Goal: Information Seeking & Learning: Learn about a topic

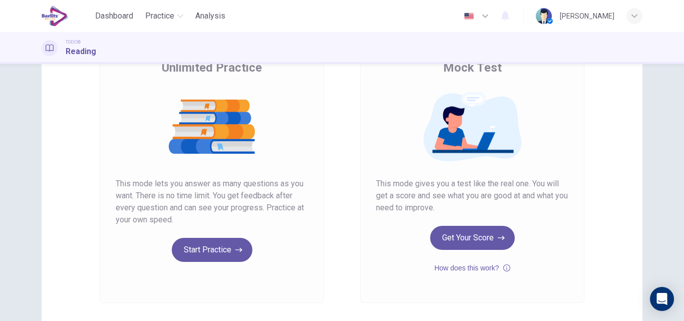
scroll to position [91, 0]
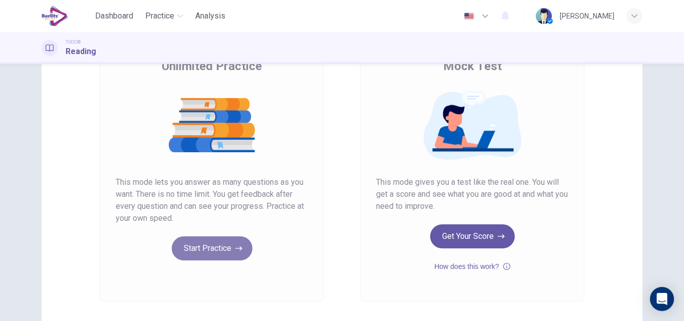
click at [220, 243] on button "Start Practice" at bounding box center [212, 248] width 81 height 24
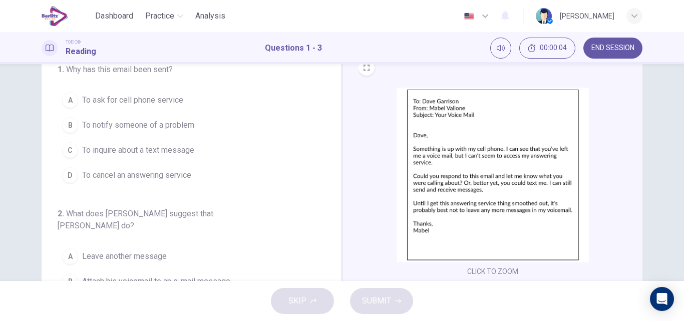
scroll to position [0, 0]
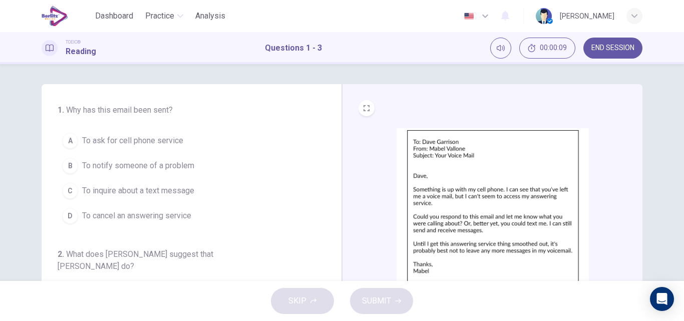
click at [151, 163] on span "To notify someone of a problem" at bounding box center [138, 166] width 112 height 12
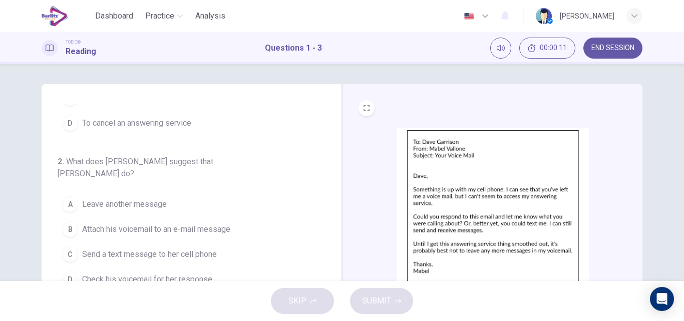
scroll to position [105, 0]
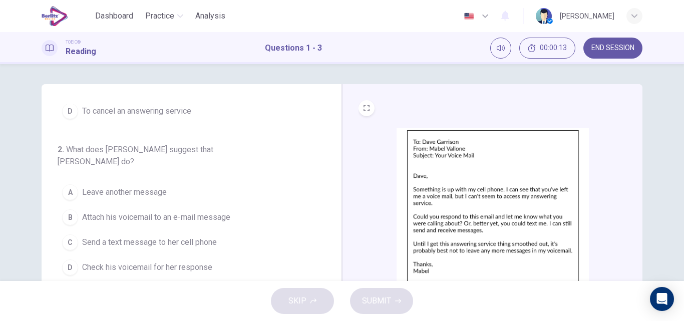
click at [162, 236] on span "Send a text message to her cell phone" at bounding box center [149, 242] width 135 height 12
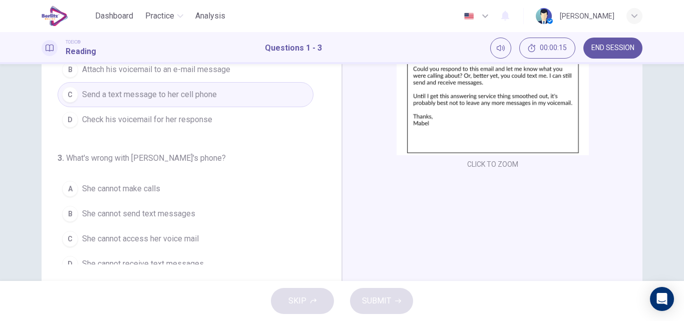
scroll to position [148, 0]
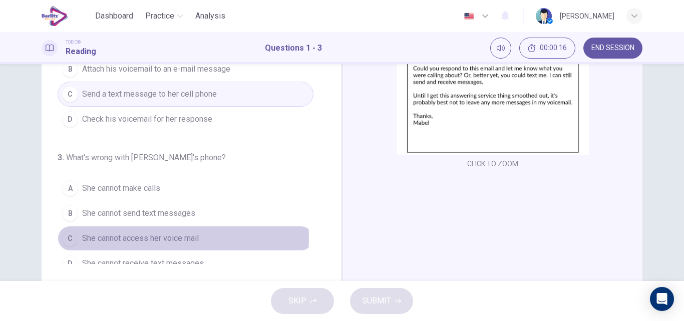
click at [150, 232] on span "She cannot access her voice mail" at bounding box center [140, 238] width 117 height 12
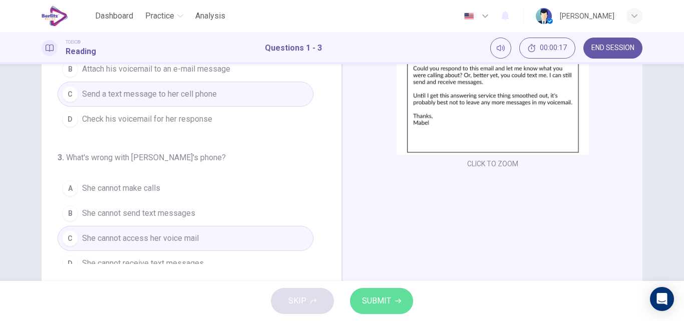
click at [372, 295] on span "SUBMIT" at bounding box center [376, 301] width 29 height 14
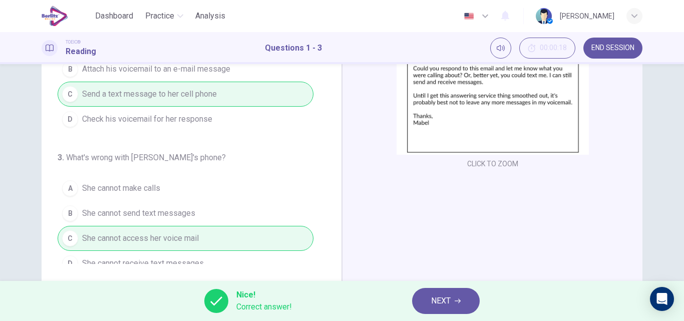
click at [437, 296] on span "NEXT" at bounding box center [441, 301] width 20 height 14
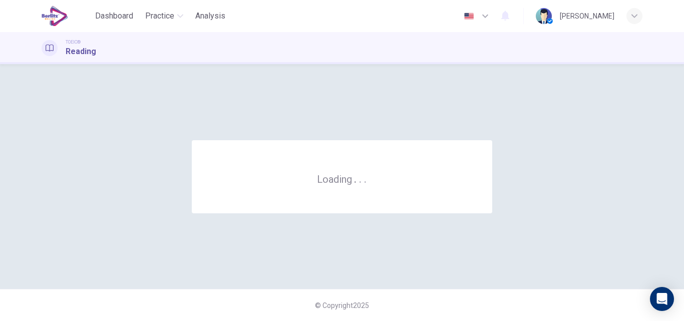
scroll to position [0, 0]
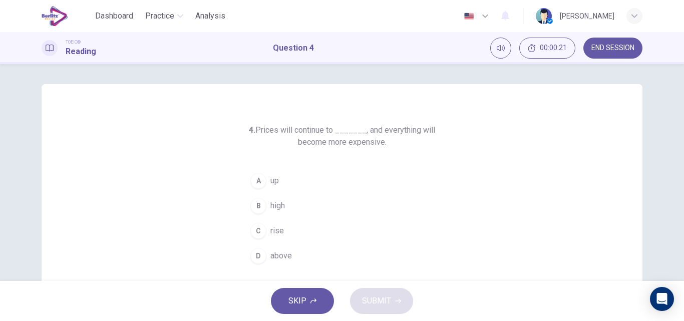
click at [271, 232] on span "rise" at bounding box center [278, 231] width 14 height 12
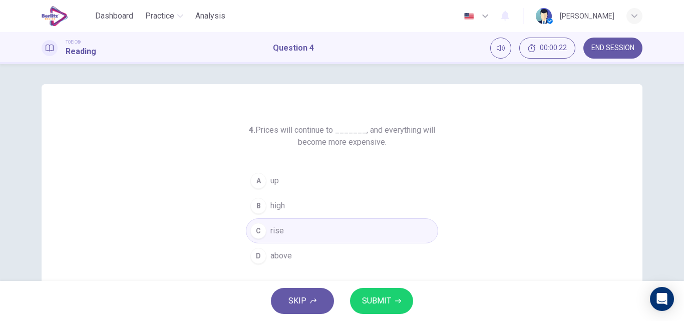
click at [372, 298] on span "SUBMIT" at bounding box center [376, 301] width 29 height 14
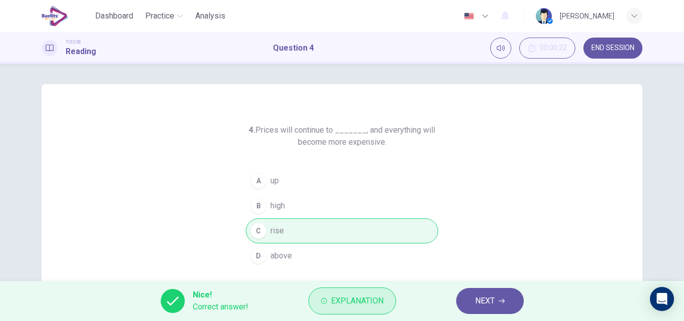
click at [356, 297] on span "Explanation" at bounding box center [357, 301] width 53 height 14
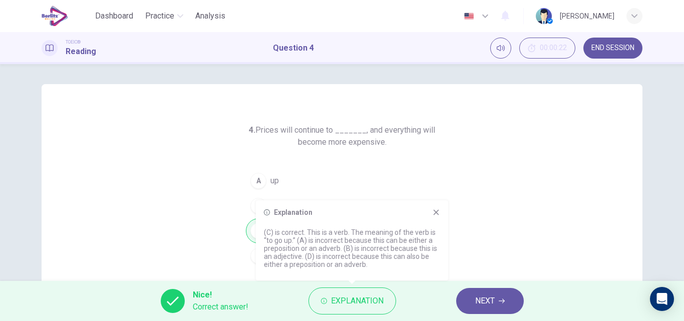
click at [437, 214] on icon at bounding box center [437, 213] width 6 height 6
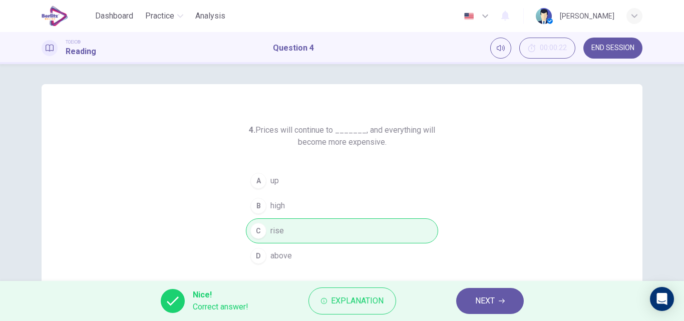
click at [481, 306] on span "NEXT" at bounding box center [485, 301] width 20 height 14
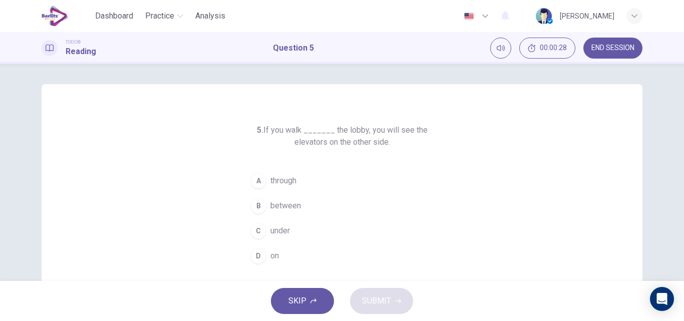
click at [278, 177] on span "through" at bounding box center [284, 181] width 26 height 12
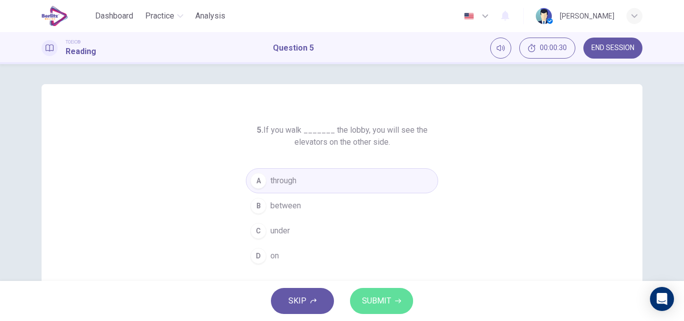
click at [375, 307] on span "SUBMIT" at bounding box center [376, 301] width 29 height 14
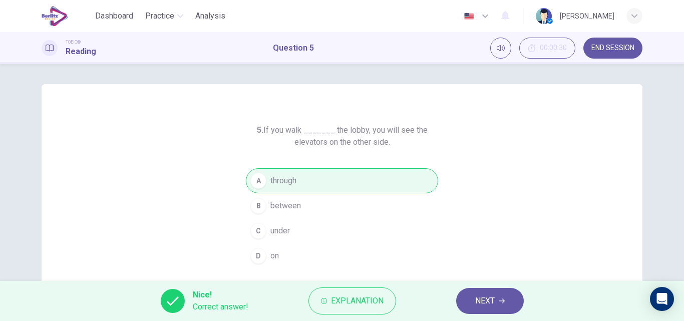
click at [375, 307] on span "Explanation" at bounding box center [357, 301] width 53 height 14
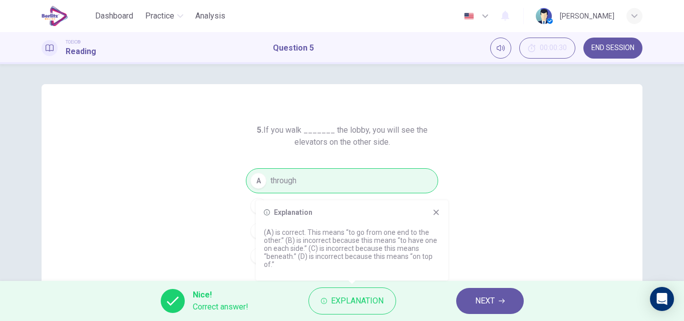
click at [473, 298] on button "NEXT" at bounding box center [490, 301] width 68 height 26
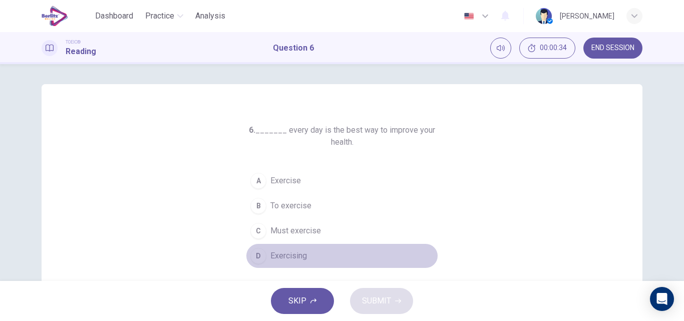
click at [291, 253] on span "Exercising" at bounding box center [289, 256] width 37 height 12
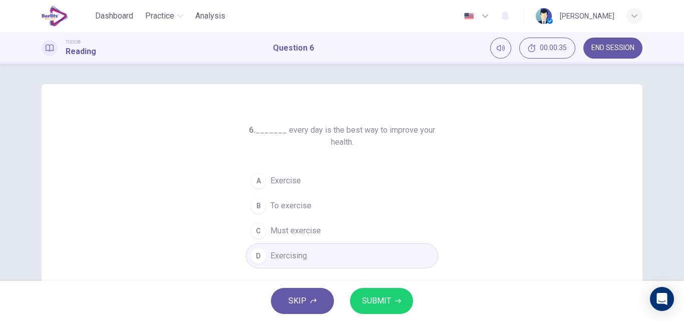
click at [380, 299] on span "SUBMIT" at bounding box center [376, 301] width 29 height 14
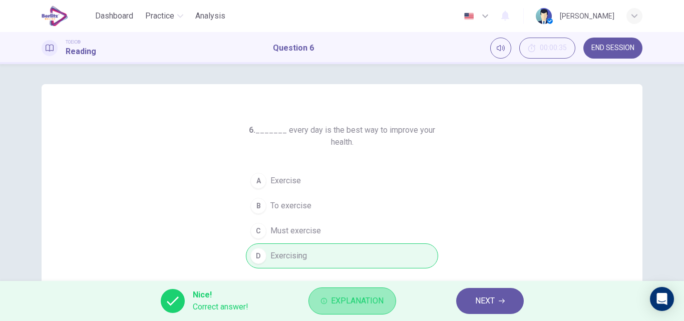
click at [359, 296] on span "Explanation" at bounding box center [357, 301] width 53 height 14
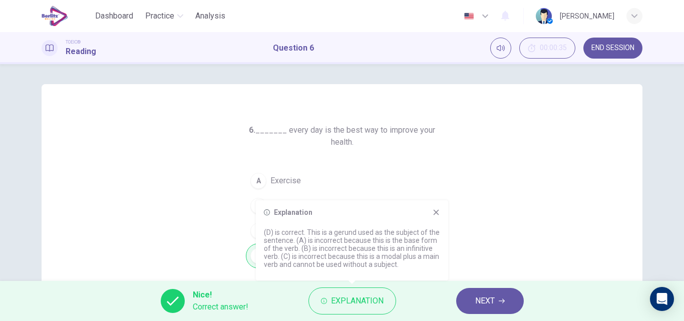
click at [487, 298] on span "NEXT" at bounding box center [485, 301] width 20 height 14
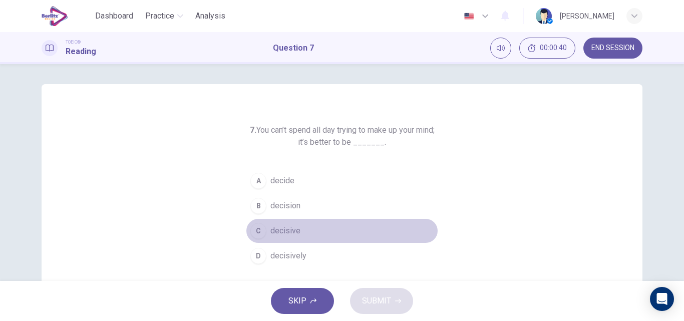
click at [289, 227] on span "decisive" at bounding box center [286, 231] width 30 height 12
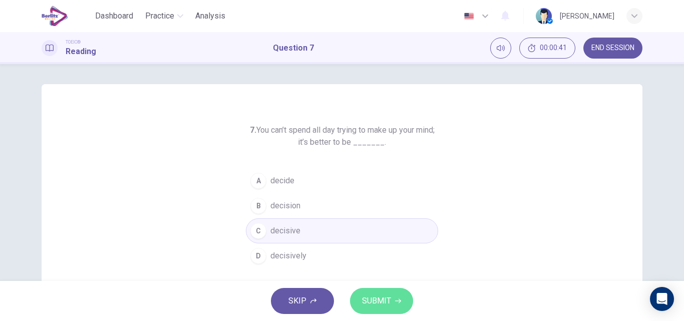
click at [374, 293] on button "SUBMIT" at bounding box center [381, 301] width 63 height 26
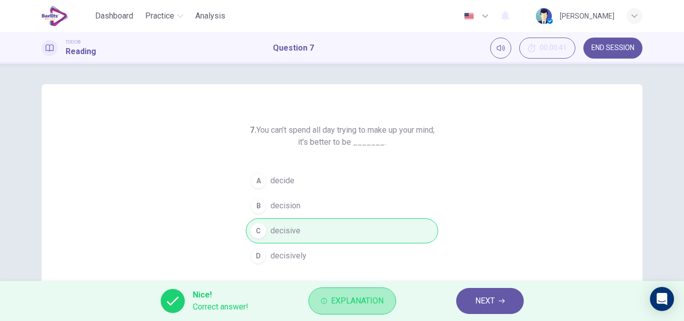
click at [374, 293] on button "Explanation" at bounding box center [353, 301] width 88 height 27
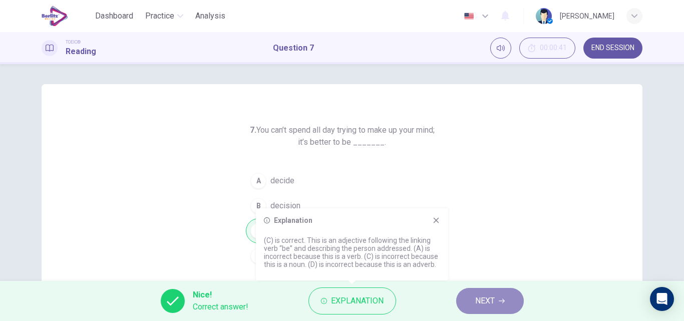
click at [486, 301] on span "NEXT" at bounding box center [485, 301] width 20 height 14
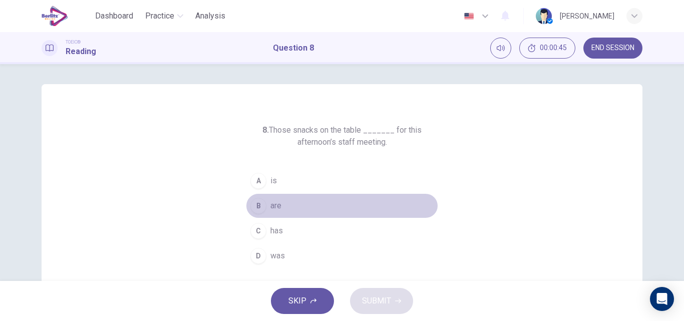
click at [277, 202] on span "are" at bounding box center [276, 206] width 11 height 12
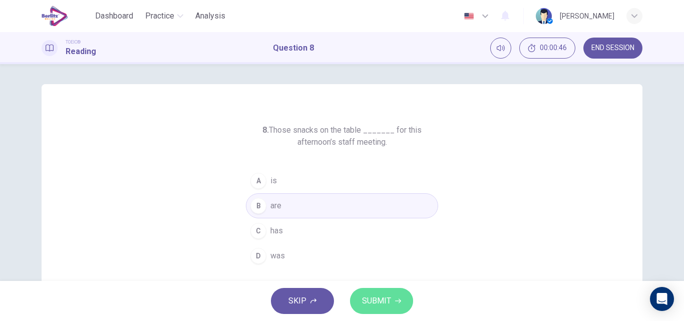
click at [392, 306] on button "SUBMIT" at bounding box center [381, 301] width 63 height 26
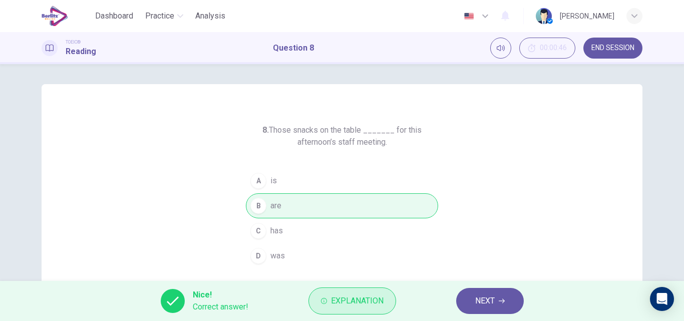
click at [363, 295] on span "Explanation" at bounding box center [357, 301] width 53 height 14
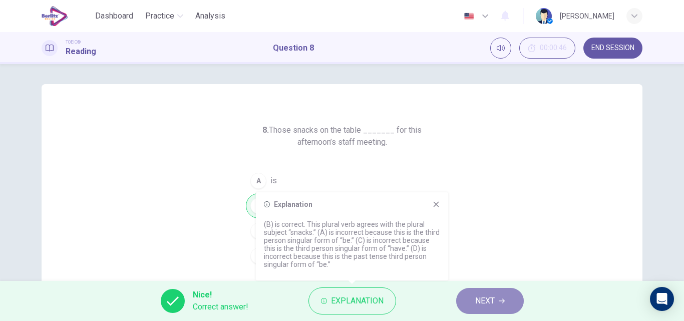
click at [501, 306] on button "NEXT" at bounding box center [490, 301] width 68 height 26
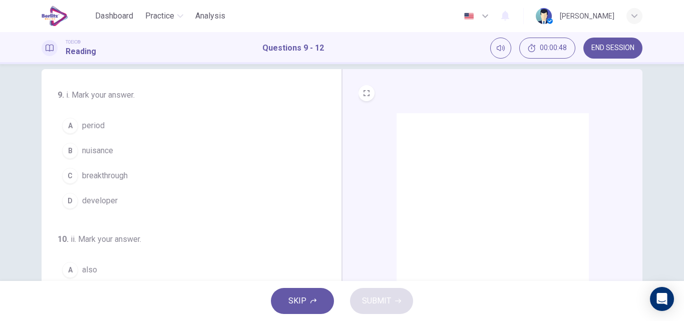
scroll to position [3, 0]
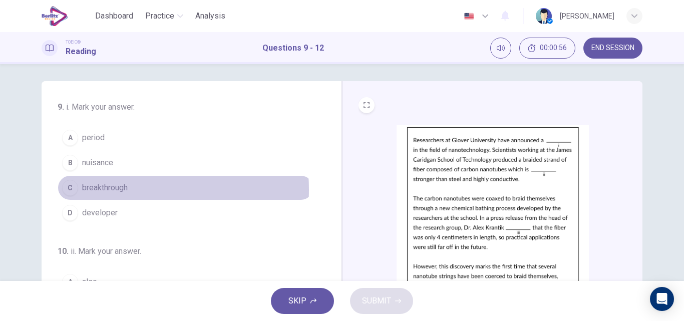
click at [101, 190] on span "breakthrough" at bounding box center [105, 188] width 46 height 12
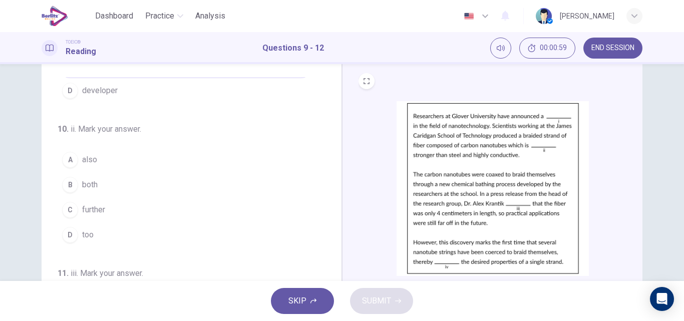
scroll to position [29, 0]
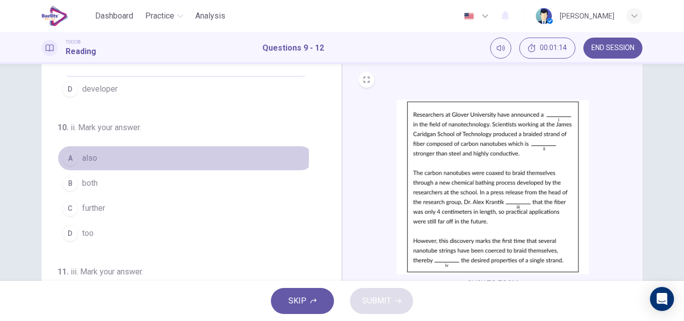
click at [83, 157] on span "also" at bounding box center [89, 158] width 15 height 12
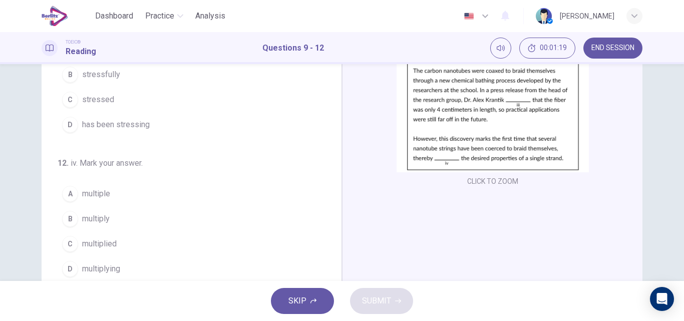
scroll to position [146, 0]
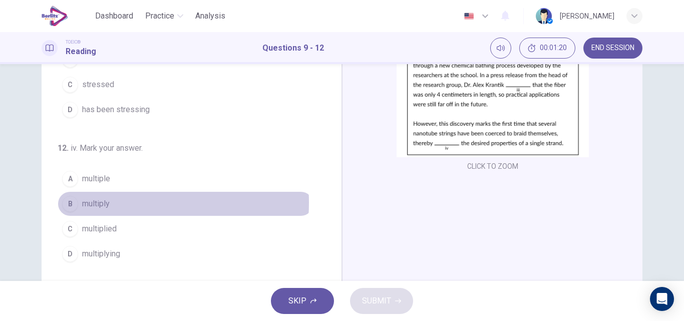
click at [103, 203] on span "multiply" at bounding box center [96, 204] width 28 height 12
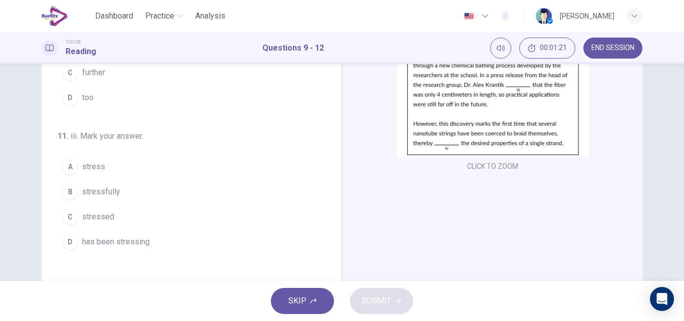
scroll to position [116, 0]
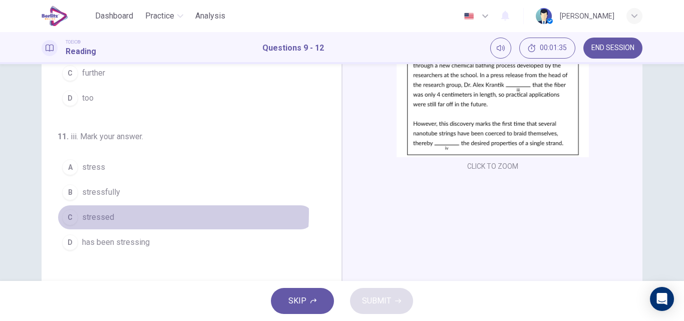
click at [94, 213] on span "stressed" at bounding box center [98, 217] width 32 height 12
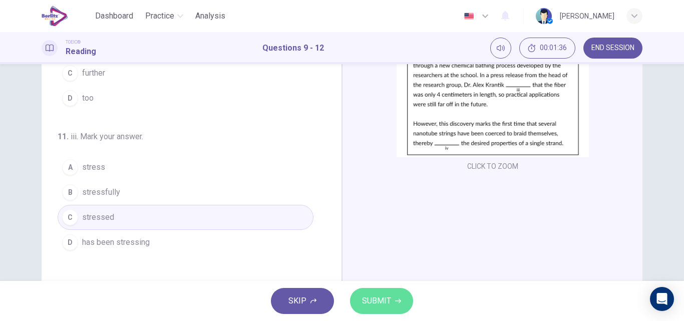
click at [381, 298] on span "SUBMIT" at bounding box center [376, 301] width 29 height 14
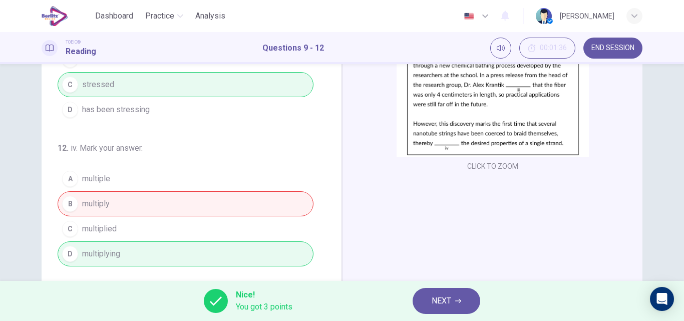
scroll to position [171, 0]
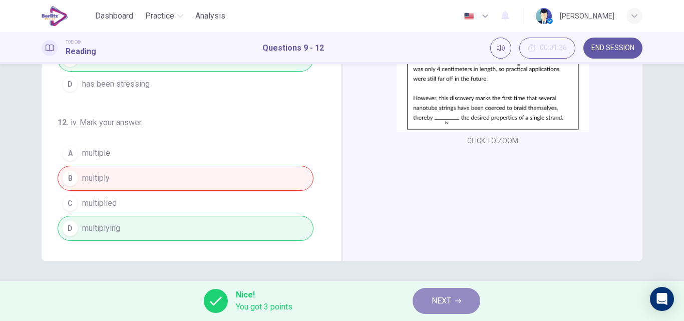
click at [453, 306] on button "NEXT" at bounding box center [447, 301] width 68 height 26
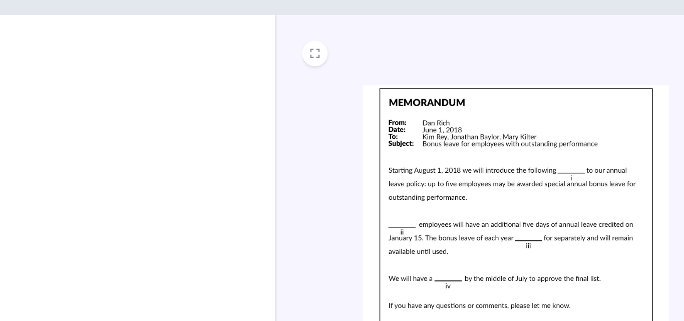
scroll to position [18, 0]
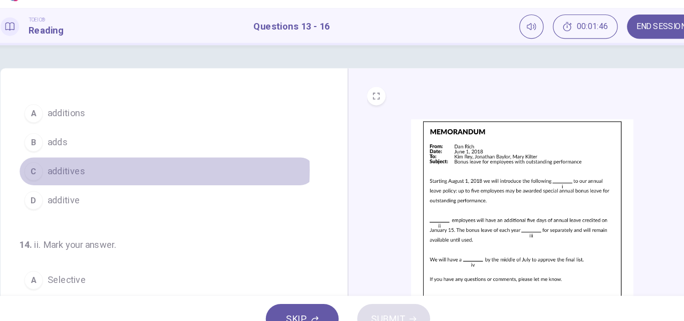
click at [95, 172] on span "additives" at bounding box center [98, 173] width 33 height 12
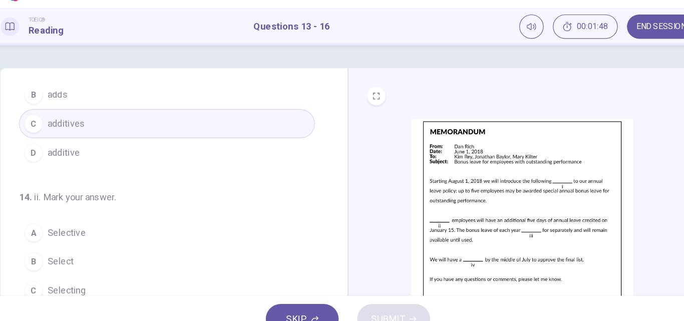
scroll to position [0, 0]
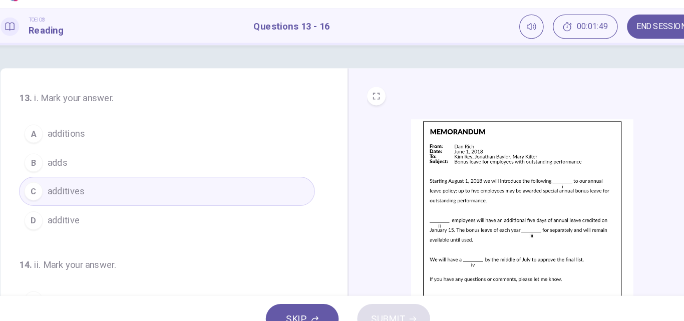
click at [105, 139] on span "additions" at bounding box center [98, 141] width 33 height 12
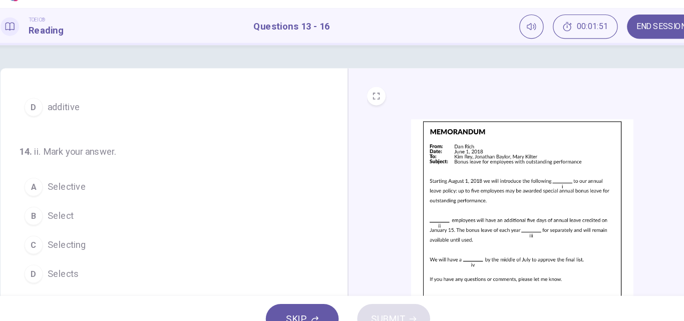
scroll to position [99, 0]
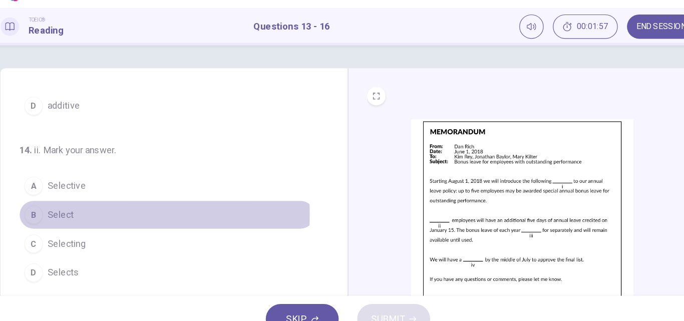
click at [93, 210] on span "Select" at bounding box center [93, 211] width 23 height 12
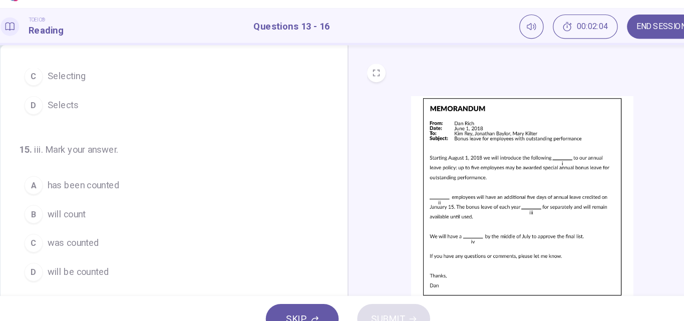
scroll to position [224, 0]
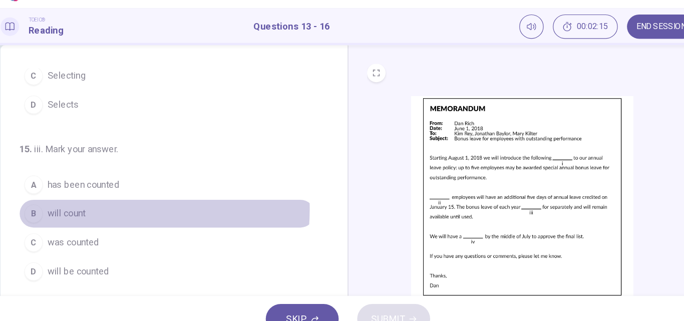
click at [102, 206] on span "will count" at bounding box center [98, 210] width 33 height 12
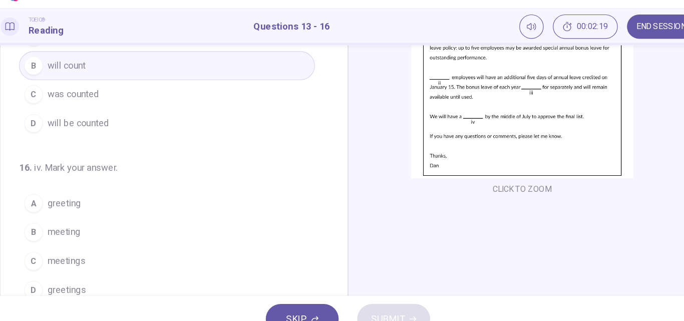
scroll to position [135, 0]
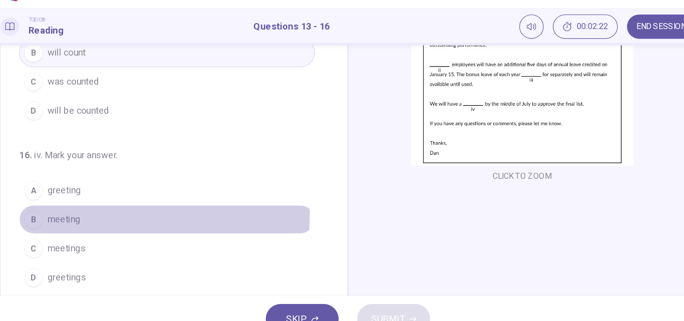
click at [99, 210] on span "meeting" at bounding box center [96, 215] width 29 height 12
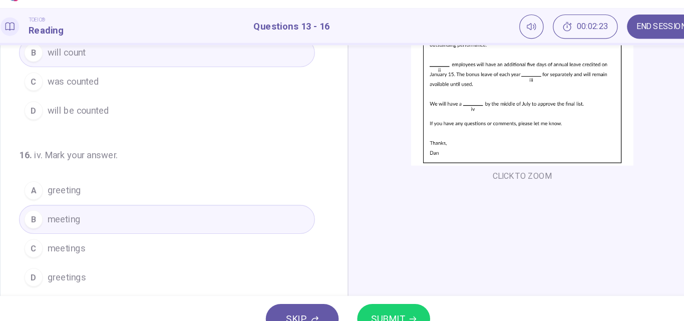
scroll to position [153, 0]
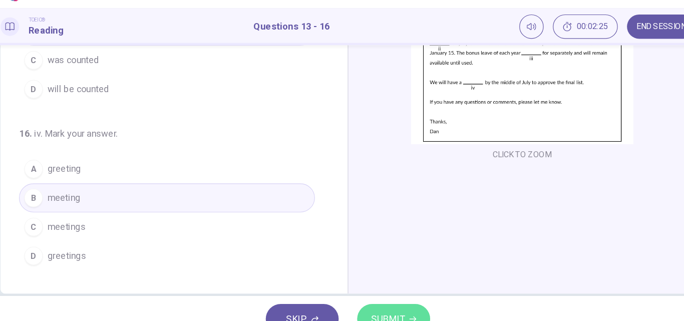
click at [381, 292] on button "SUBMIT" at bounding box center [381, 301] width 63 height 26
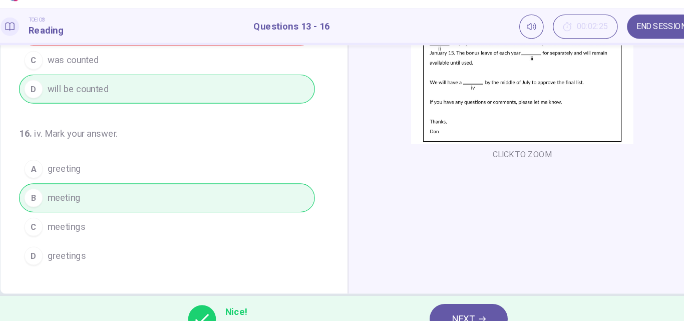
scroll to position [171, 0]
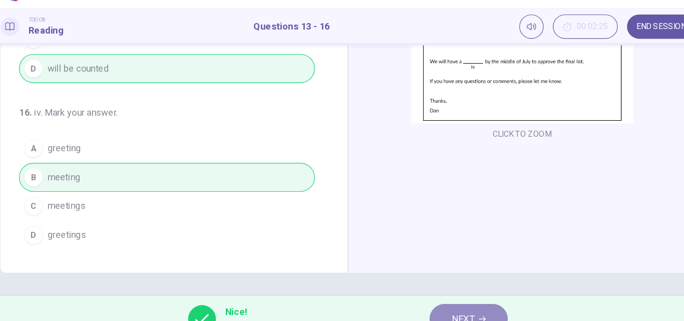
click at [446, 294] on span "NEXT" at bounding box center [442, 301] width 20 height 14
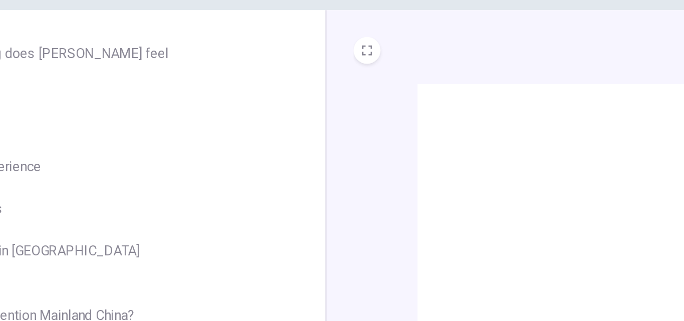
scroll to position [1, 0]
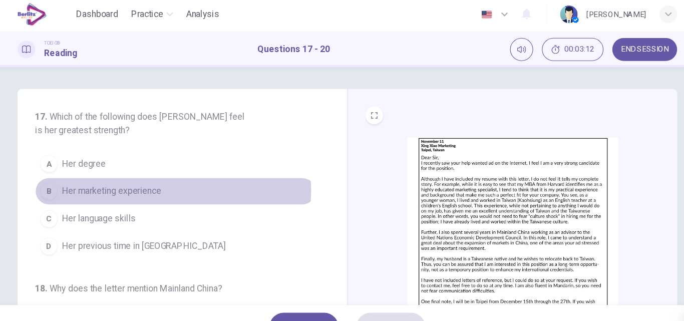
click at [135, 176] on span "Her marketing experience" at bounding box center [127, 177] width 90 height 12
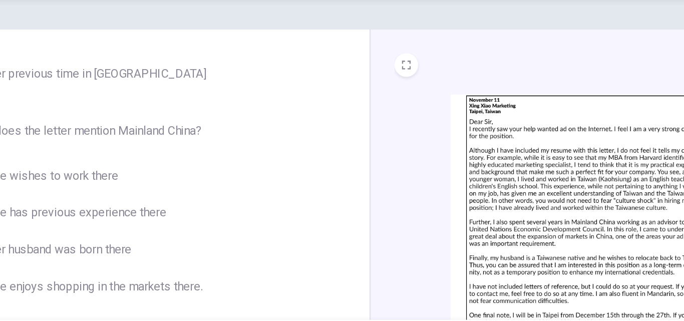
scroll to position [113, 0]
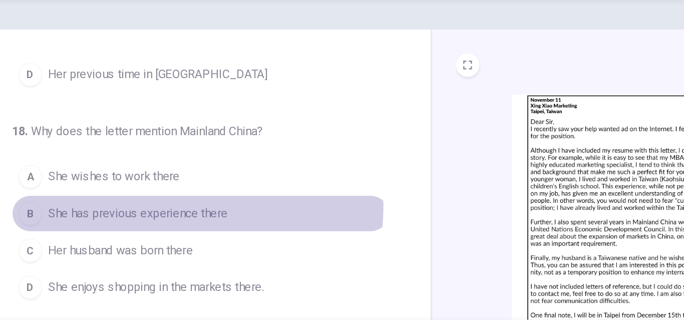
click at [180, 205] on span "She has previous experience there" at bounding box center [143, 209] width 122 height 12
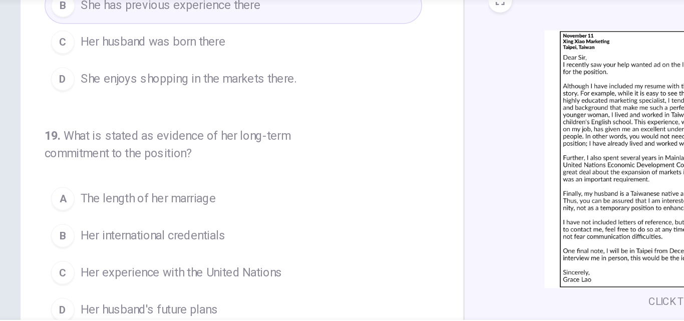
scroll to position [211, 0]
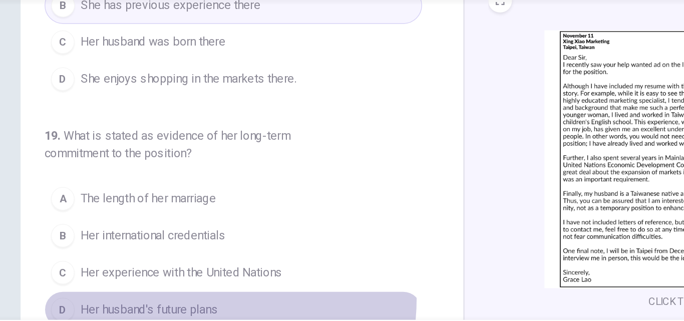
click at [147, 266] on button "D Her husband's future plans" at bounding box center [186, 274] width 256 height 25
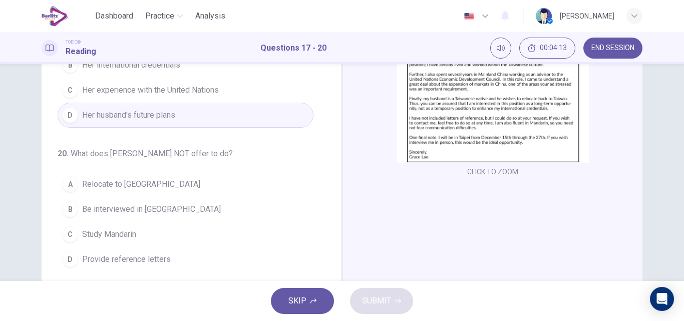
scroll to position [140, 0]
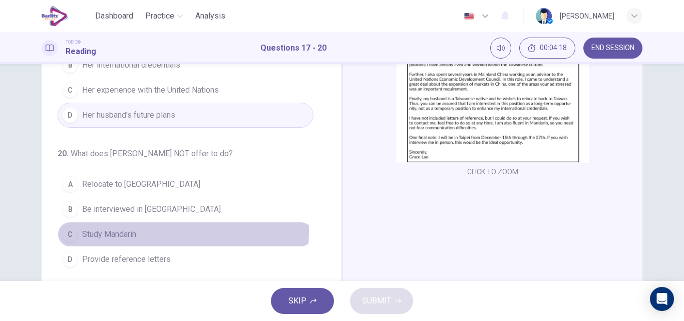
click at [124, 231] on span "Study Mandarin" at bounding box center [109, 234] width 54 height 12
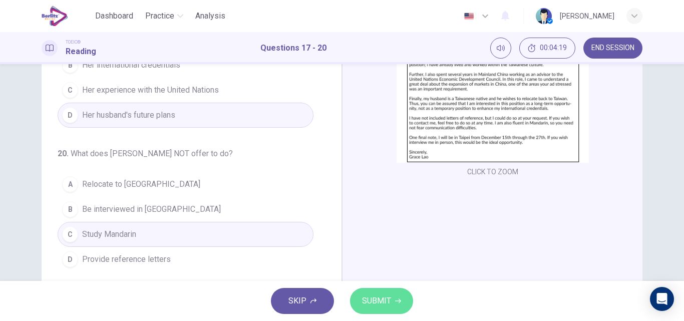
click at [391, 305] on button "SUBMIT" at bounding box center [381, 301] width 63 height 26
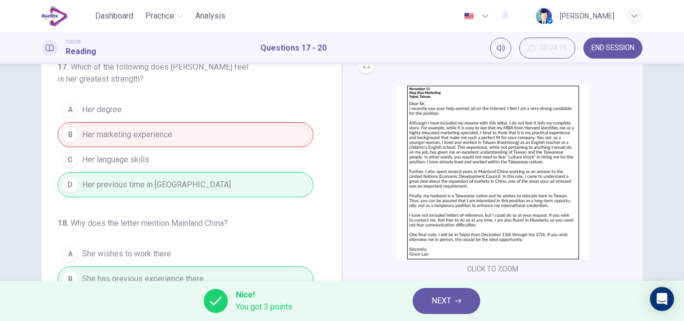
scroll to position [42, 0]
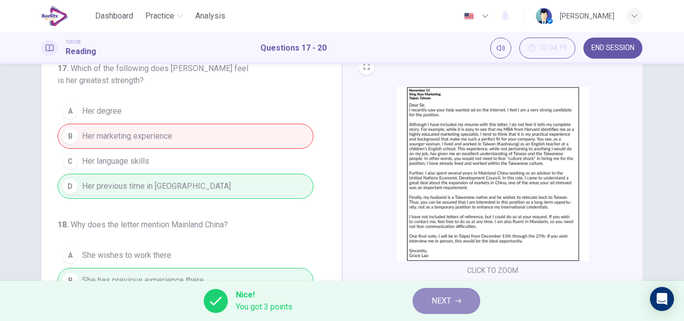
click at [428, 313] on button "NEXT" at bounding box center [447, 301] width 68 height 26
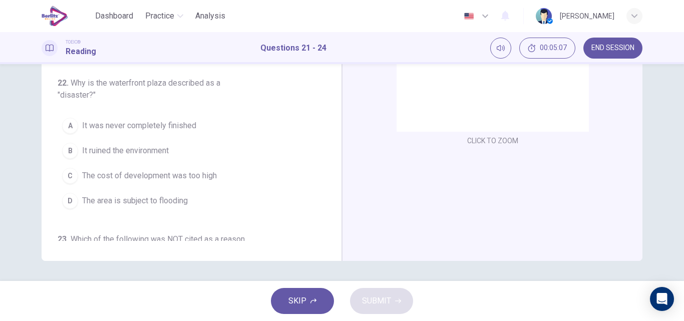
scroll to position [0, 0]
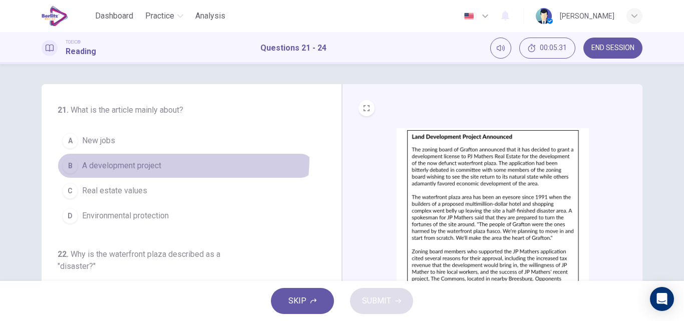
click at [125, 157] on button "B A development project" at bounding box center [186, 165] width 256 height 25
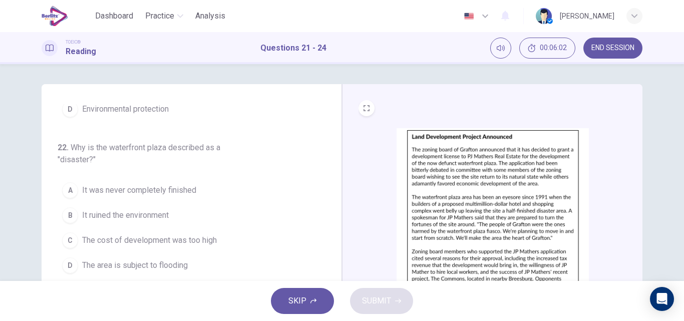
scroll to position [112, 0]
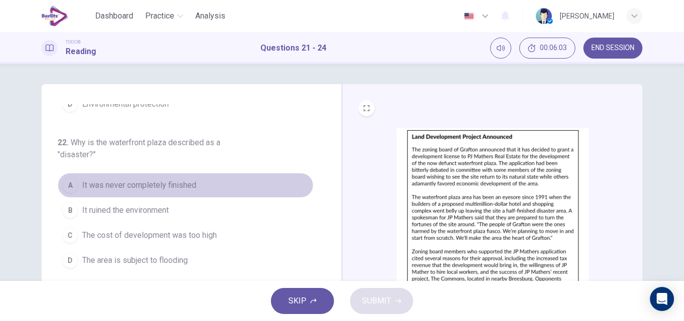
click at [188, 182] on span "It was never completely finished" at bounding box center [139, 185] width 114 height 12
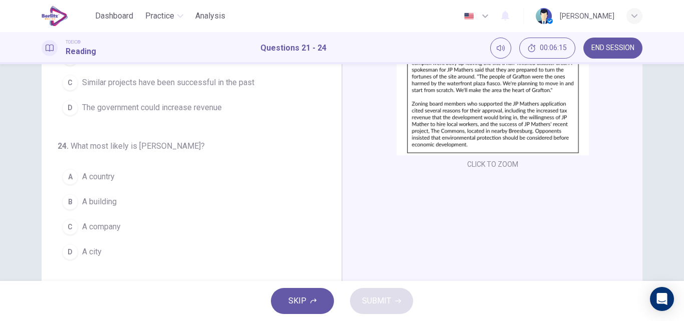
scroll to position [149, 0]
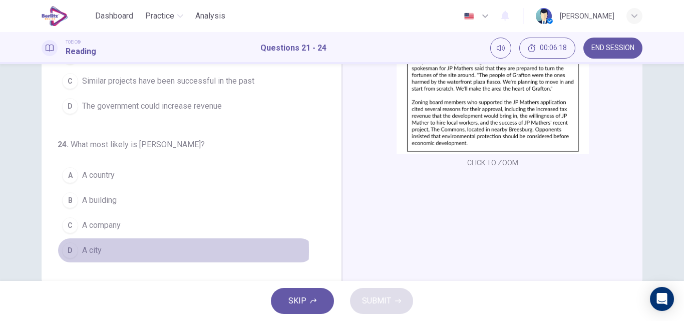
click at [87, 250] on span "A city" at bounding box center [92, 250] width 20 height 12
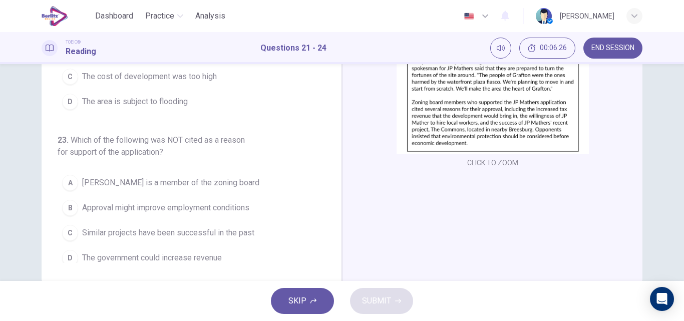
scroll to position [123, 0]
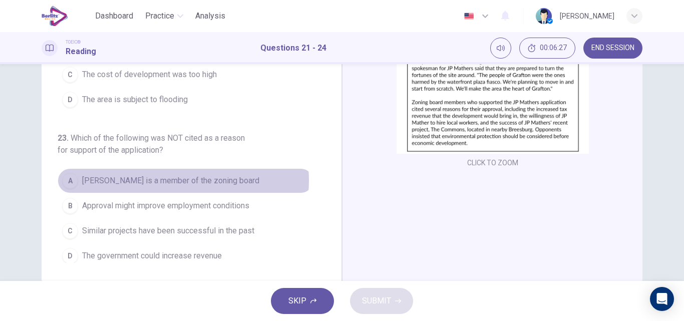
click at [174, 180] on span "[PERSON_NAME] is a member of the zoning board" at bounding box center [170, 181] width 177 height 12
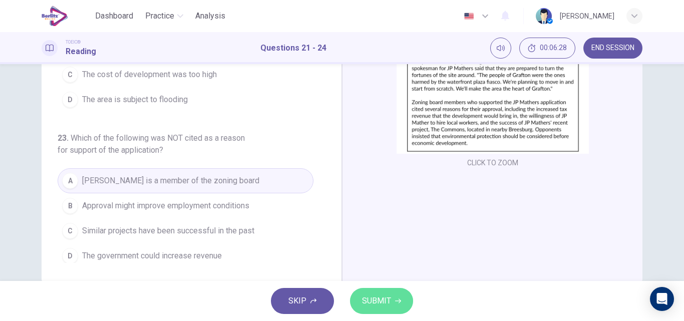
click at [371, 303] on span "SUBMIT" at bounding box center [376, 301] width 29 height 14
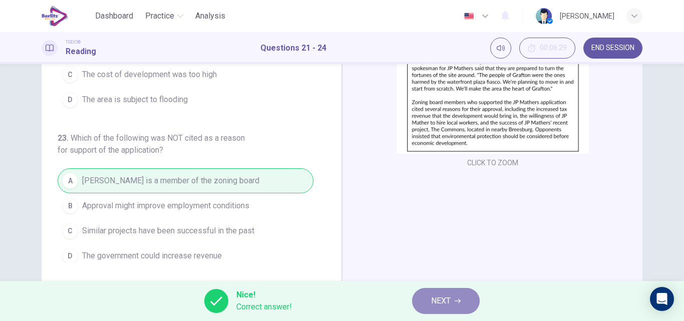
click at [437, 296] on span "NEXT" at bounding box center [441, 301] width 20 height 14
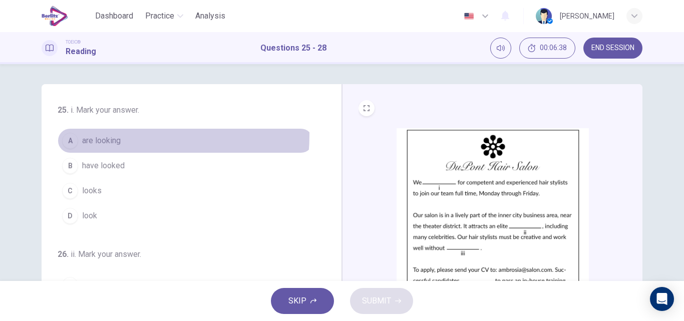
click at [102, 135] on span "are looking" at bounding box center [101, 141] width 39 height 12
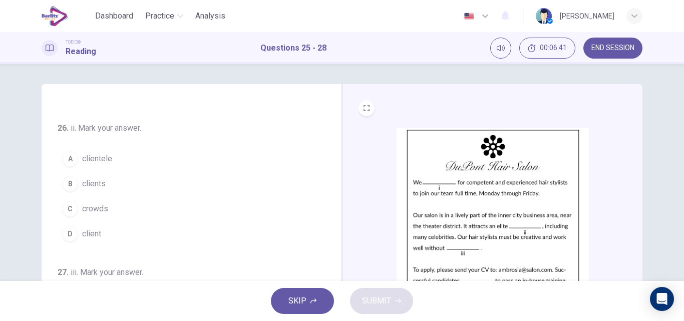
scroll to position [11, 0]
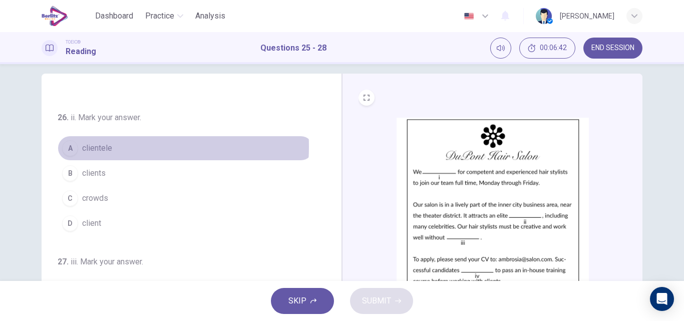
click at [96, 147] on span "clientele" at bounding box center [97, 148] width 30 height 12
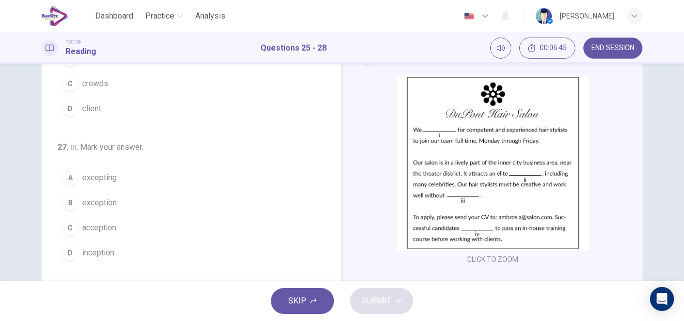
scroll to position [212, 0]
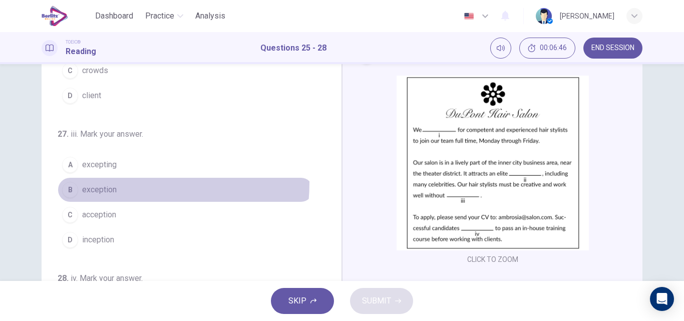
click at [95, 182] on button "B exception" at bounding box center [186, 189] width 256 height 25
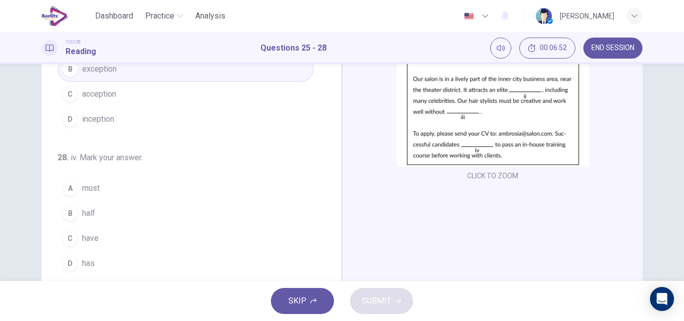
scroll to position [137, 0]
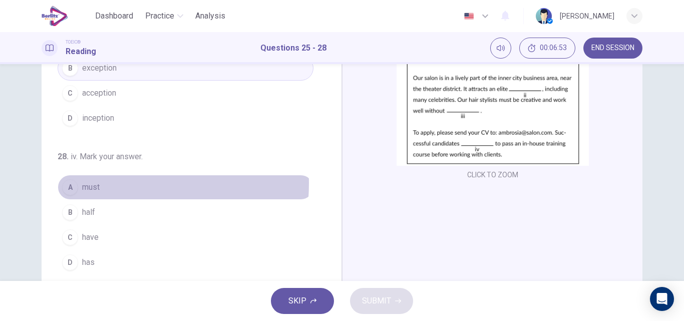
click at [94, 183] on span "must" at bounding box center [91, 187] width 18 height 12
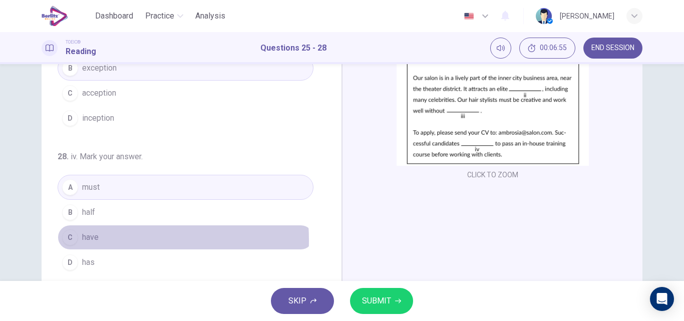
click at [91, 240] on span "have" at bounding box center [90, 237] width 17 height 12
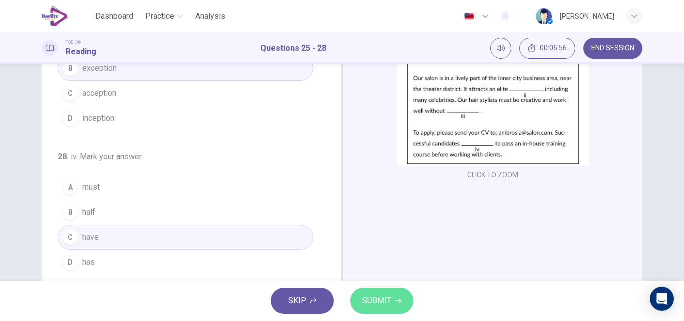
click at [387, 298] on span "SUBMIT" at bounding box center [376, 301] width 29 height 14
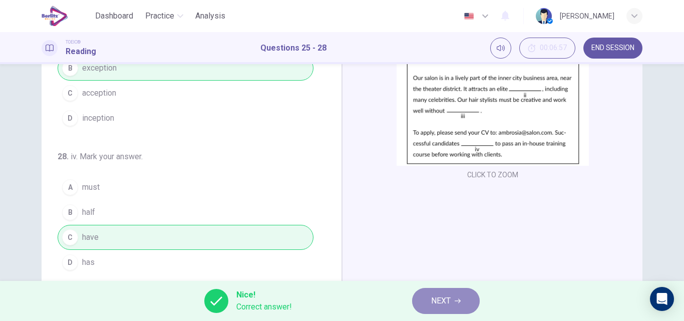
click at [432, 299] on span "NEXT" at bounding box center [441, 301] width 20 height 14
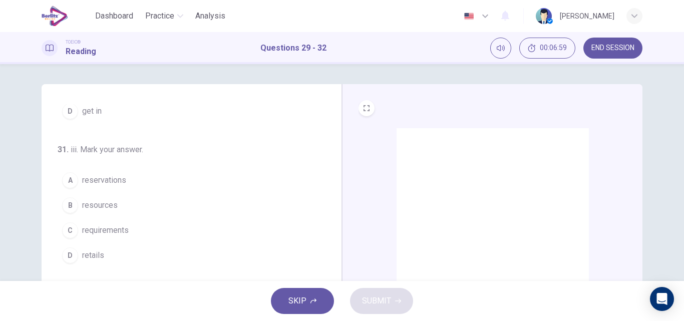
scroll to position [0, 0]
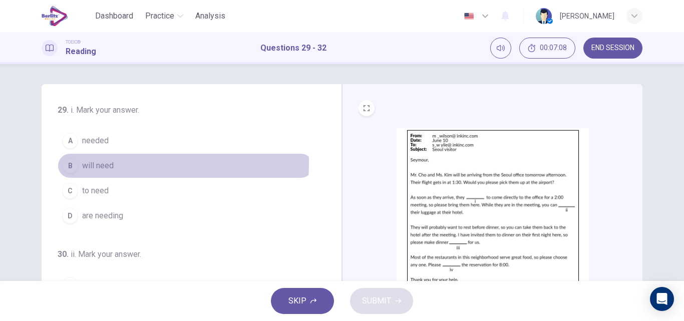
click at [95, 163] on span "will need" at bounding box center [98, 166] width 32 height 12
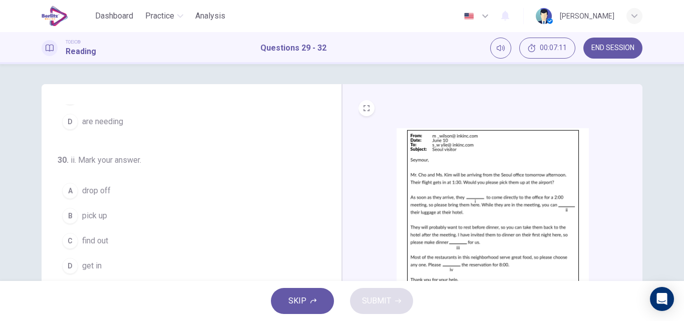
scroll to position [95, 0]
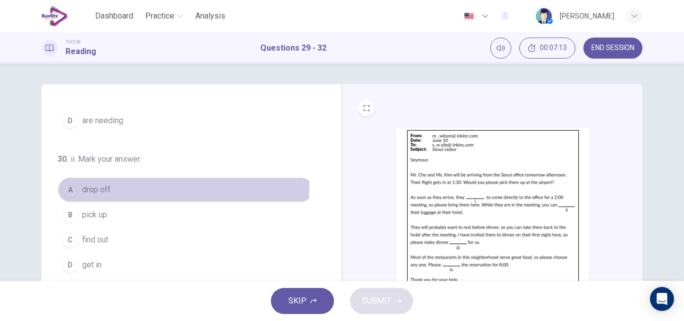
click at [92, 184] on span "drop off" at bounding box center [96, 190] width 29 height 12
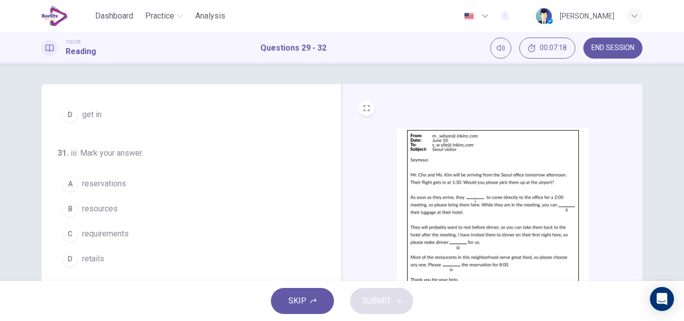
scroll to position [246, 0]
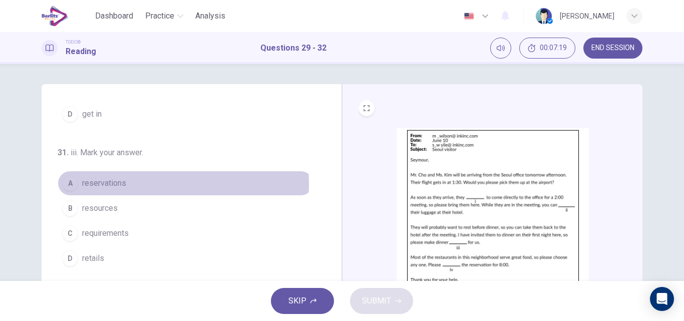
click at [105, 184] on span "reservations" at bounding box center [104, 183] width 44 height 12
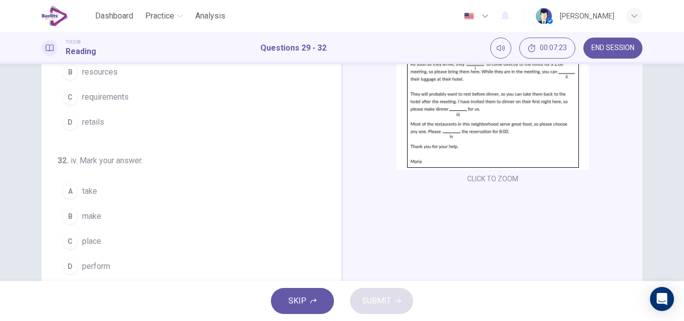
scroll to position [134, 0]
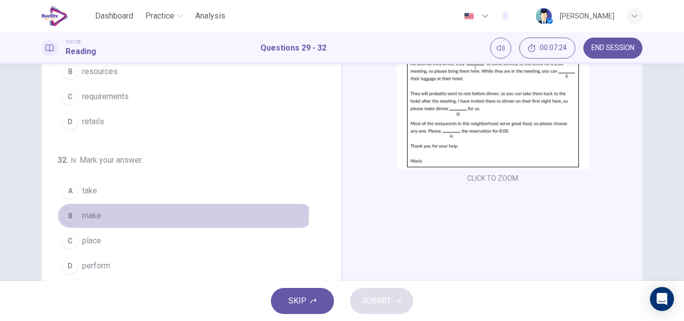
click at [86, 211] on span "make" at bounding box center [91, 216] width 19 height 12
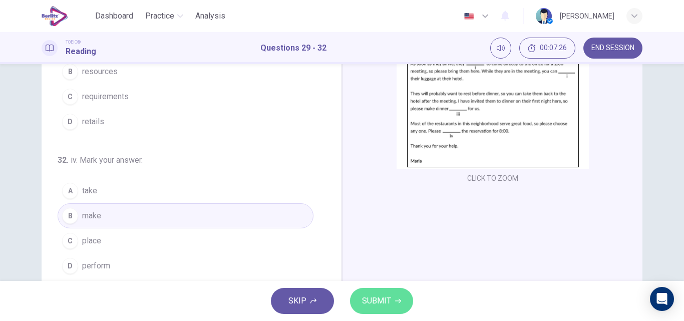
click at [376, 296] on span "SUBMIT" at bounding box center [376, 301] width 29 height 14
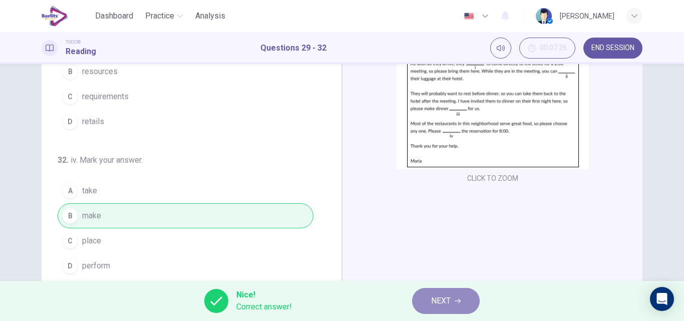
click at [471, 300] on button "NEXT" at bounding box center [446, 301] width 68 height 26
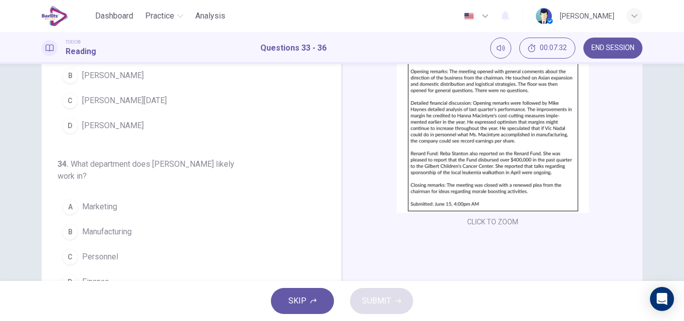
scroll to position [0, 0]
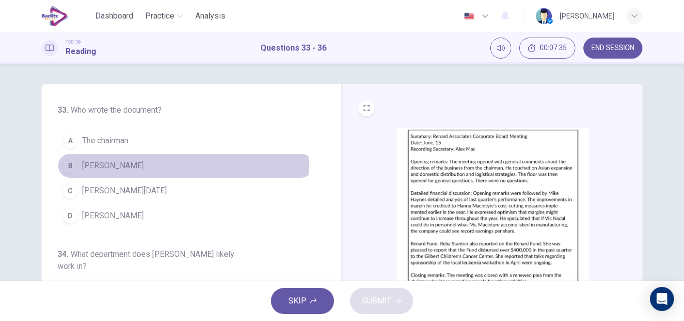
click at [92, 165] on span "[PERSON_NAME]" at bounding box center [113, 166] width 62 height 12
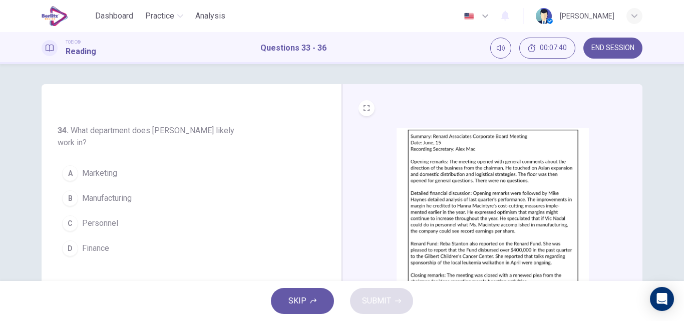
scroll to position [124, 0]
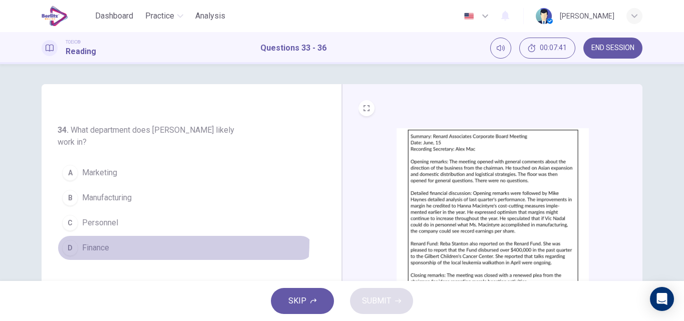
click at [95, 240] on button "D Finance" at bounding box center [186, 247] width 256 height 25
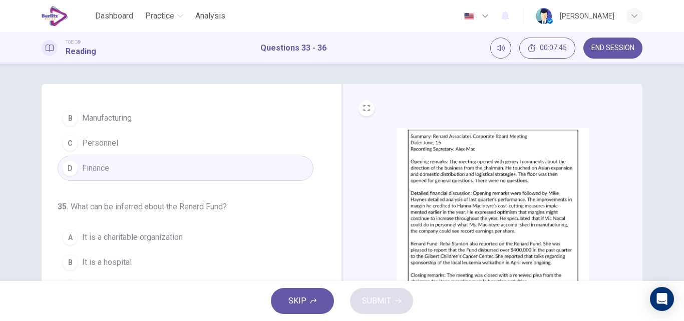
scroll to position [234, 0]
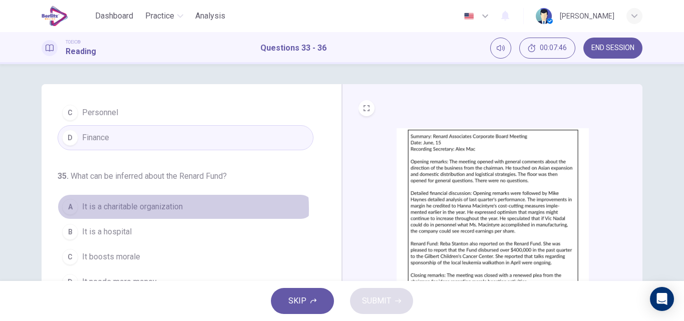
click at [155, 209] on span "It is a charitable organization" at bounding box center [132, 207] width 101 height 12
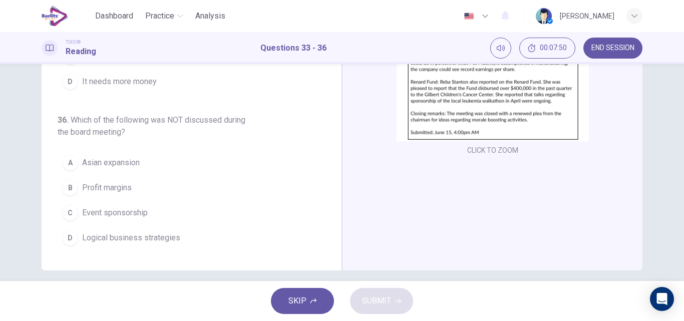
scroll to position [162, 0]
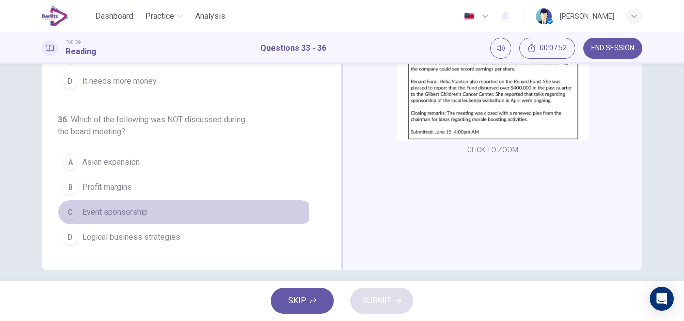
click at [118, 208] on span "Event sponsorship" at bounding box center [115, 212] width 66 height 12
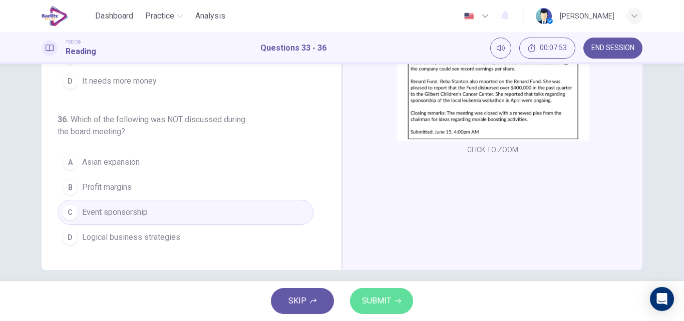
click at [374, 300] on span "SUBMIT" at bounding box center [376, 301] width 29 height 14
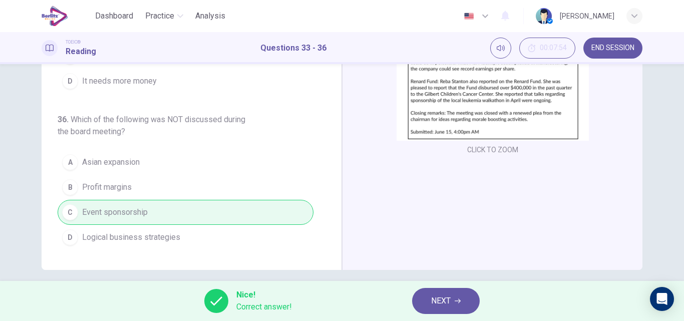
scroll to position [0, 0]
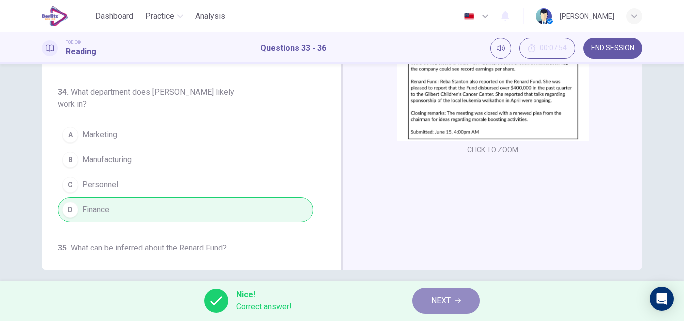
click at [431, 297] on button "NEXT" at bounding box center [446, 301] width 68 height 26
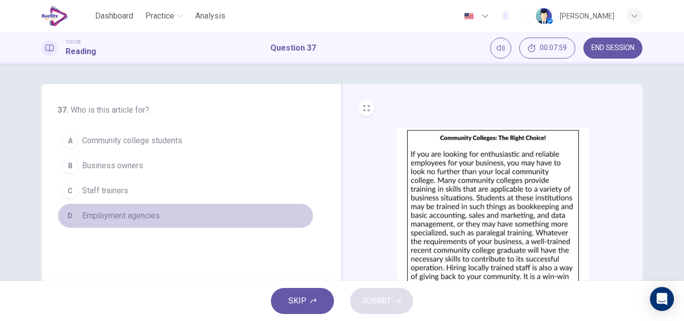
click at [127, 214] on span "Employment agencies" at bounding box center [121, 216] width 78 height 12
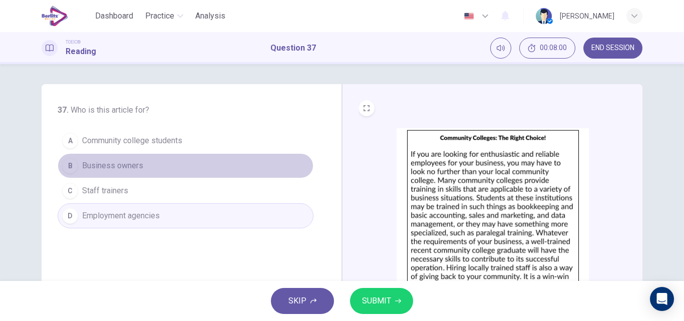
click at [115, 167] on span "Business owners" at bounding box center [112, 166] width 61 height 12
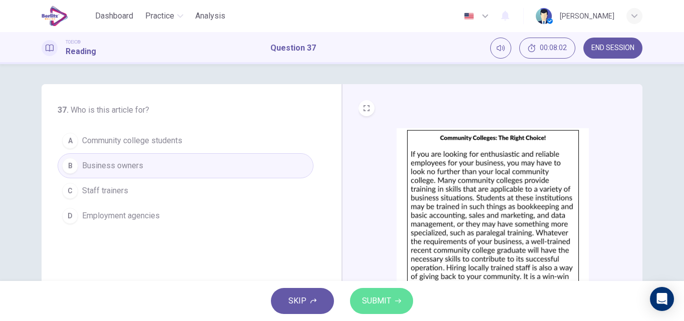
click at [366, 296] on span "SUBMIT" at bounding box center [376, 301] width 29 height 14
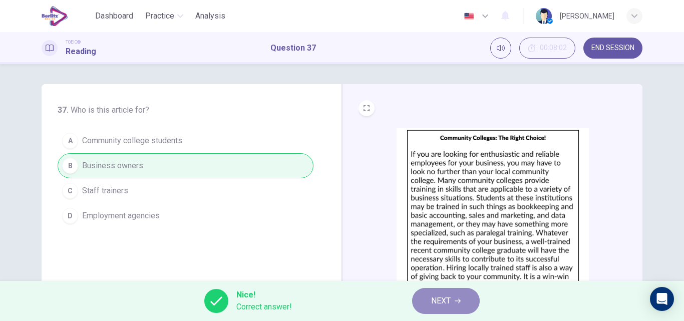
click at [439, 299] on span "NEXT" at bounding box center [441, 301] width 20 height 14
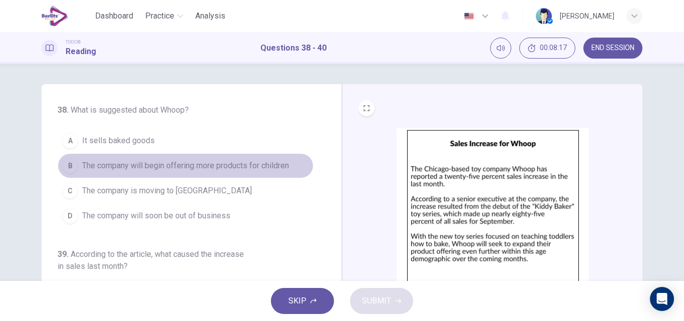
click at [198, 162] on span "The company will begin offering more products for children" at bounding box center [185, 166] width 207 height 12
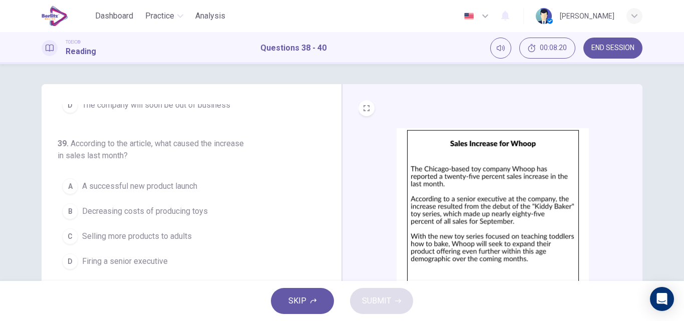
scroll to position [113, 0]
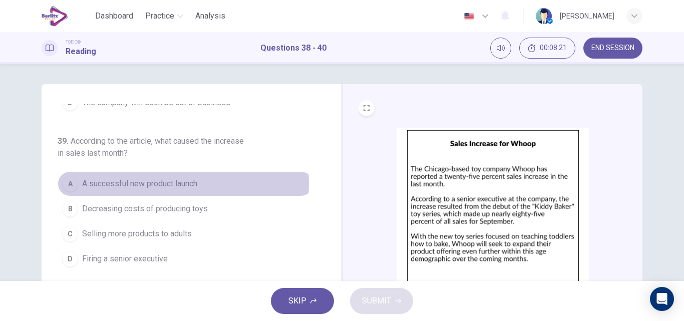
click at [162, 184] on span "A successful new product launch" at bounding box center [139, 184] width 115 height 12
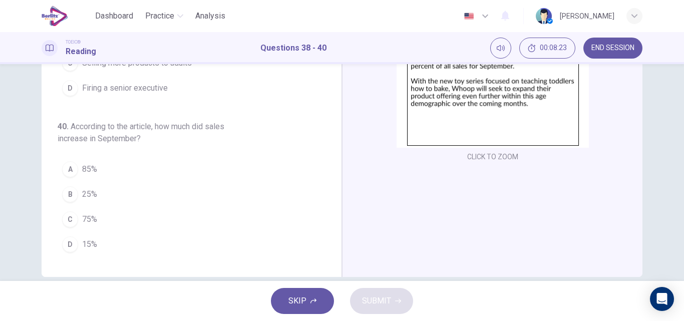
scroll to position [158, 0]
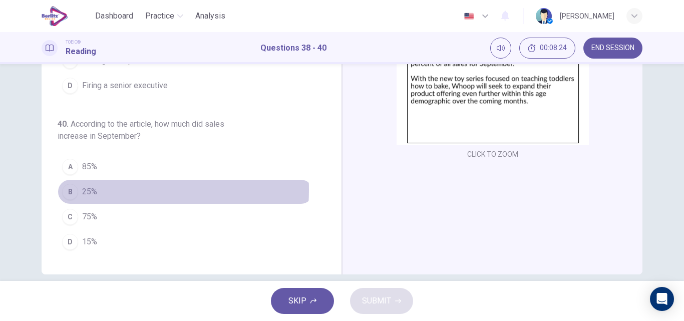
click at [86, 190] on span "25%" at bounding box center [89, 192] width 15 height 12
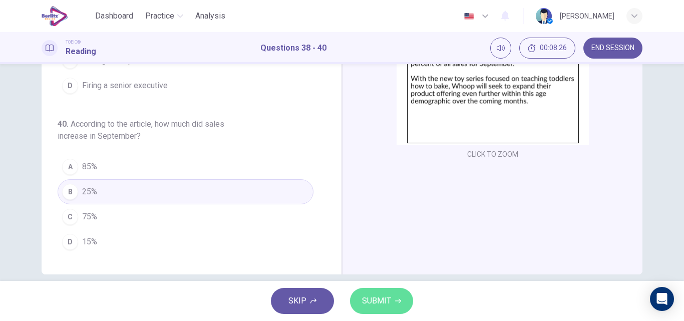
click at [381, 303] on span "SUBMIT" at bounding box center [376, 301] width 29 height 14
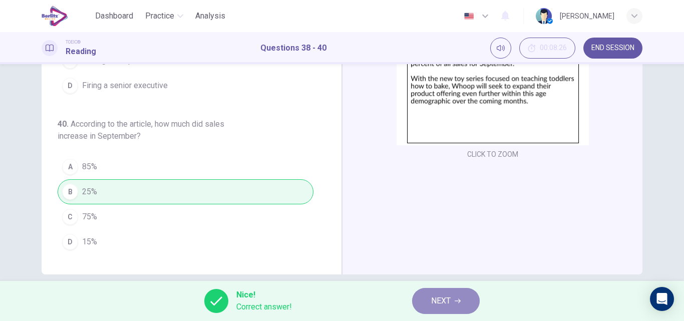
click at [435, 301] on span "NEXT" at bounding box center [441, 301] width 20 height 14
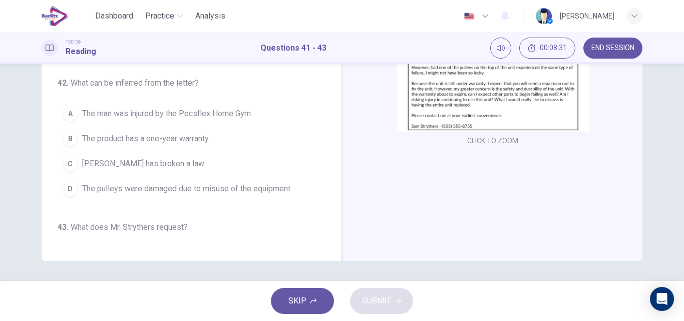
scroll to position [0, 0]
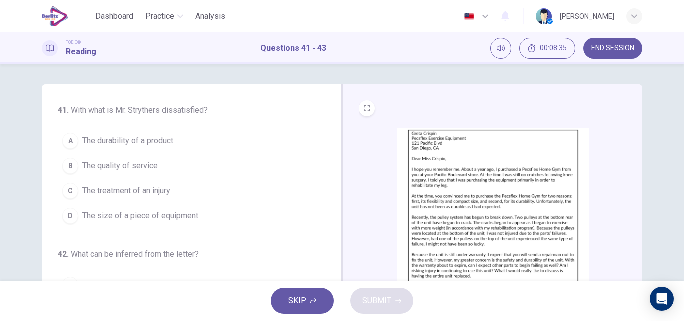
click at [162, 143] on span "The durability of a product" at bounding box center [127, 141] width 91 height 12
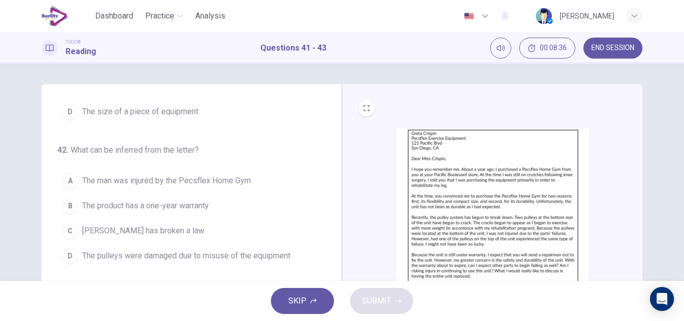
scroll to position [105, 0]
click at [151, 203] on span "The product has a one-year warranty" at bounding box center [145, 205] width 127 height 12
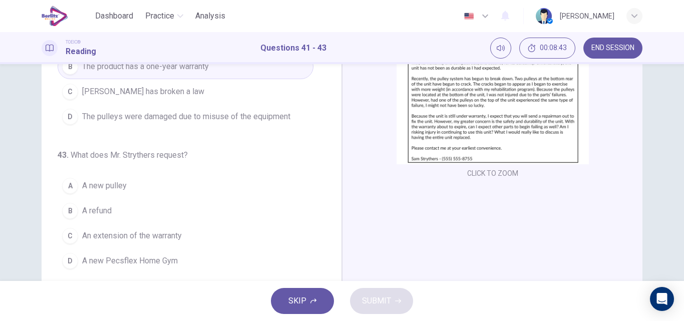
scroll to position [139, 0]
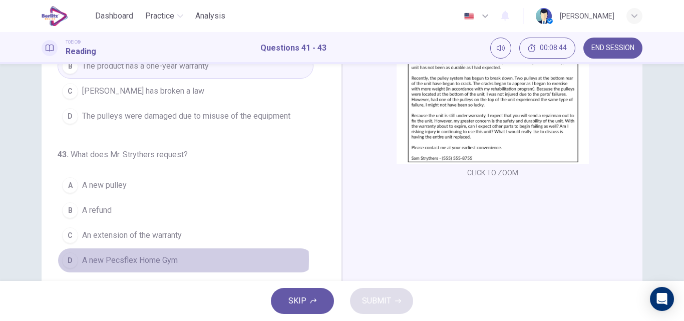
click at [139, 260] on span "A new Pecsflex Home Gym" at bounding box center [130, 260] width 96 height 12
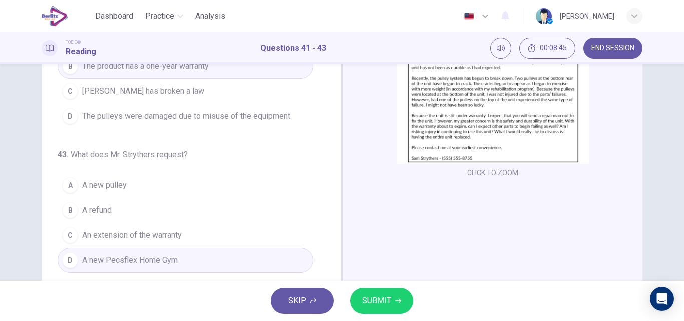
scroll to position [171, 0]
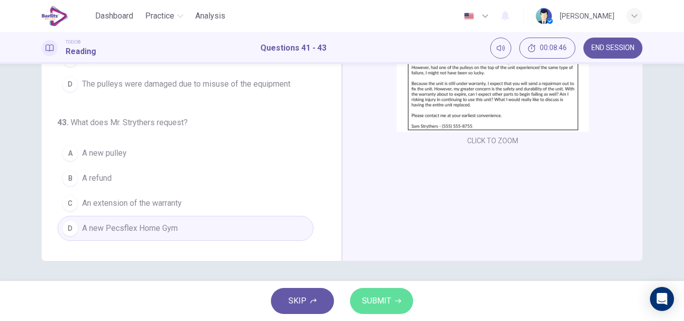
click at [387, 297] on span "SUBMIT" at bounding box center [376, 301] width 29 height 14
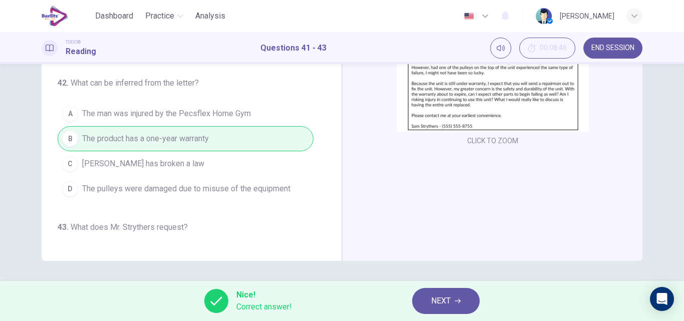
scroll to position [0, 0]
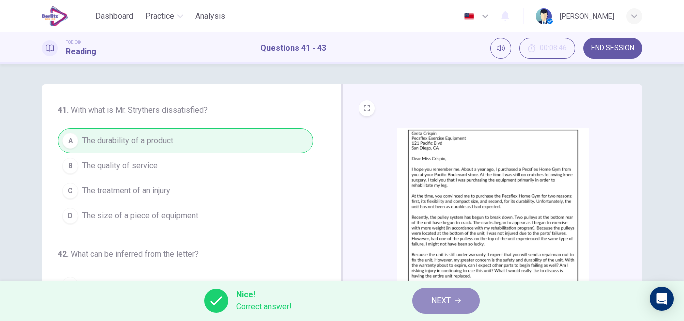
click at [471, 297] on button "NEXT" at bounding box center [446, 301] width 68 height 26
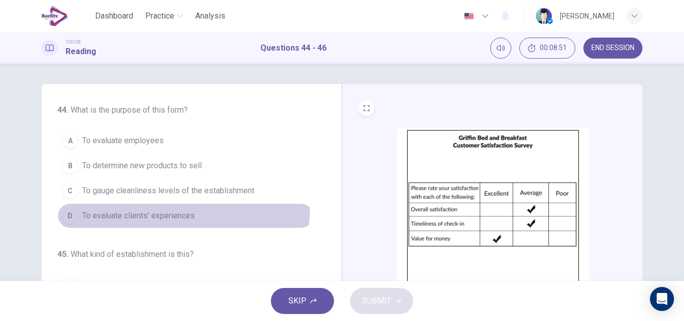
click at [162, 207] on button "D To evaluate clients' experiences" at bounding box center [186, 215] width 256 height 25
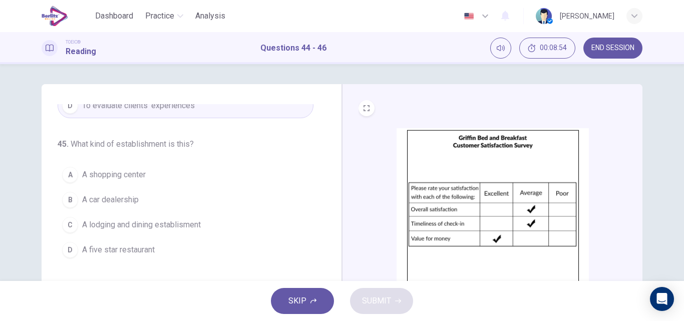
scroll to position [112, 0]
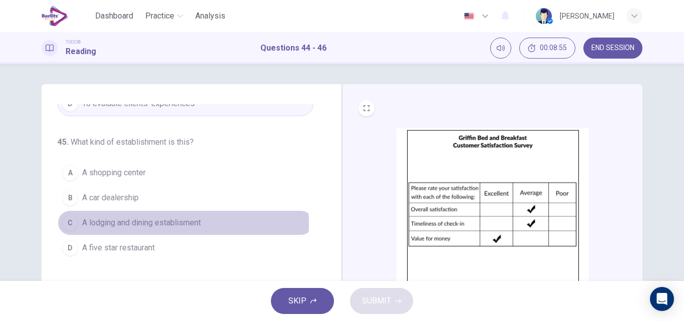
click at [160, 223] on span "A lodging and dining establisment" at bounding box center [141, 223] width 119 height 12
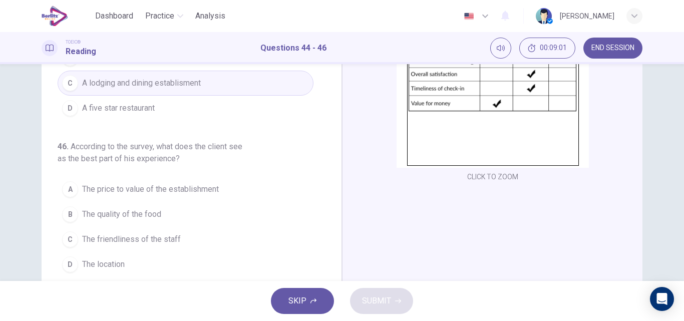
scroll to position [136, 0]
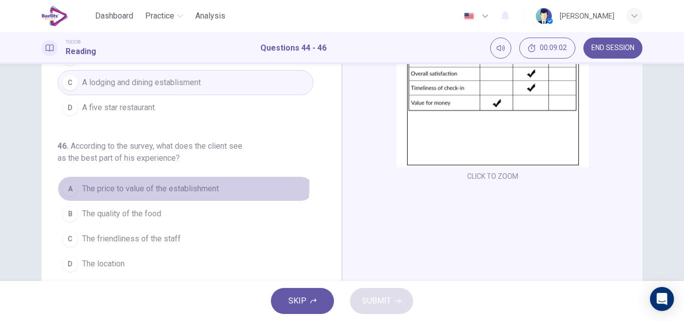
click at [151, 185] on span "The price to value of the establishment" at bounding box center [150, 189] width 137 height 12
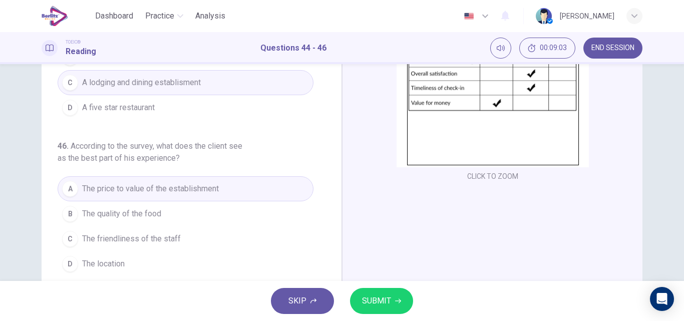
scroll to position [171, 0]
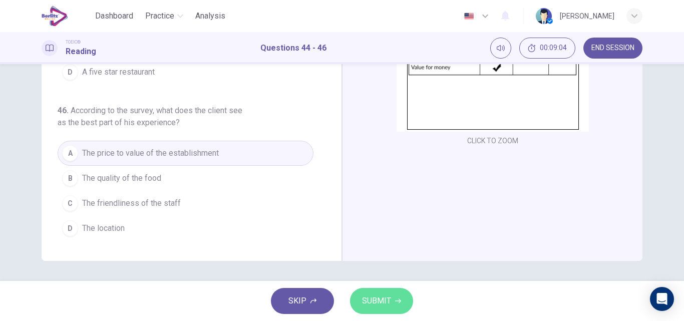
click at [384, 295] on span "SUBMIT" at bounding box center [376, 301] width 29 height 14
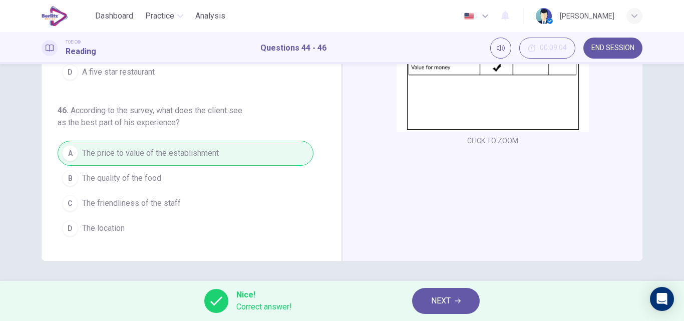
click at [441, 304] on span "NEXT" at bounding box center [441, 301] width 20 height 14
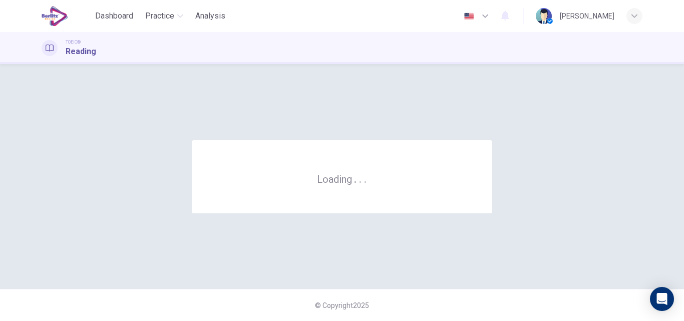
scroll to position [0, 0]
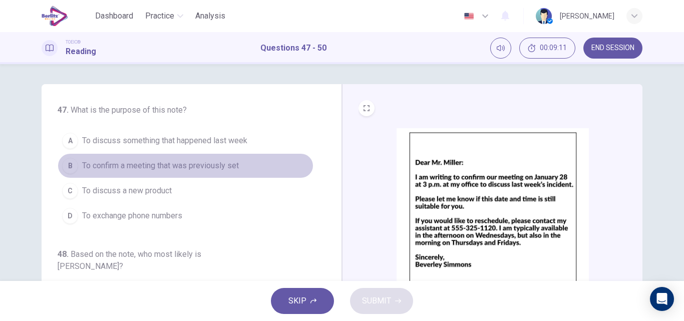
click at [210, 157] on button "B To confirm a meeting that was previously set" at bounding box center [186, 165] width 256 height 25
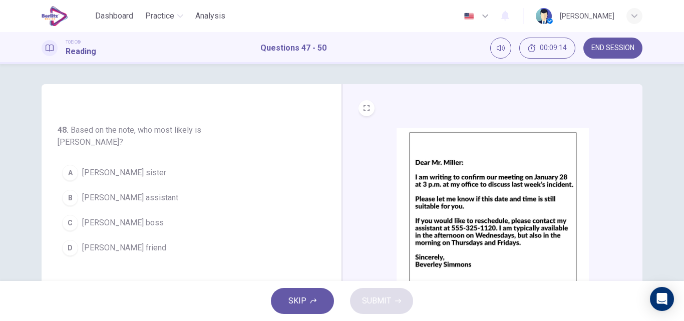
scroll to position [125, 0]
click at [127, 191] on span "[PERSON_NAME] assistant" at bounding box center [130, 197] width 96 height 12
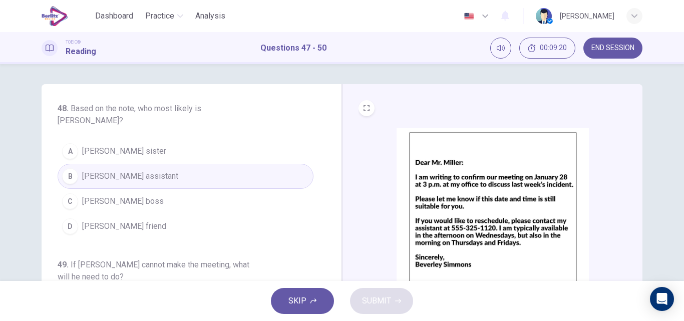
scroll to position [146, 0]
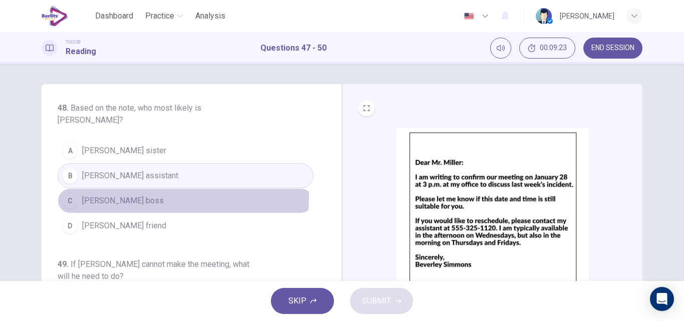
click at [112, 195] on span "[PERSON_NAME] boss" at bounding box center [123, 201] width 82 height 12
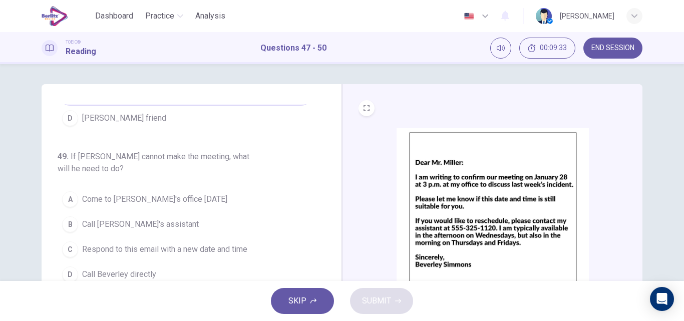
scroll to position [255, 0]
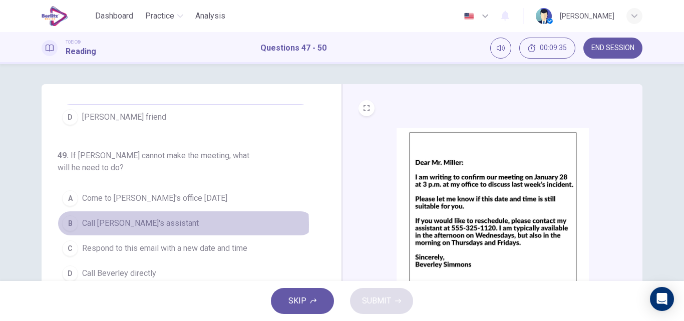
click at [131, 217] on span "Call [PERSON_NAME]'s assistant" at bounding box center [140, 223] width 117 height 12
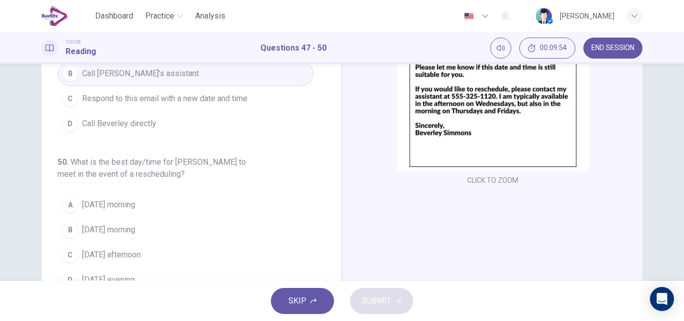
scroll to position [132, 0]
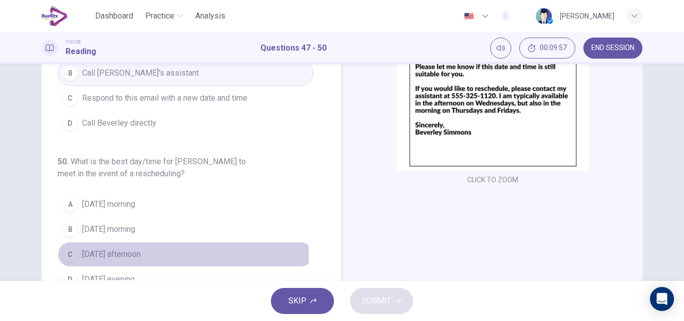
click at [141, 248] on span "[DATE] afternoon" at bounding box center [111, 254] width 59 height 12
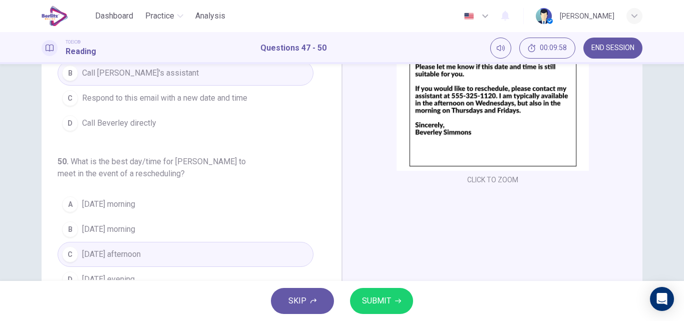
scroll to position [171, 0]
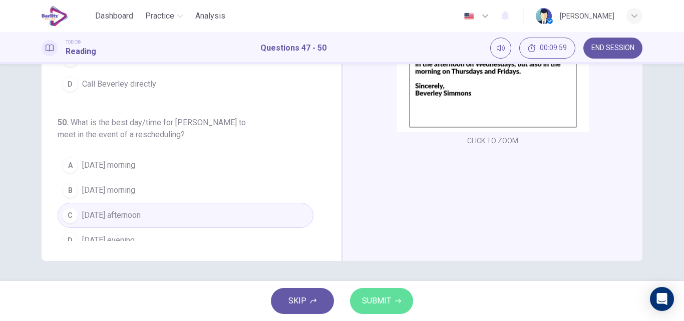
click at [376, 303] on span "SUBMIT" at bounding box center [376, 301] width 29 height 14
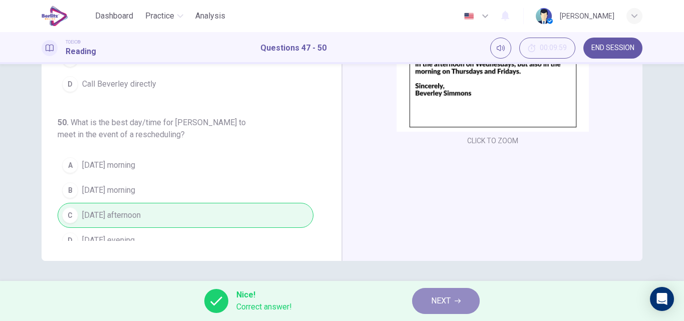
click at [457, 310] on button "NEXT" at bounding box center [446, 301] width 68 height 26
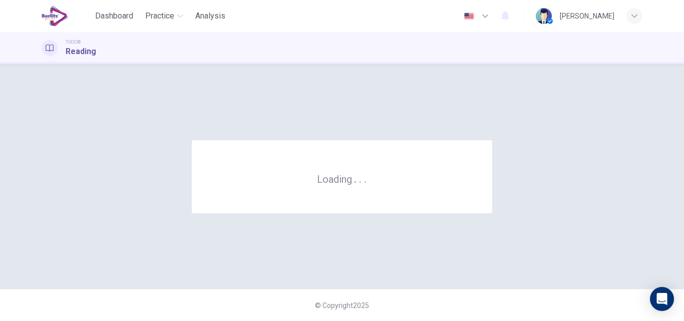
scroll to position [0, 0]
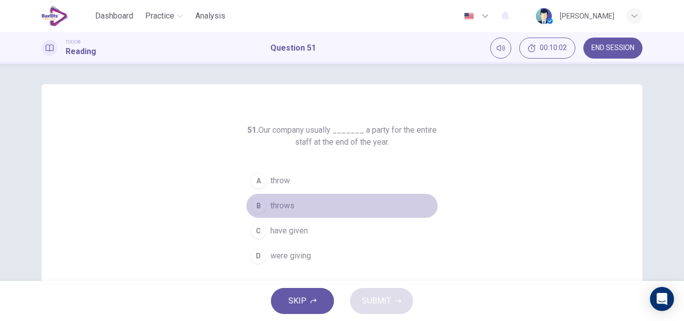
click at [289, 202] on span "throws" at bounding box center [283, 206] width 24 height 12
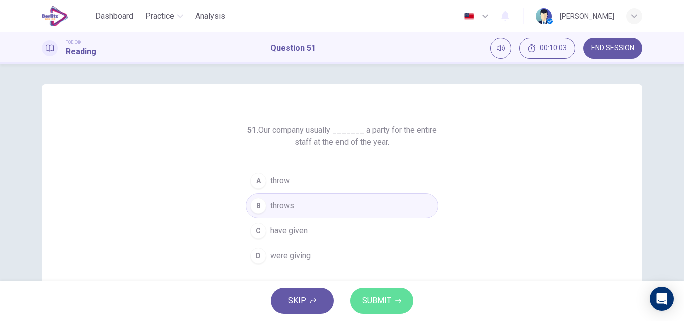
click at [394, 298] on button "SUBMIT" at bounding box center [381, 301] width 63 height 26
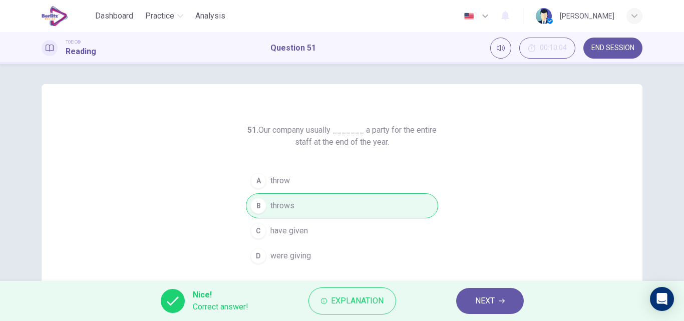
click at [470, 304] on button "NEXT" at bounding box center [490, 301] width 68 height 26
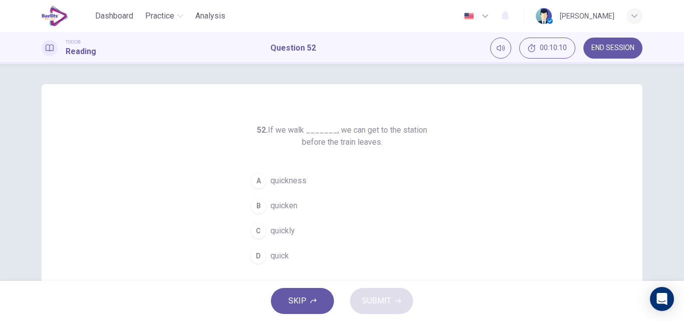
click at [276, 228] on span "quickly" at bounding box center [283, 231] width 25 height 12
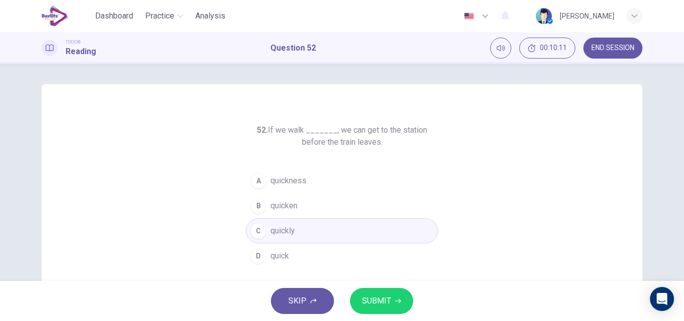
click at [374, 298] on span "SUBMIT" at bounding box center [376, 301] width 29 height 14
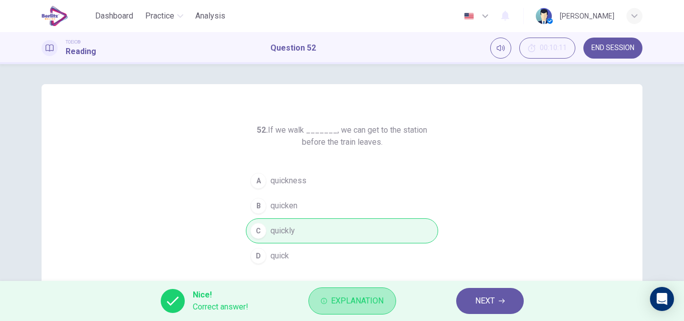
click at [374, 298] on span "Explanation" at bounding box center [357, 301] width 53 height 14
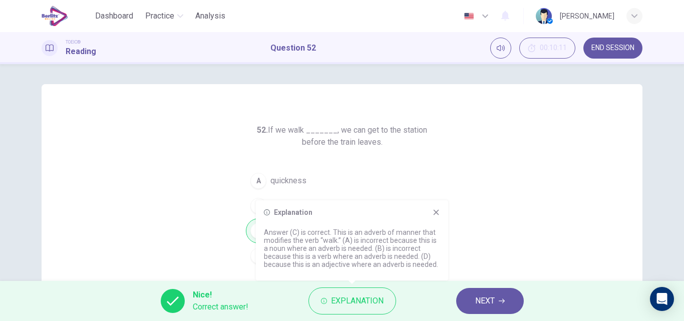
click at [474, 304] on button "NEXT" at bounding box center [490, 301] width 68 height 26
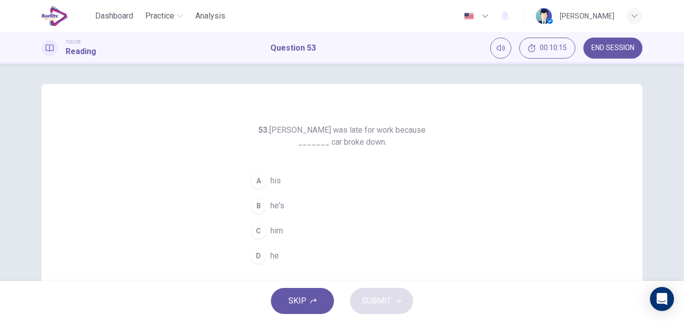
click at [273, 178] on span "his" at bounding box center [276, 181] width 11 height 12
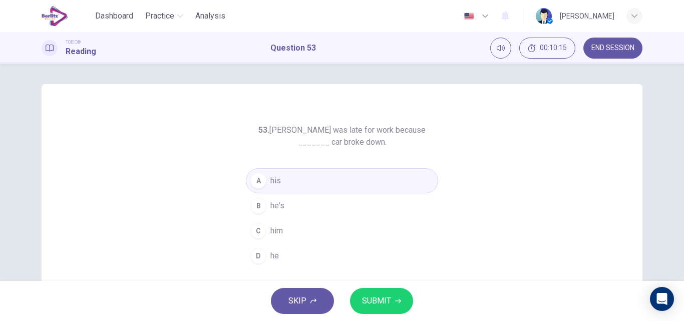
click at [386, 297] on span "SUBMIT" at bounding box center [376, 301] width 29 height 14
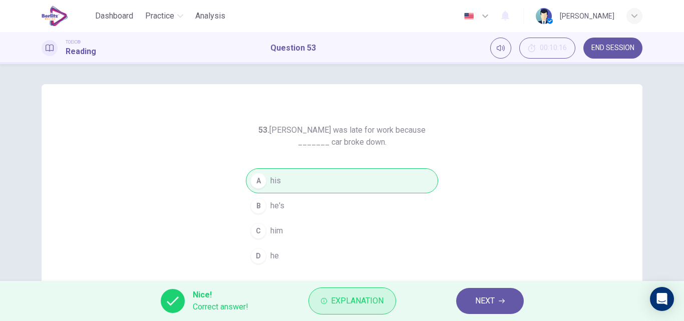
click at [370, 294] on span "Explanation" at bounding box center [357, 301] width 53 height 14
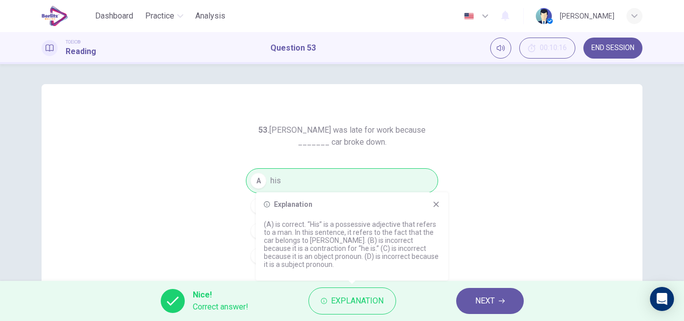
click at [483, 303] on span "NEXT" at bounding box center [485, 301] width 20 height 14
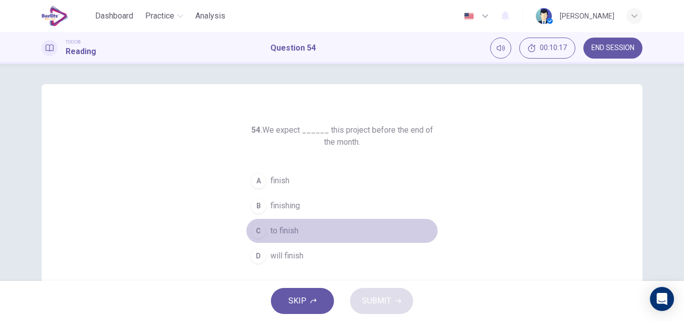
click at [288, 229] on span "to finish" at bounding box center [285, 231] width 28 height 12
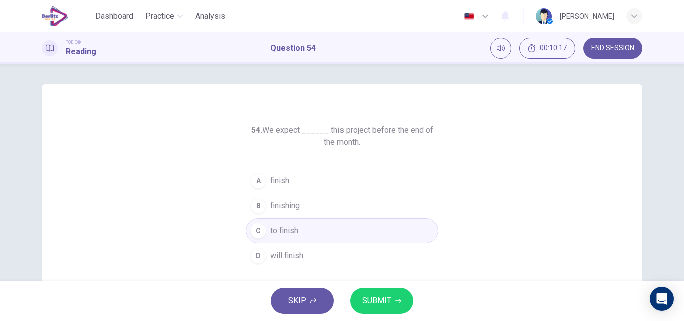
click at [373, 295] on span "SUBMIT" at bounding box center [376, 301] width 29 height 14
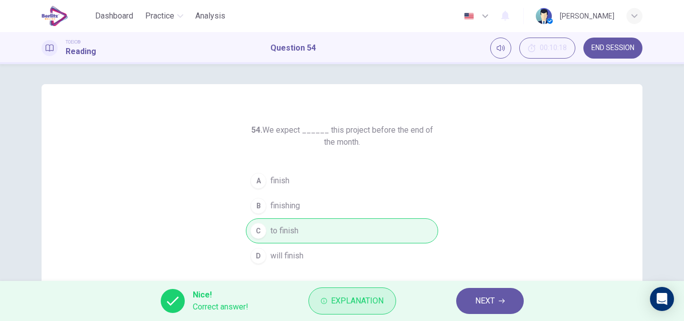
click at [361, 299] on span "Explanation" at bounding box center [357, 301] width 53 height 14
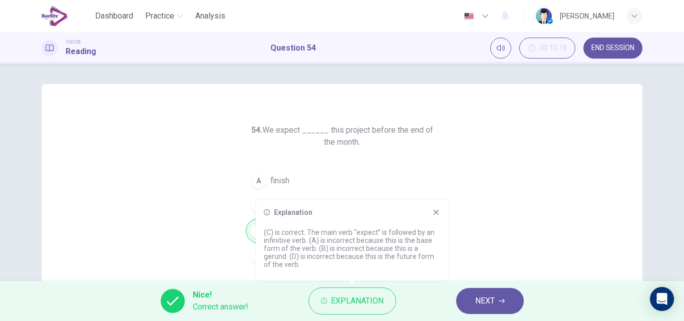
click at [471, 304] on button "NEXT" at bounding box center [490, 301] width 68 height 26
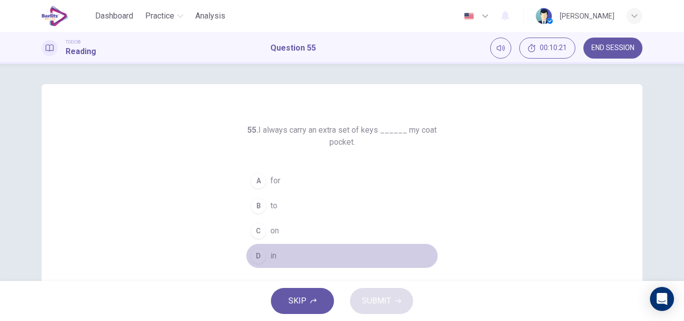
click at [274, 252] on span "in" at bounding box center [274, 256] width 6 height 12
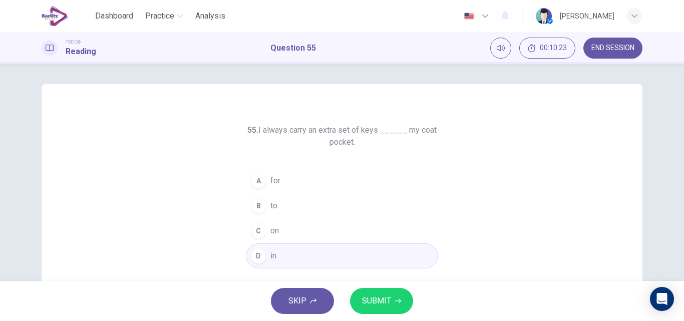
click at [390, 301] on span "SUBMIT" at bounding box center [376, 301] width 29 height 14
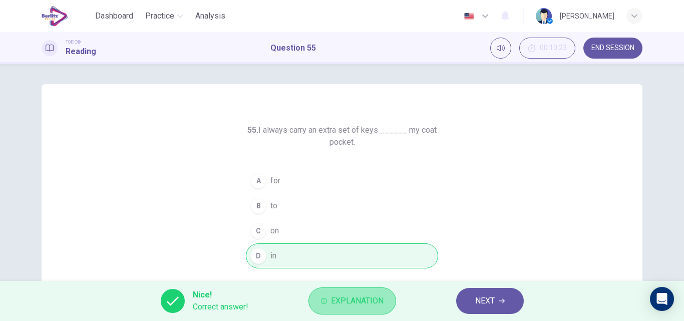
click at [358, 303] on span "Explanation" at bounding box center [357, 301] width 53 height 14
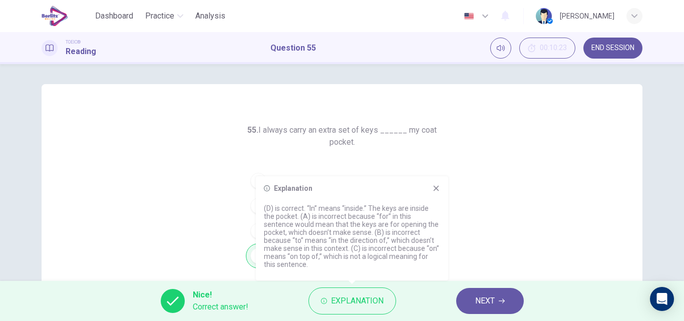
click at [493, 307] on span "NEXT" at bounding box center [485, 301] width 20 height 14
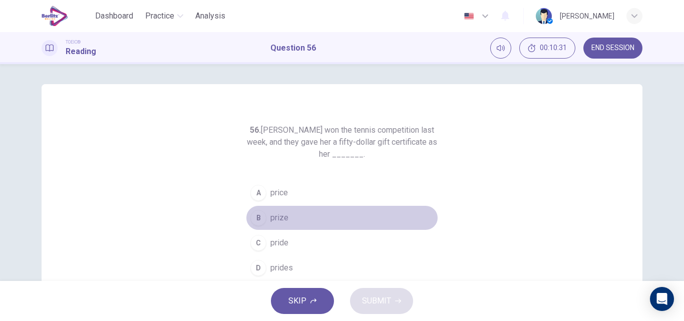
click at [271, 217] on span "prize" at bounding box center [280, 218] width 18 height 12
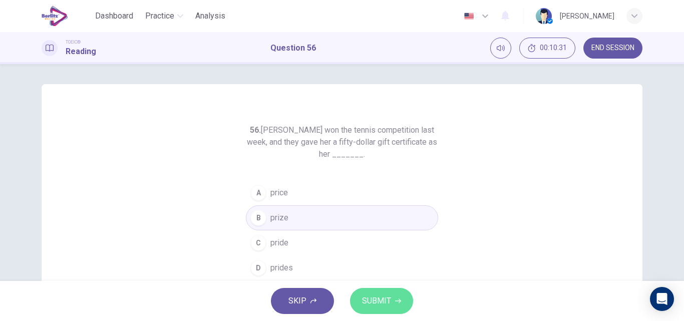
click at [383, 302] on span "SUBMIT" at bounding box center [376, 301] width 29 height 14
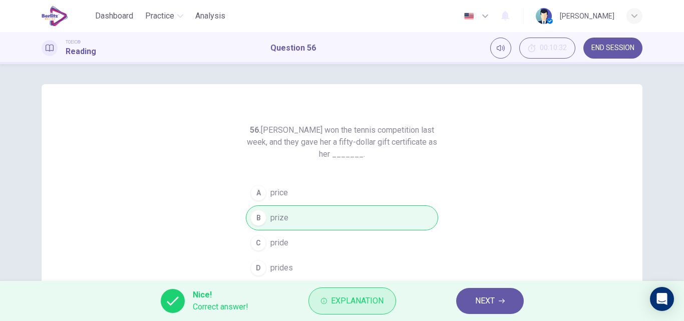
click at [389, 302] on button "Explanation" at bounding box center [353, 301] width 88 height 27
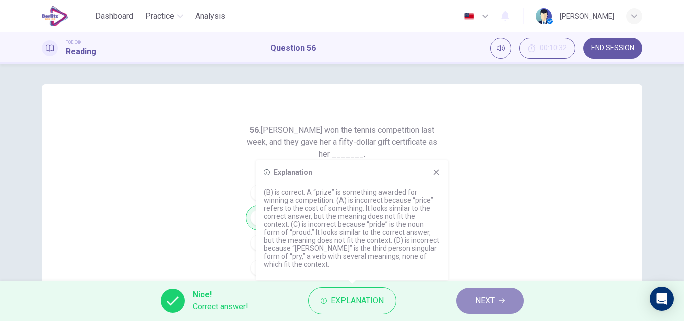
click at [482, 304] on span "NEXT" at bounding box center [485, 301] width 20 height 14
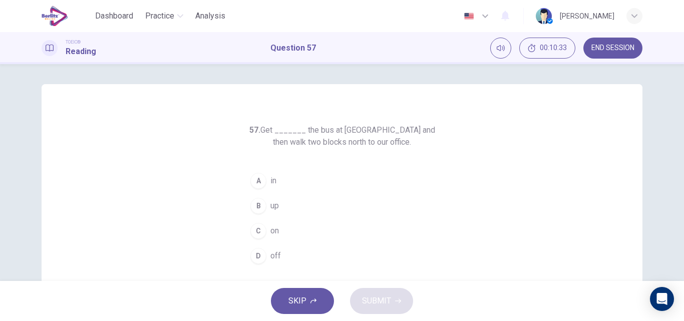
click at [274, 254] on span "off" at bounding box center [276, 256] width 11 height 12
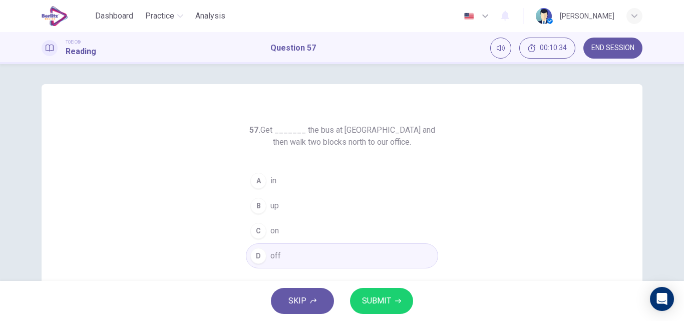
click at [371, 308] on span "SUBMIT" at bounding box center [376, 301] width 29 height 14
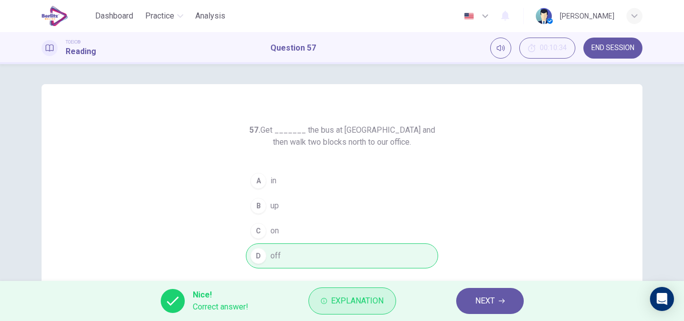
click at [351, 297] on span "Explanation" at bounding box center [357, 301] width 53 height 14
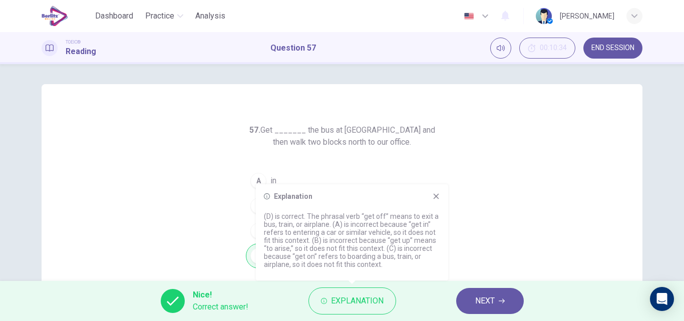
click at [466, 298] on button "NEXT" at bounding box center [490, 301] width 68 height 26
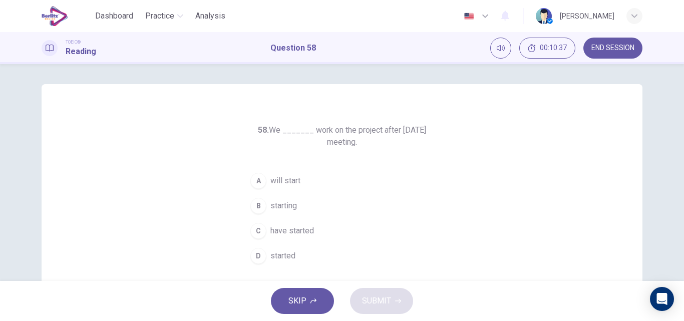
click at [284, 183] on span "will start" at bounding box center [286, 181] width 30 height 12
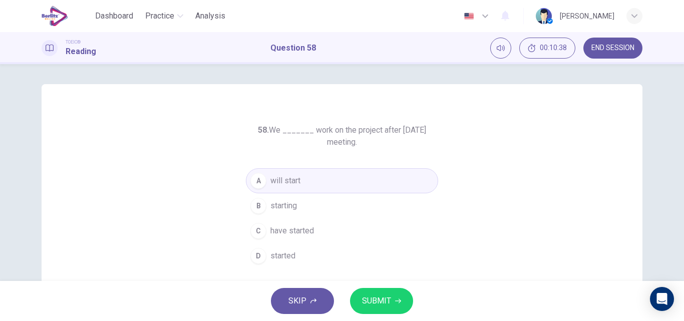
click at [385, 298] on span "SUBMIT" at bounding box center [376, 301] width 29 height 14
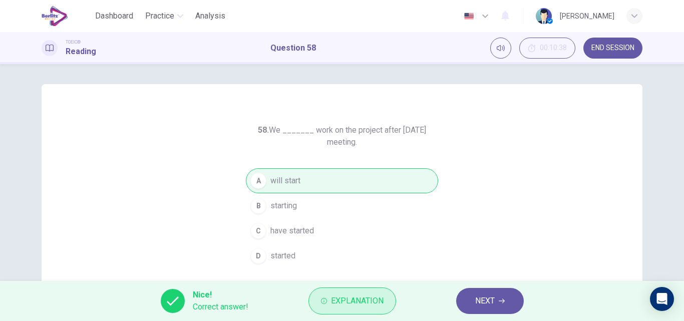
click at [391, 298] on button "Explanation" at bounding box center [353, 301] width 88 height 27
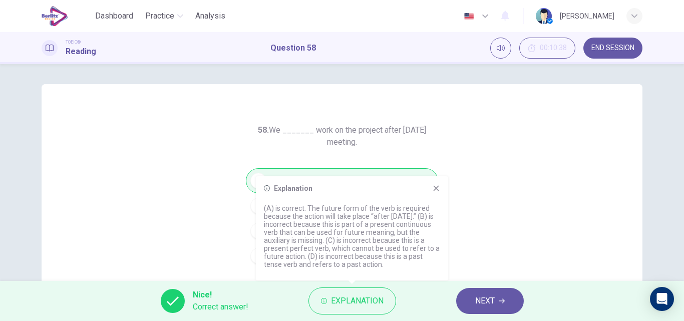
click at [482, 299] on span "NEXT" at bounding box center [485, 301] width 20 height 14
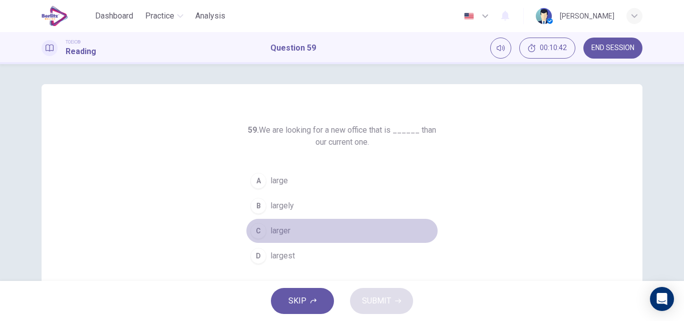
click at [287, 233] on span "larger" at bounding box center [281, 231] width 20 height 12
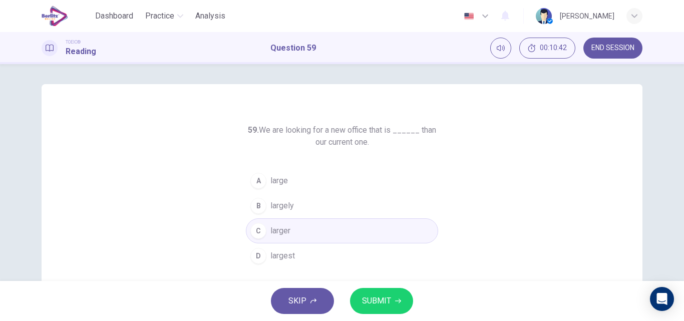
click at [372, 300] on span "SUBMIT" at bounding box center [376, 301] width 29 height 14
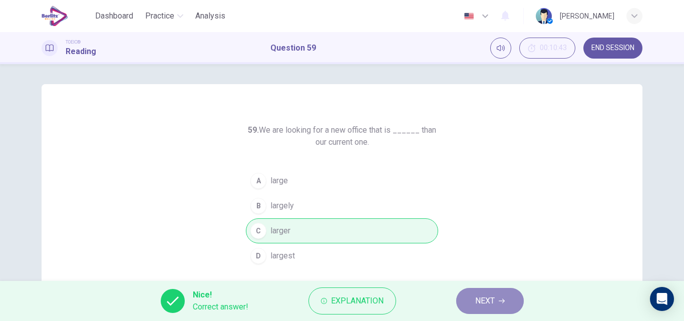
click at [481, 296] on span "NEXT" at bounding box center [485, 301] width 20 height 14
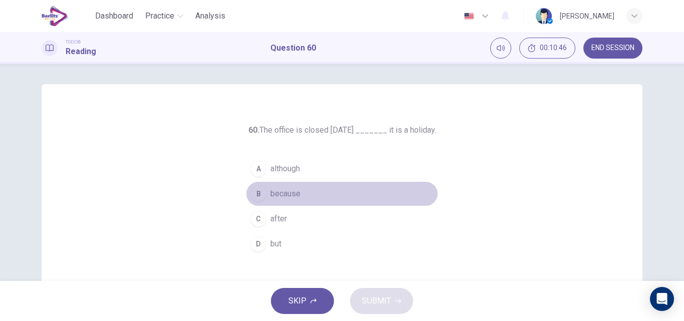
click at [275, 202] on button "B because" at bounding box center [342, 193] width 192 height 25
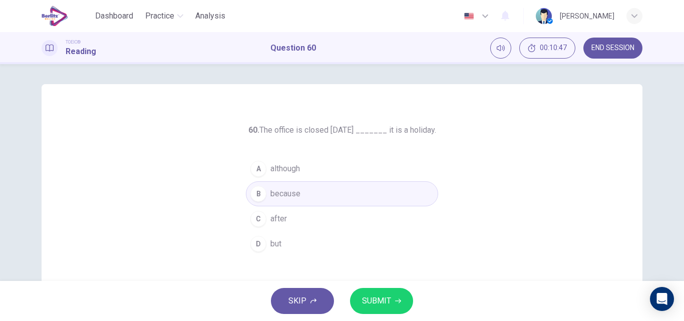
click at [363, 296] on span "SUBMIT" at bounding box center [376, 301] width 29 height 14
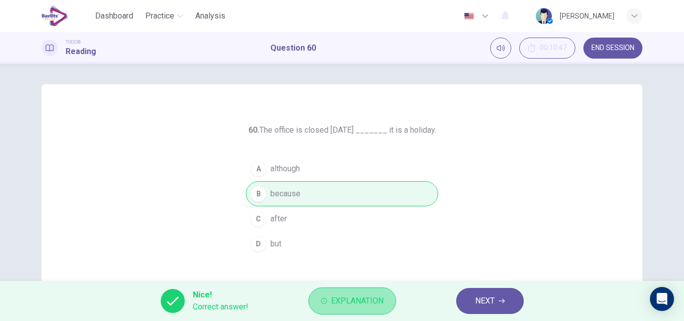
click at [366, 297] on span "Explanation" at bounding box center [357, 301] width 53 height 14
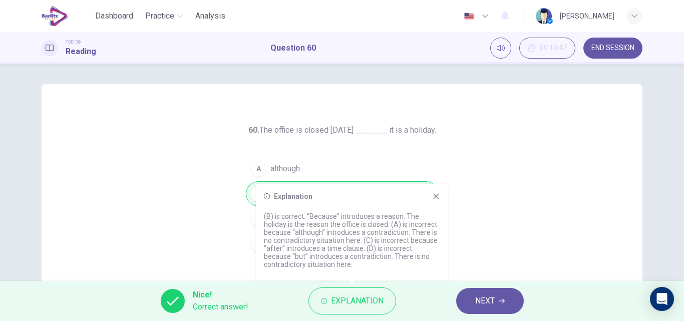
click at [465, 302] on button "NEXT" at bounding box center [490, 301] width 68 height 26
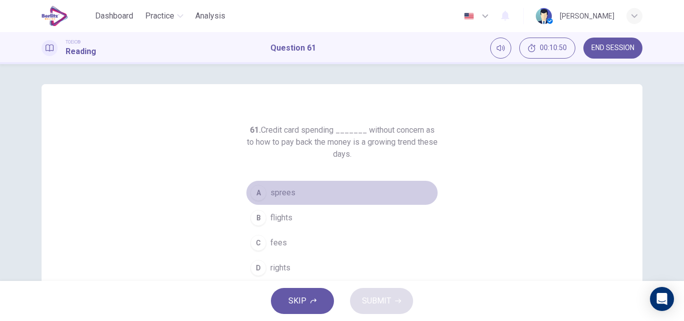
click at [284, 189] on span "sprees" at bounding box center [283, 193] width 25 height 12
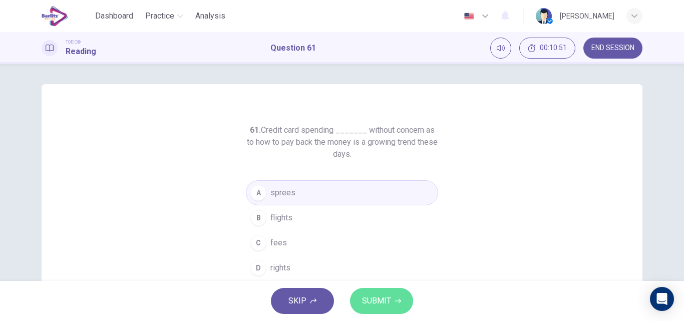
click at [390, 301] on span "SUBMIT" at bounding box center [376, 301] width 29 height 14
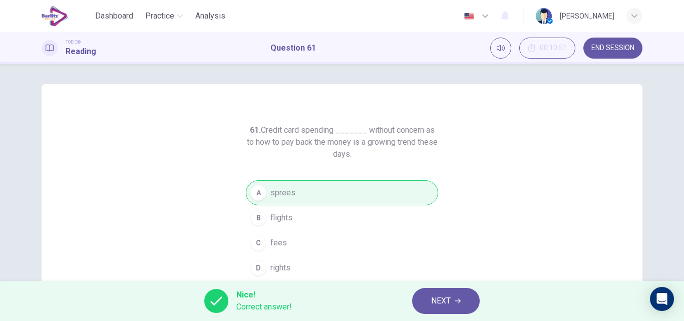
click at [438, 302] on span "NEXT" at bounding box center [441, 301] width 20 height 14
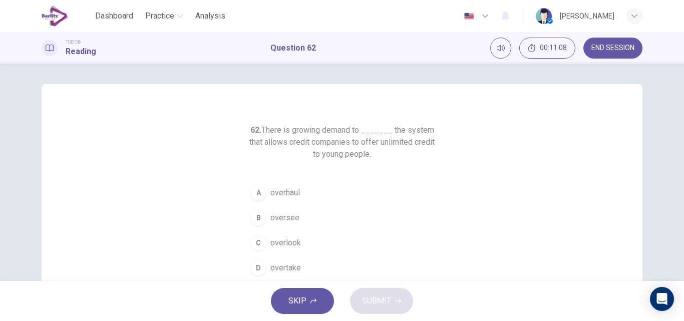
click at [271, 196] on span "overhaul" at bounding box center [286, 193] width 30 height 12
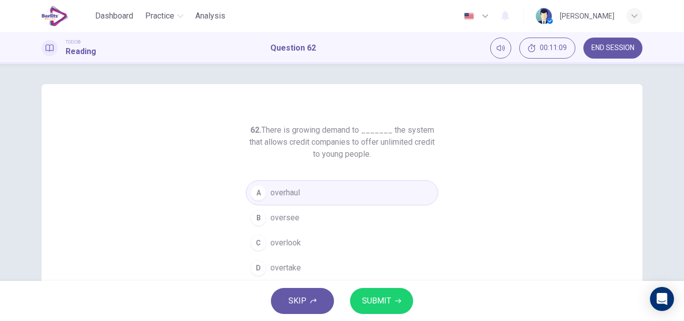
click at [389, 306] on span "SUBMIT" at bounding box center [376, 301] width 29 height 14
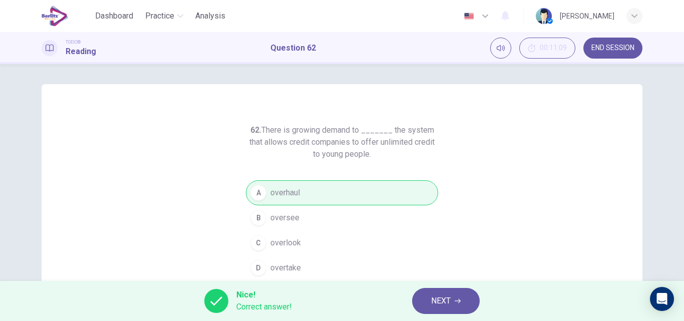
click at [440, 301] on span "NEXT" at bounding box center [441, 301] width 20 height 14
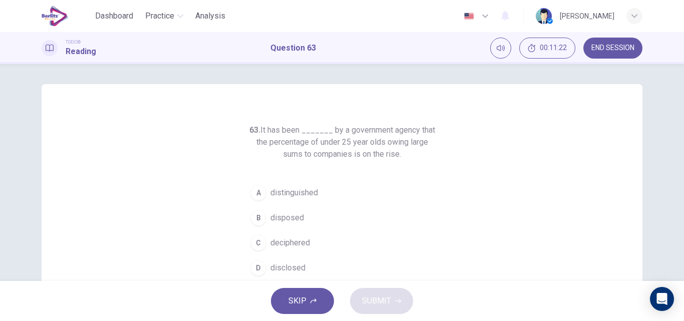
click at [283, 268] on span "disclosed" at bounding box center [288, 268] width 35 height 12
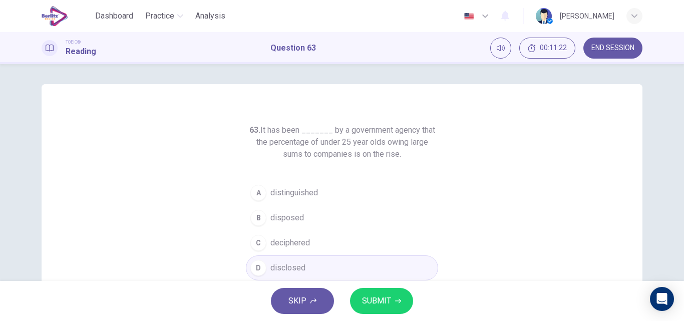
click at [379, 296] on span "SUBMIT" at bounding box center [376, 301] width 29 height 14
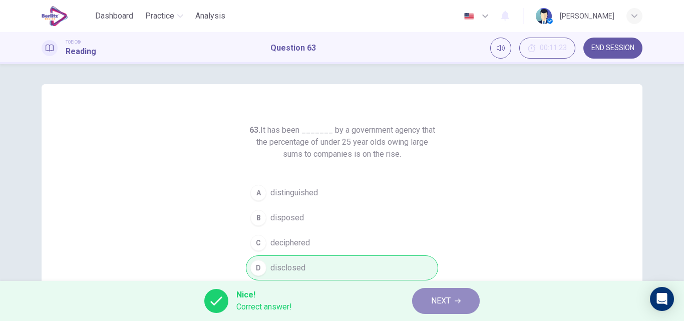
click at [433, 299] on span "NEXT" at bounding box center [441, 301] width 20 height 14
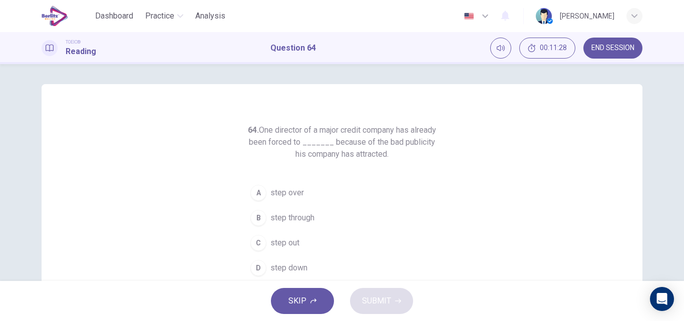
click at [291, 266] on span "step down" at bounding box center [289, 268] width 37 height 12
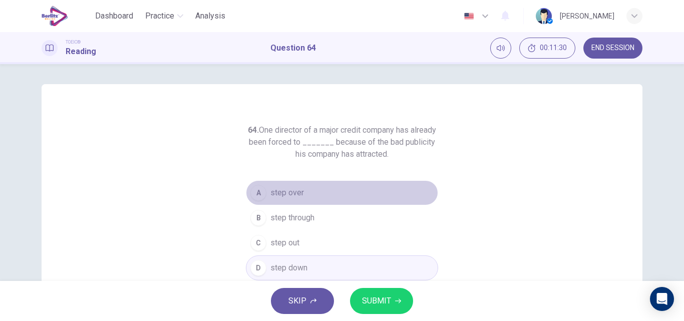
click at [291, 195] on span "step over" at bounding box center [288, 193] width 34 height 12
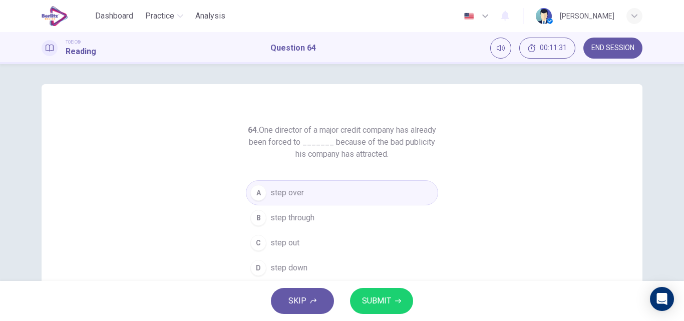
click at [391, 299] on button "SUBMIT" at bounding box center [381, 301] width 63 height 26
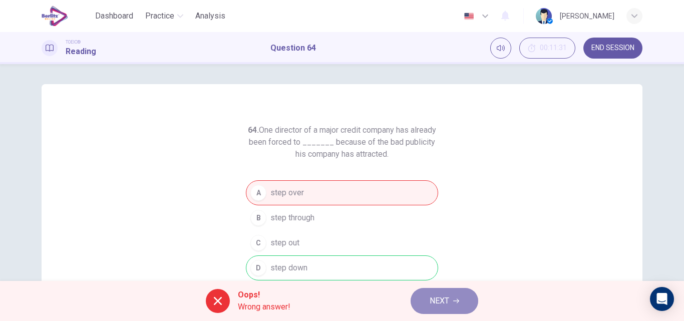
click at [432, 299] on span "NEXT" at bounding box center [440, 301] width 20 height 14
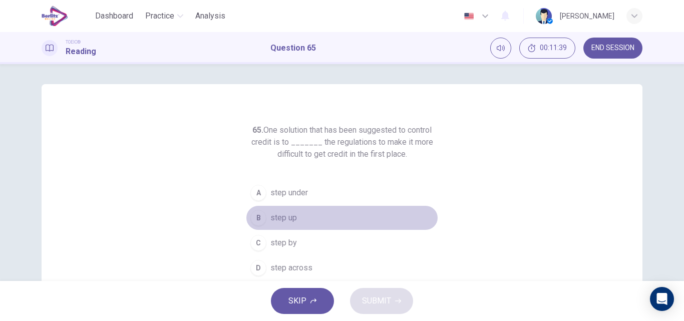
click at [278, 216] on span "step up" at bounding box center [284, 218] width 27 height 12
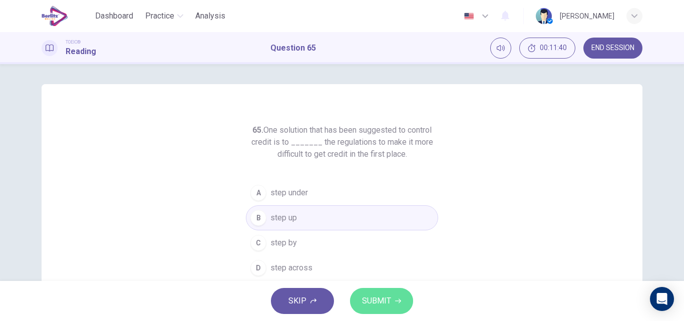
click at [374, 305] on span "SUBMIT" at bounding box center [376, 301] width 29 height 14
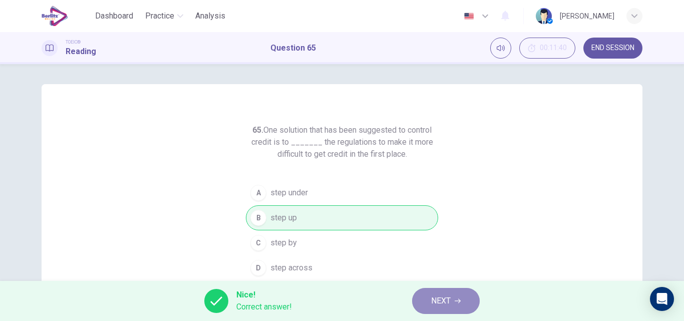
click at [431, 303] on span "NEXT" at bounding box center [441, 301] width 20 height 14
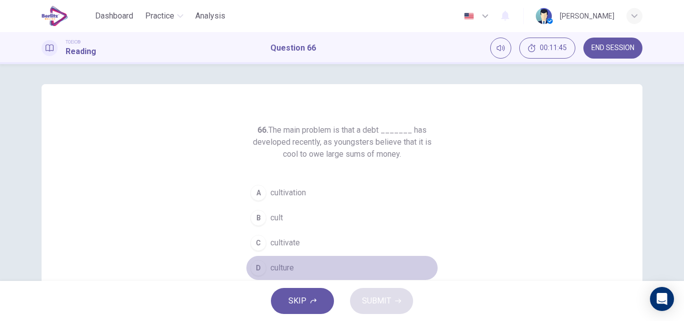
click at [285, 265] on span "culture" at bounding box center [283, 268] width 24 height 12
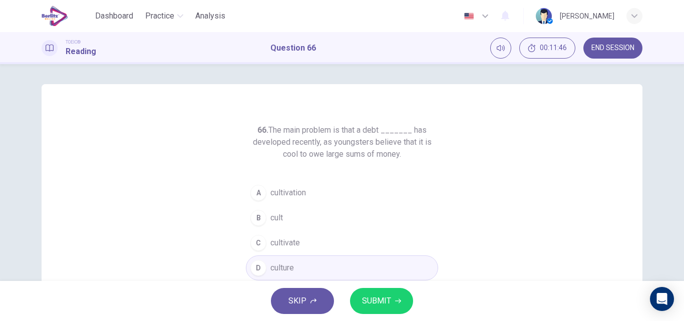
click at [397, 298] on icon "button" at bounding box center [398, 301] width 6 height 6
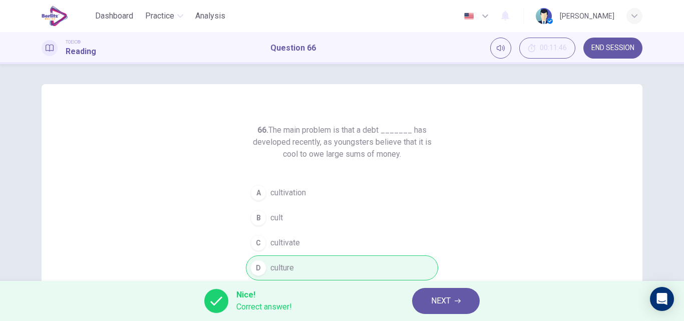
click at [459, 302] on icon "button" at bounding box center [458, 301] width 6 height 6
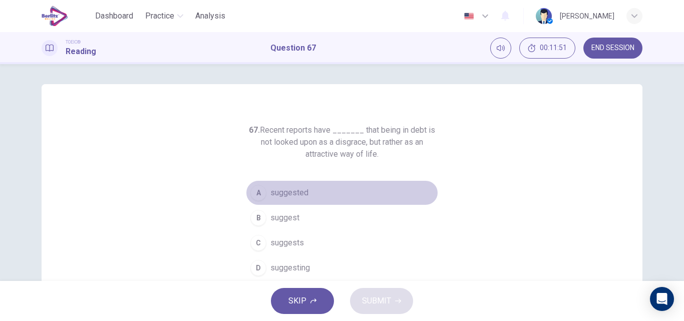
click at [287, 185] on button "A suggested" at bounding box center [342, 192] width 192 height 25
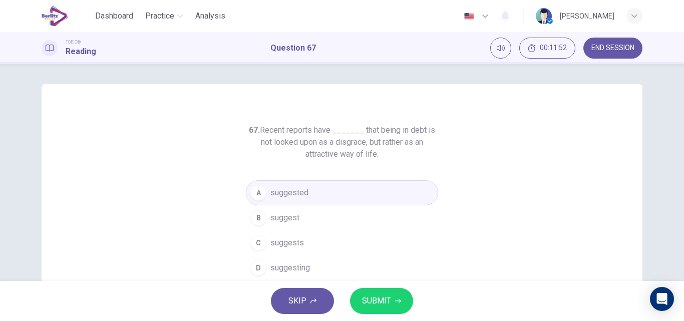
click at [393, 298] on button "SUBMIT" at bounding box center [381, 301] width 63 height 26
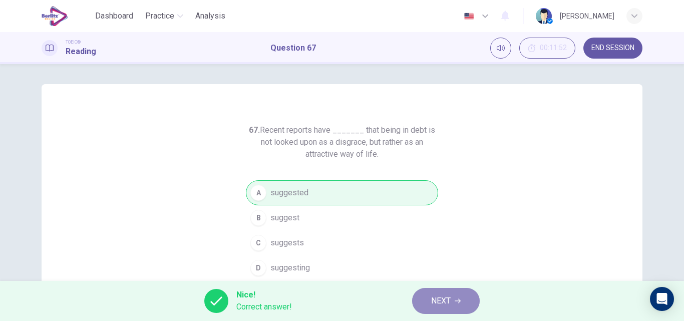
click at [433, 300] on span "NEXT" at bounding box center [441, 301] width 20 height 14
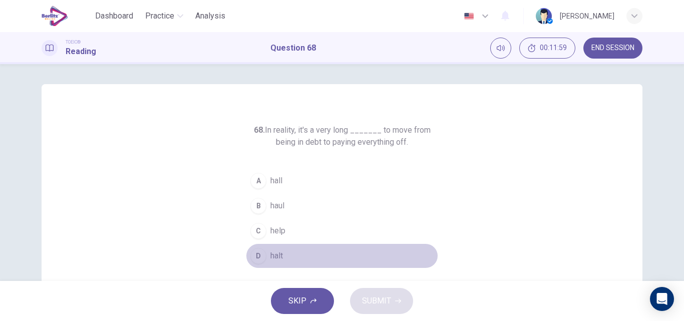
click at [275, 254] on span "halt" at bounding box center [277, 256] width 13 height 12
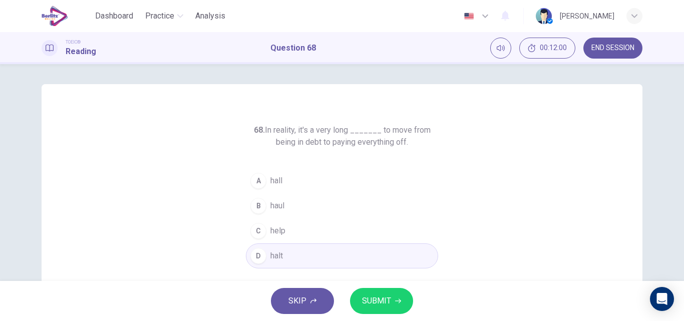
click at [365, 301] on span "SUBMIT" at bounding box center [376, 301] width 29 height 14
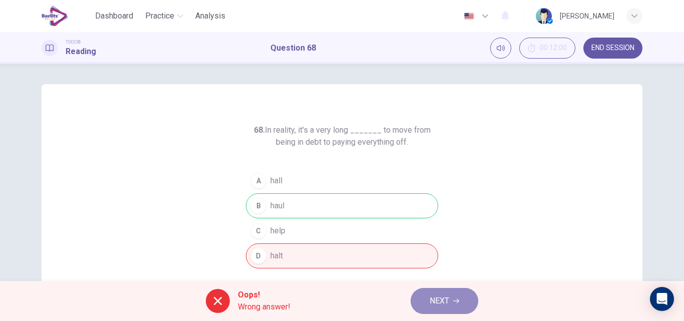
click at [437, 301] on span "NEXT" at bounding box center [440, 301] width 20 height 14
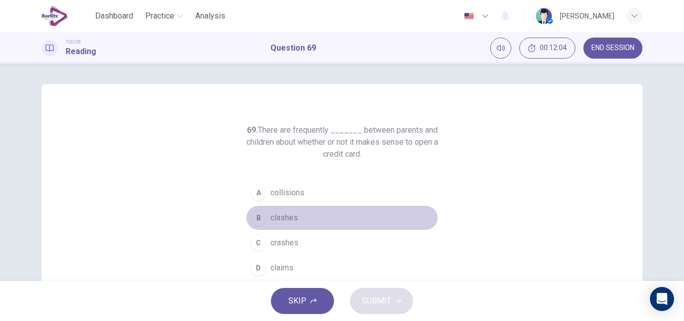
click at [280, 215] on span "clashes" at bounding box center [285, 218] width 28 height 12
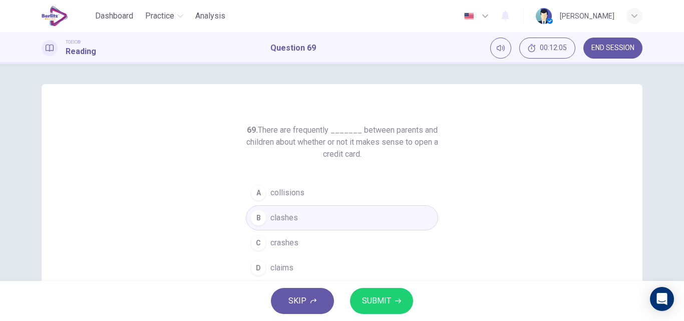
click at [378, 295] on span "SUBMIT" at bounding box center [376, 301] width 29 height 14
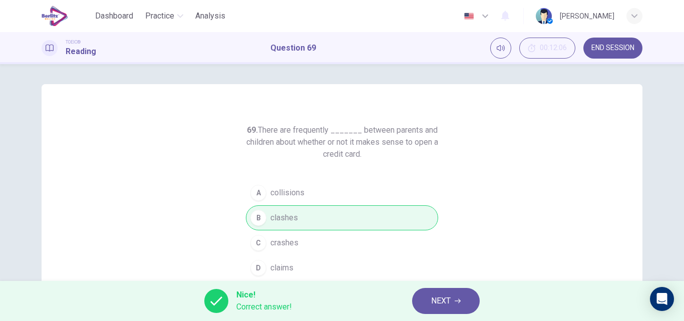
click at [428, 301] on button "NEXT" at bounding box center [446, 301] width 68 height 26
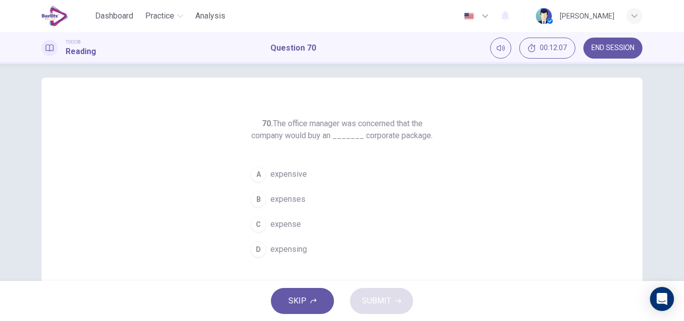
scroll to position [8, 0]
click at [291, 178] on span "expensive" at bounding box center [289, 173] width 37 height 12
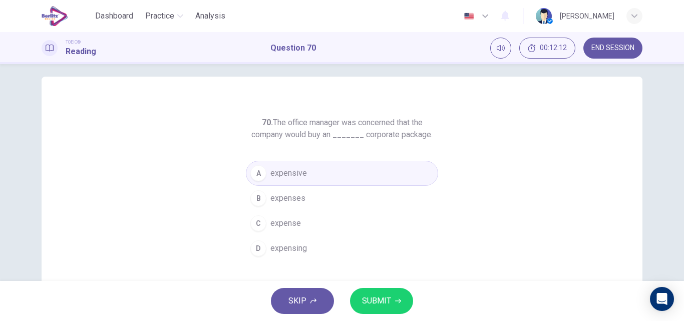
click at [386, 297] on span "SUBMIT" at bounding box center [376, 301] width 29 height 14
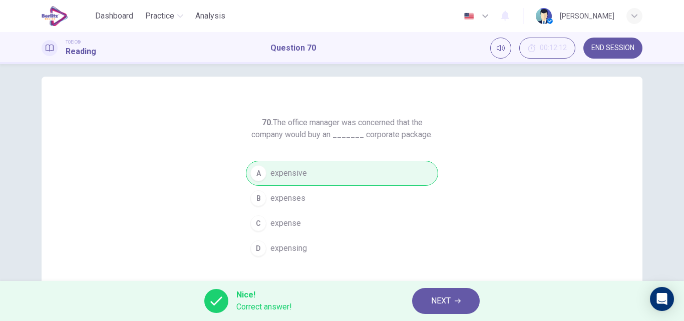
click at [445, 301] on span "NEXT" at bounding box center [441, 301] width 20 height 14
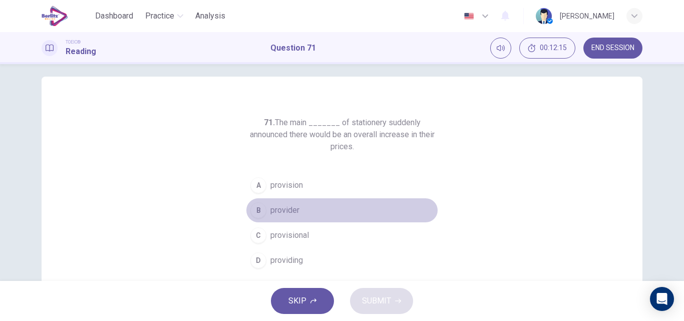
click at [287, 207] on span "provider" at bounding box center [285, 210] width 29 height 12
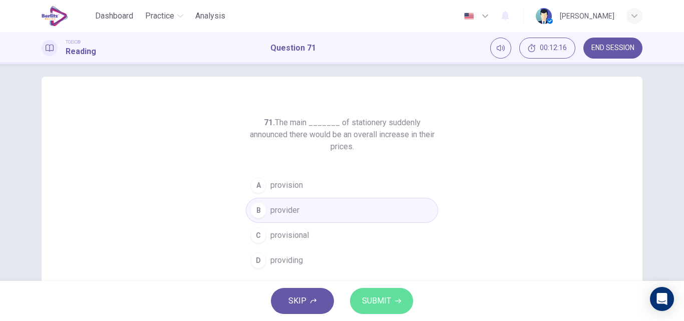
click at [374, 298] on span "SUBMIT" at bounding box center [376, 301] width 29 height 14
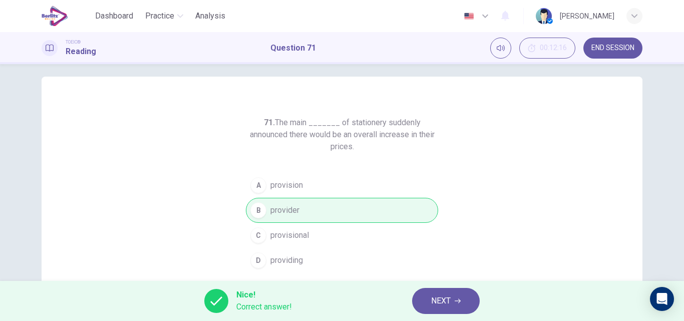
click at [434, 296] on span "NEXT" at bounding box center [441, 301] width 20 height 14
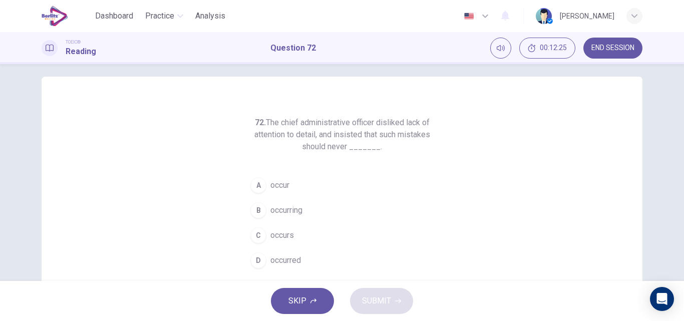
click at [280, 262] on span "occurred" at bounding box center [286, 260] width 31 height 12
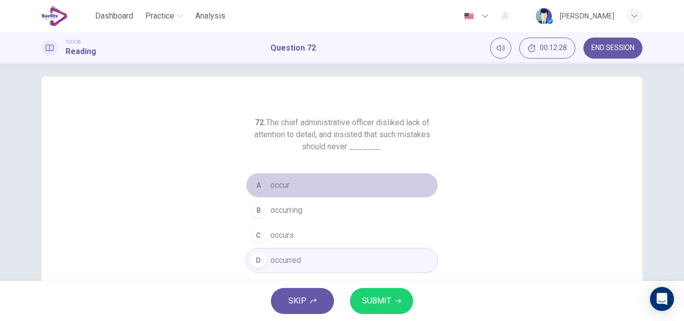
click at [279, 188] on span "occur" at bounding box center [280, 185] width 19 height 12
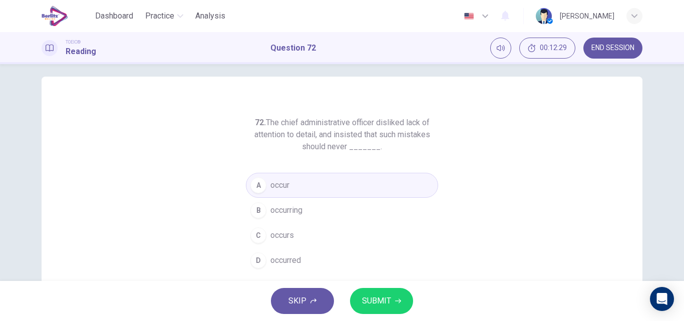
click at [375, 298] on span "SUBMIT" at bounding box center [376, 301] width 29 height 14
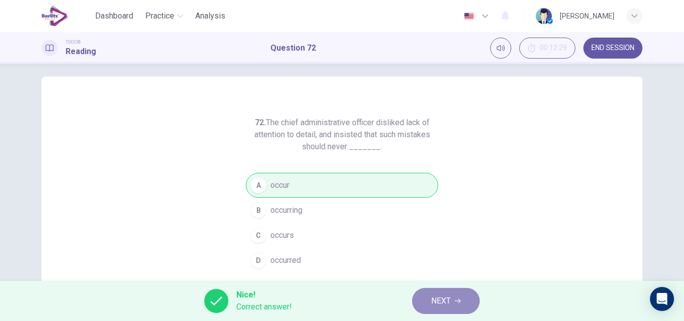
click at [427, 298] on button "NEXT" at bounding box center [446, 301] width 68 height 26
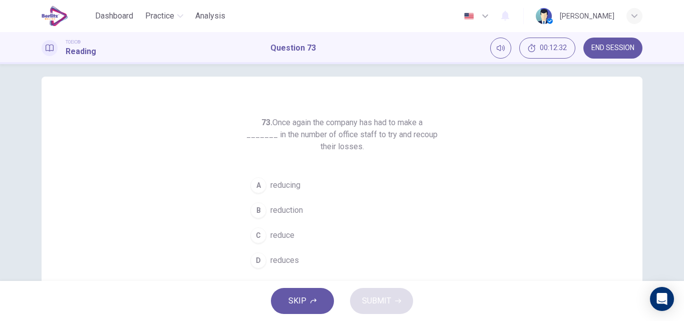
click at [296, 212] on span "reduction" at bounding box center [287, 210] width 33 height 12
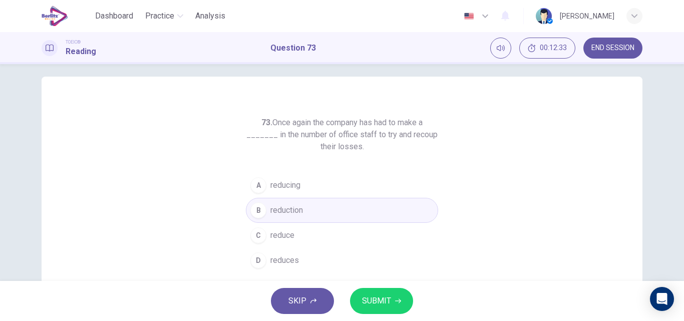
click at [378, 306] on span "SUBMIT" at bounding box center [376, 301] width 29 height 14
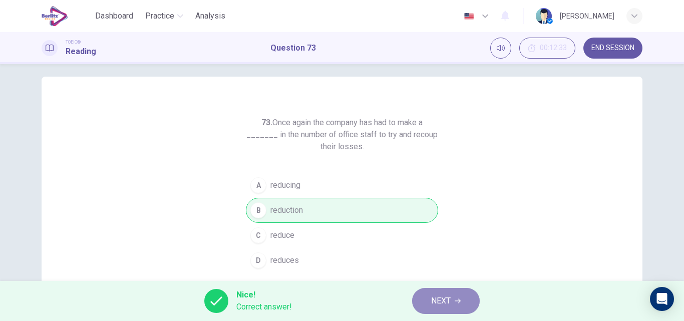
click at [426, 303] on button "NEXT" at bounding box center [446, 301] width 68 height 26
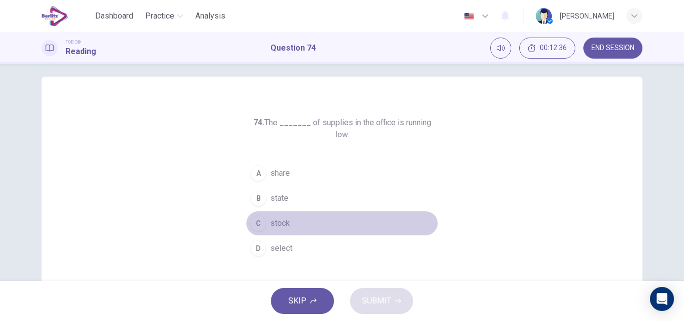
click at [275, 211] on button "C stock" at bounding box center [342, 223] width 192 height 25
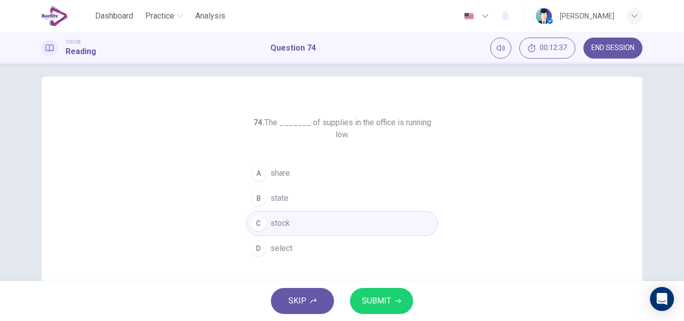
click at [375, 296] on span "SUBMIT" at bounding box center [376, 301] width 29 height 14
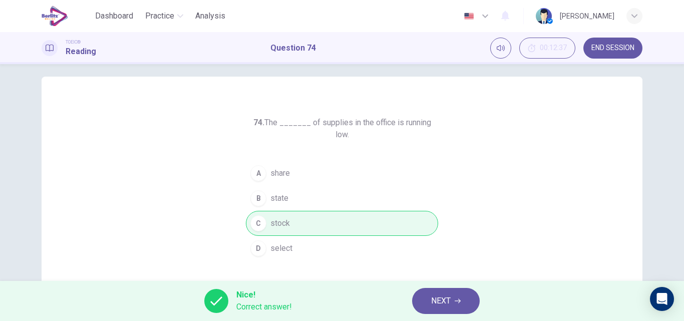
click at [448, 302] on span "NEXT" at bounding box center [441, 301] width 20 height 14
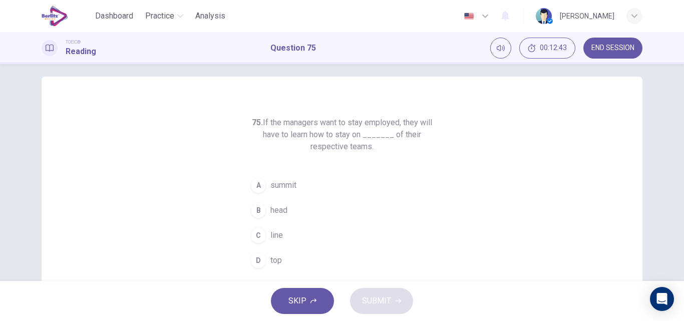
click at [273, 255] on span "top" at bounding box center [277, 260] width 12 height 12
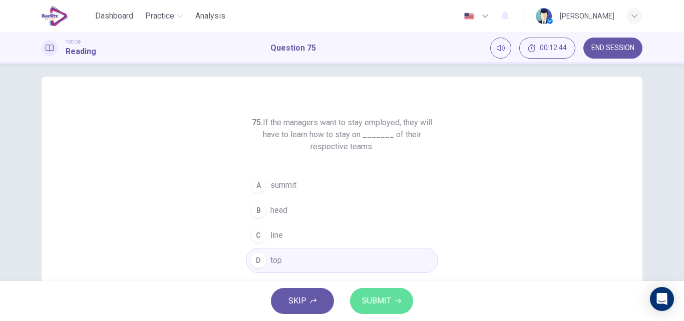
click at [372, 300] on span "SUBMIT" at bounding box center [376, 301] width 29 height 14
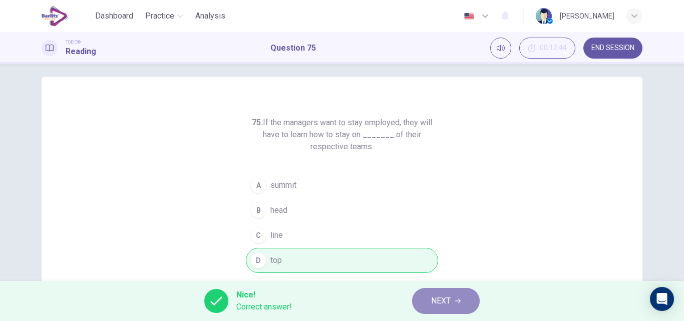
click at [438, 306] on span "NEXT" at bounding box center [441, 301] width 20 height 14
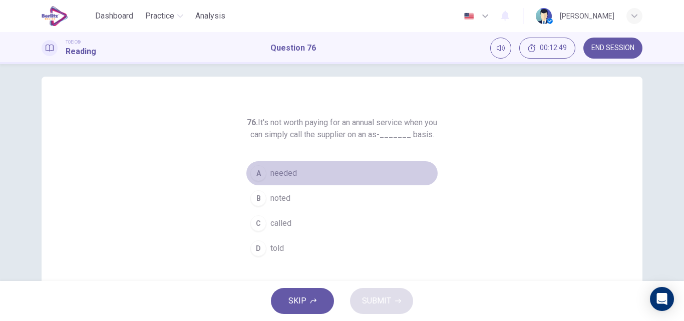
click at [276, 179] on span "needed" at bounding box center [284, 173] width 27 height 12
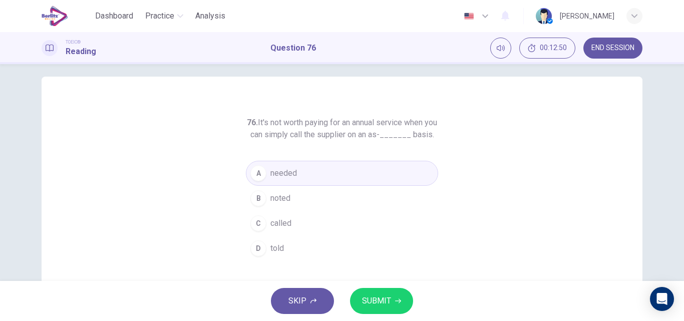
click at [374, 303] on span "SUBMIT" at bounding box center [376, 301] width 29 height 14
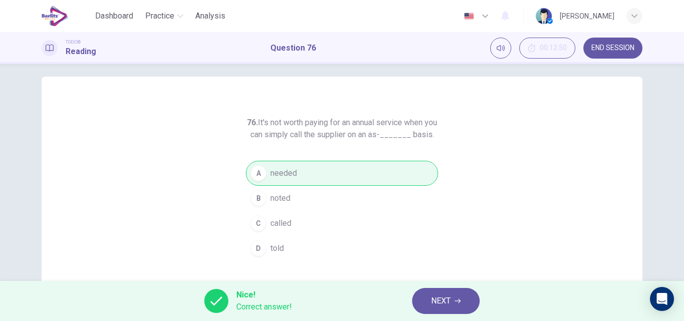
click at [436, 302] on span "NEXT" at bounding box center [441, 301] width 20 height 14
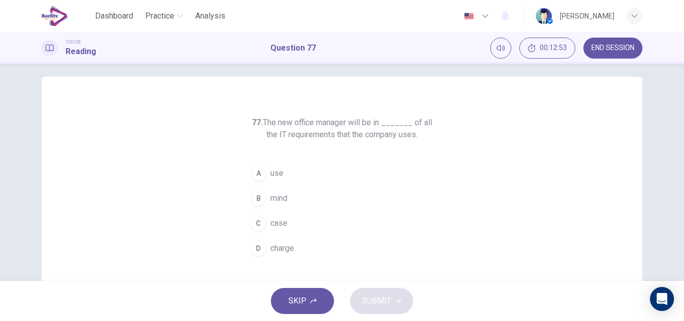
click at [282, 247] on span "charge" at bounding box center [283, 248] width 24 height 12
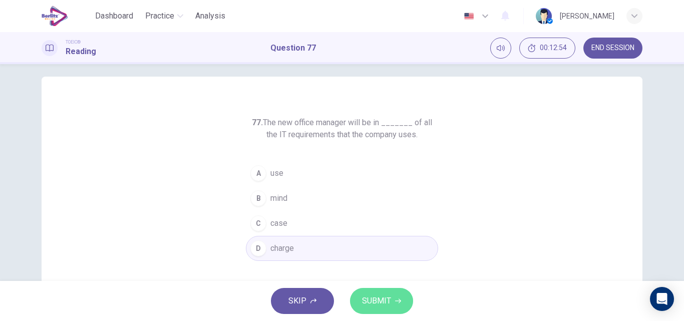
click at [378, 298] on span "SUBMIT" at bounding box center [376, 301] width 29 height 14
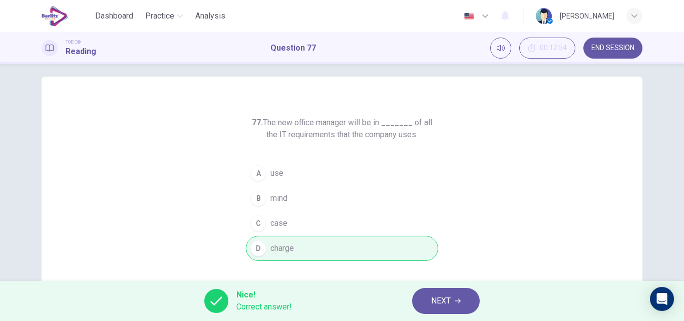
click at [433, 298] on span "NEXT" at bounding box center [441, 301] width 20 height 14
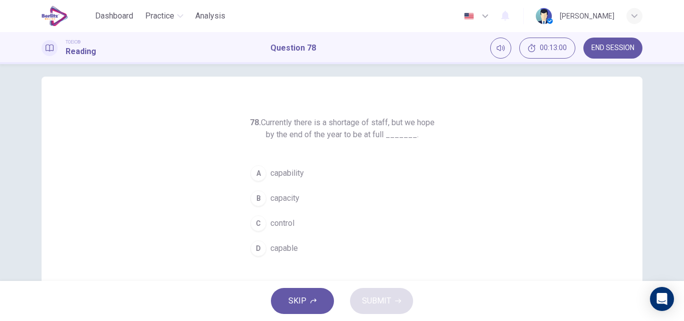
click at [290, 174] on span "capability" at bounding box center [288, 173] width 34 height 12
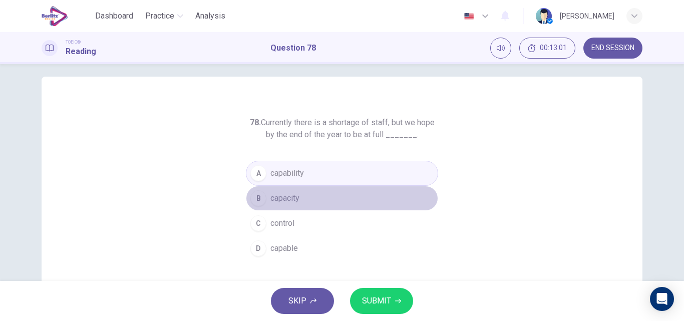
click at [289, 199] on span "capacity" at bounding box center [285, 198] width 29 height 12
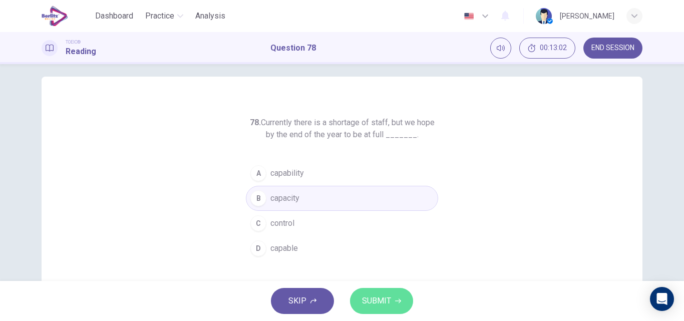
click at [374, 299] on span "SUBMIT" at bounding box center [376, 301] width 29 height 14
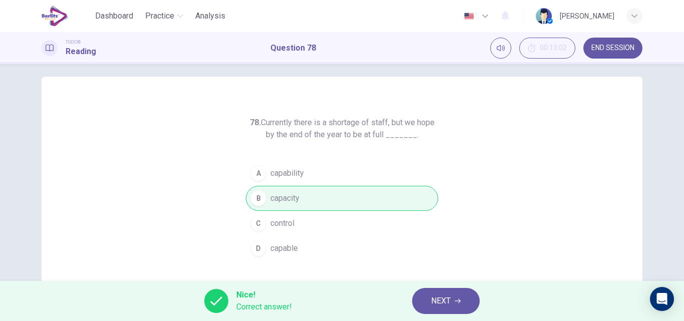
click at [431, 298] on button "NEXT" at bounding box center [446, 301] width 68 height 26
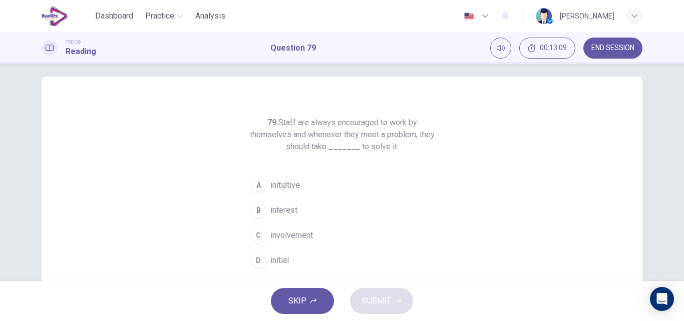
click at [280, 186] on span "initiative" at bounding box center [286, 185] width 30 height 12
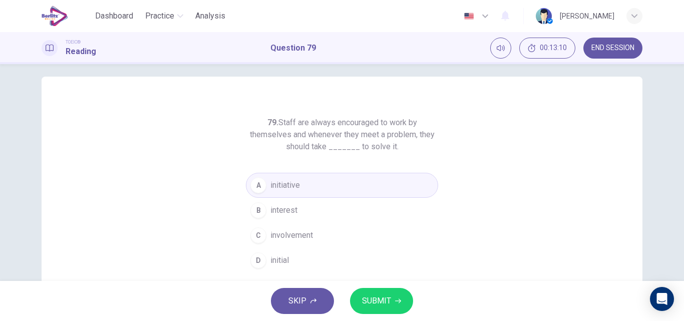
click at [374, 289] on button "SUBMIT" at bounding box center [381, 301] width 63 height 26
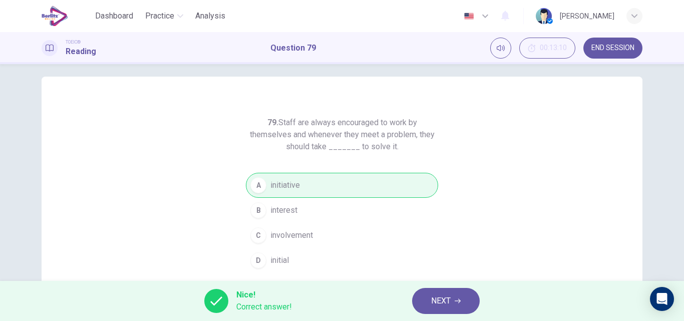
click at [435, 301] on span "NEXT" at bounding box center [441, 301] width 20 height 14
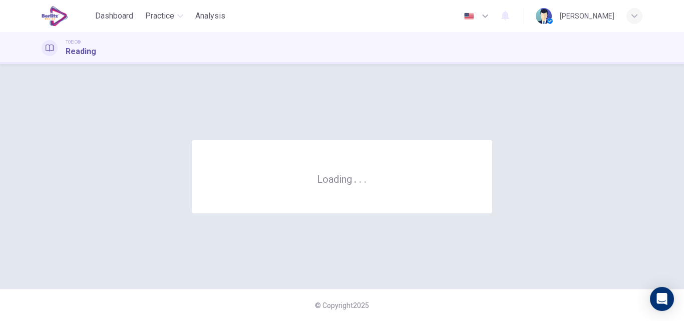
scroll to position [0, 0]
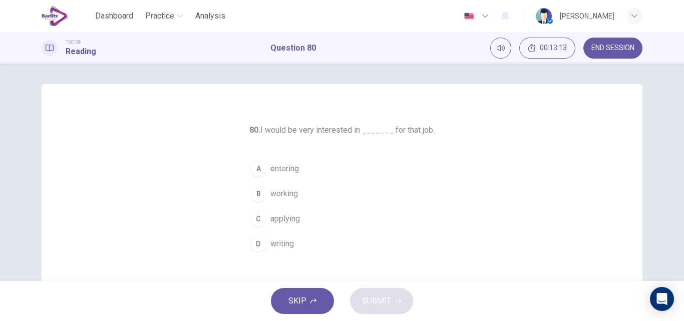
click at [285, 220] on span "applying" at bounding box center [286, 219] width 30 height 12
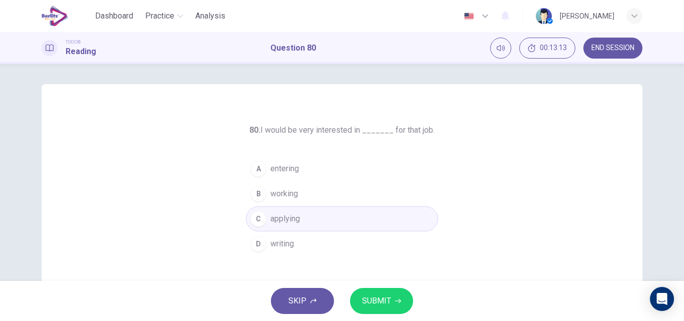
click at [380, 299] on span "SUBMIT" at bounding box center [376, 301] width 29 height 14
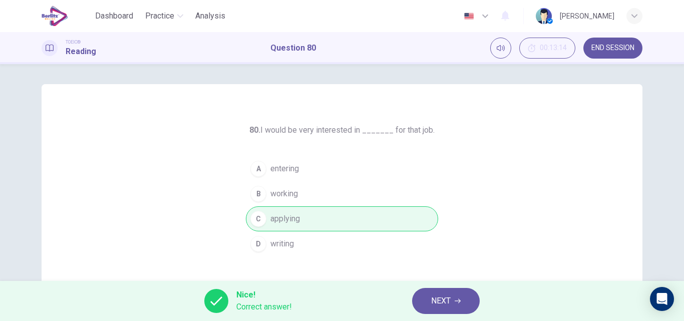
click at [451, 302] on span "NEXT" at bounding box center [441, 301] width 20 height 14
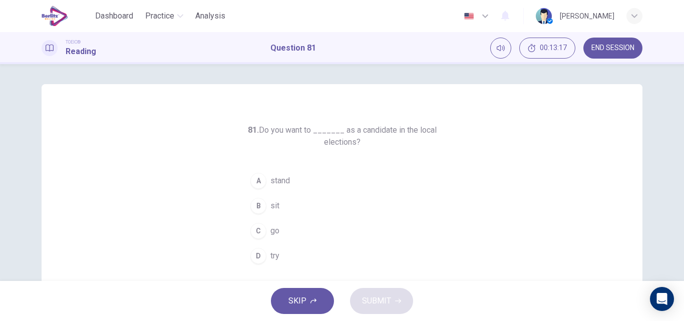
click at [275, 182] on span "stand" at bounding box center [281, 181] width 20 height 12
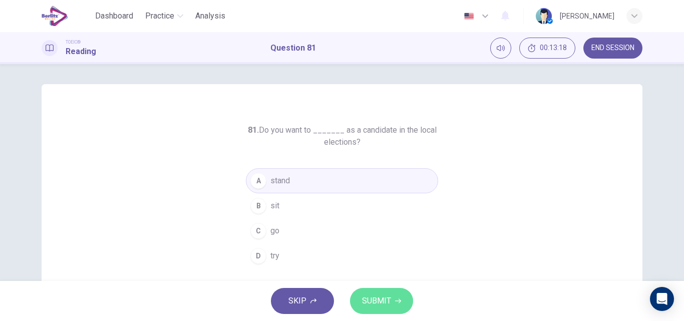
click at [387, 300] on span "SUBMIT" at bounding box center [376, 301] width 29 height 14
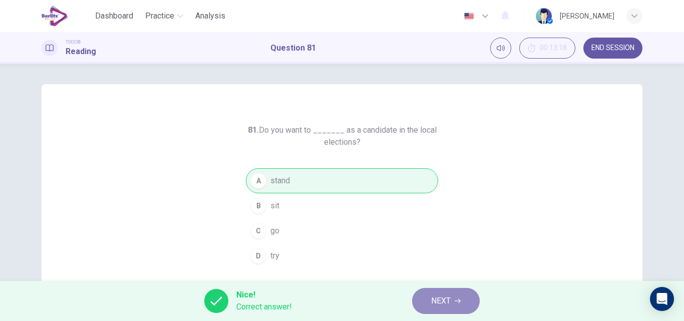
click at [436, 303] on span "NEXT" at bounding box center [441, 301] width 20 height 14
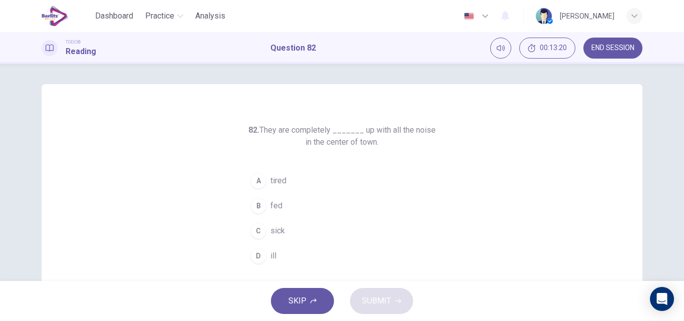
click at [273, 200] on span "fed" at bounding box center [277, 206] width 12 height 12
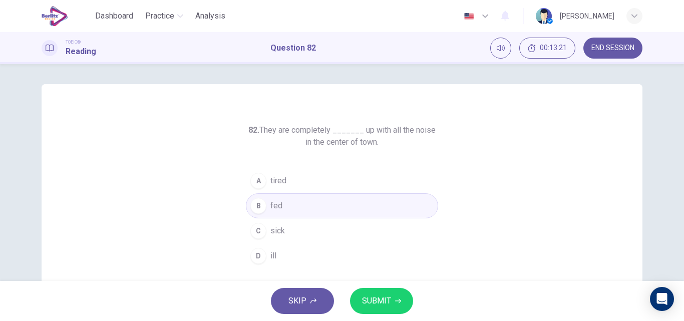
click at [366, 301] on span "SUBMIT" at bounding box center [376, 301] width 29 height 14
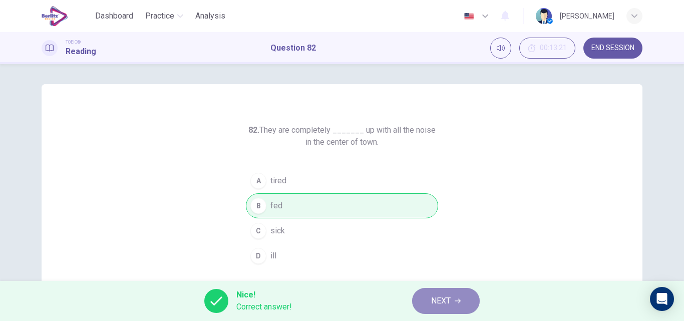
click at [433, 304] on span "NEXT" at bounding box center [441, 301] width 20 height 14
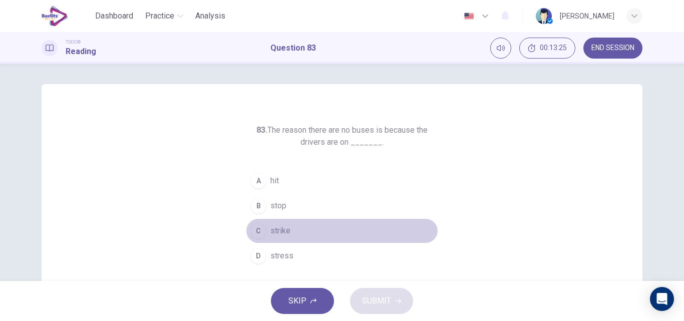
click at [279, 228] on span "strike" at bounding box center [281, 231] width 20 height 12
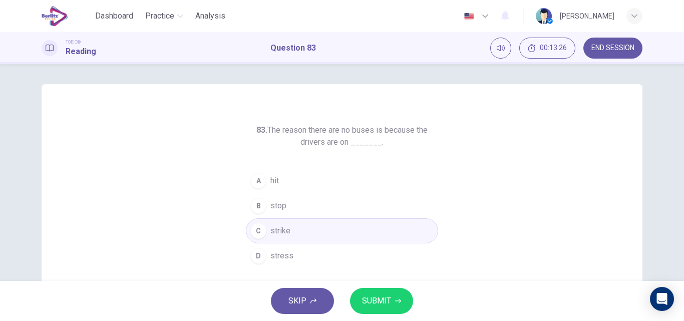
click at [367, 299] on span "SUBMIT" at bounding box center [376, 301] width 29 height 14
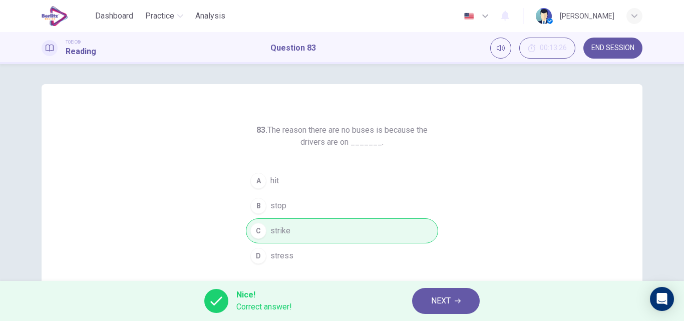
click at [428, 303] on button "NEXT" at bounding box center [446, 301] width 68 height 26
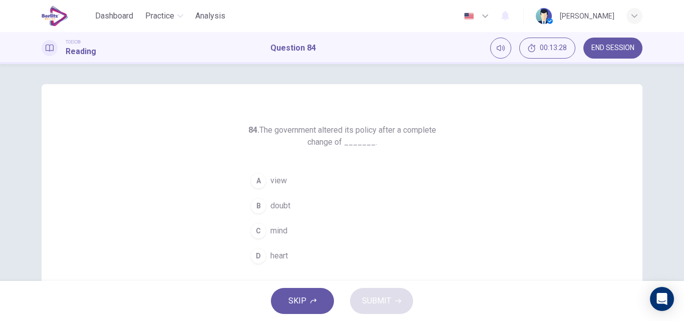
click at [271, 226] on span "mind" at bounding box center [279, 231] width 17 height 12
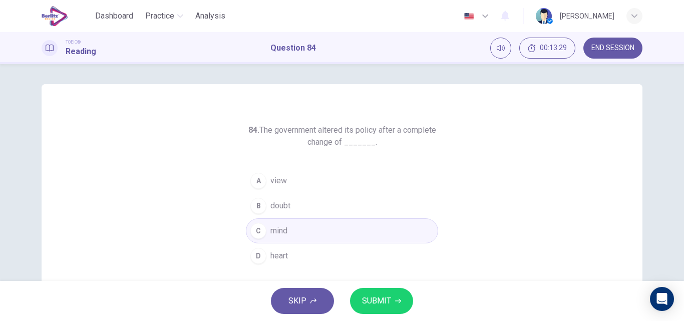
click at [378, 300] on span "SUBMIT" at bounding box center [376, 301] width 29 height 14
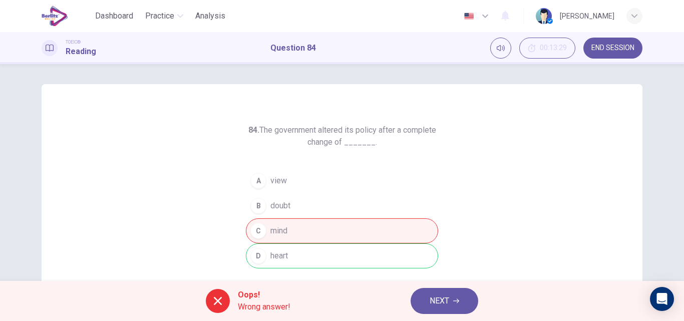
click at [426, 298] on button "NEXT" at bounding box center [445, 301] width 68 height 26
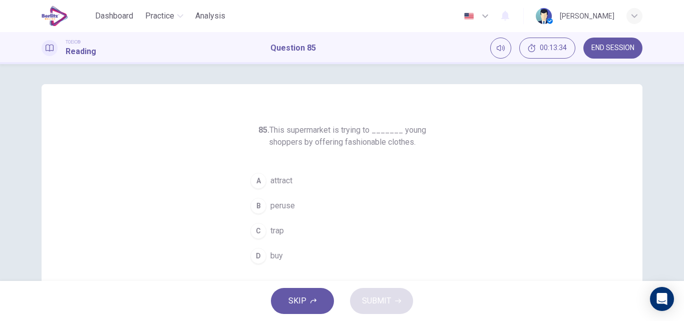
click at [280, 178] on span "attract" at bounding box center [282, 181] width 22 height 12
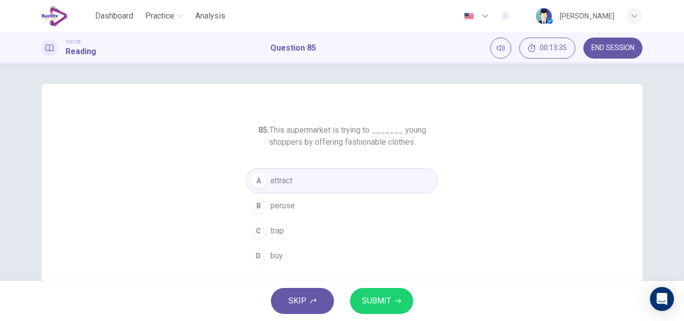
click at [374, 300] on span "SUBMIT" at bounding box center [376, 301] width 29 height 14
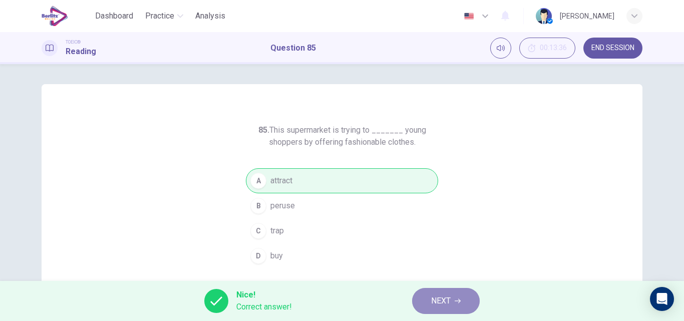
click at [425, 297] on button "NEXT" at bounding box center [446, 301] width 68 height 26
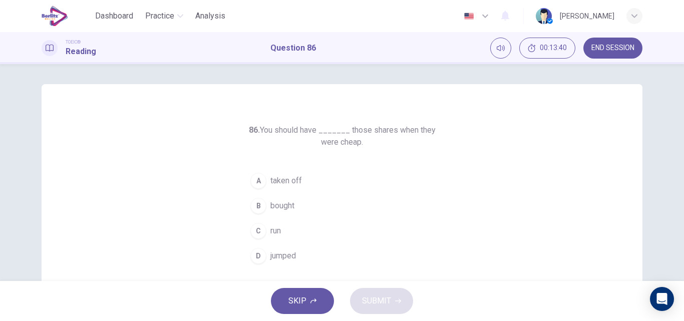
click at [277, 202] on span "bought" at bounding box center [283, 206] width 24 height 12
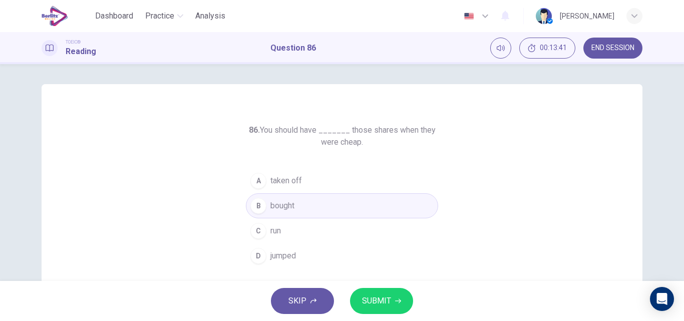
click at [379, 303] on span "SUBMIT" at bounding box center [376, 301] width 29 height 14
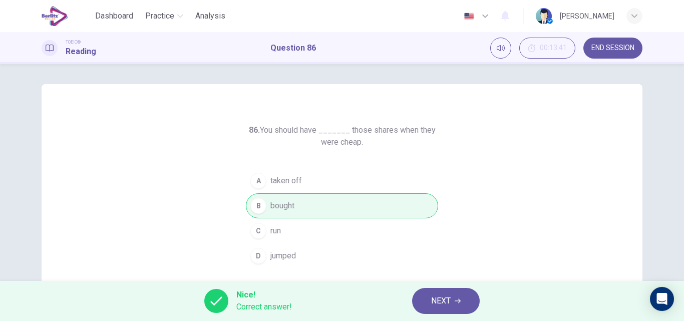
click at [459, 301] on icon "button" at bounding box center [458, 301] width 6 height 5
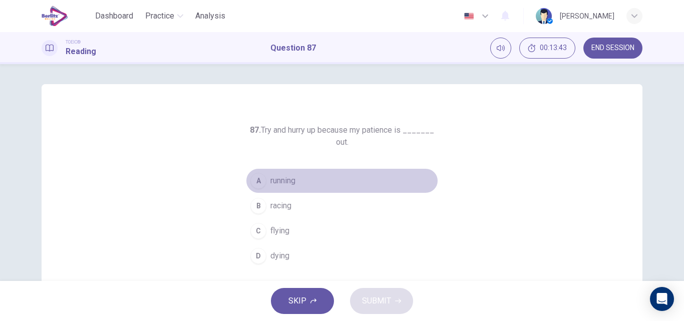
click at [285, 182] on span "running" at bounding box center [283, 181] width 25 height 12
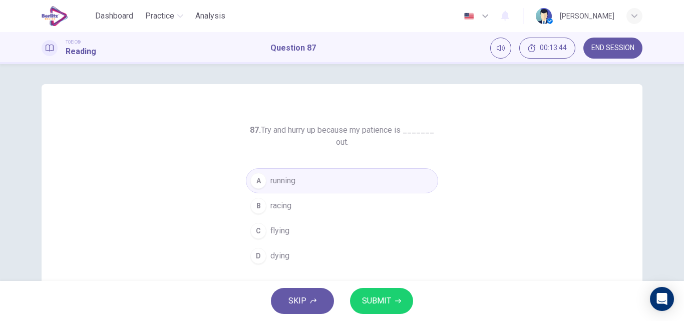
click at [384, 299] on span "SUBMIT" at bounding box center [376, 301] width 29 height 14
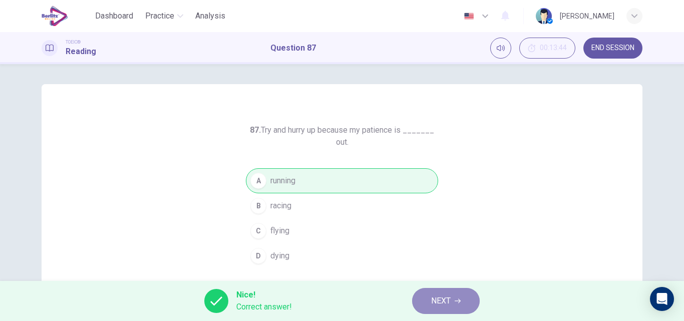
click at [436, 301] on span "NEXT" at bounding box center [441, 301] width 20 height 14
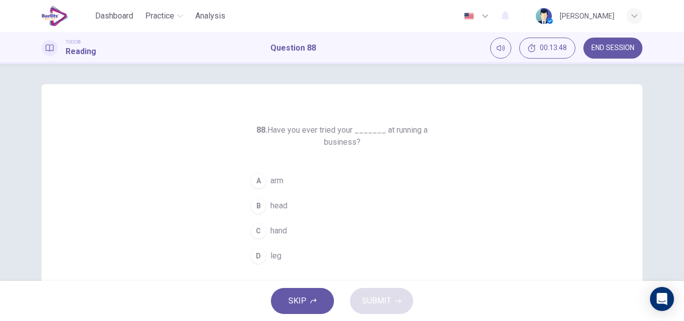
click at [277, 226] on span "hand" at bounding box center [279, 231] width 17 height 12
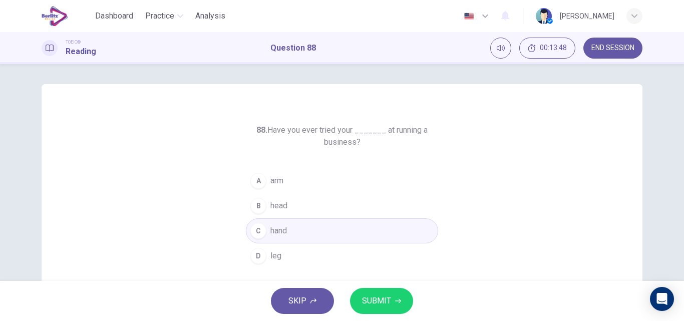
click at [389, 296] on span "SUBMIT" at bounding box center [376, 301] width 29 height 14
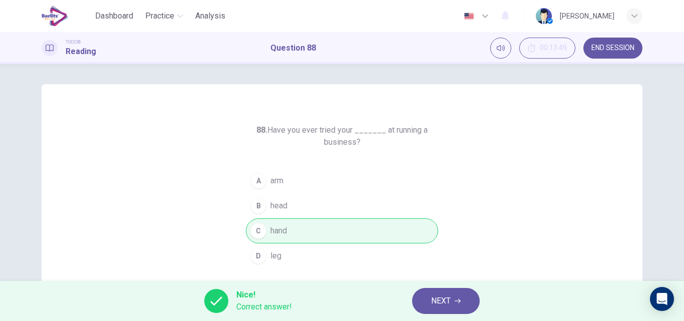
click at [429, 298] on button "NEXT" at bounding box center [446, 301] width 68 height 26
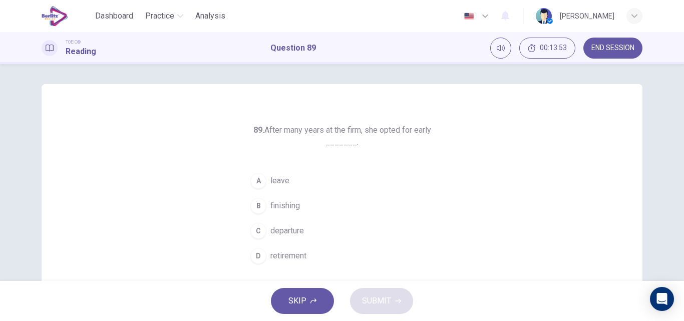
click at [290, 252] on span "retirement" at bounding box center [289, 256] width 36 height 12
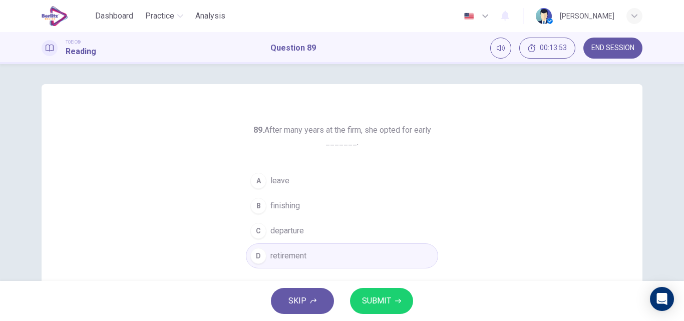
click at [365, 298] on span "SUBMIT" at bounding box center [376, 301] width 29 height 14
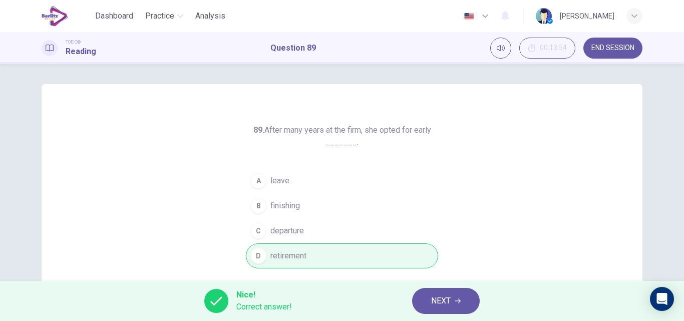
click at [435, 302] on span "NEXT" at bounding box center [441, 301] width 20 height 14
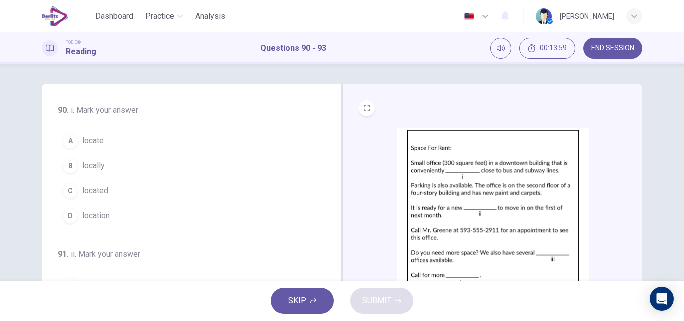
click at [88, 187] on span "located" at bounding box center [95, 191] width 26 height 12
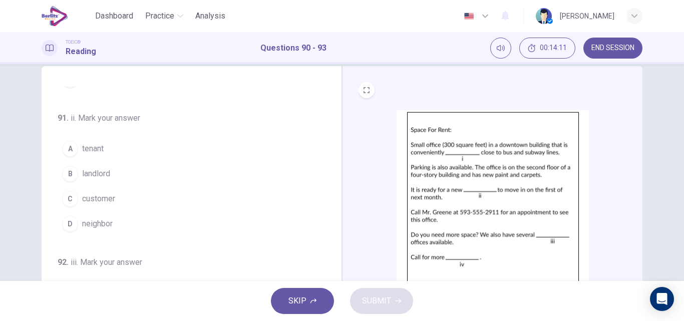
scroll to position [119, 0]
click at [93, 147] on span "tenant" at bounding box center [93, 148] width 22 height 12
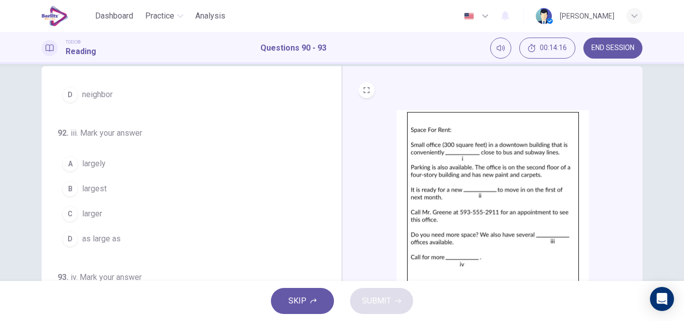
scroll to position [249, 0]
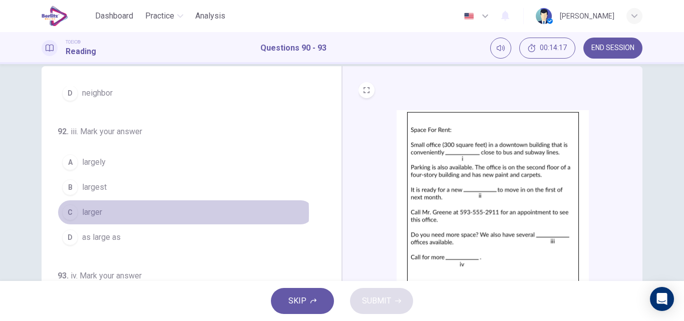
click at [90, 213] on span "larger" at bounding box center [92, 212] width 20 height 12
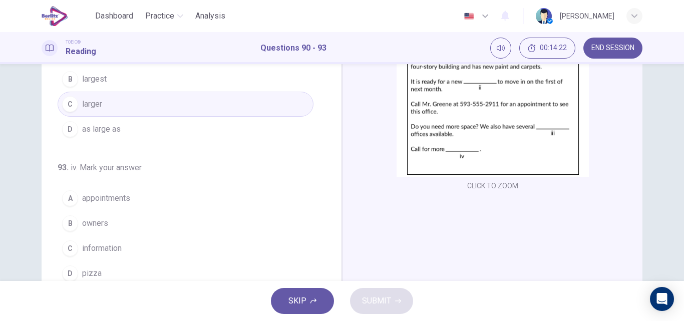
scroll to position [127, 0]
click at [103, 247] on span "information" at bounding box center [102, 247] width 40 height 12
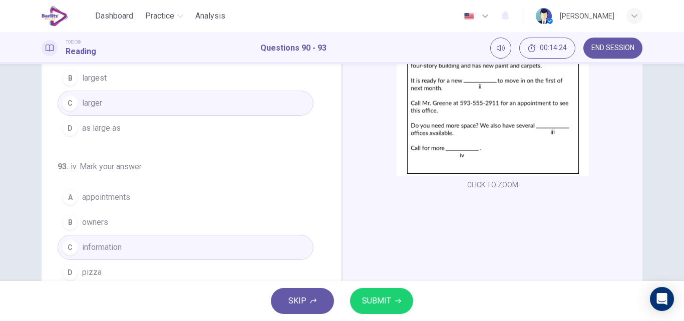
click at [396, 301] on icon "button" at bounding box center [398, 301] width 6 height 5
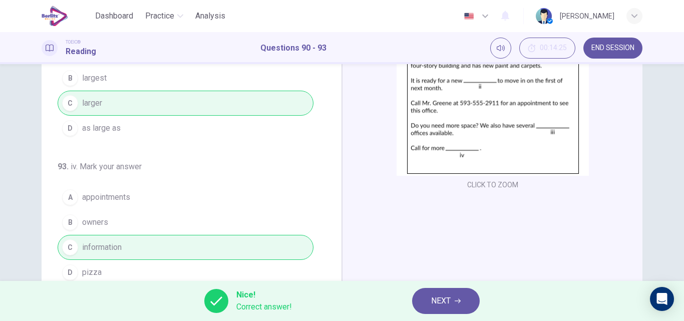
click at [447, 304] on span "NEXT" at bounding box center [441, 301] width 20 height 14
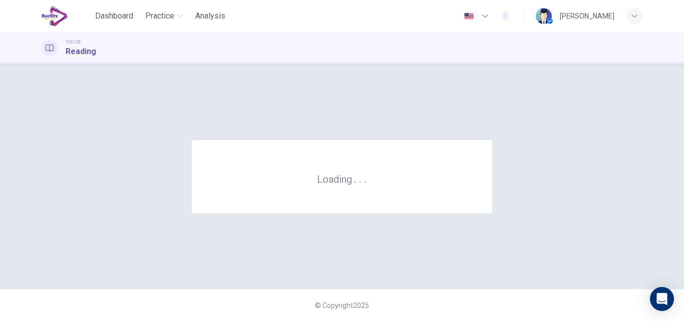
scroll to position [0, 0]
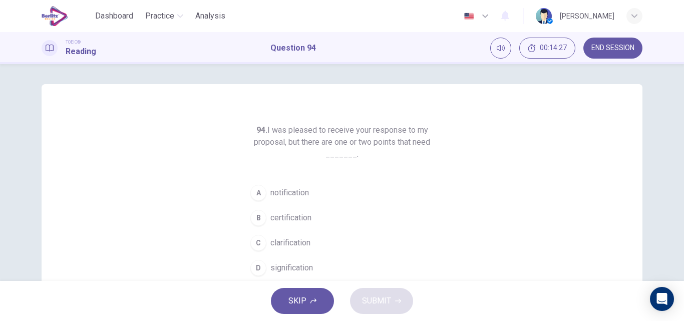
click at [291, 241] on span "clarification" at bounding box center [291, 243] width 40 height 12
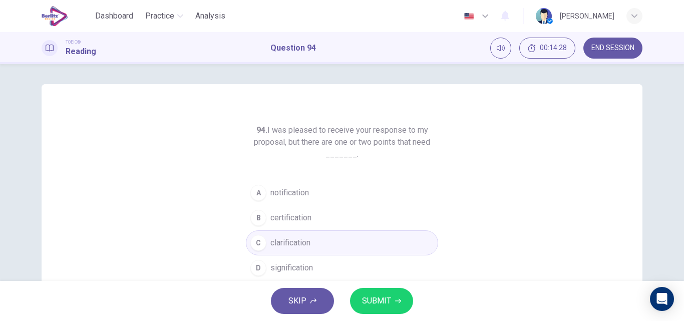
click at [390, 299] on span "SUBMIT" at bounding box center [376, 301] width 29 height 14
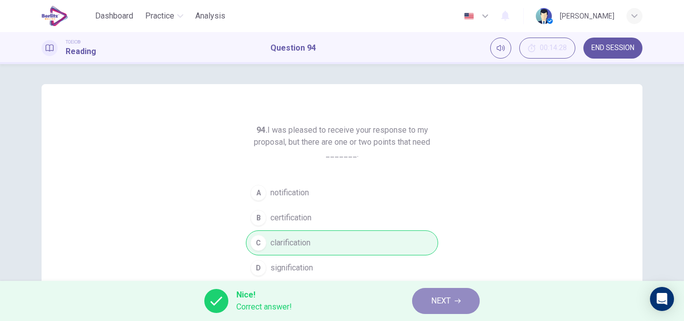
click at [442, 298] on span "NEXT" at bounding box center [441, 301] width 20 height 14
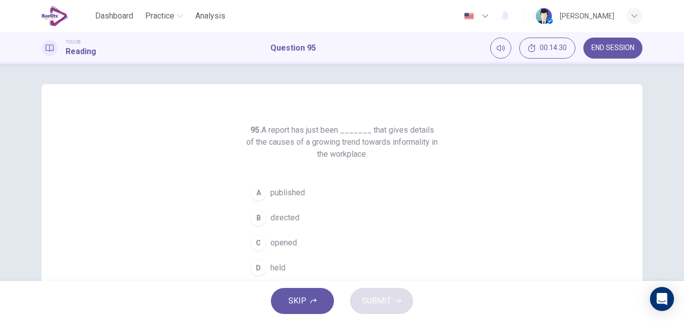
click at [288, 194] on span "published" at bounding box center [288, 193] width 35 height 12
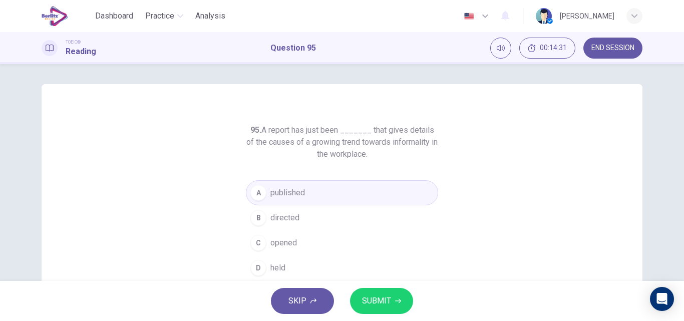
click at [374, 295] on span "SUBMIT" at bounding box center [376, 301] width 29 height 14
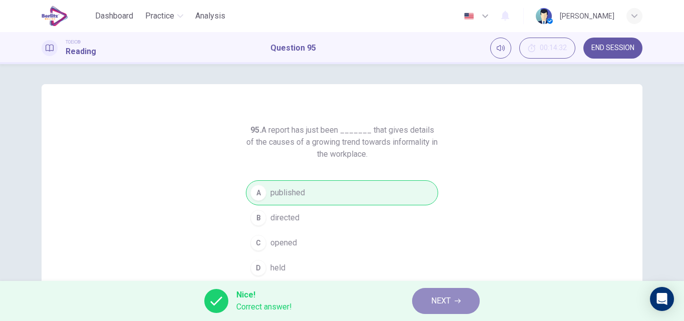
click at [429, 307] on button "NEXT" at bounding box center [446, 301] width 68 height 26
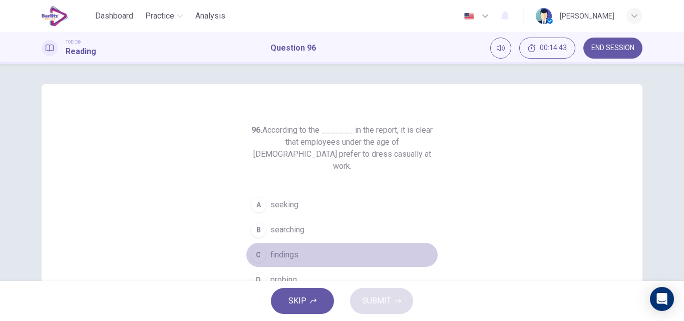
click at [271, 249] on span "findings" at bounding box center [285, 255] width 28 height 12
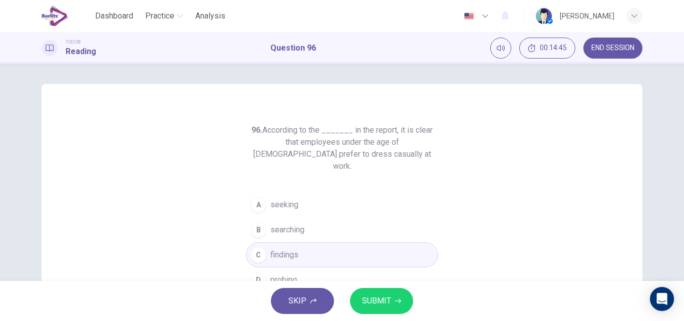
click at [383, 298] on span "SUBMIT" at bounding box center [376, 301] width 29 height 14
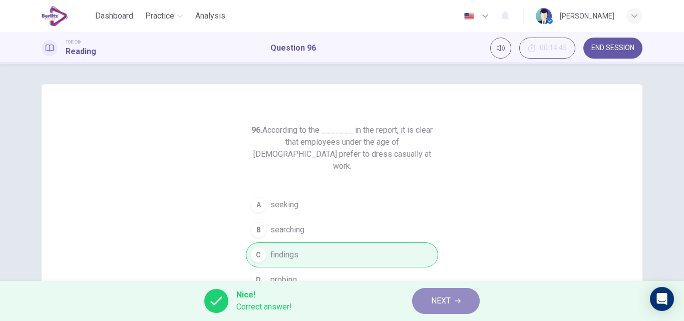
click at [453, 303] on button "NEXT" at bounding box center [446, 301] width 68 height 26
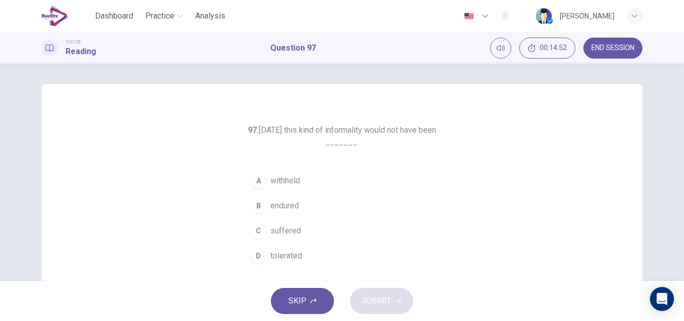
click at [287, 252] on span "tolerated" at bounding box center [287, 256] width 32 height 12
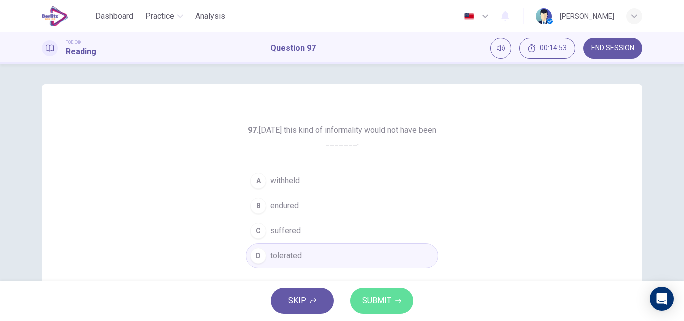
click at [378, 293] on button "SUBMIT" at bounding box center [381, 301] width 63 height 26
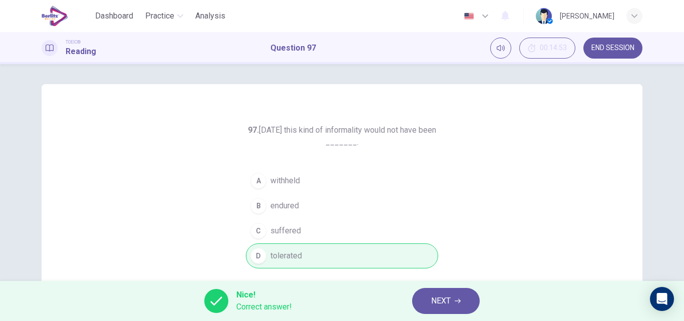
click at [432, 303] on span "NEXT" at bounding box center [441, 301] width 20 height 14
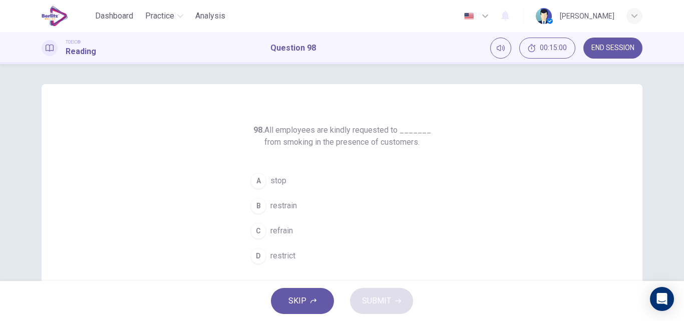
click at [271, 181] on span "stop" at bounding box center [279, 181] width 16 height 12
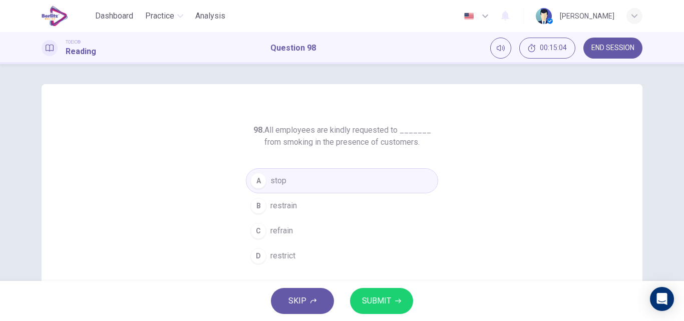
click at [368, 296] on span "SUBMIT" at bounding box center [376, 301] width 29 height 14
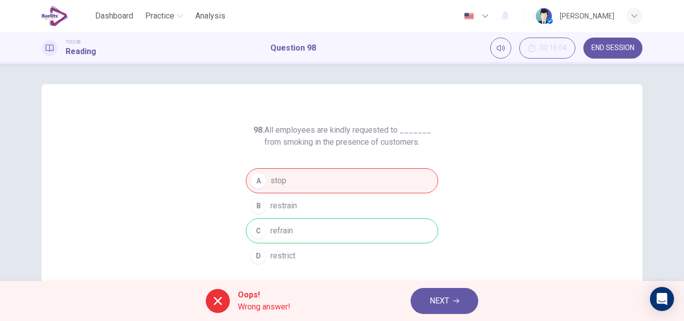
click at [429, 302] on button "NEXT" at bounding box center [445, 301] width 68 height 26
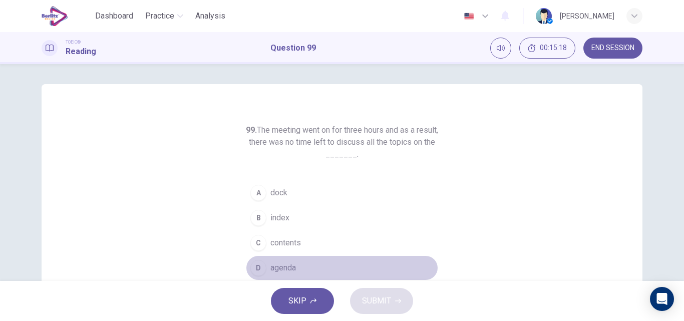
click at [283, 267] on span "agenda" at bounding box center [284, 268] width 26 height 12
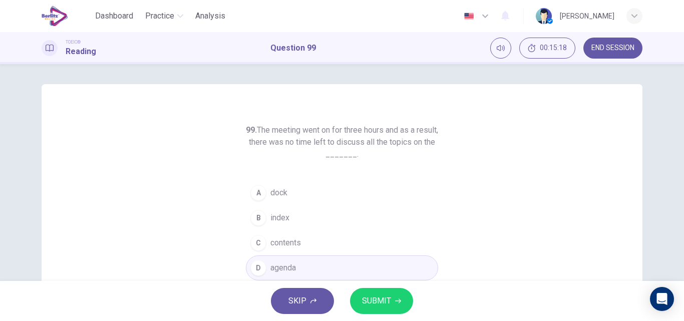
click at [370, 296] on span "SUBMIT" at bounding box center [376, 301] width 29 height 14
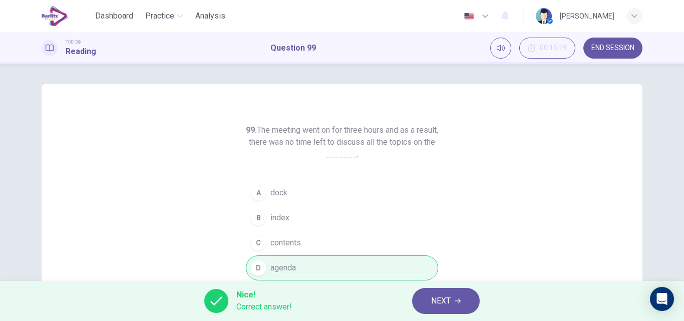
click at [431, 300] on button "NEXT" at bounding box center [446, 301] width 68 height 26
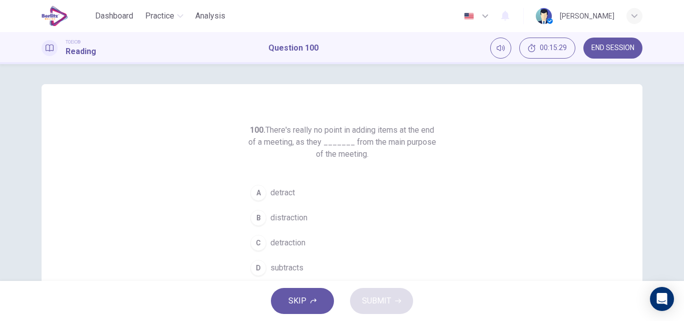
click at [284, 188] on span "detract" at bounding box center [283, 193] width 25 height 12
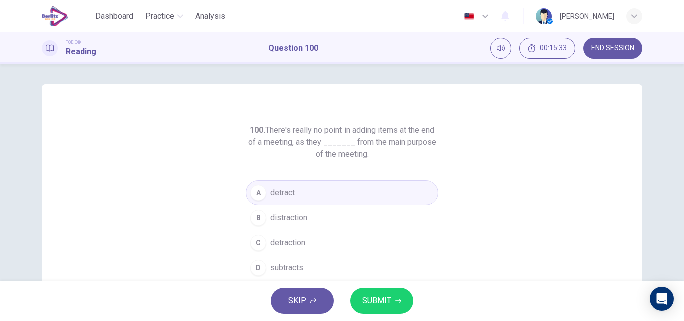
click at [378, 296] on span "SUBMIT" at bounding box center [376, 301] width 29 height 14
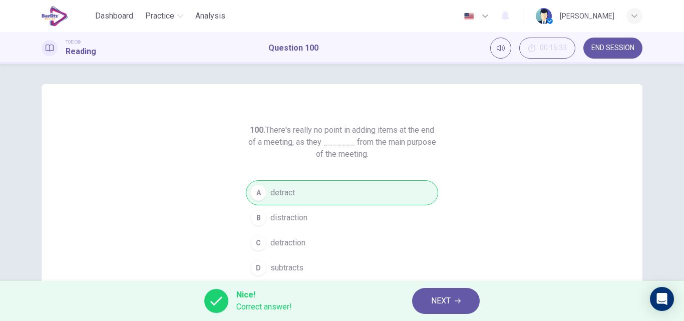
click at [435, 300] on span "NEXT" at bounding box center [441, 301] width 20 height 14
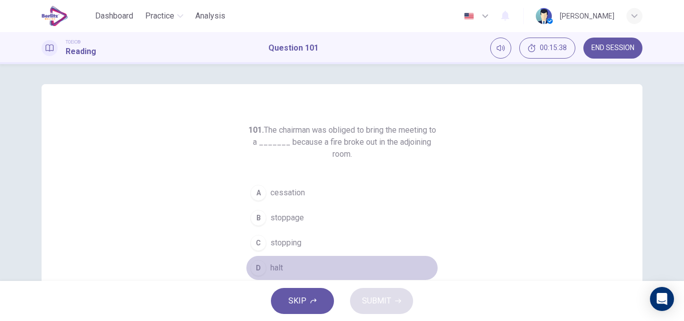
click at [271, 266] on span "halt" at bounding box center [277, 268] width 13 height 12
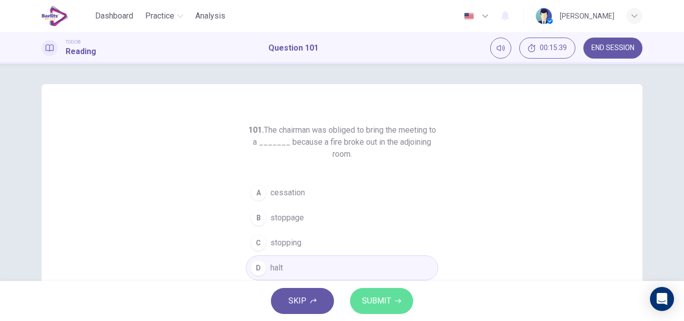
click at [376, 298] on span "SUBMIT" at bounding box center [376, 301] width 29 height 14
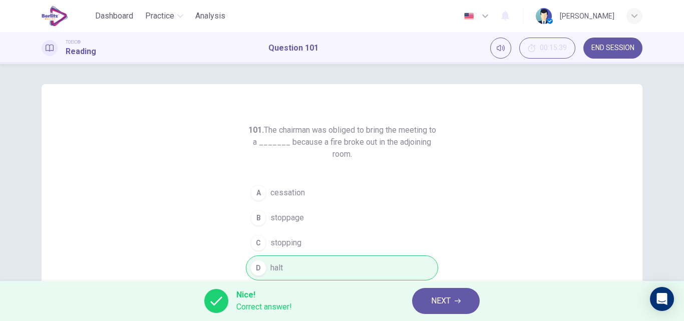
click at [444, 299] on span "NEXT" at bounding box center [441, 301] width 20 height 14
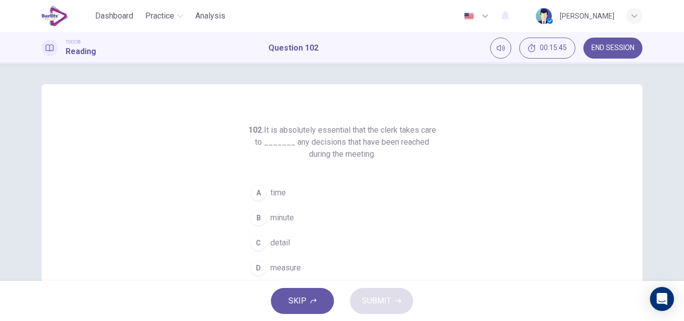
click at [283, 240] on span "detail" at bounding box center [281, 243] width 20 height 12
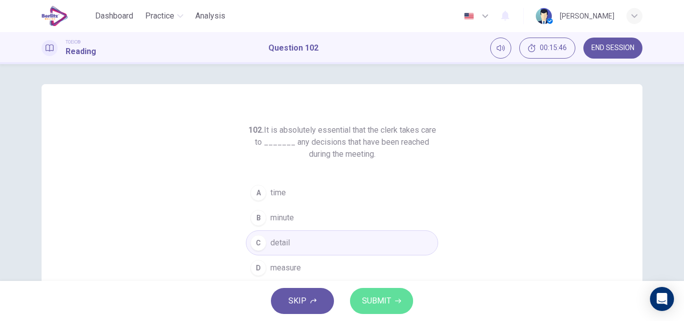
click at [394, 302] on button "SUBMIT" at bounding box center [381, 301] width 63 height 26
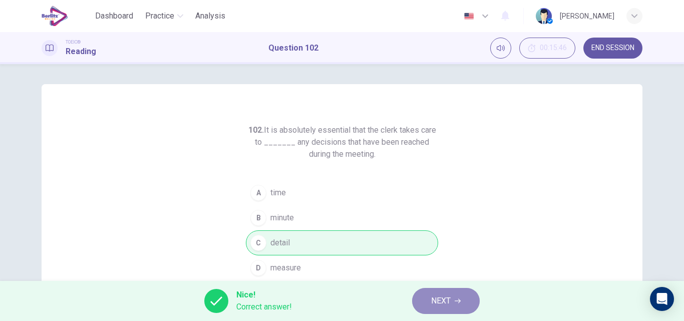
click at [431, 306] on span "NEXT" at bounding box center [441, 301] width 20 height 14
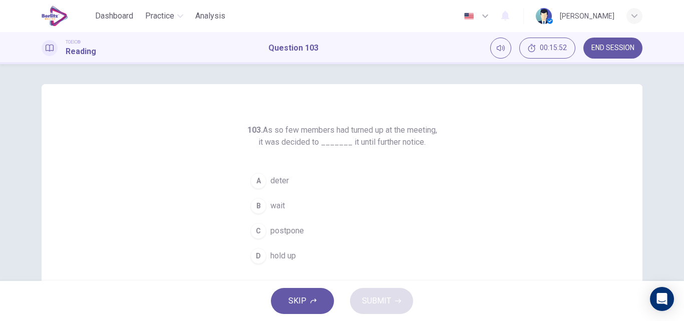
click at [285, 237] on span "postpone" at bounding box center [288, 231] width 34 height 12
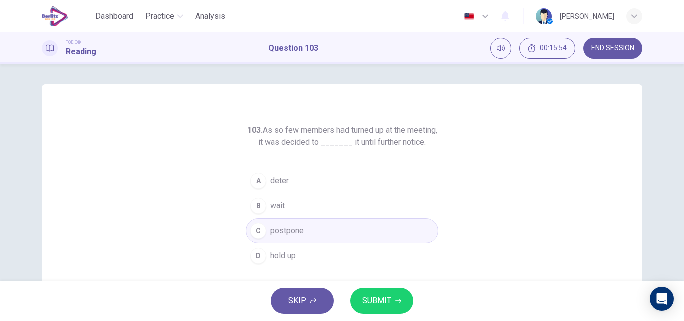
click at [369, 297] on span "SUBMIT" at bounding box center [376, 301] width 29 height 14
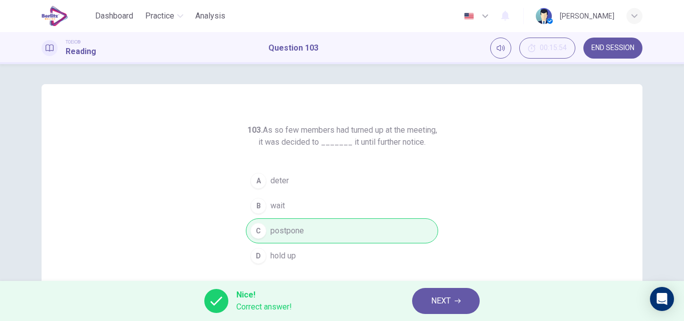
click at [436, 298] on span "NEXT" at bounding box center [441, 301] width 20 height 14
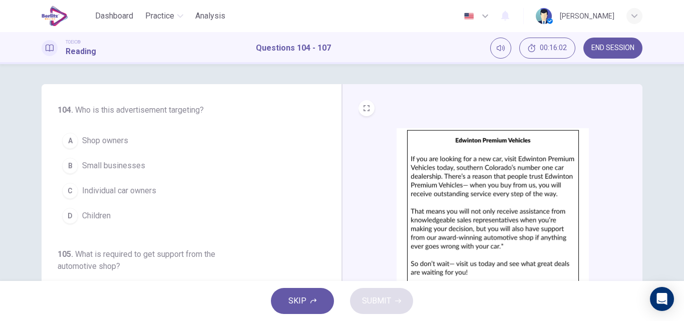
click at [145, 189] on span "Individual car owners" at bounding box center [119, 191] width 74 height 12
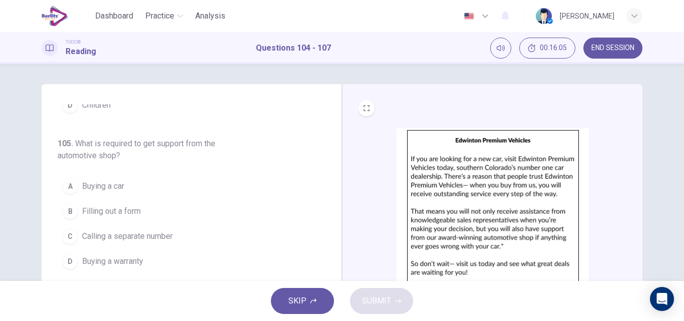
scroll to position [111, 0]
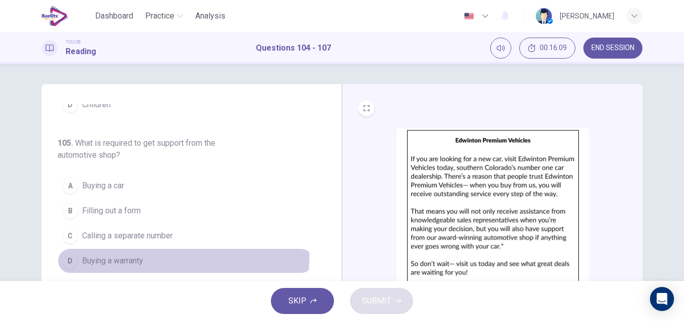
click at [107, 253] on button "D Buying a warranty" at bounding box center [186, 260] width 256 height 25
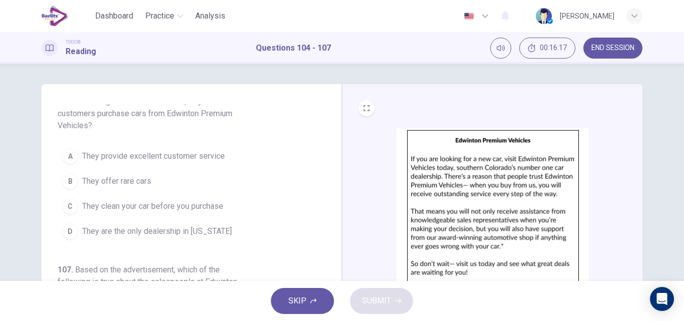
scroll to position [311, 0]
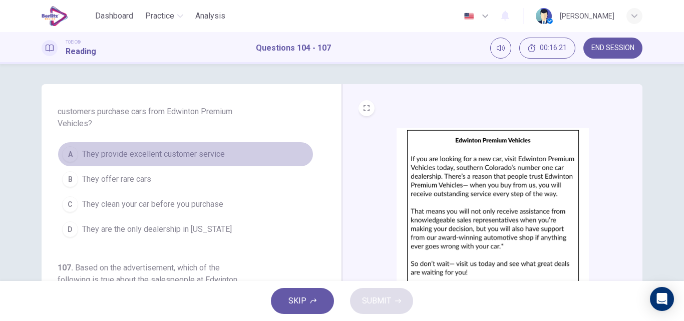
click at [209, 152] on span "They provide excellent customer service" at bounding box center [153, 154] width 143 height 12
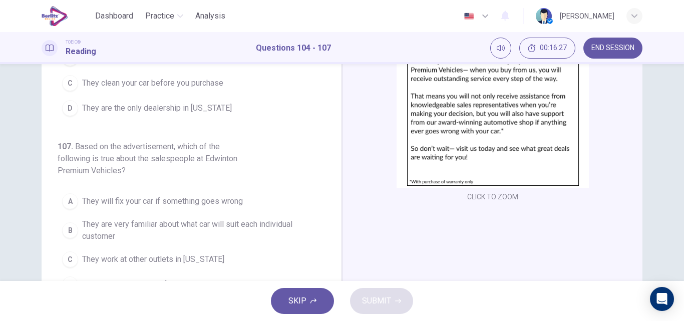
scroll to position [171, 0]
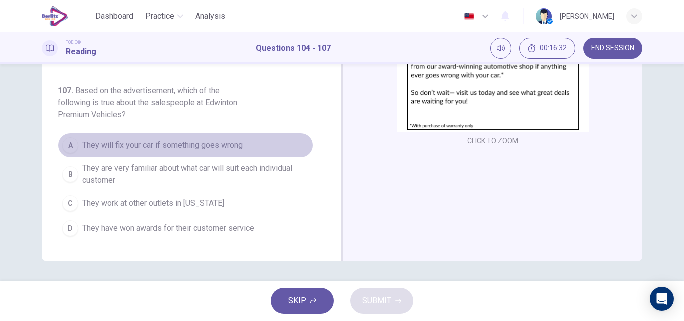
click at [207, 147] on span "They will fix your car if something goes wrong" at bounding box center [162, 145] width 161 height 12
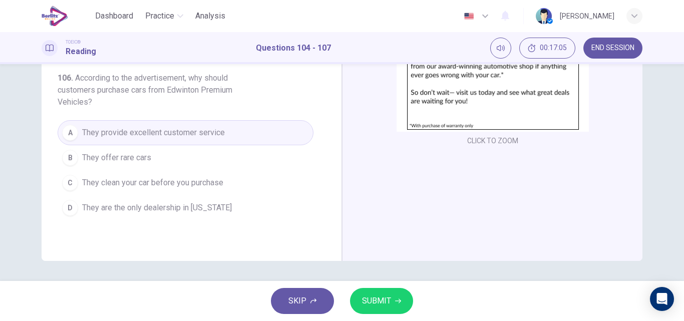
scroll to position [157, 0]
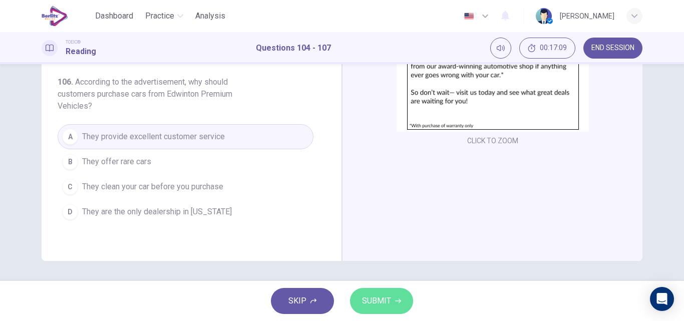
click at [379, 298] on span "SUBMIT" at bounding box center [376, 301] width 29 height 14
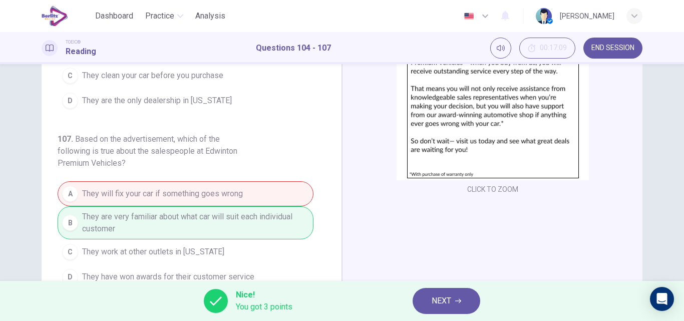
scroll to position [131, 0]
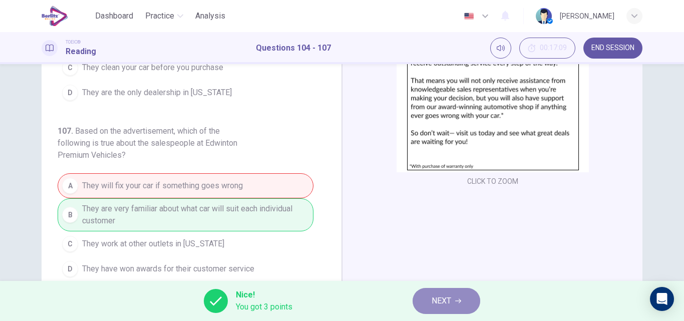
click at [429, 307] on button "NEXT" at bounding box center [447, 301] width 68 height 26
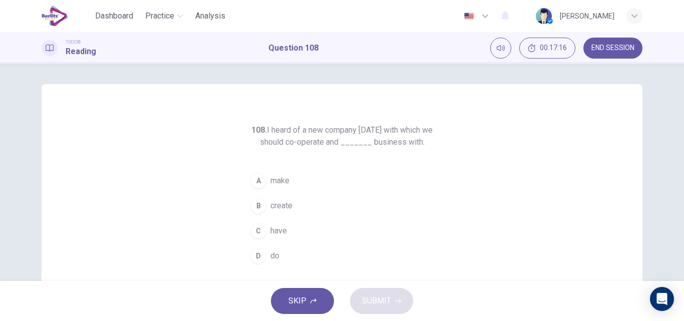
click at [280, 180] on span "make" at bounding box center [280, 181] width 19 height 12
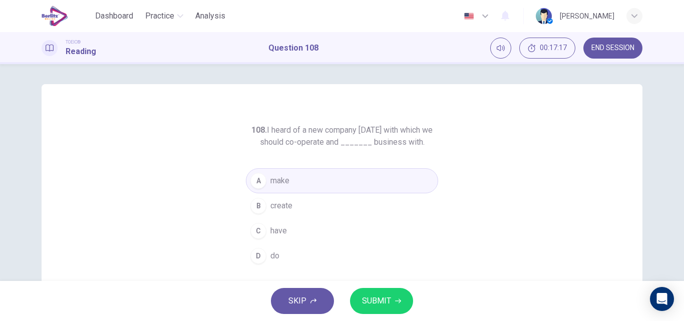
click at [368, 298] on span "SUBMIT" at bounding box center [376, 301] width 29 height 14
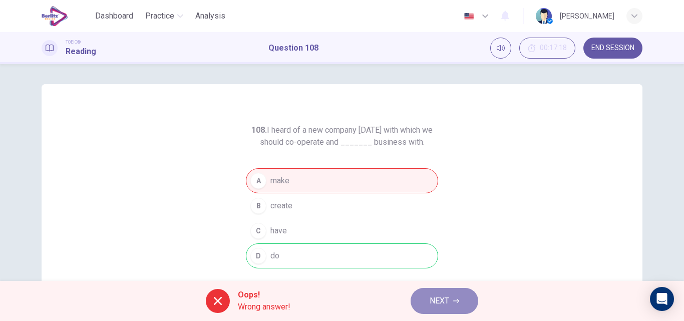
click at [423, 301] on button "NEXT" at bounding box center [445, 301] width 68 height 26
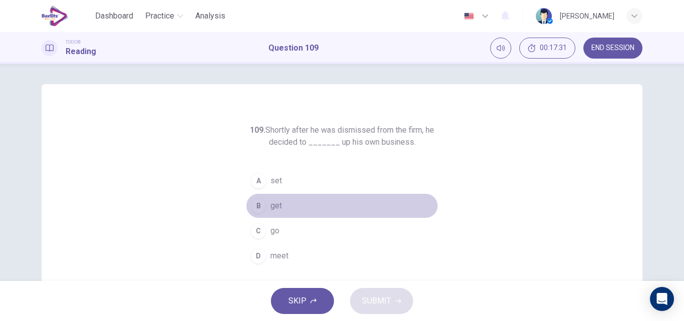
click at [280, 207] on button "B get" at bounding box center [342, 205] width 192 height 25
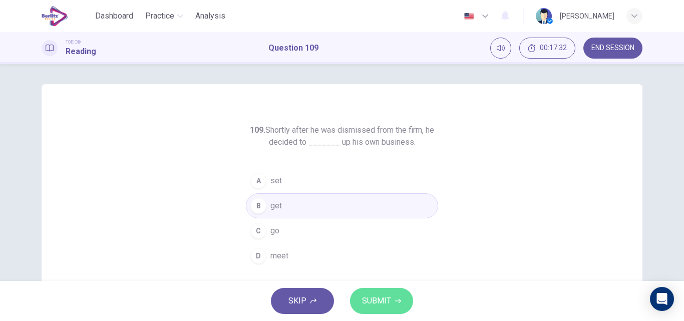
click at [367, 293] on button "SUBMIT" at bounding box center [381, 301] width 63 height 26
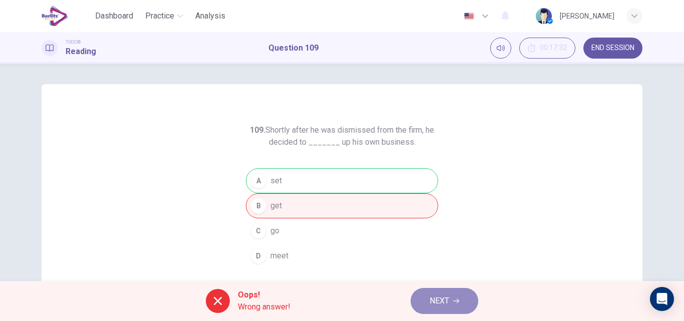
click at [421, 296] on button "NEXT" at bounding box center [445, 301] width 68 height 26
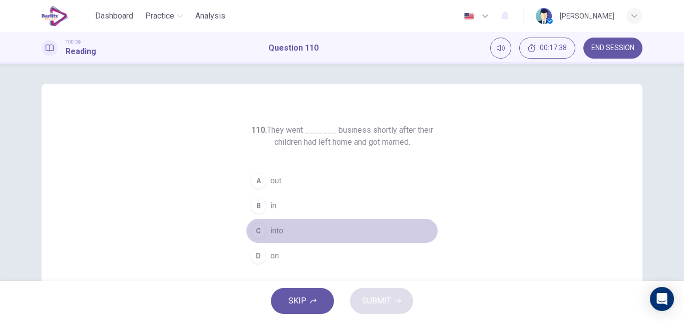
click at [277, 229] on span "into" at bounding box center [277, 231] width 13 height 12
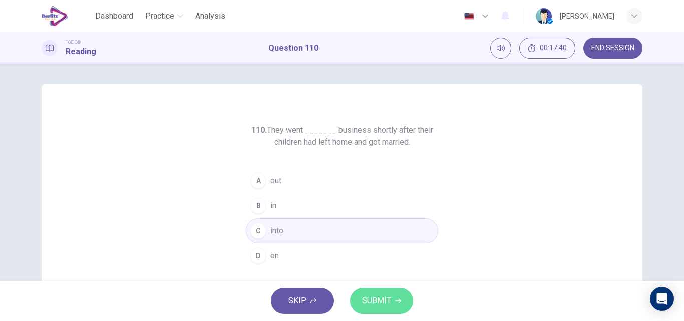
click at [367, 297] on span "SUBMIT" at bounding box center [376, 301] width 29 height 14
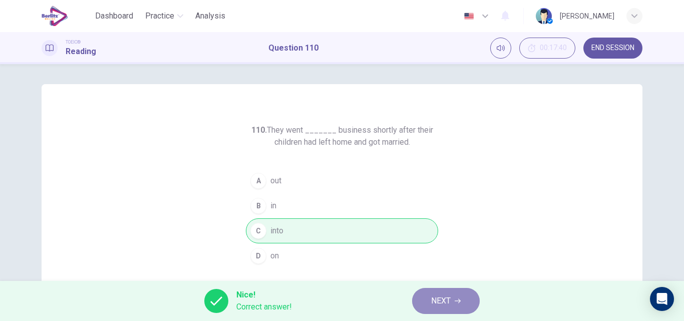
click at [440, 296] on span "NEXT" at bounding box center [441, 301] width 20 height 14
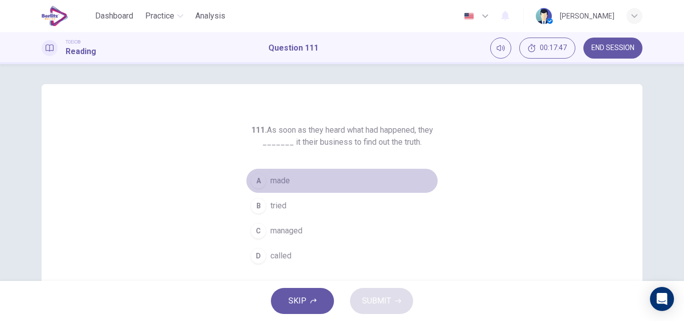
click at [277, 182] on span "made" at bounding box center [281, 181] width 20 height 12
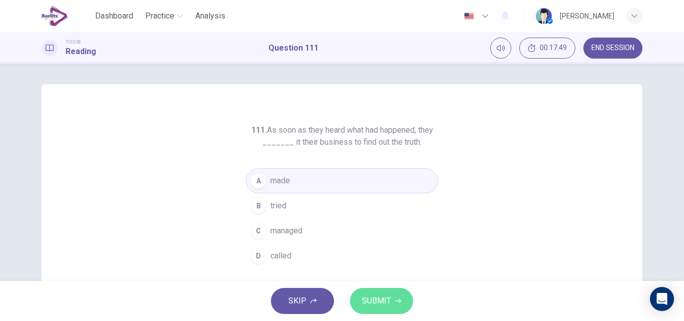
click at [381, 295] on span "SUBMIT" at bounding box center [376, 301] width 29 height 14
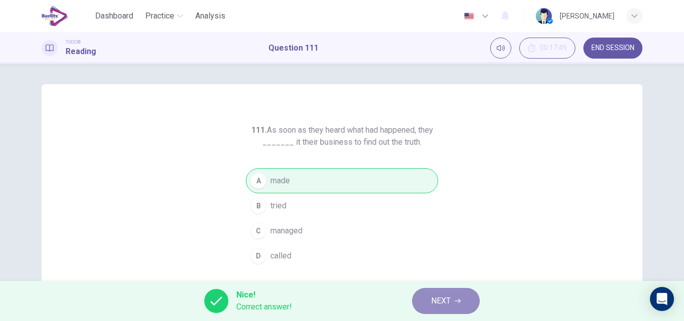
click at [420, 298] on button "NEXT" at bounding box center [446, 301] width 68 height 26
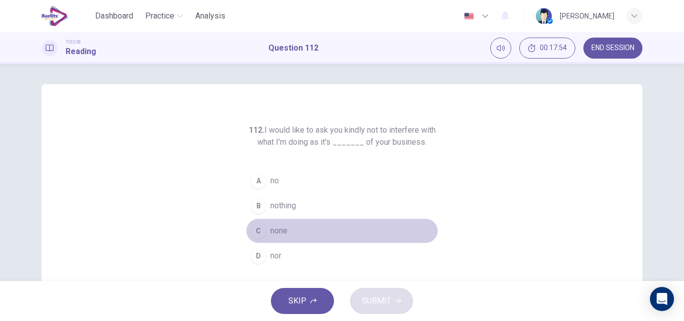
click at [274, 233] on span "none" at bounding box center [279, 231] width 17 height 12
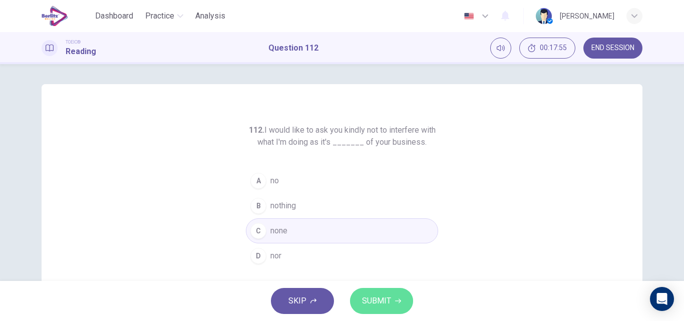
click at [375, 297] on span "SUBMIT" at bounding box center [376, 301] width 29 height 14
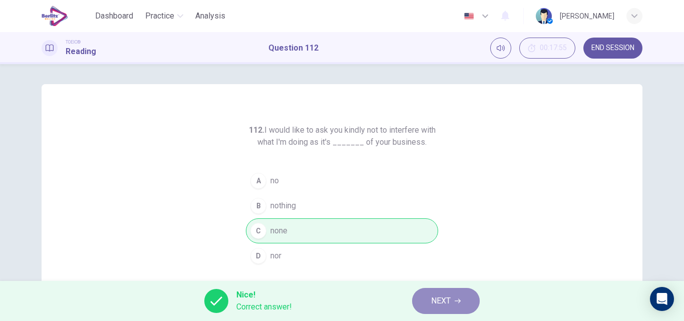
click at [442, 308] on span "NEXT" at bounding box center [441, 301] width 20 height 14
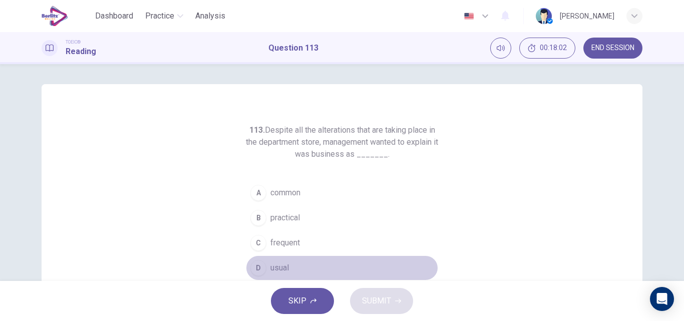
click at [286, 265] on span "usual" at bounding box center [280, 268] width 19 height 12
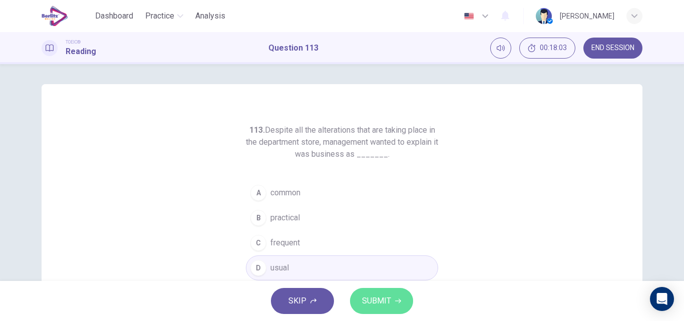
click at [374, 297] on span "SUBMIT" at bounding box center [376, 301] width 29 height 14
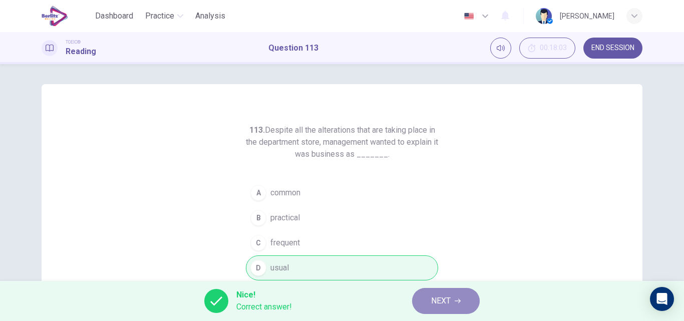
click at [439, 300] on span "NEXT" at bounding box center [441, 301] width 20 height 14
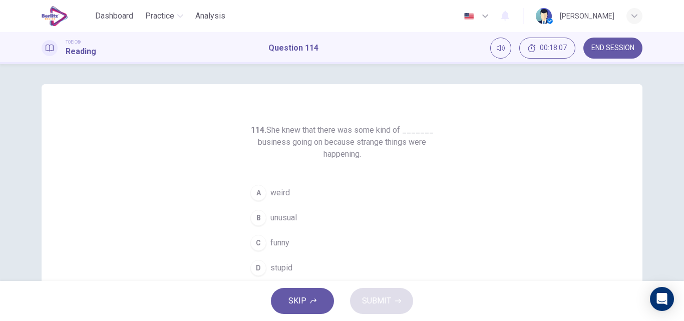
click at [276, 236] on button "C funny" at bounding box center [342, 242] width 192 height 25
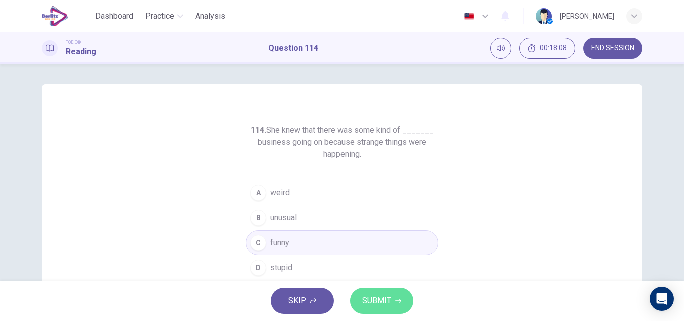
click at [376, 295] on span "SUBMIT" at bounding box center [376, 301] width 29 height 14
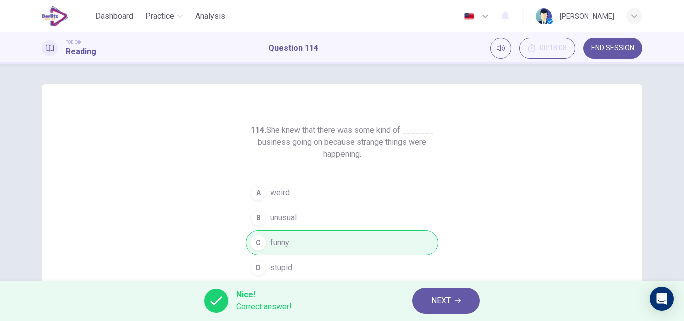
click at [436, 300] on span "NEXT" at bounding box center [441, 301] width 20 height 14
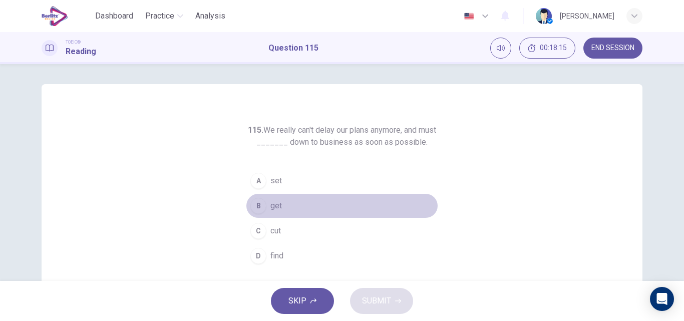
click at [272, 207] on span "get" at bounding box center [277, 206] width 12 height 12
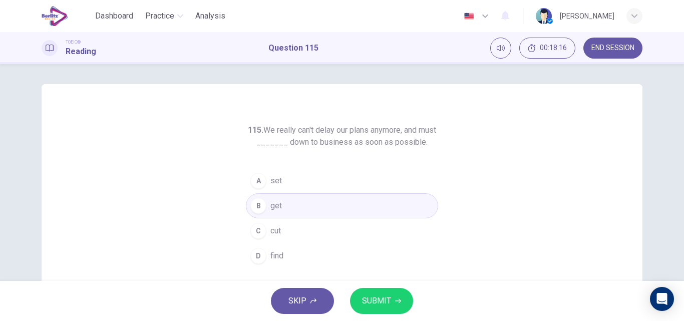
click at [376, 296] on span "SUBMIT" at bounding box center [376, 301] width 29 height 14
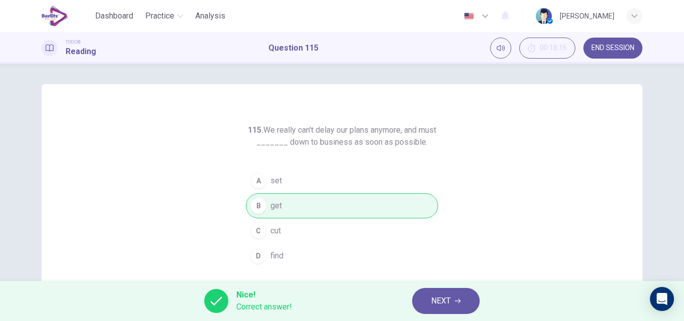
click at [429, 300] on button "NEXT" at bounding box center [446, 301] width 68 height 26
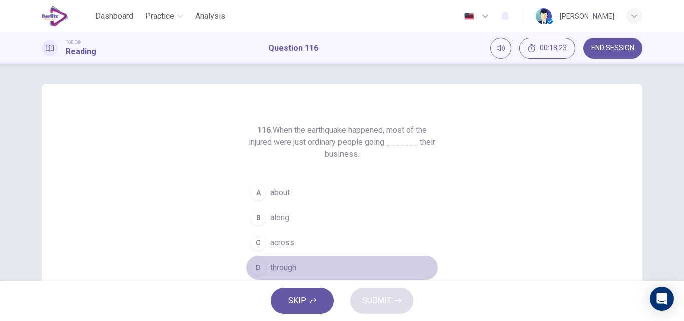
click at [280, 268] on span "through" at bounding box center [284, 268] width 26 height 12
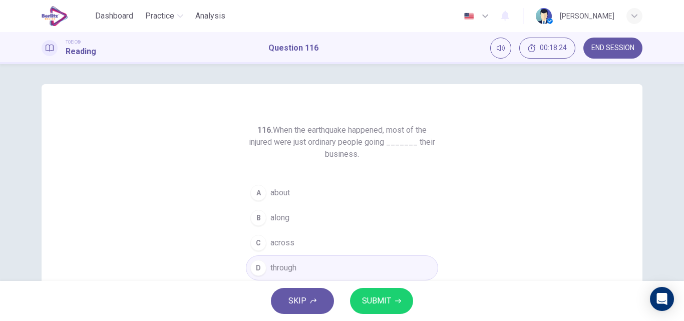
click at [371, 308] on span "SUBMIT" at bounding box center [376, 301] width 29 height 14
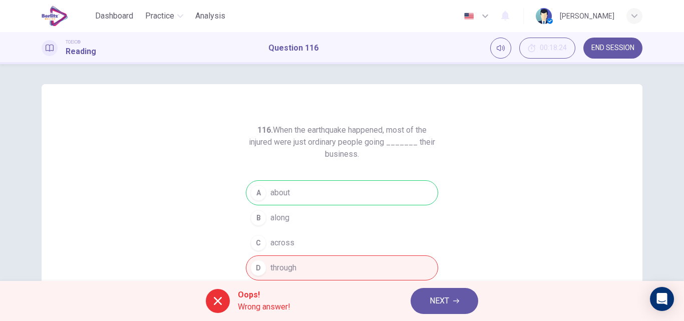
click at [424, 296] on button "NEXT" at bounding box center [445, 301] width 68 height 26
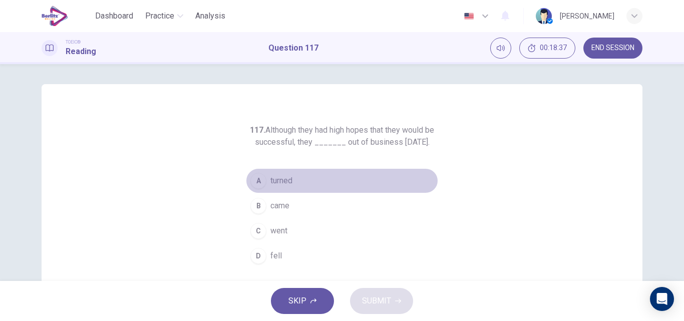
click at [274, 187] on span "turned" at bounding box center [282, 181] width 22 height 12
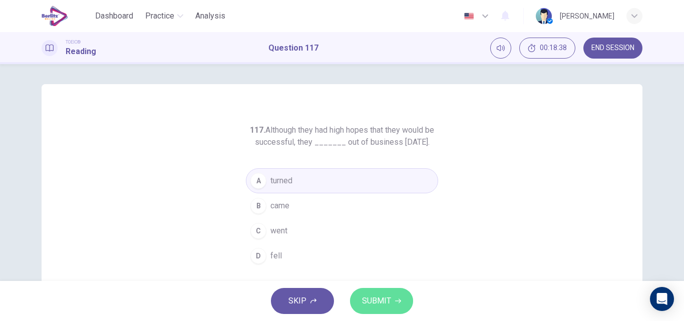
click at [379, 296] on span "SUBMIT" at bounding box center [376, 301] width 29 height 14
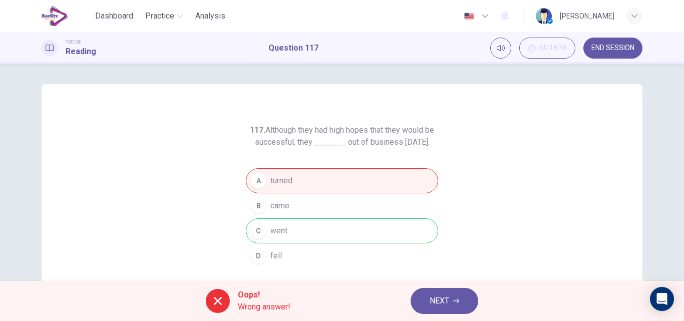
click at [440, 301] on span "NEXT" at bounding box center [440, 301] width 20 height 14
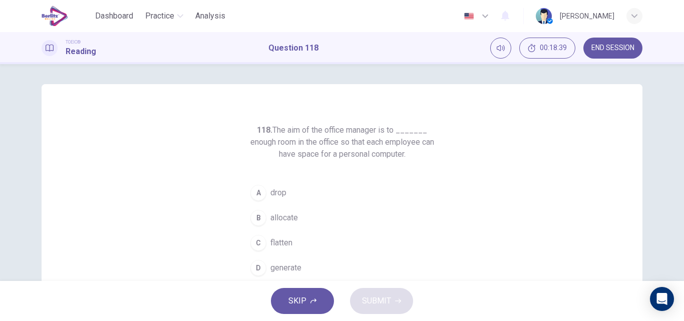
scroll to position [1, 0]
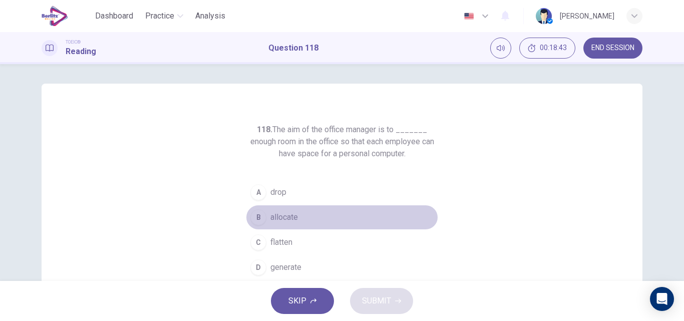
click at [286, 214] on span "allocate" at bounding box center [285, 217] width 28 height 12
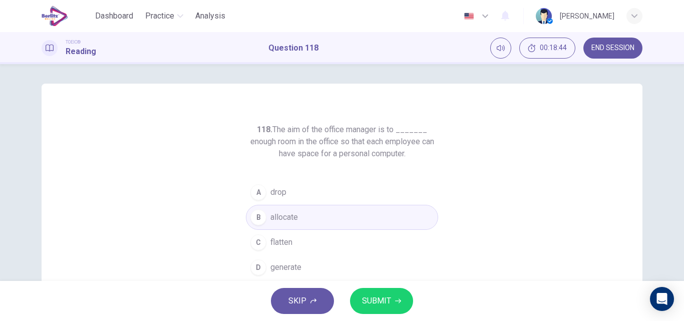
click at [381, 297] on span "SUBMIT" at bounding box center [376, 301] width 29 height 14
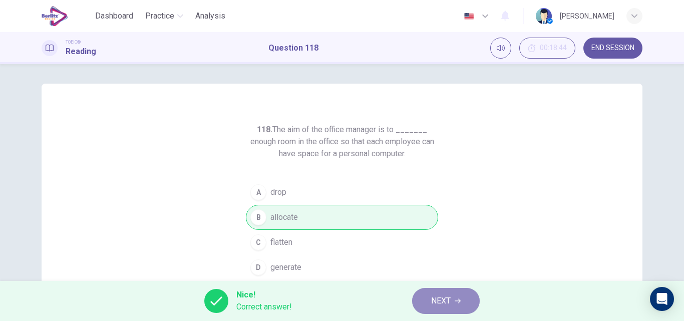
click at [438, 303] on span "NEXT" at bounding box center [441, 301] width 20 height 14
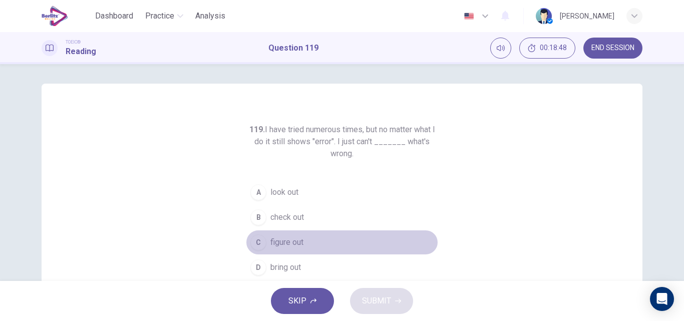
click at [292, 241] on span "figure out" at bounding box center [287, 242] width 33 height 12
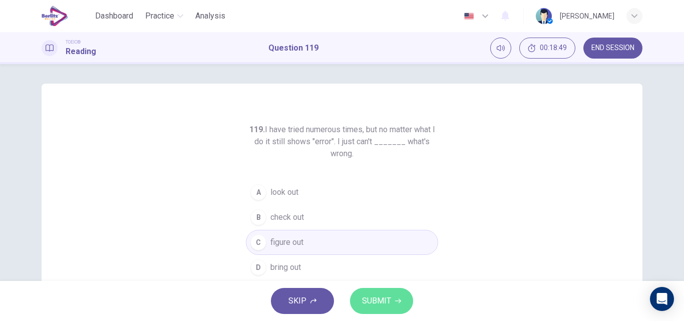
click at [386, 296] on span "SUBMIT" at bounding box center [376, 301] width 29 height 14
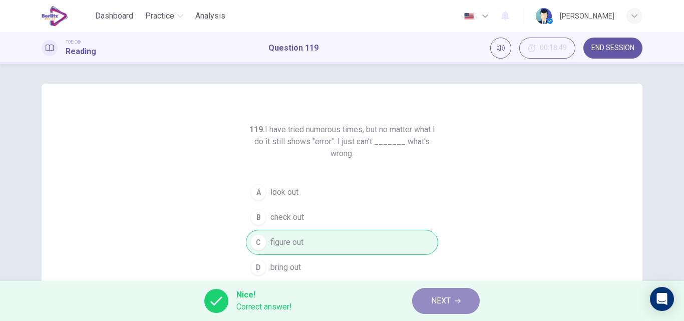
click at [447, 302] on span "NEXT" at bounding box center [441, 301] width 20 height 14
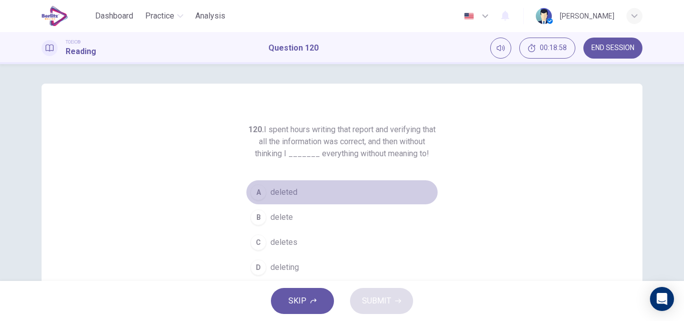
click at [291, 193] on span "deleted" at bounding box center [284, 192] width 27 height 12
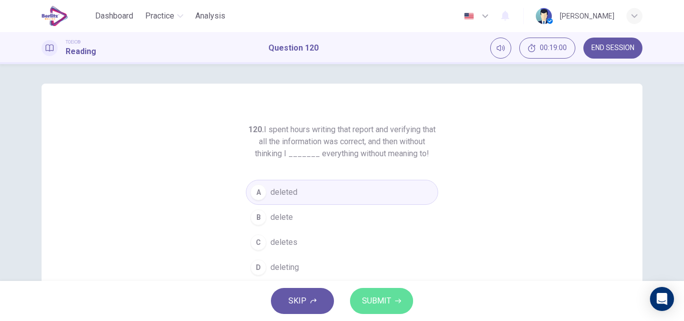
click at [386, 306] on span "SUBMIT" at bounding box center [376, 301] width 29 height 14
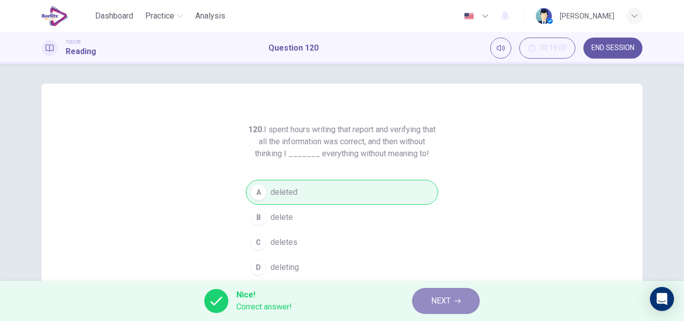
click at [441, 306] on span "NEXT" at bounding box center [441, 301] width 20 height 14
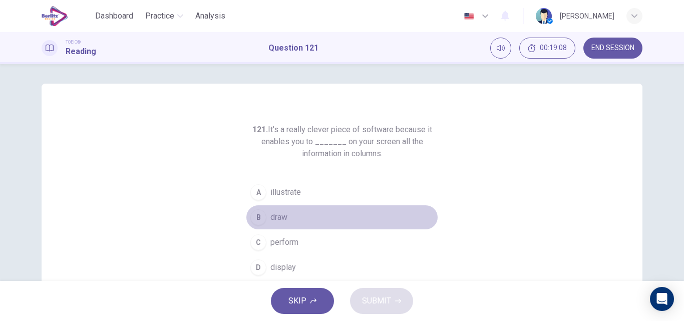
click at [276, 214] on span "draw" at bounding box center [279, 217] width 17 height 12
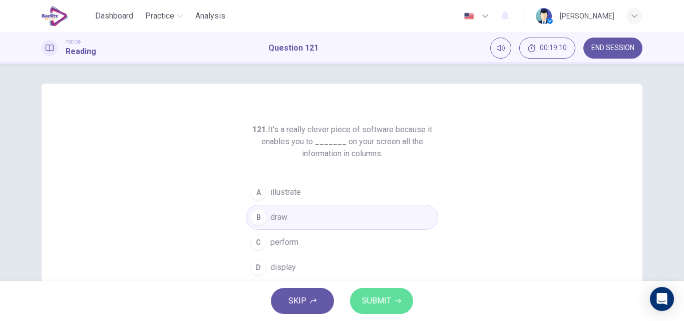
click at [385, 298] on span "SUBMIT" at bounding box center [376, 301] width 29 height 14
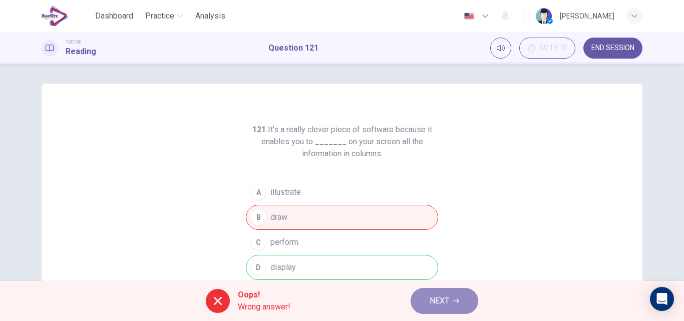
click at [429, 300] on button "NEXT" at bounding box center [445, 301] width 68 height 26
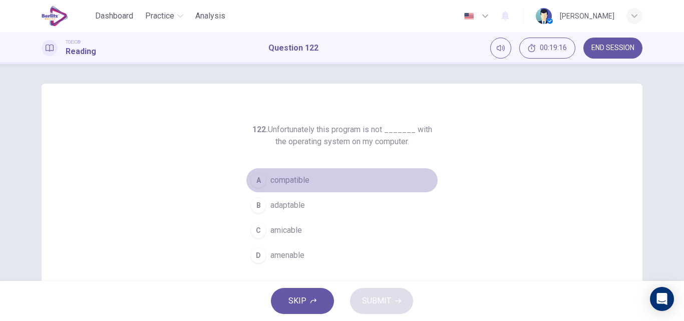
click at [290, 183] on span "compatible" at bounding box center [290, 180] width 39 height 12
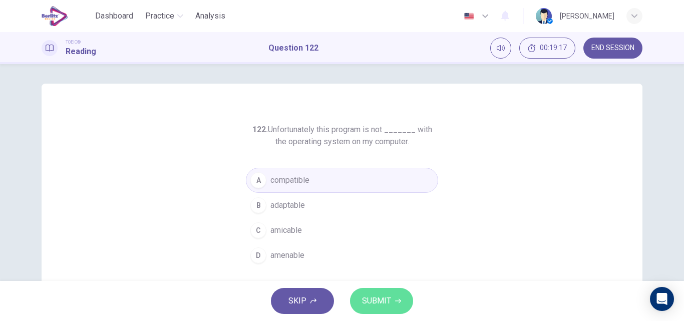
click at [375, 297] on span "SUBMIT" at bounding box center [376, 301] width 29 height 14
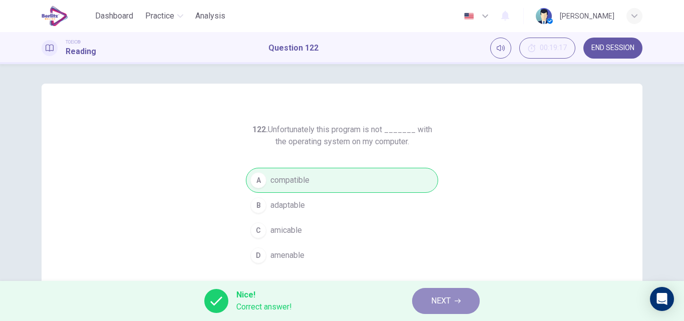
click at [430, 305] on button "NEXT" at bounding box center [446, 301] width 68 height 26
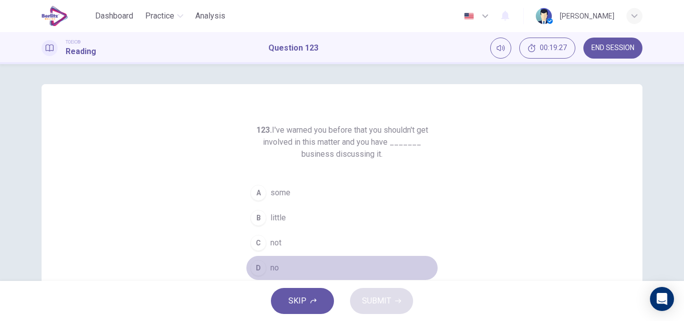
click at [273, 266] on span "no" at bounding box center [275, 268] width 9 height 12
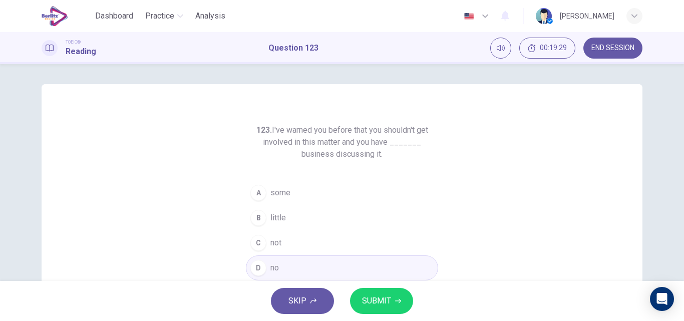
click at [371, 295] on span "SUBMIT" at bounding box center [376, 301] width 29 height 14
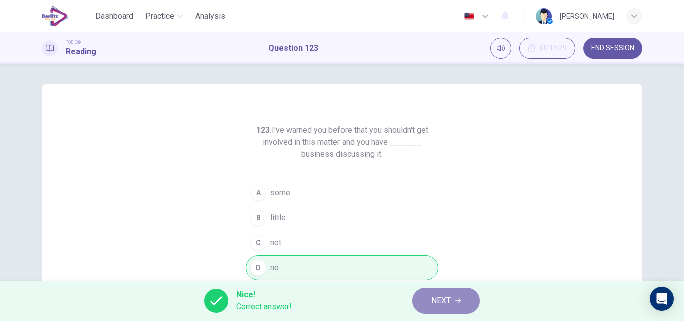
click at [436, 302] on span "NEXT" at bounding box center [441, 301] width 20 height 14
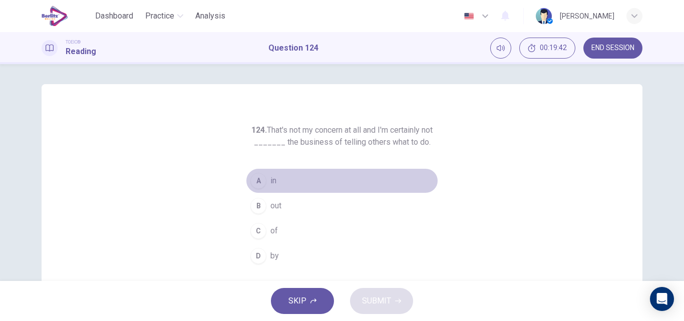
click at [265, 179] on button "A in" at bounding box center [342, 180] width 192 height 25
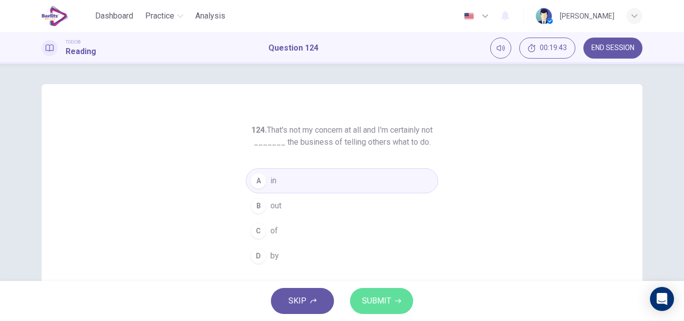
click at [369, 294] on button "SUBMIT" at bounding box center [381, 301] width 63 height 26
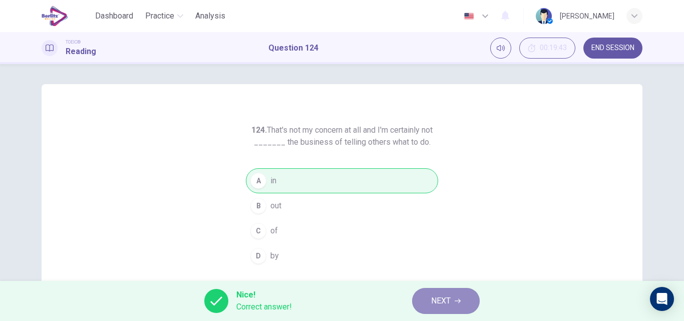
click at [435, 304] on span "NEXT" at bounding box center [441, 301] width 20 height 14
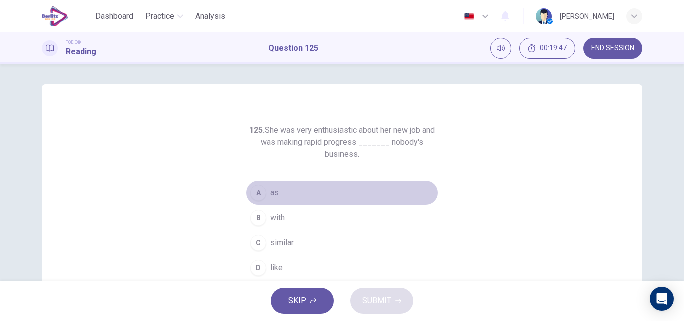
click at [272, 195] on span "as" at bounding box center [275, 193] width 9 height 12
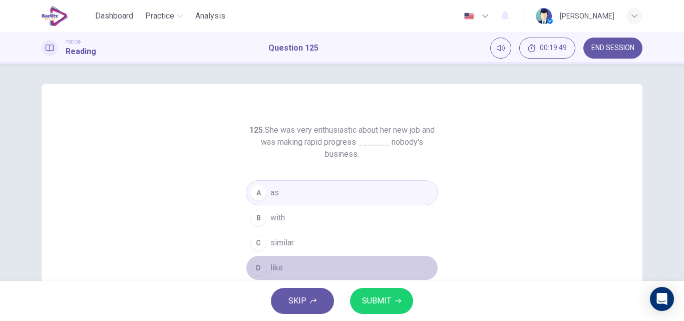
click at [279, 263] on span "like" at bounding box center [277, 268] width 13 height 12
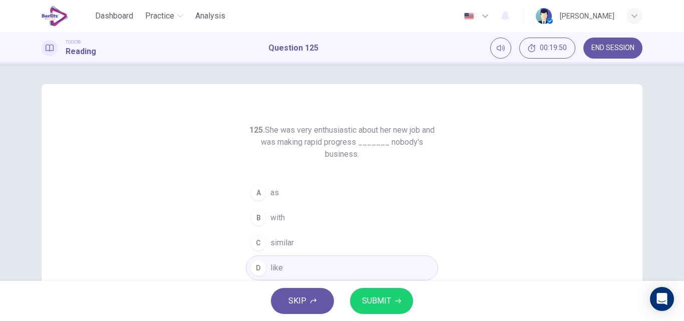
click at [372, 297] on span "SUBMIT" at bounding box center [376, 301] width 29 height 14
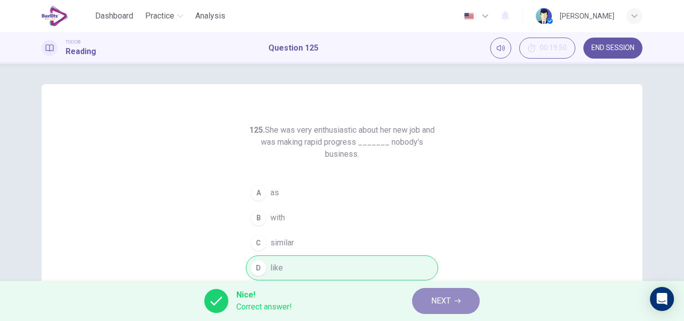
click at [420, 301] on button "NEXT" at bounding box center [446, 301] width 68 height 26
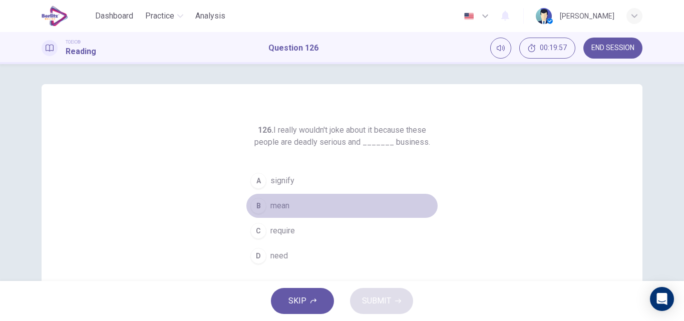
click at [277, 201] on span "mean" at bounding box center [280, 206] width 19 height 12
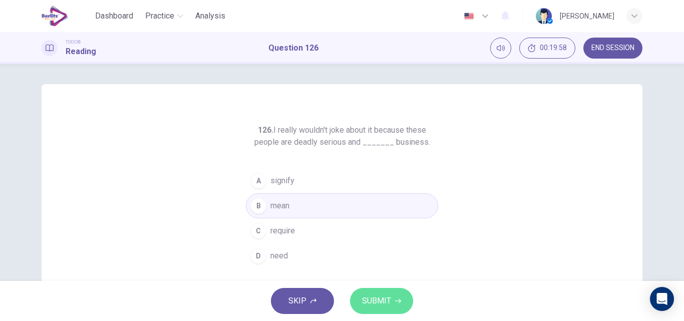
click at [371, 297] on span "SUBMIT" at bounding box center [376, 301] width 29 height 14
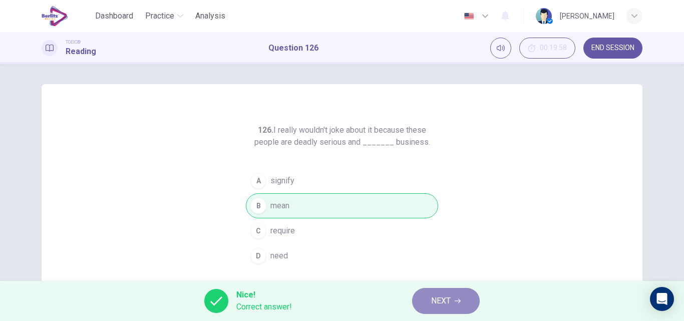
click at [430, 304] on button "NEXT" at bounding box center [446, 301] width 68 height 26
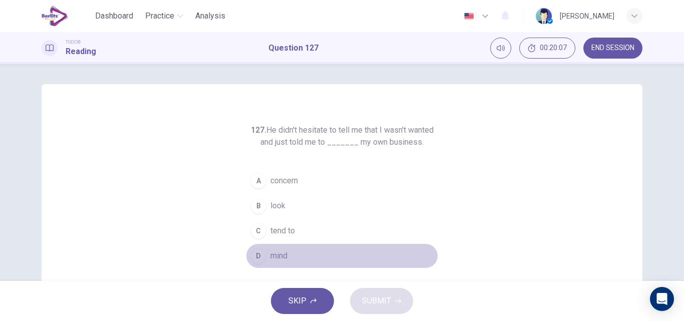
click at [273, 256] on span "mind" at bounding box center [279, 256] width 17 height 12
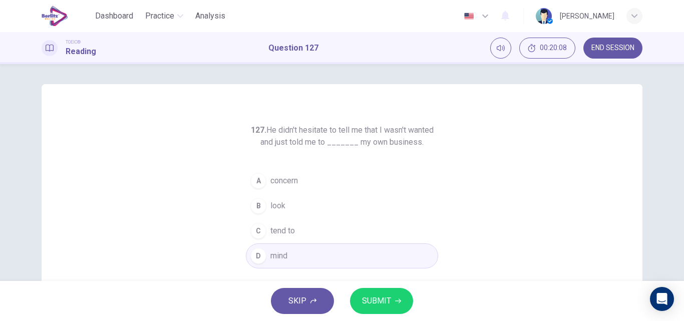
click at [363, 297] on span "SUBMIT" at bounding box center [376, 301] width 29 height 14
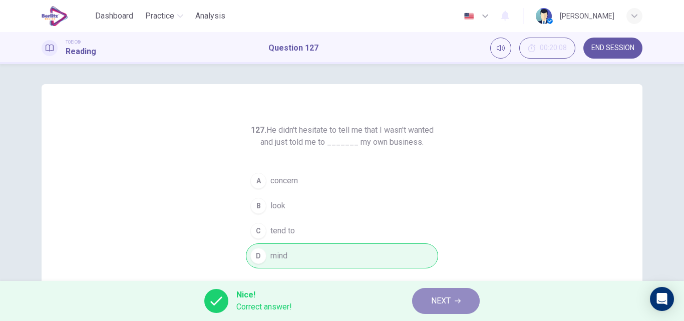
click at [433, 304] on span "NEXT" at bounding box center [441, 301] width 20 height 14
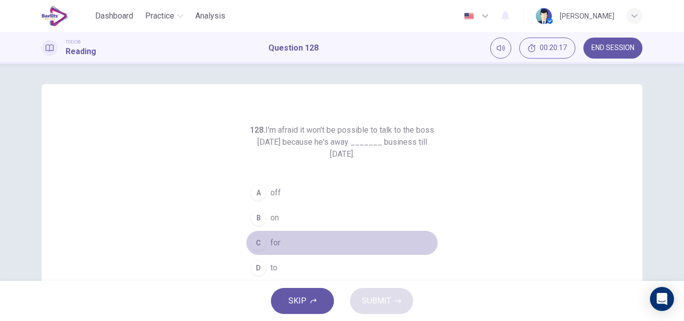
click at [274, 239] on span "for" at bounding box center [276, 243] width 10 height 12
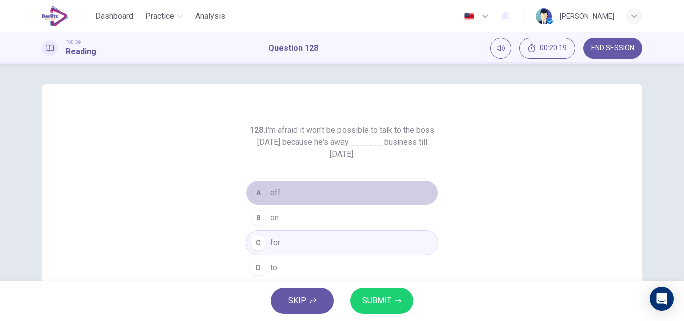
click at [275, 188] on span "off" at bounding box center [276, 193] width 11 height 12
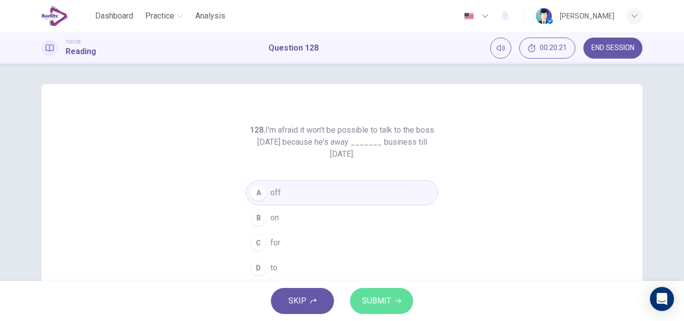
click at [371, 302] on span "SUBMIT" at bounding box center [376, 301] width 29 height 14
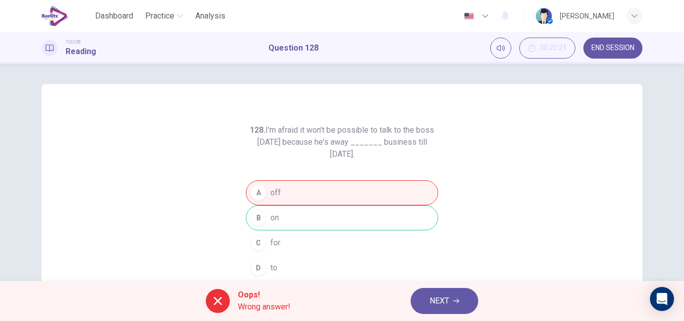
click at [430, 298] on span "NEXT" at bounding box center [440, 301] width 20 height 14
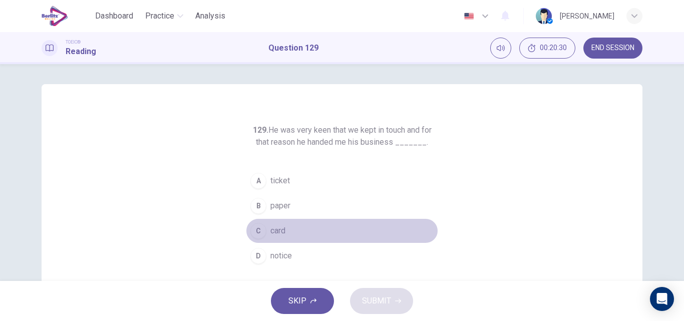
click at [274, 227] on span "card" at bounding box center [278, 231] width 15 height 12
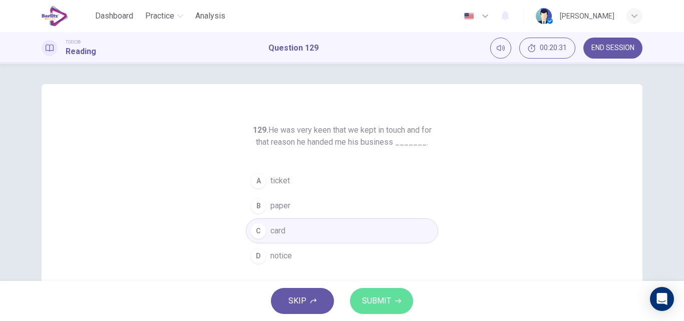
click at [377, 293] on button "SUBMIT" at bounding box center [381, 301] width 63 height 26
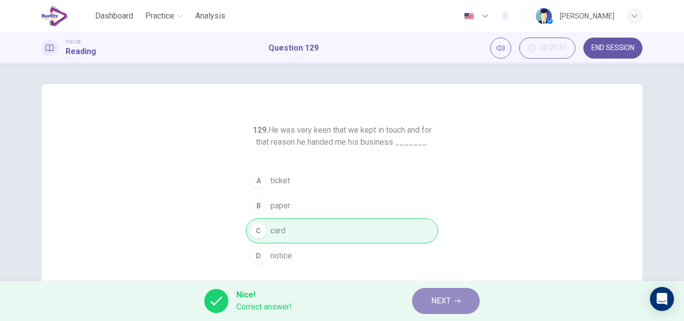
click at [423, 298] on button "NEXT" at bounding box center [446, 301] width 68 height 26
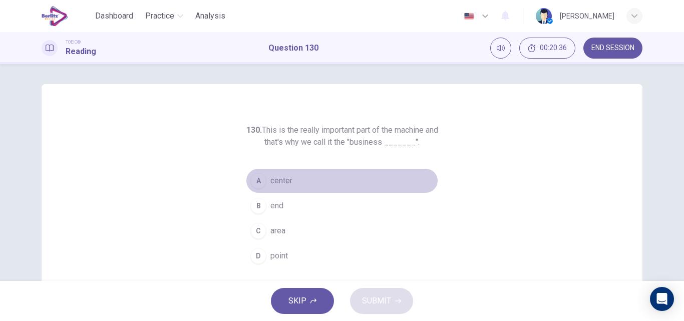
click at [282, 177] on span "center" at bounding box center [282, 181] width 22 height 12
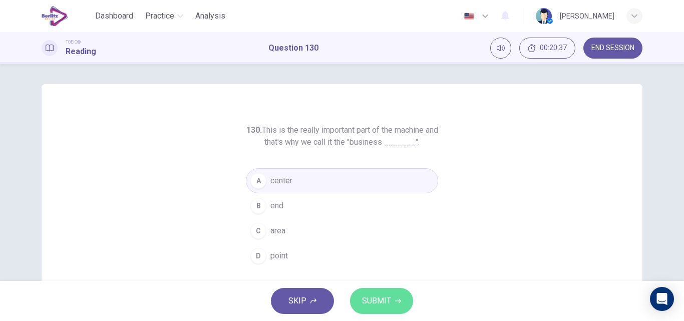
click at [388, 302] on span "SUBMIT" at bounding box center [376, 301] width 29 height 14
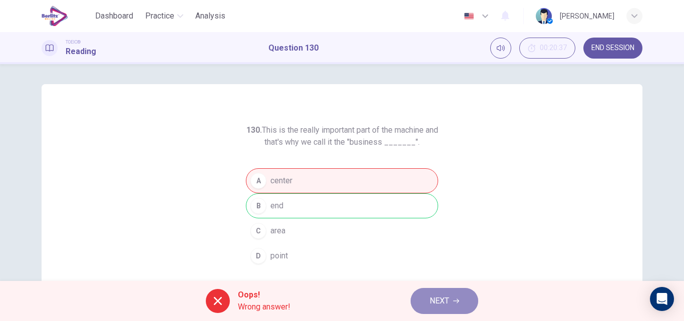
click at [435, 298] on span "NEXT" at bounding box center [440, 301] width 20 height 14
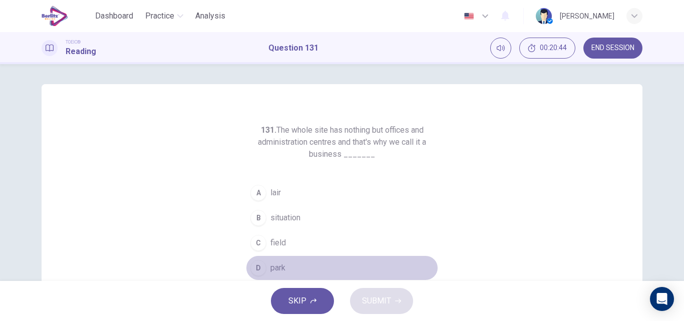
click at [274, 264] on span "park" at bounding box center [278, 268] width 15 height 12
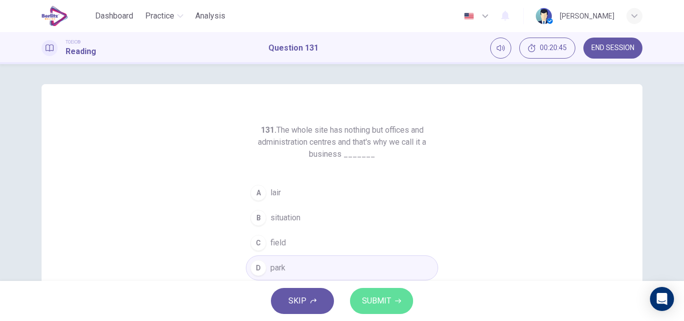
click at [383, 296] on span "SUBMIT" at bounding box center [376, 301] width 29 height 14
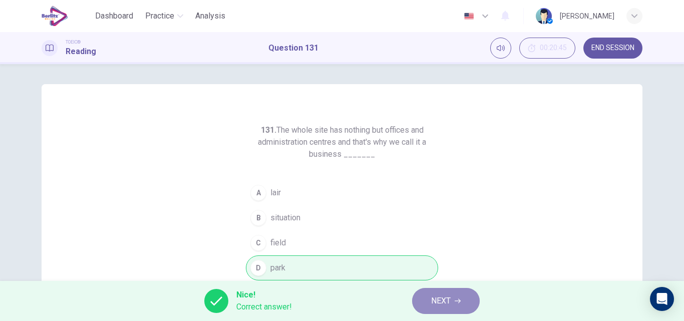
click at [454, 304] on button "NEXT" at bounding box center [446, 301] width 68 height 26
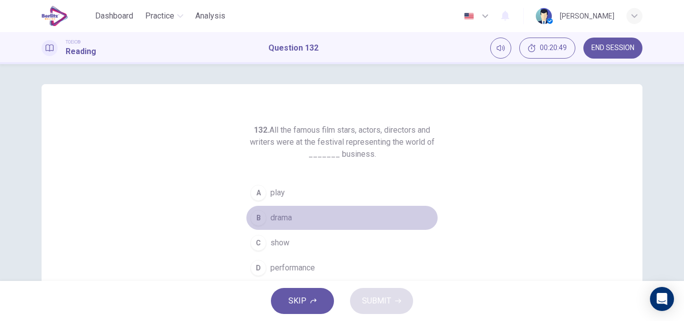
click at [277, 216] on span "drama" at bounding box center [282, 218] width 22 height 12
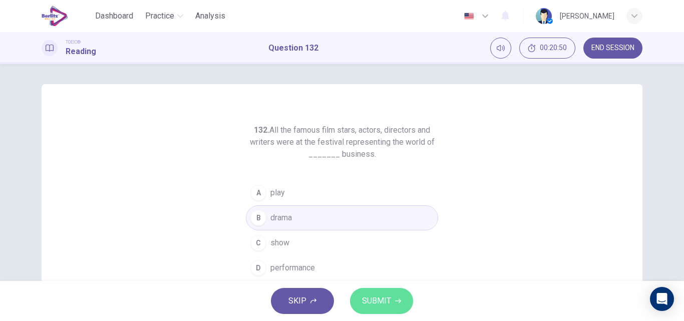
click at [375, 295] on span "SUBMIT" at bounding box center [376, 301] width 29 height 14
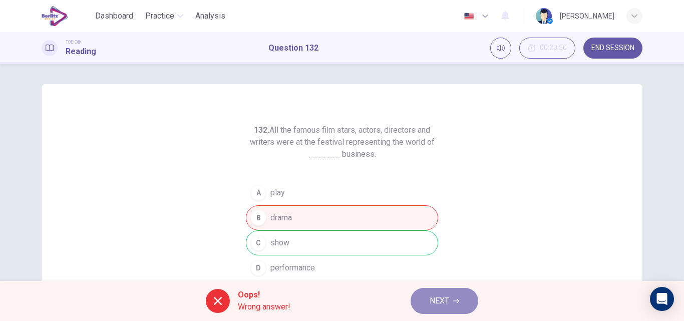
click at [444, 299] on span "NEXT" at bounding box center [440, 301] width 20 height 14
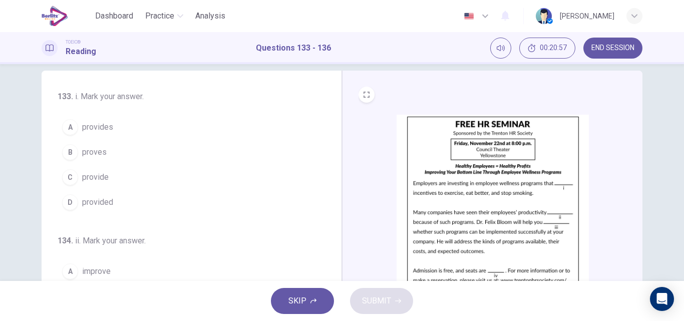
scroll to position [13, 0]
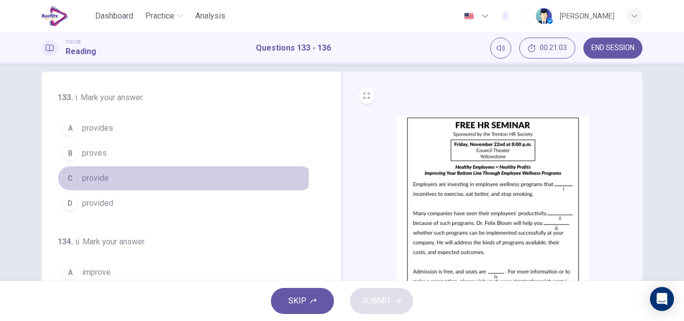
click at [94, 175] on span "provide" at bounding box center [95, 178] width 27 height 12
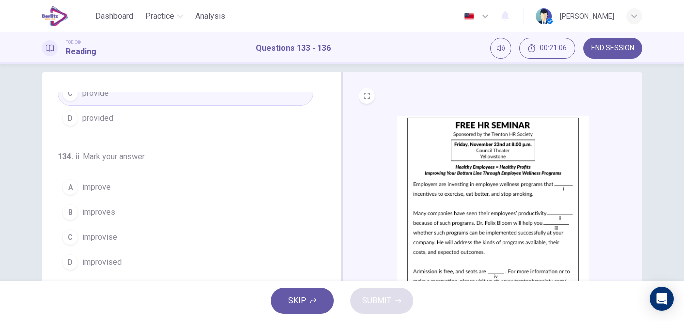
scroll to position [85, 0]
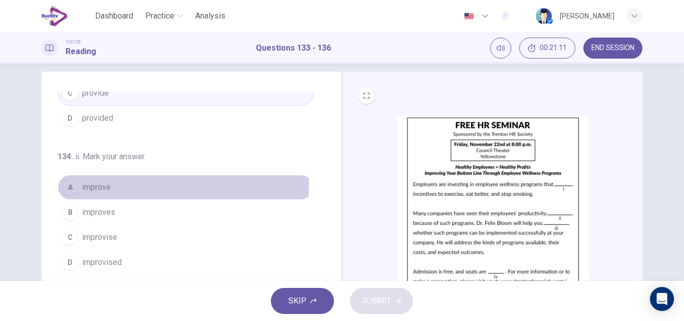
click at [92, 186] on span "improve" at bounding box center [96, 187] width 29 height 12
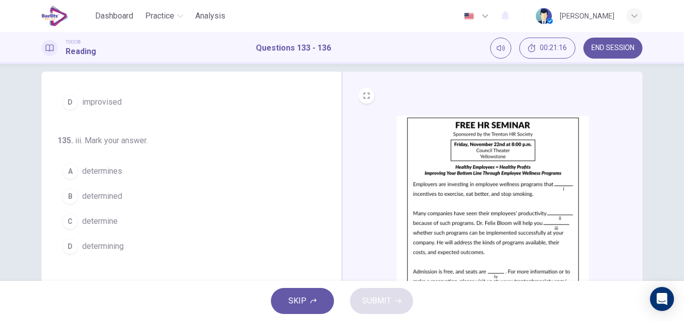
scroll to position [246, 0]
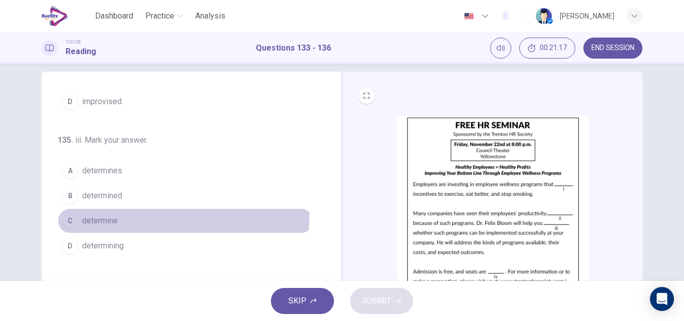
click at [104, 214] on button "C determine" at bounding box center [186, 220] width 256 height 25
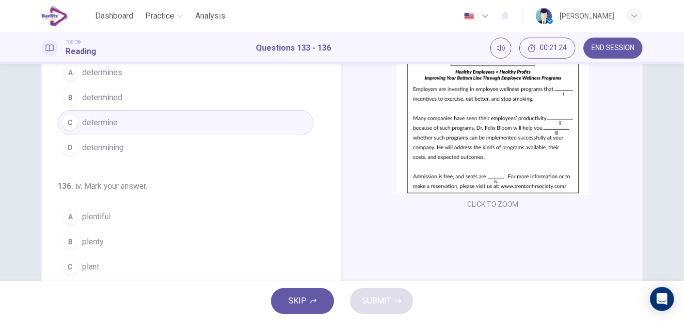
scroll to position [134, 0]
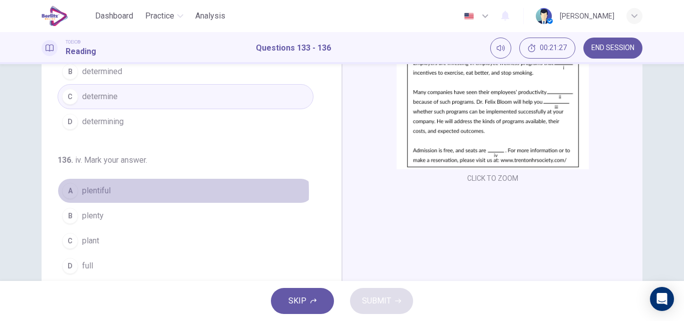
click at [94, 192] on span "plentiful" at bounding box center [96, 191] width 29 height 12
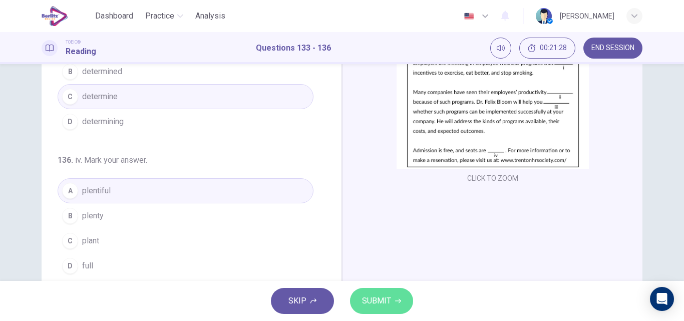
click at [394, 295] on button "SUBMIT" at bounding box center [381, 301] width 63 height 26
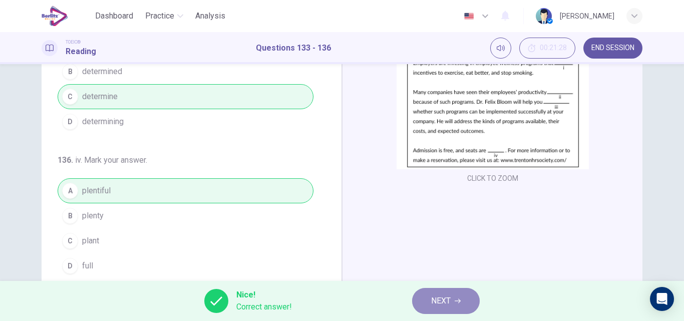
click at [463, 302] on button "NEXT" at bounding box center [446, 301] width 68 height 26
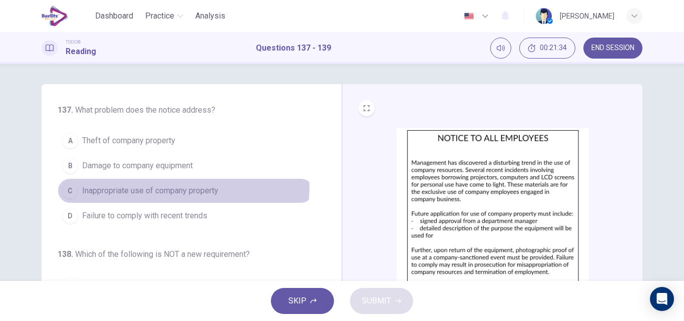
click at [169, 187] on span "Inappropriate use of company property" at bounding box center [150, 191] width 136 height 12
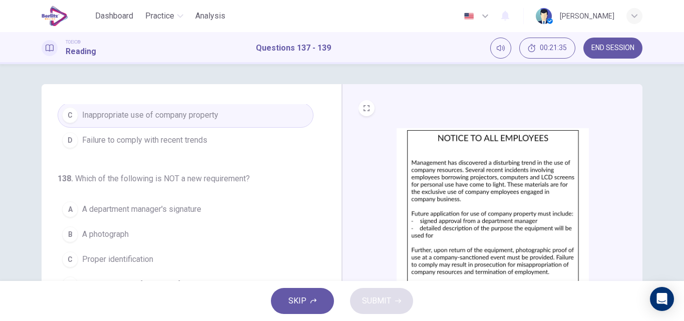
scroll to position [118, 0]
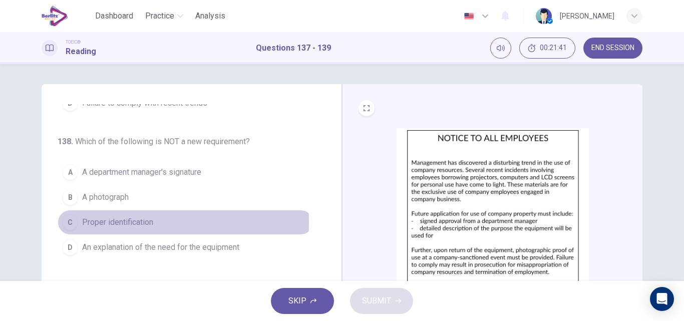
click at [109, 228] on span "Proper identification" at bounding box center [117, 222] width 71 height 12
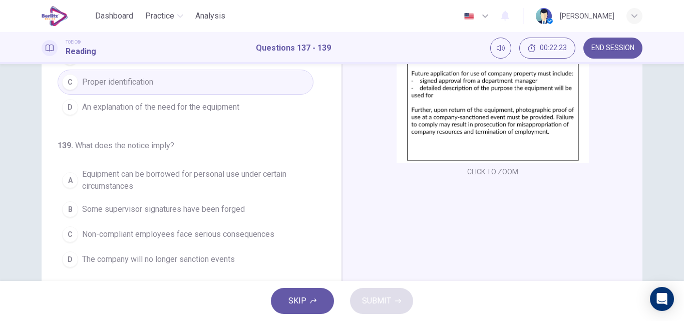
scroll to position [143, 0]
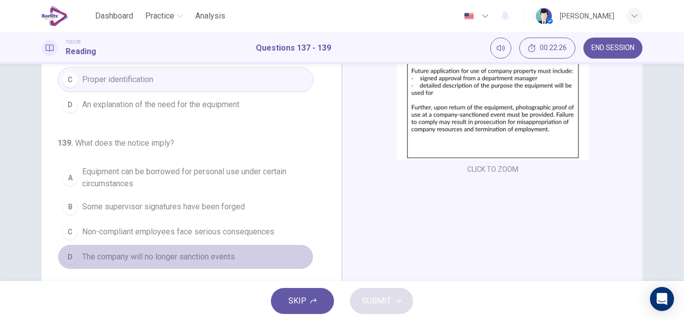
click at [209, 258] on span "The company will no longer sanction events" at bounding box center [158, 257] width 153 height 12
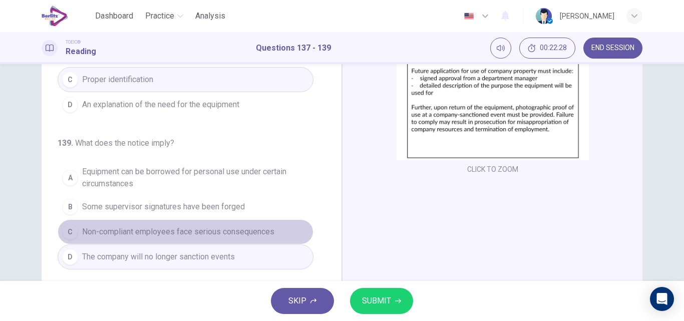
click at [205, 230] on span "Non-compliant employees face serious consequences" at bounding box center [178, 232] width 192 height 12
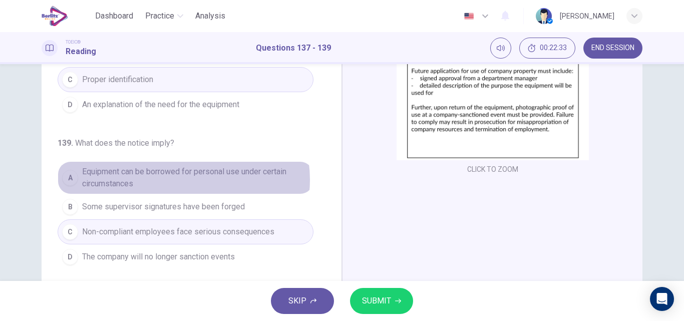
click at [180, 180] on span "Equipment can be borrowed for personal use under certain circumstances" at bounding box center [195, 178] width 227 height 24
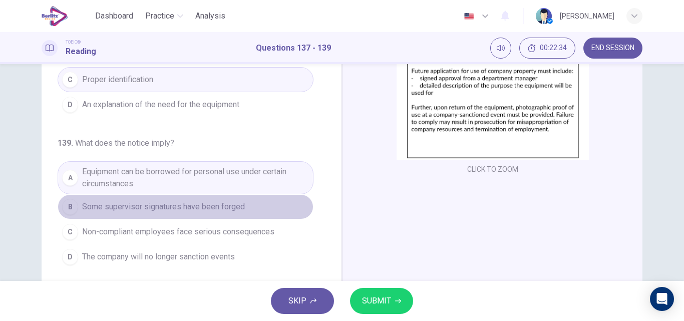
click at [188, 210] on span "Some supervisor signatures have been forged" at bounding box center [163, 207] width 163 height 12
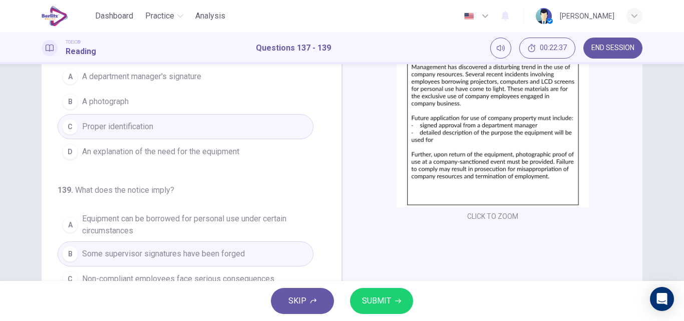
scroll to position [95, 0]
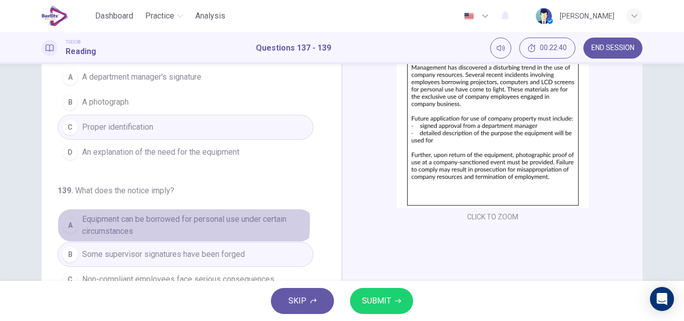
click at [169, 223] on span "Equipment can be borrowed for personal use under certain circumstances" at bounding box center [195, 225] width 227 height 24
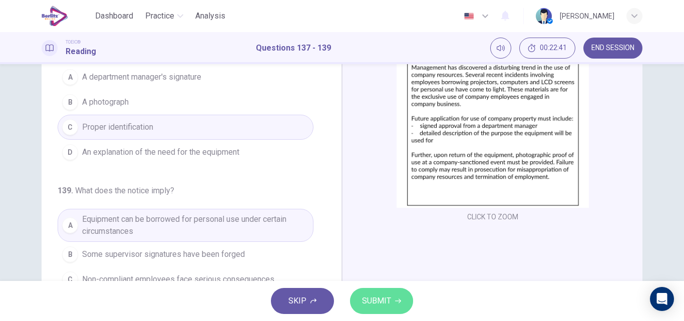
click at [379, 301] on span "SUBMIT" at bounding box center [376, 301] width 29 height 14
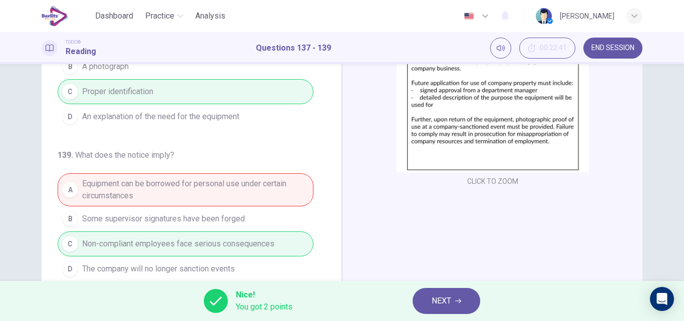
scroll to position [132, 0]
click at [437, 301] on span "NEXT" at bounding box center [442, 301] width 20 height 14
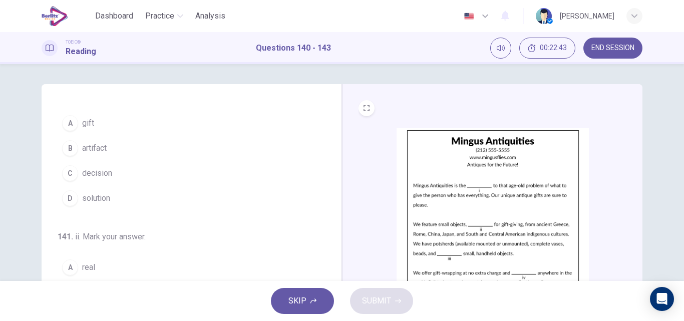
scroll to position [0, 0]
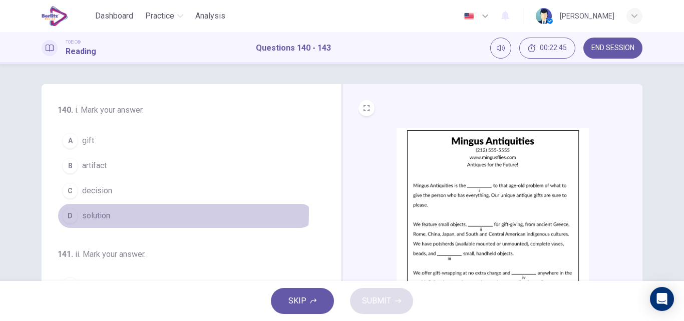
click at [98, 213] on span "solution" at bounding box center [96, 216] width 28 height 12
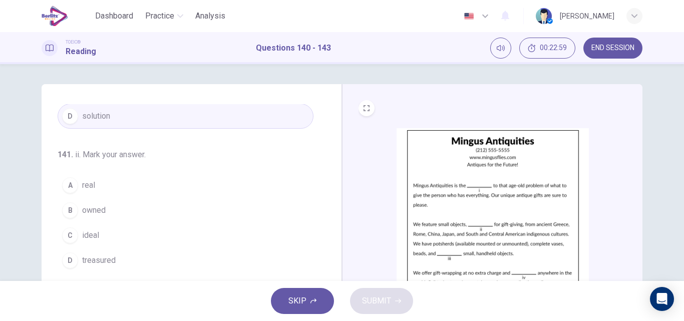
scroll to position [100, 0]
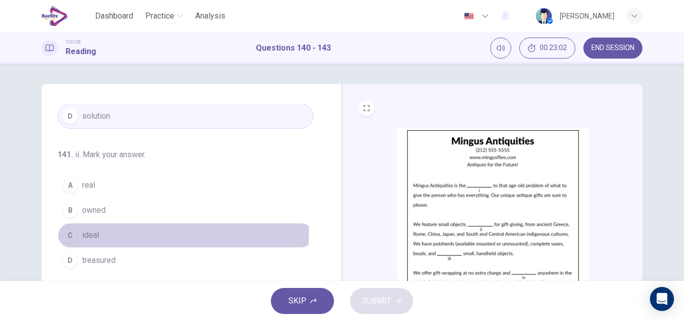
click at [84, 231] on span "ideal" at bounding box center [90, 235] width 17 height 12
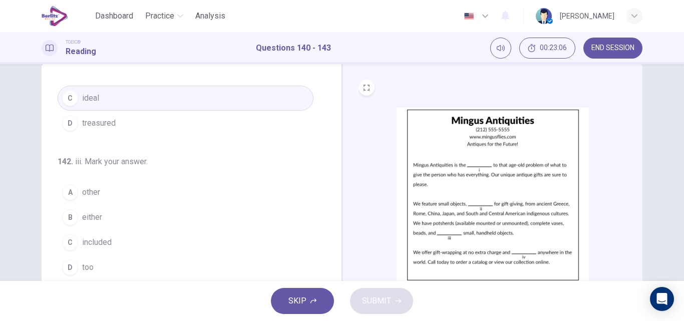
scroll to position [23, 0]
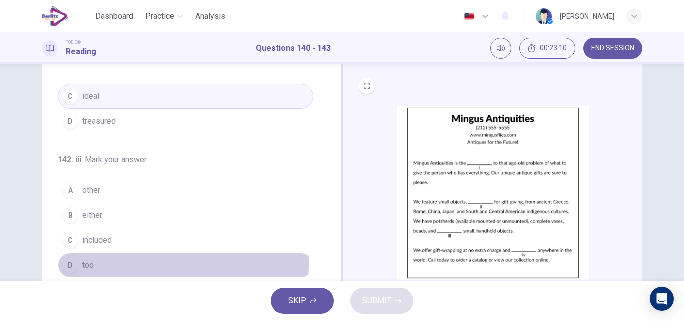
click at [82, 264] on span "too" at bounding box center [88, 265] width 12 height 12
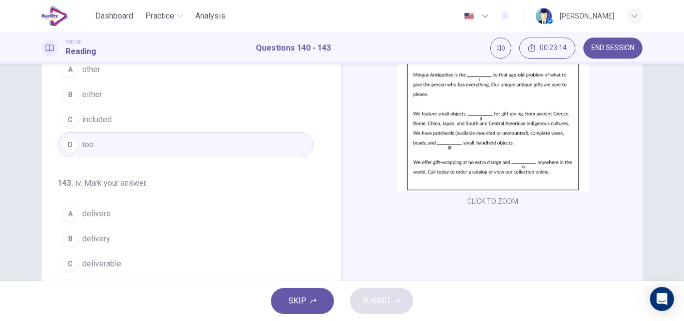
scroll to position [110, 0]
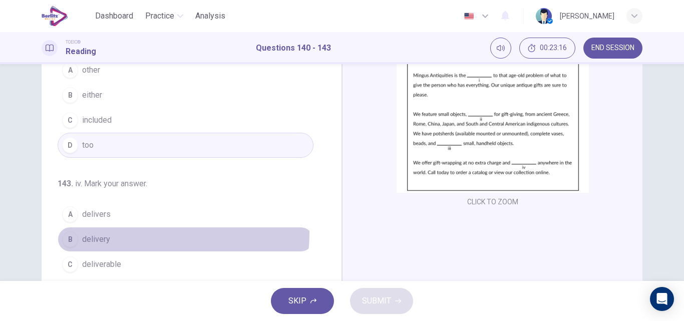
click at [95, 232] on button "B delivery" at bounding box center [186, 239] width 256 height 25
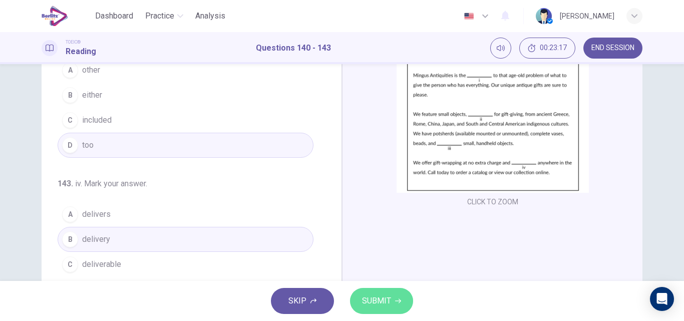
click at [379, 293] on button "SUBMIT" at bounding box center [381, 301] width 63 height 26
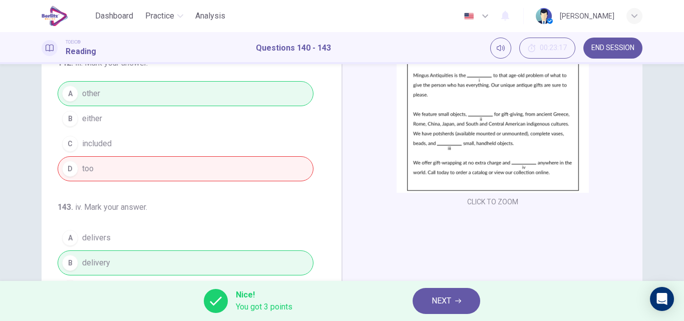
scroll to position [225, 0]
click at [443, 294] on span "NEXT" at bounding box center [442, 301] width 20 height 14
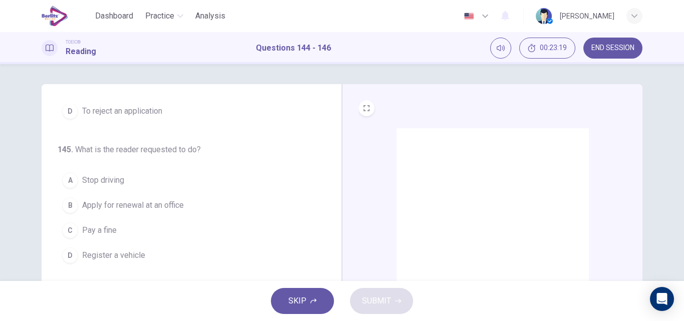
scroll to position [0, 0]
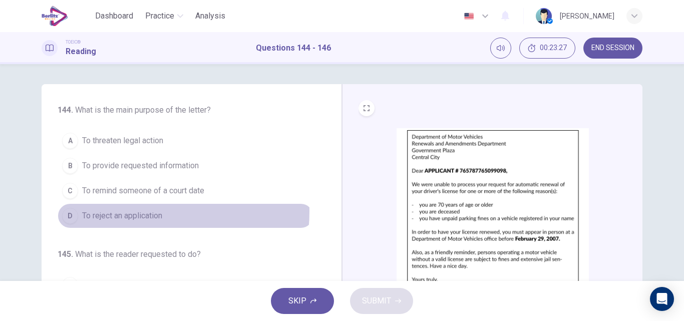
click at [131, 211] on span "To reject an application" at bounding box center [122, 216] width 80 height 12
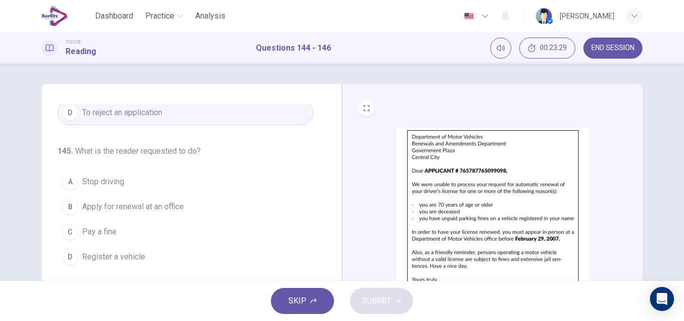
scroll to position [105, 0]
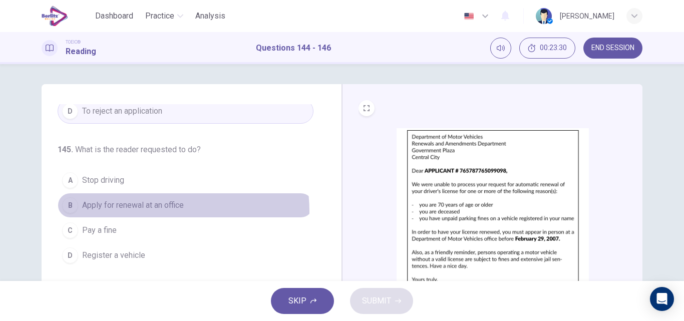
click at [155, 211] on button "B Apply for renewal at an office" at bounding box center [186, 205] width 256 height 25
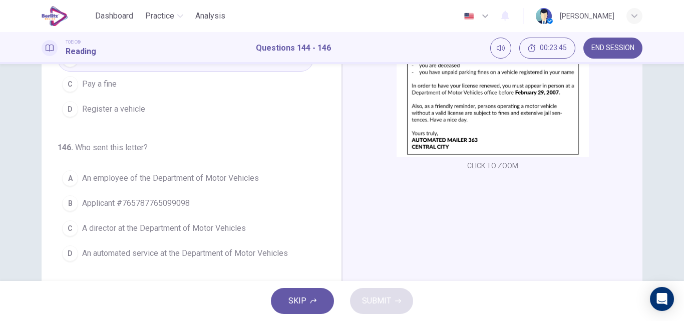
scroll to position [148, 0]
click at [225, 254] on span "An automated service at the Department of Motor Vehicles" at bounding box center [185, 252] width 206 height 12
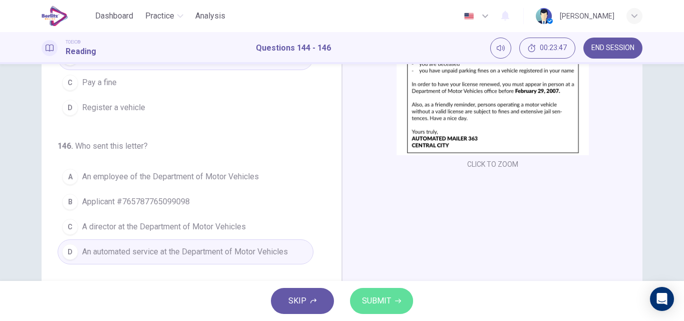
click at [356, 297] on button "SUBMIT" at bounding box center [381, 301] width 63 height 26
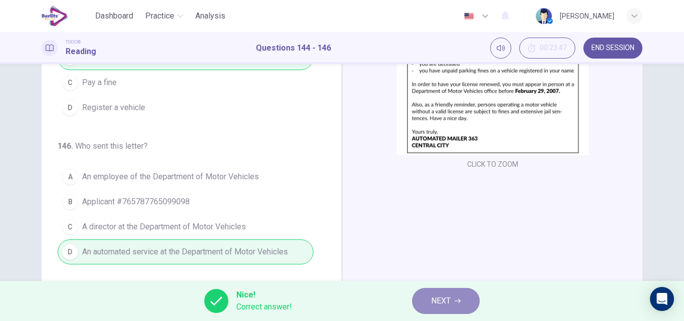
click at [426, 296] on button "NEXT" at bounding box center [446, 301] width 68 height 26
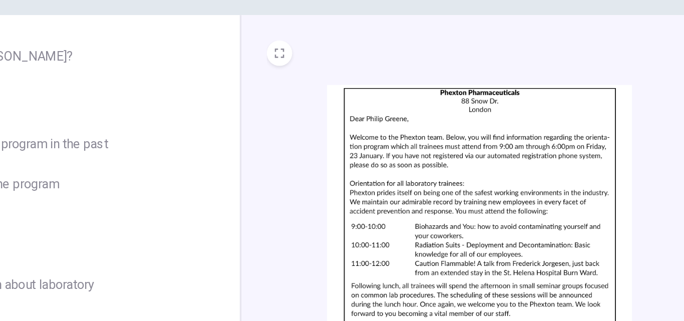
scroll to position [0, 0]
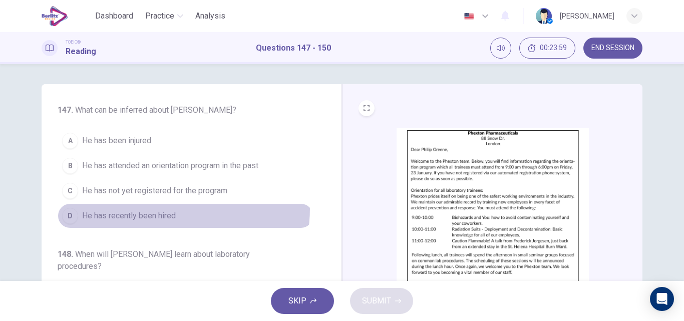
click at [153, 208] on button "D He has recently been hired" at bounding box center [186, 215] width 256 height 25
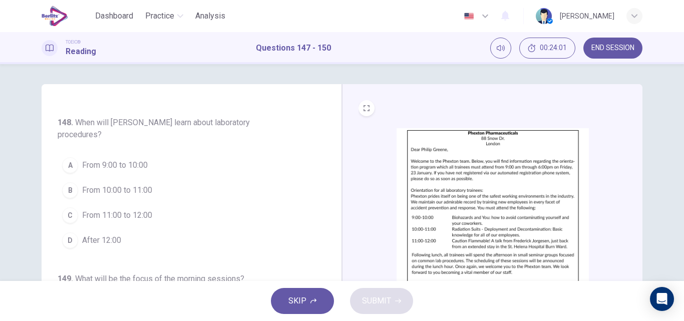
scroll to position [132, 0]
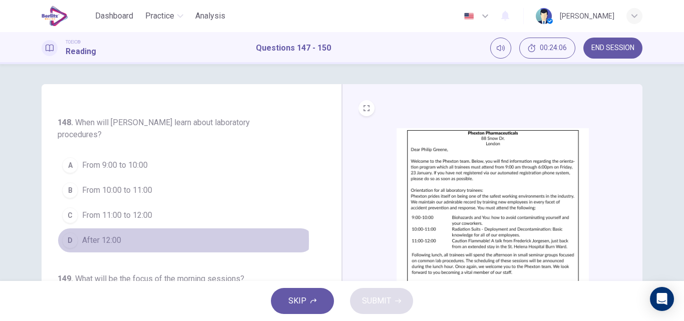
click at [94, 241] on span "After 12:00" at bounding box center [101, 240] width 39 height 12
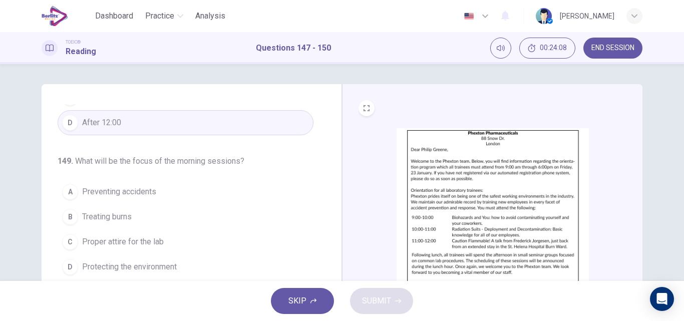
scroll to position [250, 0]
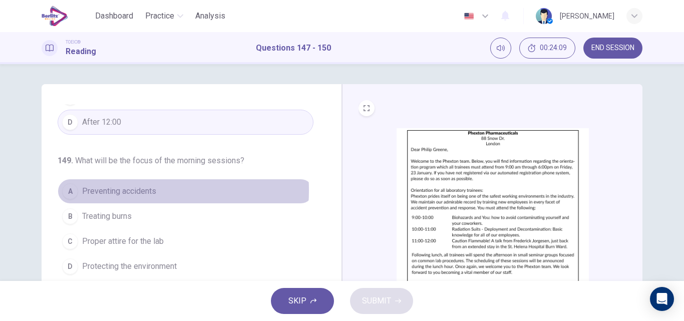
click at [119, 190] on span "Preventing accidents" at bounding box center [119, 191] width 74 height 12
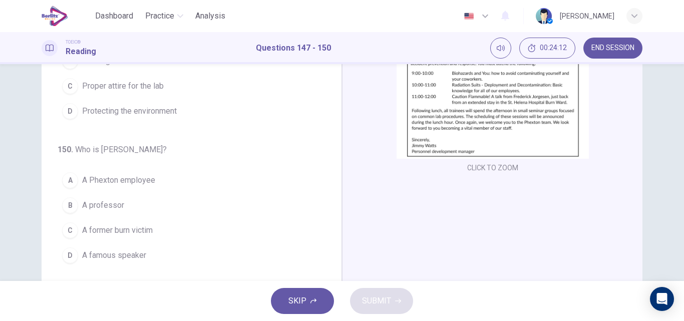
scroll to position [146, 0]
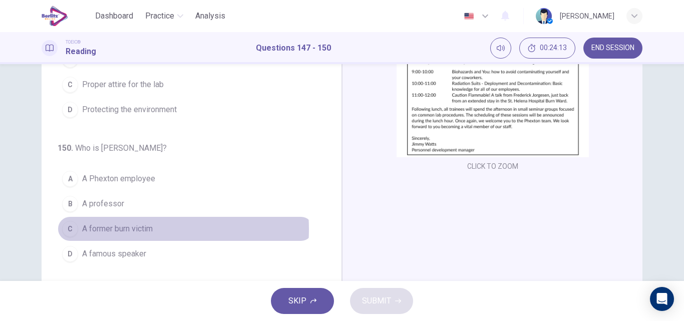
click at [129, 229] on span "A former burn victim" at bounding box center [117, 229] width 71 height 12
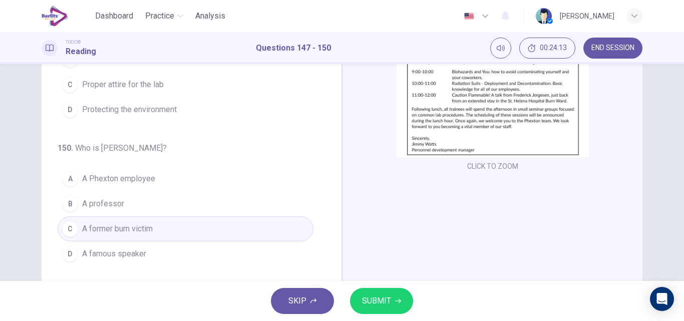
scroll to position [171, 0]
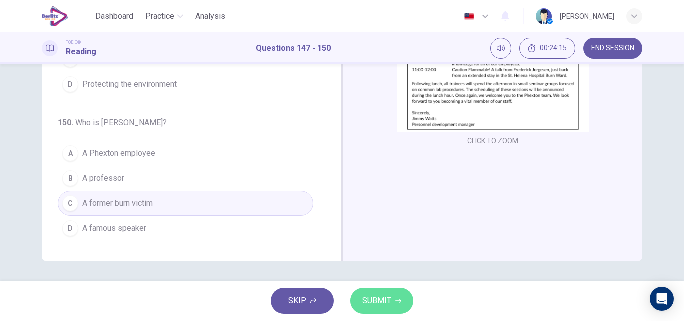
click at [359, 300] on button "SUBMIT" at bounding box center [381, 301] width 63 height 26
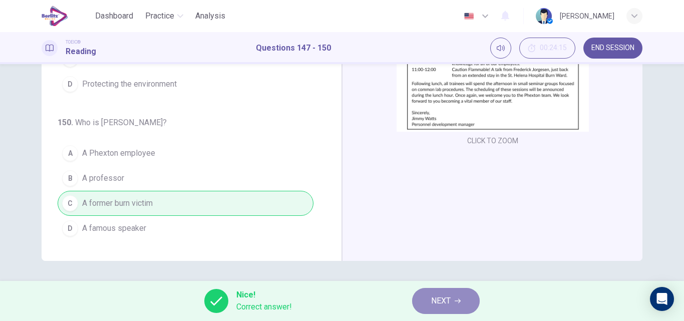
click at [423, 304] on button "NEXT" at bounding box center [446, 301] width 68 height 26
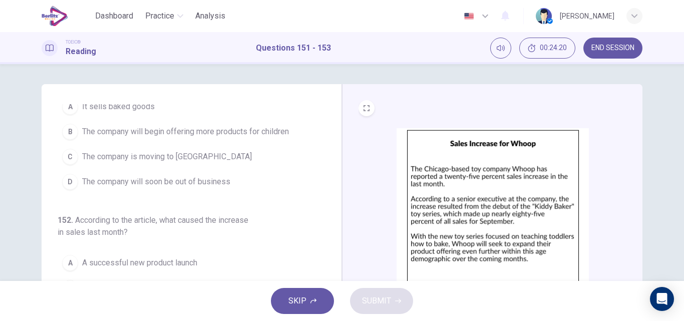
scroll to position [0, 0]
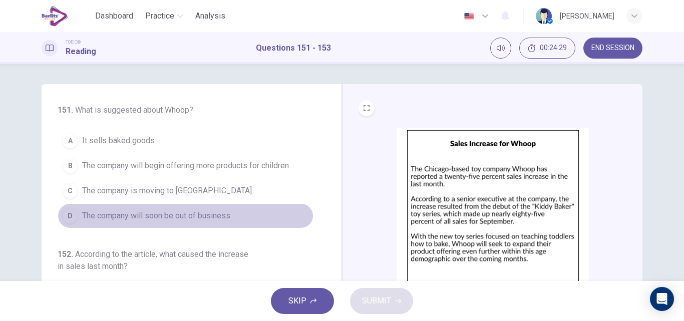
click at [187, 212] on span "The company will soon be out of business" at bounding box center [156, 216] width 148 height 12
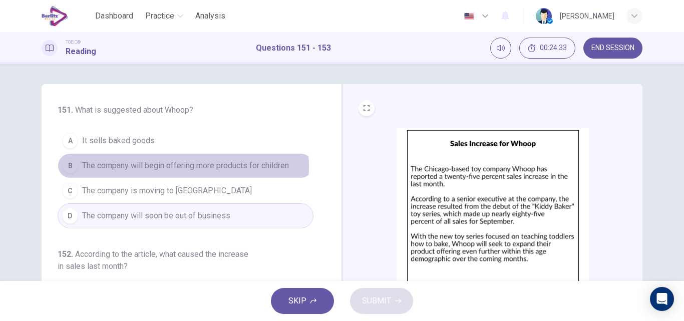
click at [154, 167] on span "The company will begin offering more products for children" at bounding box center [185, 166] width 207 height 12
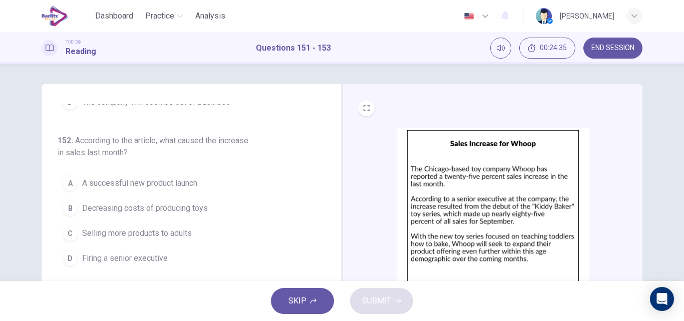
scroll to position [114, 0]
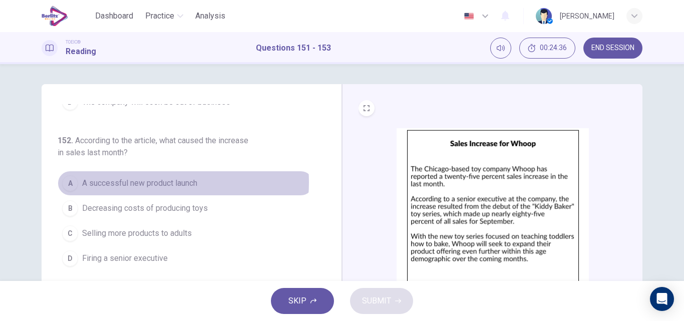
click at [150, 182] on span "A successful new product launch" at bounding box center [139, 183] width 115 height 12
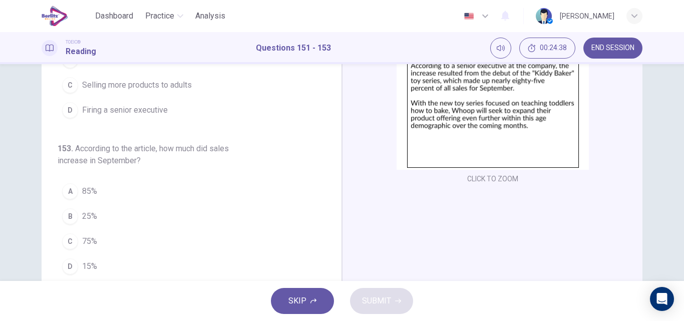
scroll to position [134, 0]
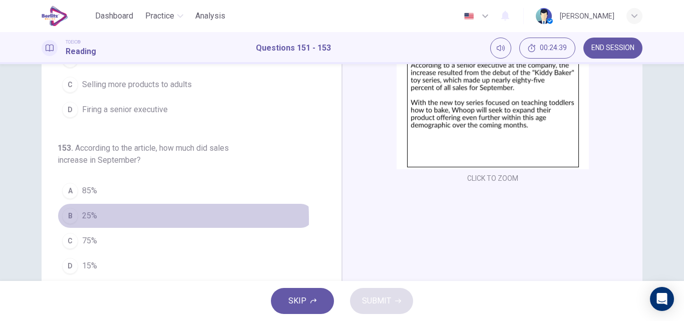
click at [82, 219] on span "25%" at bounding box center [89, 216] width 15 height 12
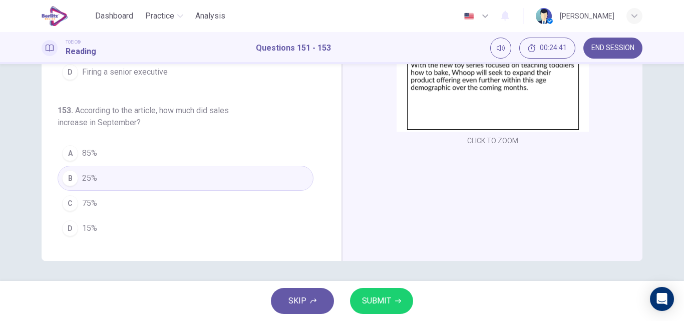
scroll to position [171, 0]
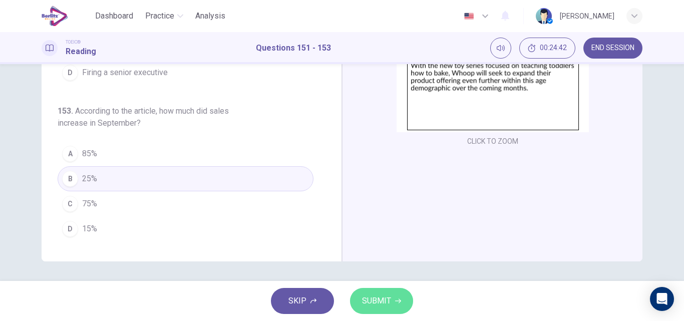
click at [380, 300] on span "SUBMIT" at bounding box center [376, 301] width 29 height 14
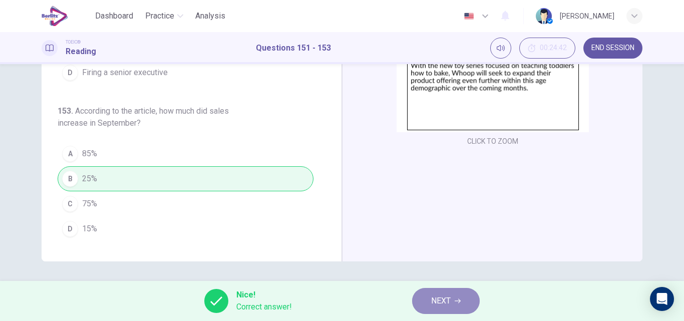
click at [452, 300] on button "NEXT" at bounding box center [446, 301] width 68 height 26
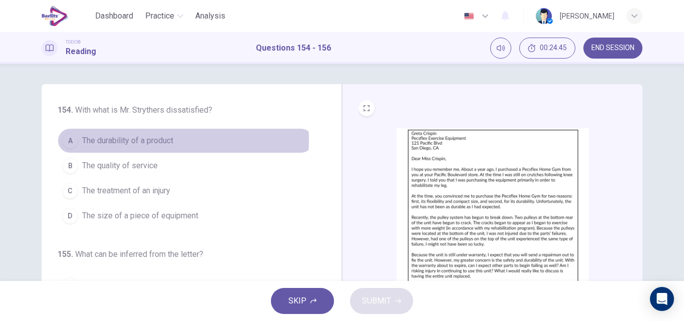
click at [157, 140] on span "The durability of a product" at bounding box center [127, 141] width 91 height 12
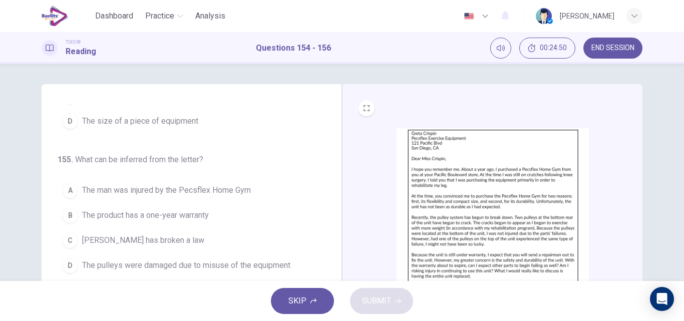
scroll to position [105, 0]
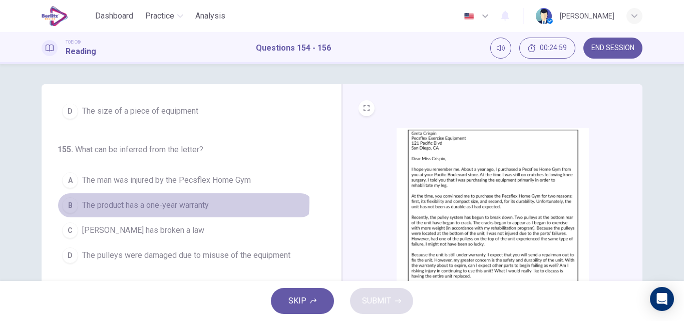
click at [175, 202] on span "The product has a one-year warranty" at bounding box center [145, 205] width 127 height 12
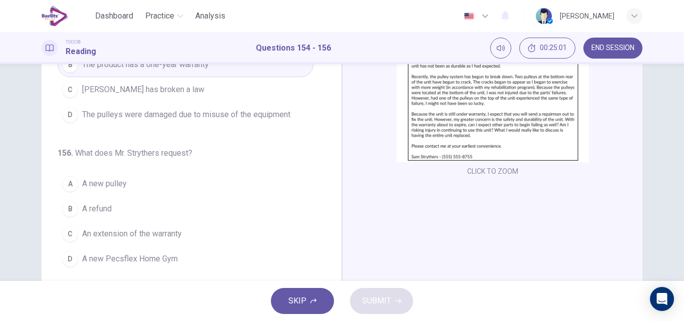
scroll to position [142, 0]
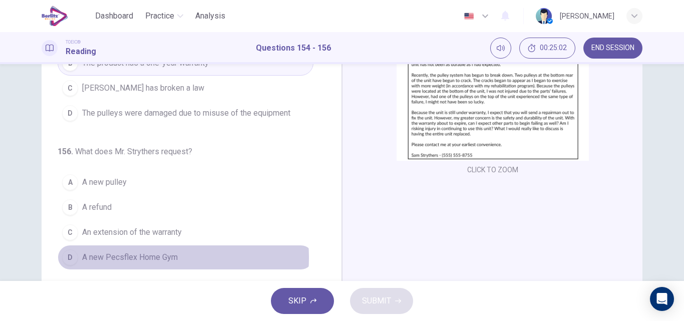
click at [142, 258] on span "A new Pecsflex Home Gym" at bounding box center [130, 257] width 96 height 12
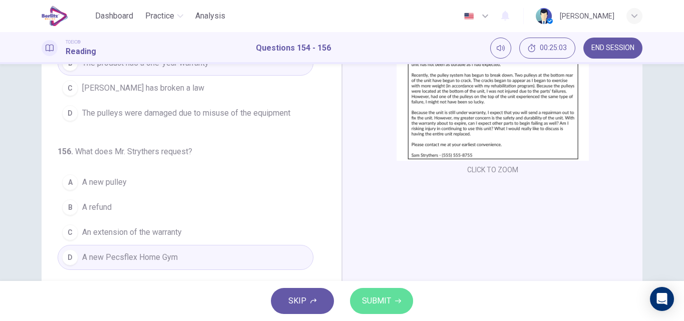
click at [359, 297] on button "SUBMIT" at bounding box center [381, 301] width 63 height 26
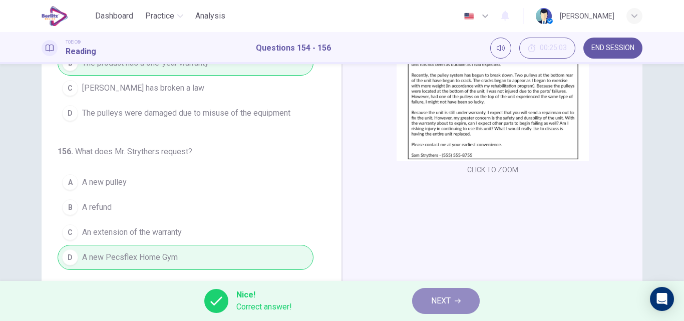
click at [428, 300] on button "NEXT" at bounding box center [446, 301] width 68 height 26
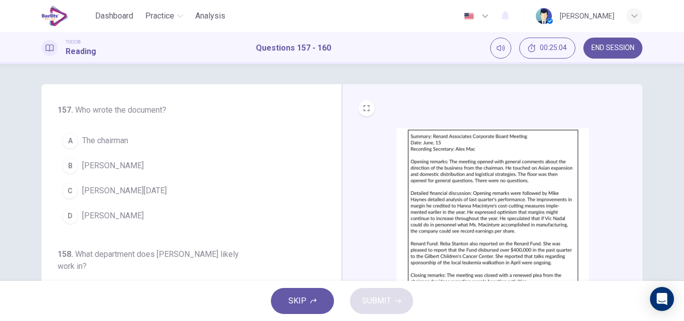
scroll to position [22, 0]
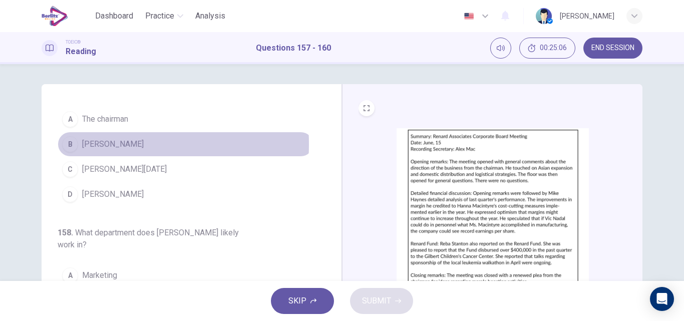
click at [86, 144] on span "[PERSON_NAME]" at bounding box center [113, 144] width 62 height 12
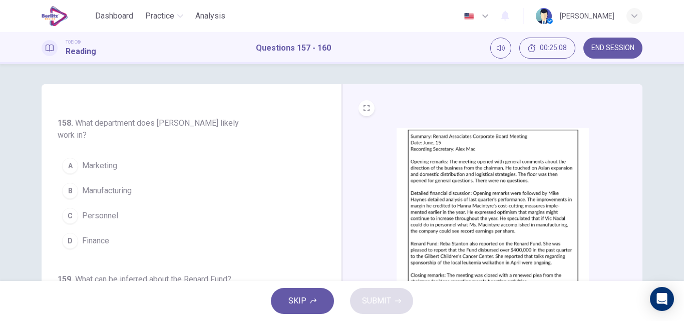
scroll to position [132, 0]
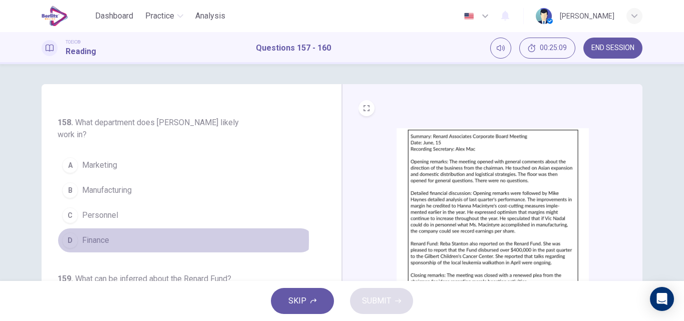
click at [97, 240] on span "Finance" at bounding box center [95, 240] width 27 height 12
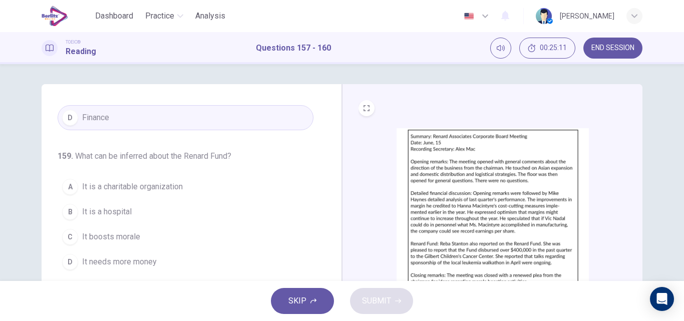
scroll to position [255, 0]
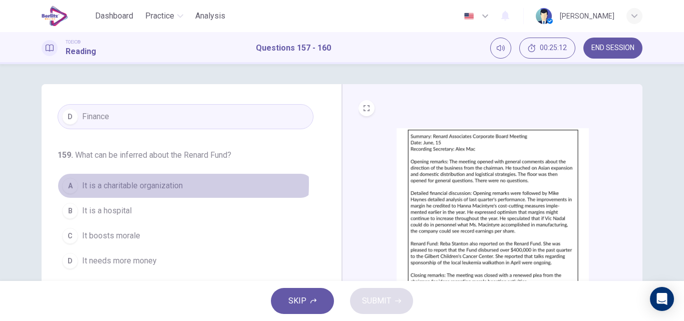
click at [130, 184] on span "It is a charitable organization" at bounding box center [132, 186] width 101 height 12
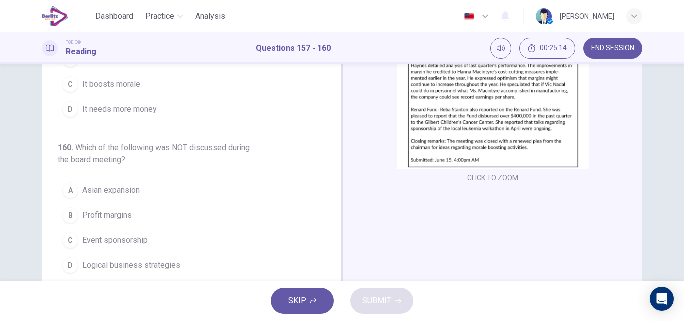
scroll to position [153, 0]
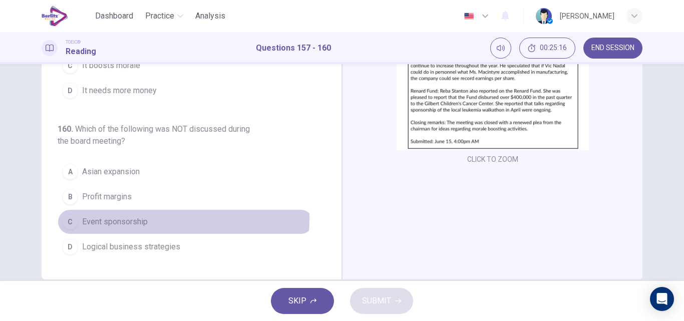
click at [124, 218] on span "Event sponsorship" at bounding box center [115, 222] width 66 height 12
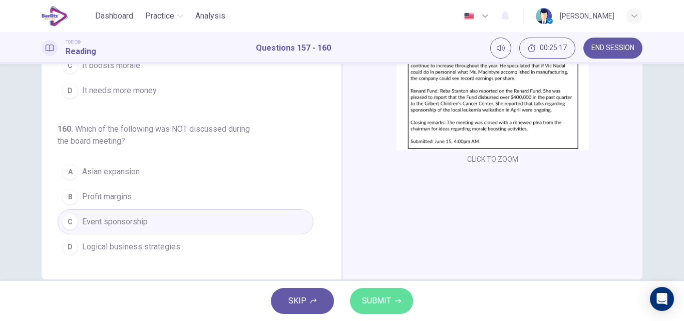
click at [374, 294] on button "SUBMIT" at bounding box center [381, 301] width 63 height 26
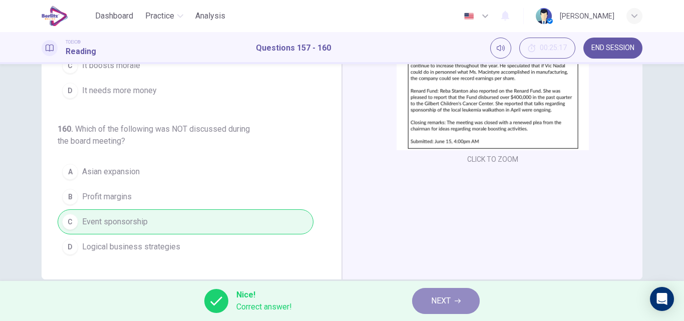
click at [436, 302] on span "NEXT" at bounding box center [441, 301] width 20 height 14
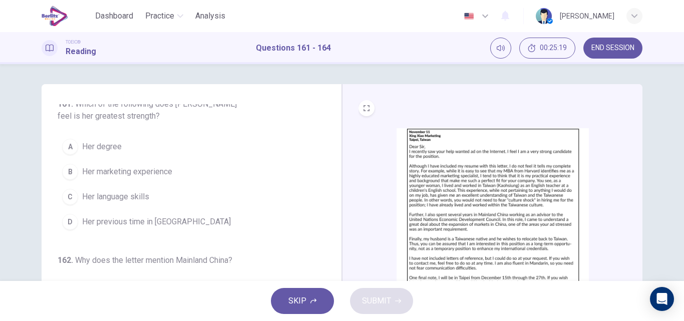
scroll to position [0, 0]
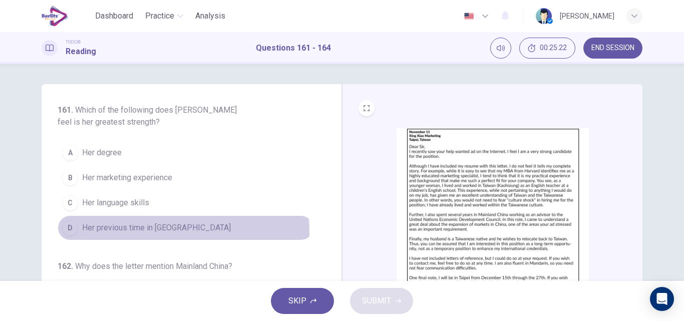
click at [143, 232] on span "Her previous time in [GEOGRAPHIC_DATA]" at bounding box center [156, 228] width 149 height 12
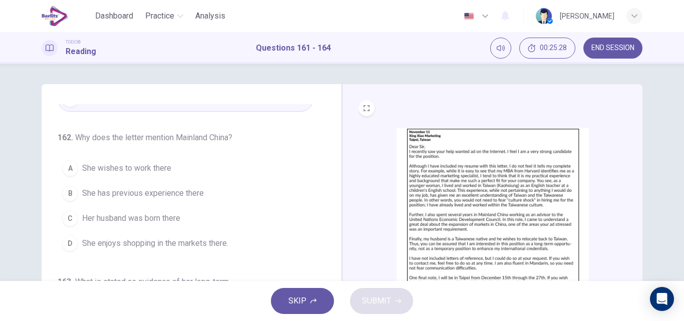
scroll to position [129, 0]
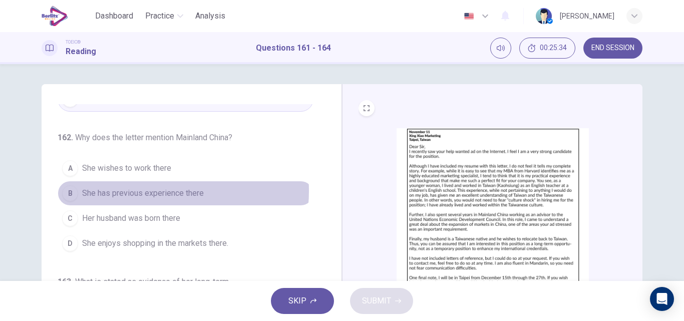
click at [144, 191] on span "She has previous experience there" at bounding box center [143, 193] width 122 height 12
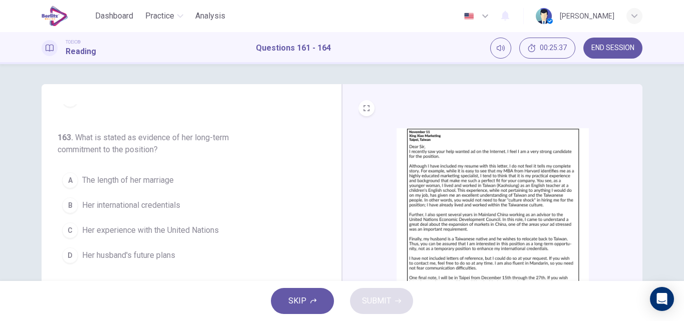
scroll to position [273, 0]
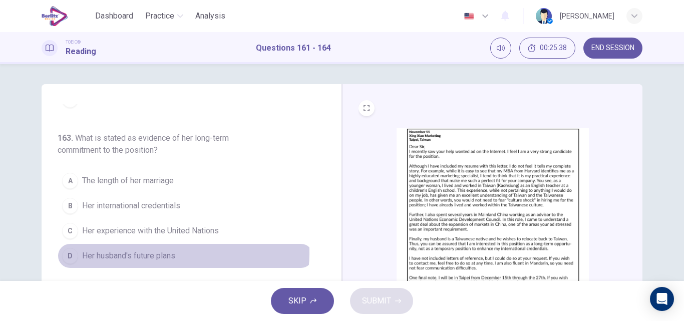
click at [160, 252] on span "Her husband's future plans" at bounding box center [128, 256] width 93 height 12
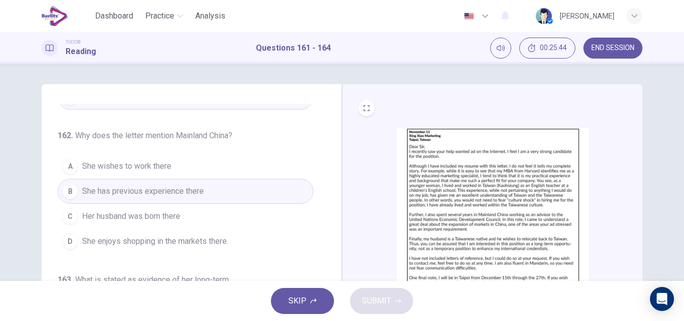
scroll to position [128, 0]
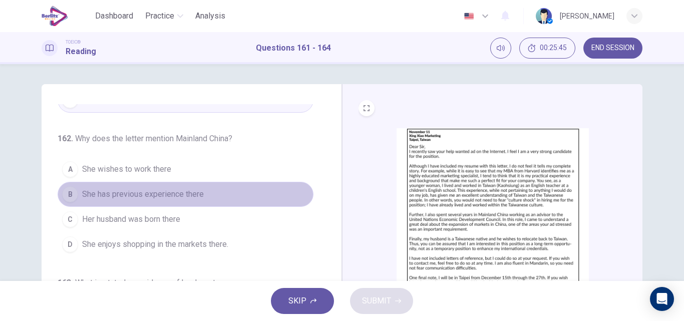
click at [231, 196] on button "B She has previous experience there" at bounding box center [186, 194] width 256 height 25
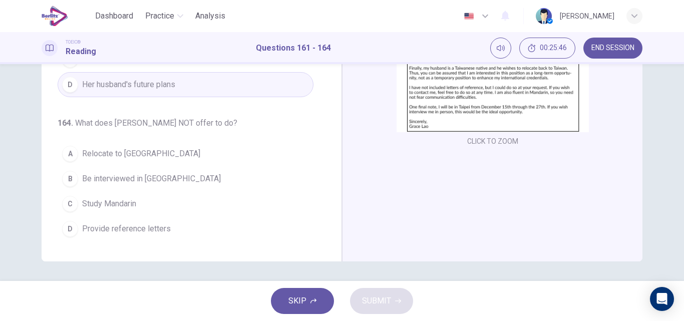
scroll to position [171, 0]
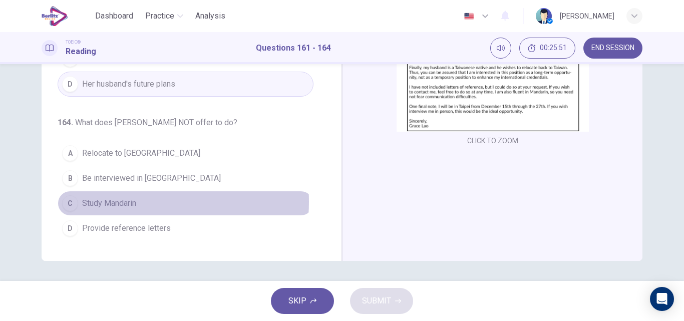
click at [105, 202] on span "Study Mandarin" at bounding box center [109, 203] width 54 height 12
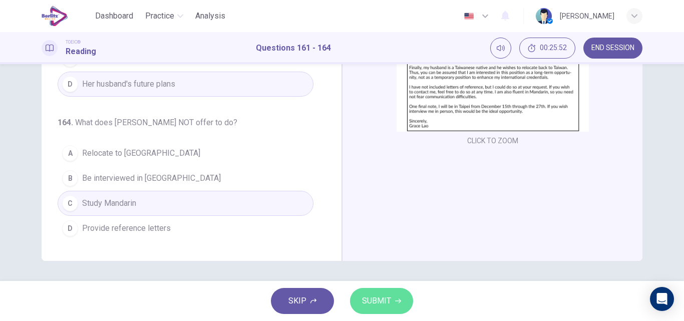
click at [363, 296] on span "SUBMIT" at bounding box center [376, 301] width 29 height 14
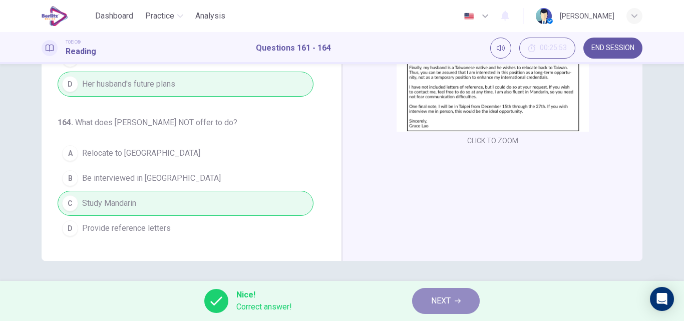
click at [437, 301] on span "NEXT" at bounding box center [441, 301] width 20 height 14
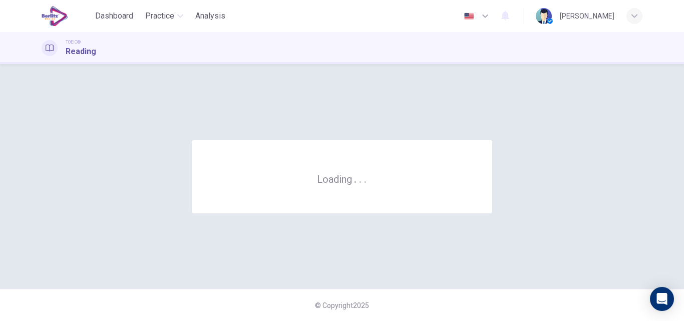
scroll to position [0, 0]
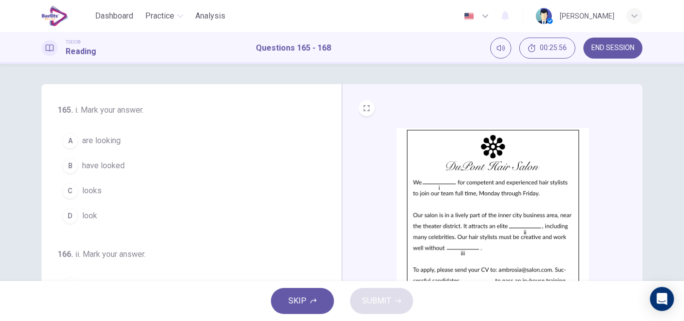
drag, startPoint x: 108, startPoint y: 137, endPoint x: 168, endPoint y: 221, distance: 103.8
click at [168, 221] on div "A are looking B have looked C looks D look" at bounding box center [186, 178] width 256 height 100
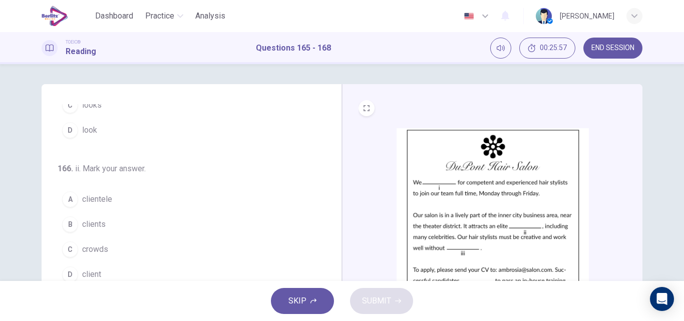
scroll to position [89, 0]
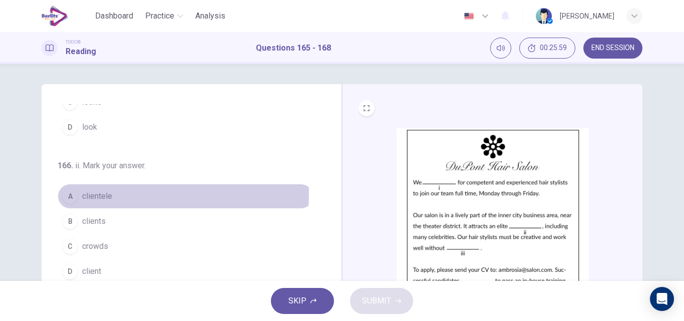
click at [94, 193] on span "clientele" at bounding box center [97, 196] width 30 height 12
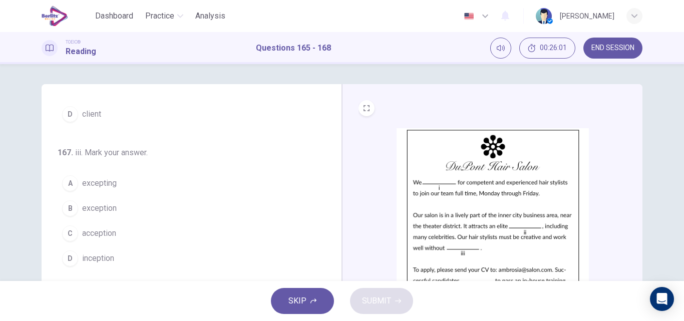
scroll to position [249, 0]
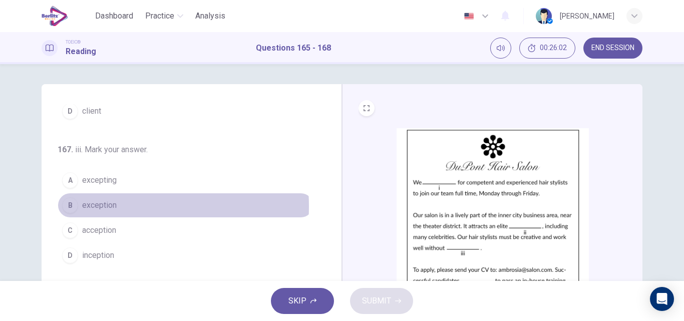
click at [106, 206] on span "exception" at bounding box center [99, 205] width 35 height 12
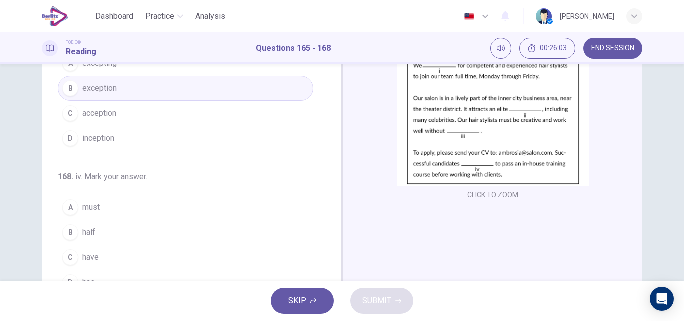
scroll to position [121, 0]
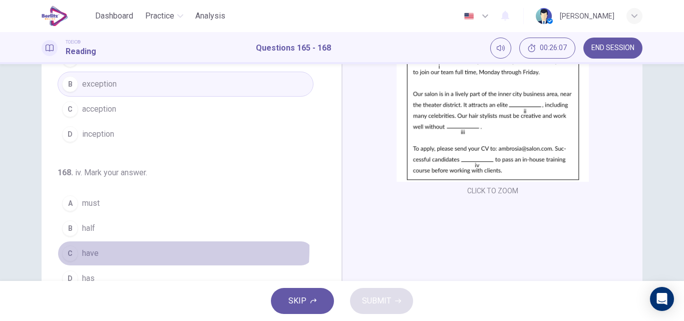
click at [98, 248] on button "C have" at bounding box center [186, 253] width 256 height 25
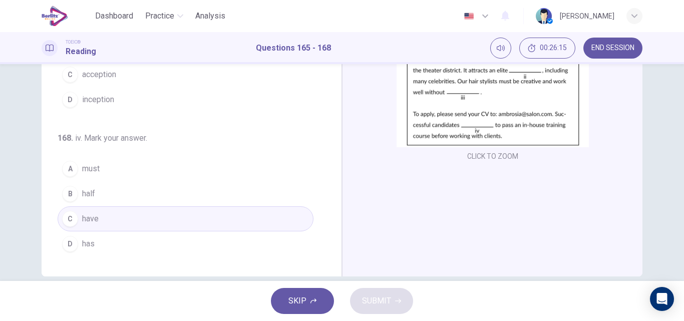
scroll to position [171, 0]
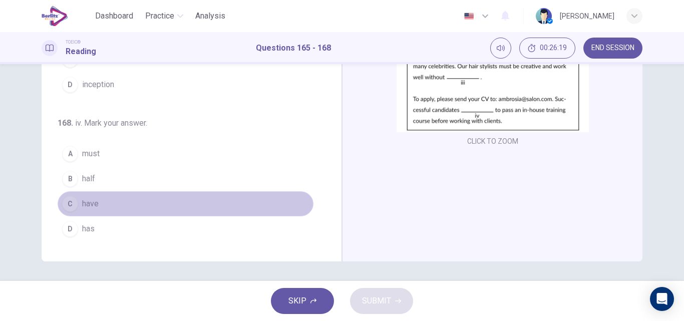
click at [272, 201] on button "C have" at bounding box center [186, 203] width 256 height 25
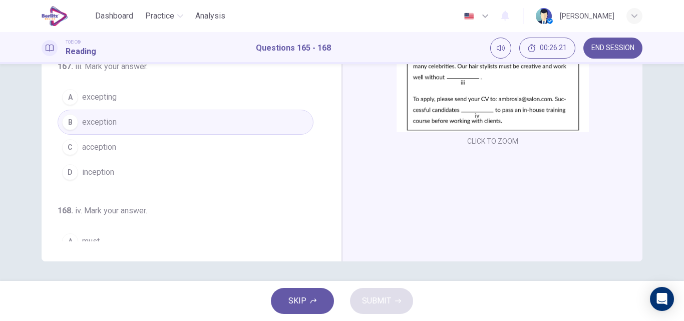
scroll to position [110, 0]
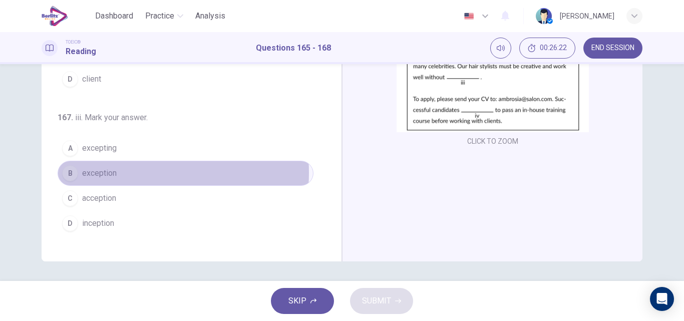
click at [123, 173] on button "B exception" at bounding box center [186, 173] width 256 height 25
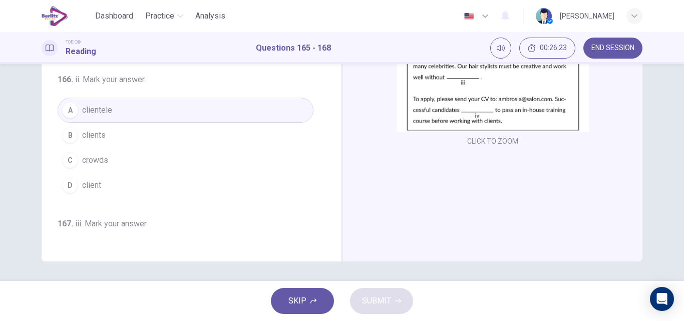
scroll to position [0, 0]
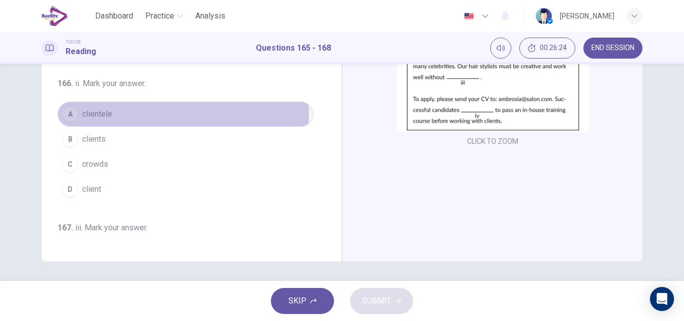
click at [126, 115] on button "A clientele" at bounding box center [186, 114] width 256 height 25
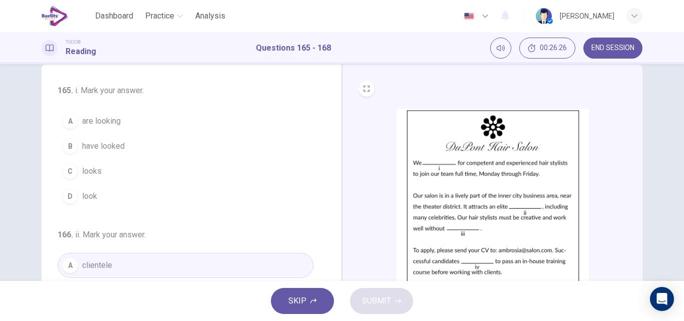
scroll to position [20, 0]
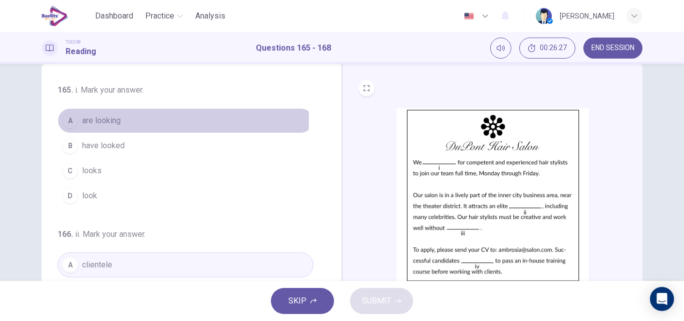
click at [101, 118] on span "are looking" at bounding box center [101, 121] width 39 height 12
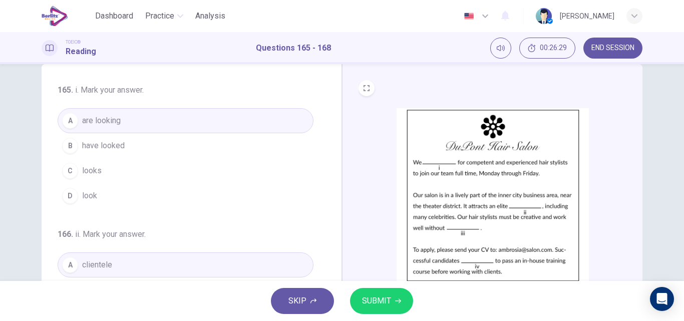
click at [383, 303] on span "SUBMIT" at bounding box center [376, 301] width 29 height 14
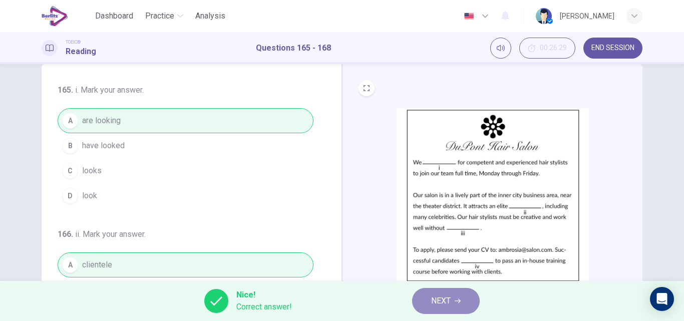
click at [453, 303] on button "NEXT" at bounding box center [446, 301] width 68 height 26
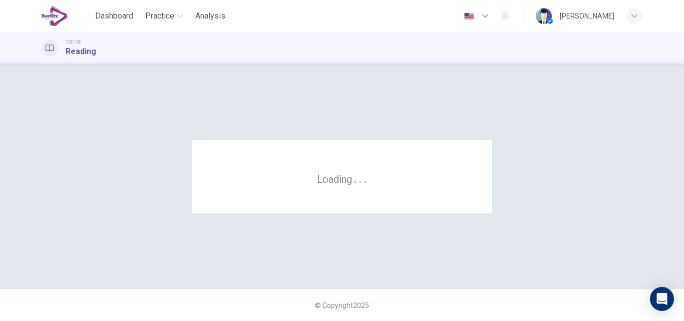
scroll to position [0, 0]
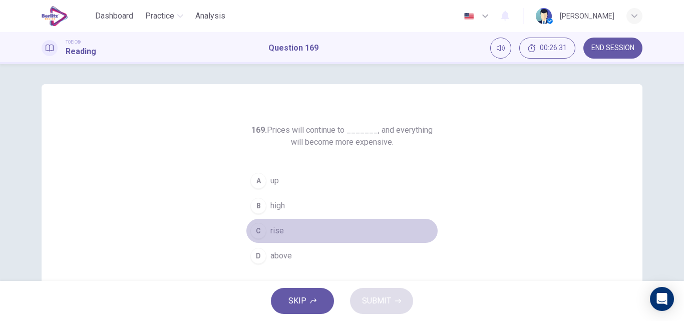
click at [278, 229] on span "rise" at bounding box center [278, 231] width 14 height 12
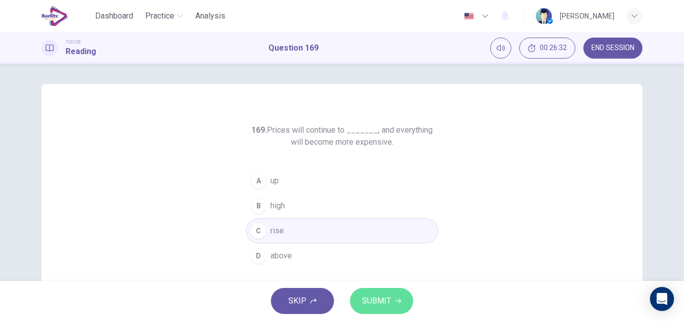
click at [396, 301] on icon "button" at bounding box center [398, 301] width 6 height 5
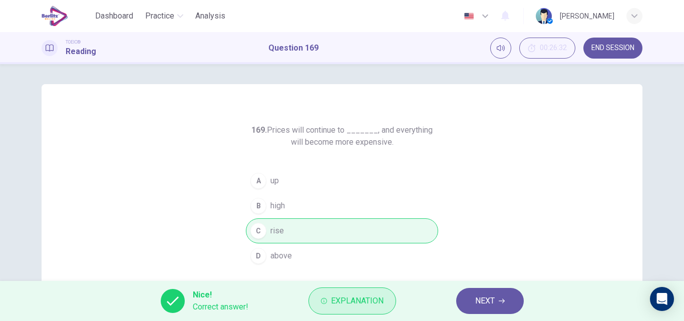
click at [370, 288] on button "Explanation" at bounding box center [353, 301] width 88 height 27
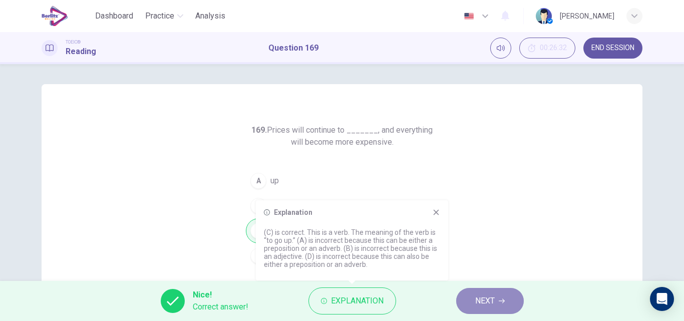
click at [489, 303] on span "NEXT" at bounding box center [485, 301] width 20 height 14
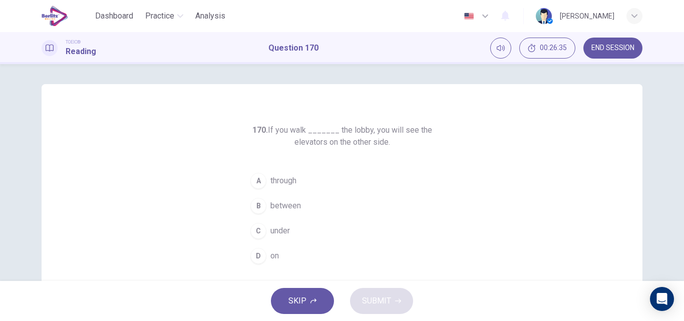
click at [275, 182] on span "through" at bounding box center [284, 181] width 26 height 12
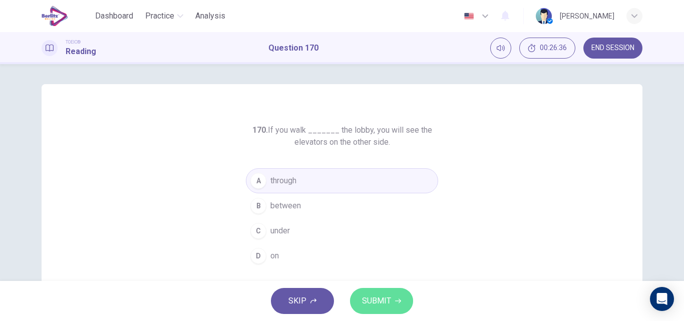
click at [379, 297] on span "SUBMIT" at bounding box center [376, 301] width 29 height 14
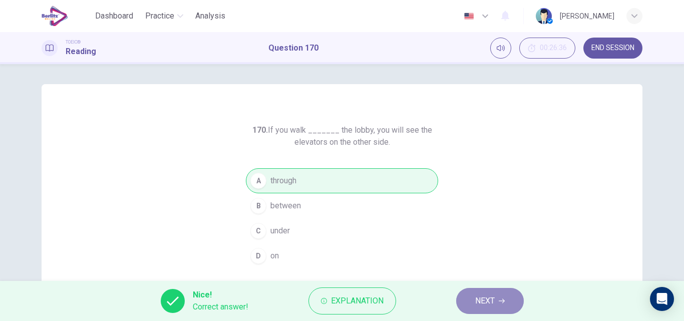
click at [502, 299] on icon "button" at bounding box center [502, 301] width 6 height 6
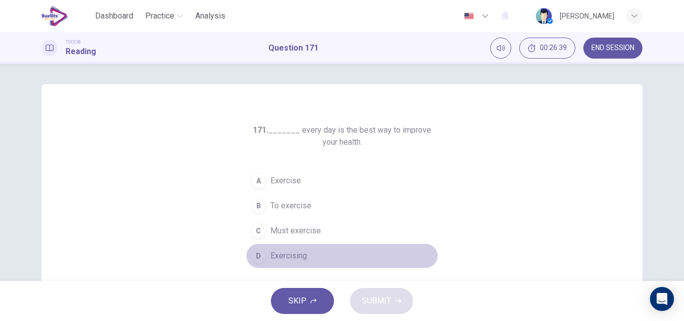
click at [297, 253] on span "Exercising" at bounding box center [289, 256] width 37 height 12
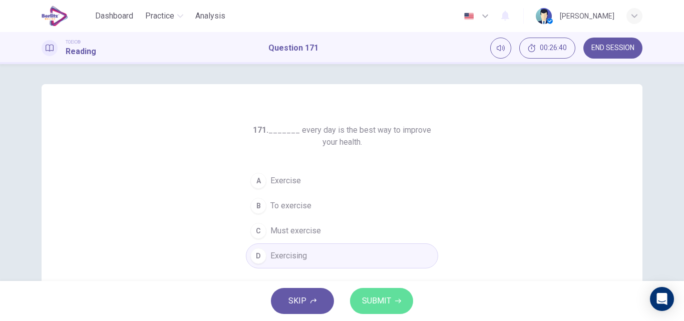
click at [376, 302] on span "SUBMIT" at bounding box center [376, 301] width 29 height 14
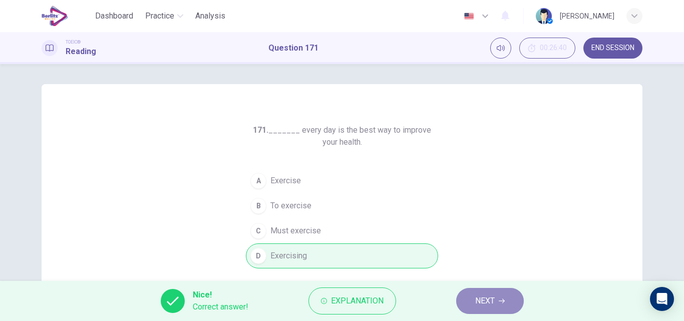
click at [474, 307] on button "NEXT" at bounding box center [490, 301] width 68 height 26
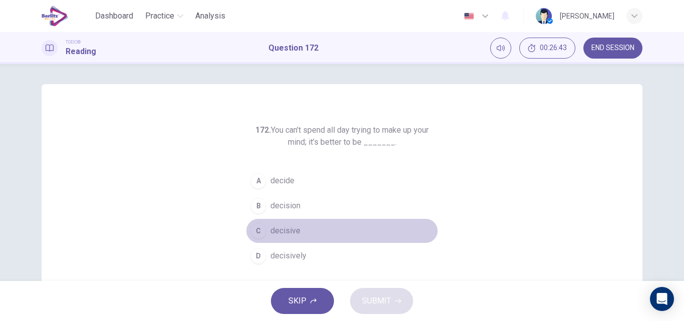
click at [287, 227] on span "decisive" at bounding box center [286, 231] width 30 height 12
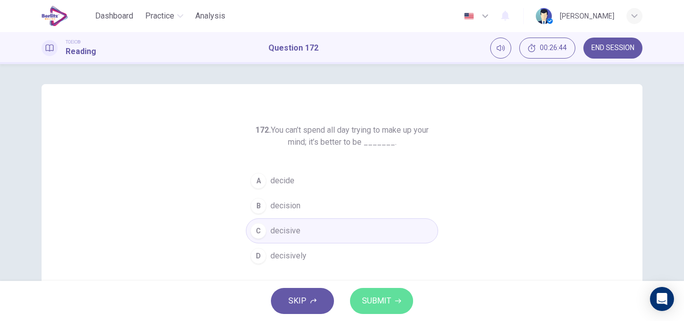
click at [370, 296] on span "SUBMIT" at bounding box center [376, 301] width 29 height 14
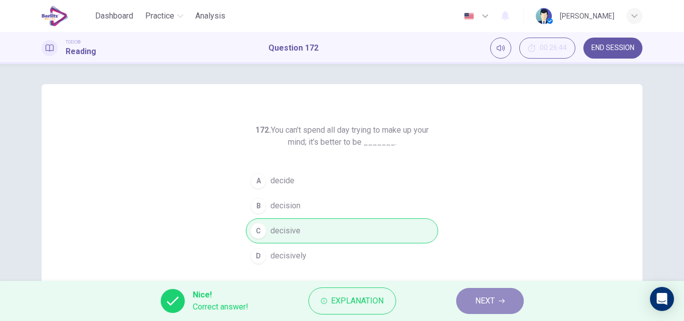
click at [475, 303] on span "NEXT" at bounding box center [485, 301] width 20 height 14
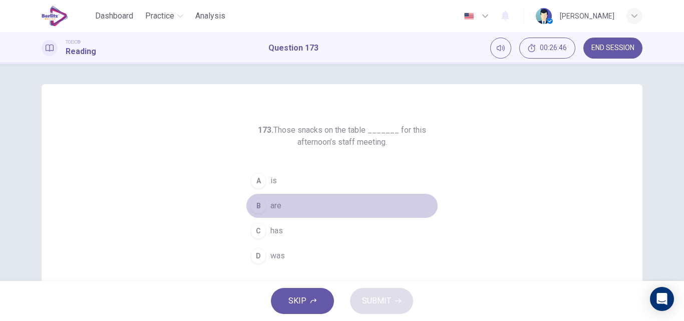
click at [262, 203] on div "B" at bounding box center [258, 206] width 16 height 16
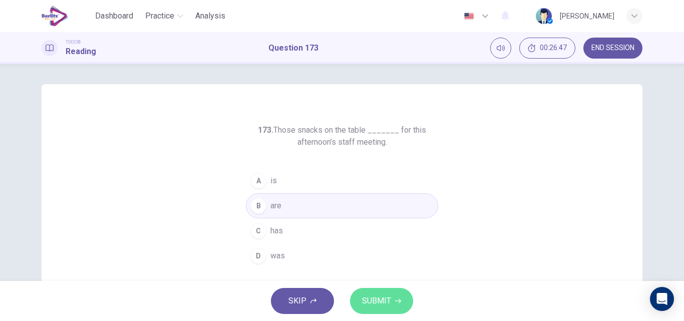
click at [386, 297] on span "SUBMIT" at bounding box center [376, 301] width 29 height 14
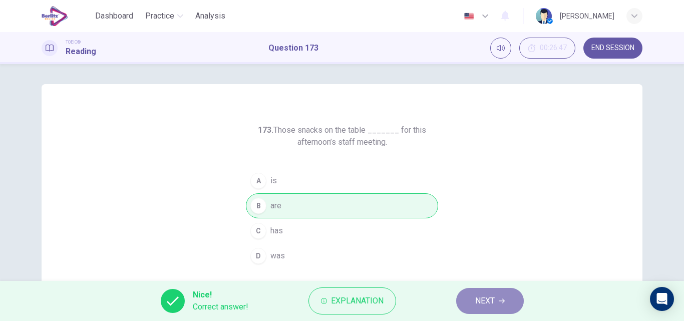
click at [478, 299] on span "NEXT" at bounding box center [485, 301] width 20 height 14
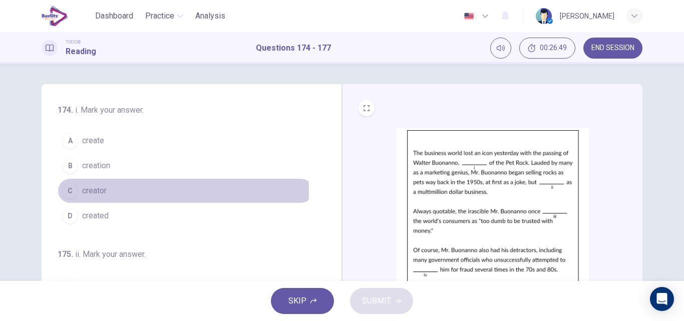
click at [97, 190] on span "creator" at bounding box center [94, 191] width 25 height 12
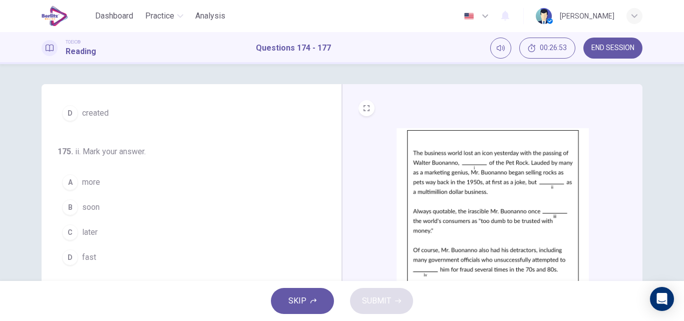
scroll to position [102, 0]
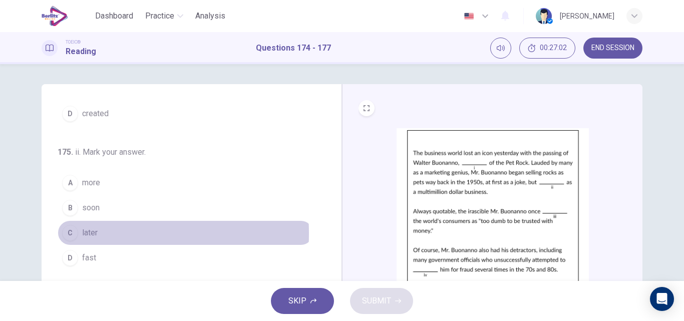
click at [89, 233] on span "later" at bounding box center [90, 233] width 16 height 12
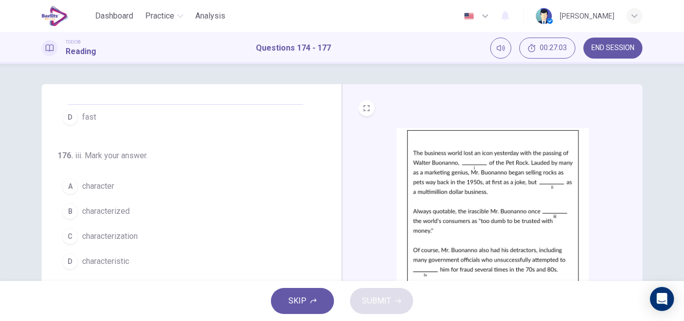
scroll to position [243, 0]
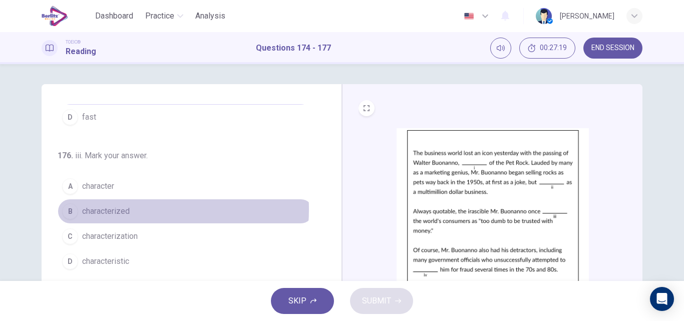
click at [123, 209] on span "characterized" at bounding box center [106, 211] width 48 height 12
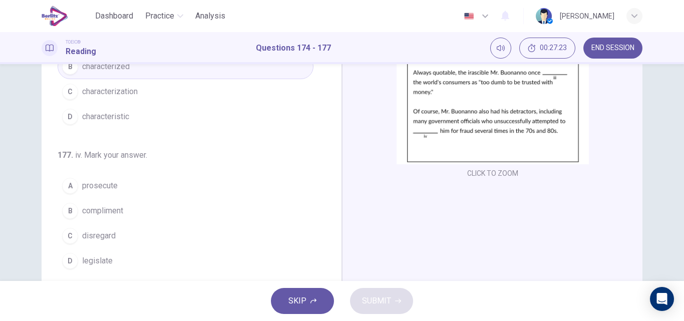
scroll to position [139, 0]
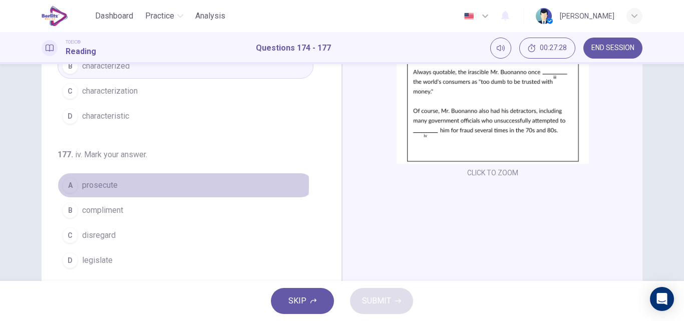
click at [103, 184] on span "prosecute" at bounding box center [100, 185] width 36 height 12
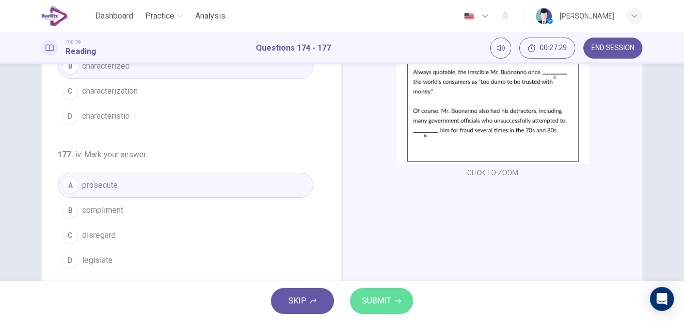
click at [383, 313] on button "SUBMIT" at bounding box center [381, 301] width 63 height 26
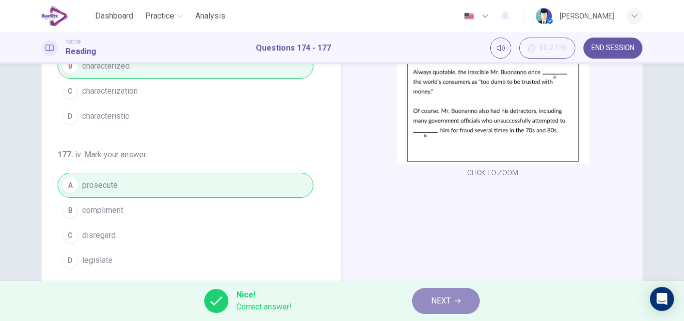
click at [449, 301] on span "NEXT" at bounding box center [441, 301] width 20 height 14
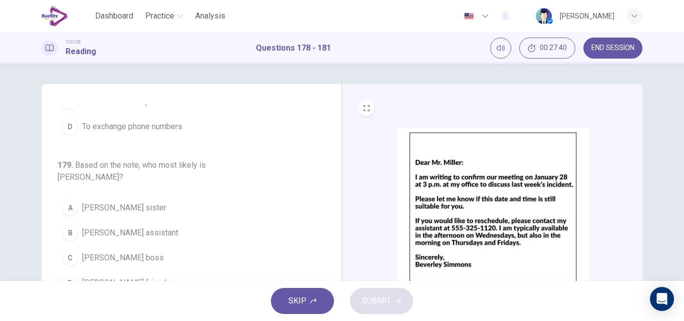
scroll to position [89, 0]
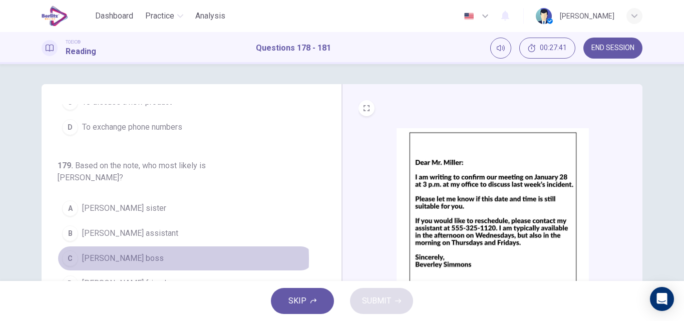
click at [118, 252] on span "[PERSON_NAME] boss" at bounding box center [123, 258] width 82 height 12
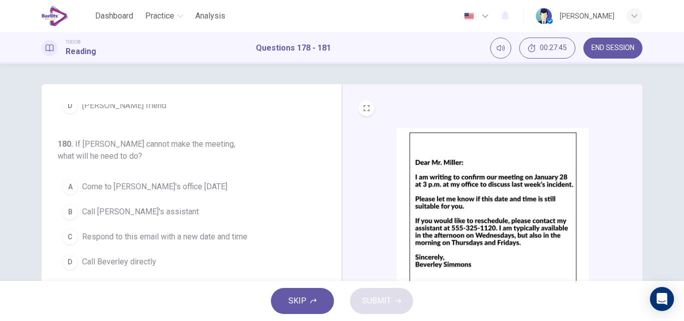
scroll to position [273, 0]
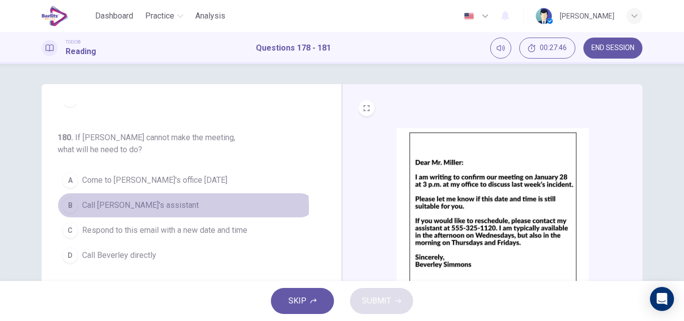
click at [136, 199] on span "Call [PERSON_NAME]'s assistant" at bounding box center [140, 205] width 117 height 12
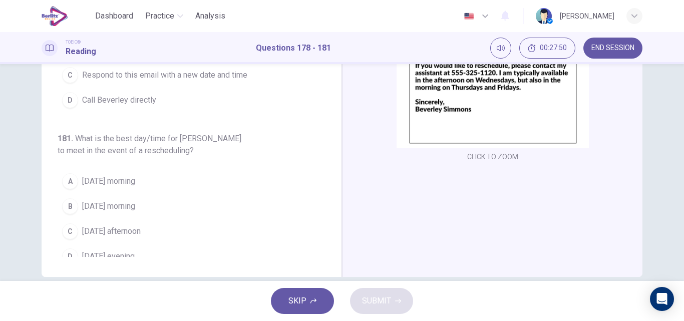
scroll to position [154, 0]
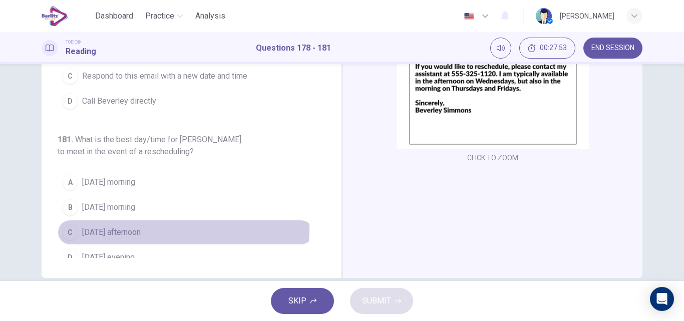
click at [139, 226] on span "[DATE] afternoon" at bounding box center [111, 232] width 59 height 12
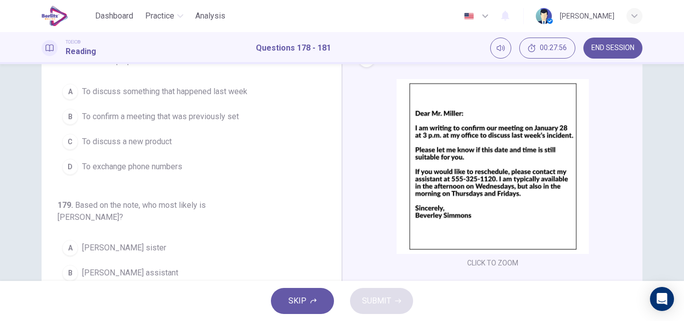
scroll to position [49, 0]
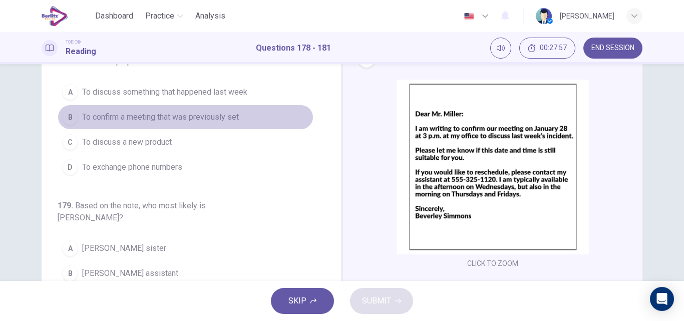
click at [191, 115] on span "To confirm a meeting that was previously set" at bounding box center [160, 117] width 157 height 12
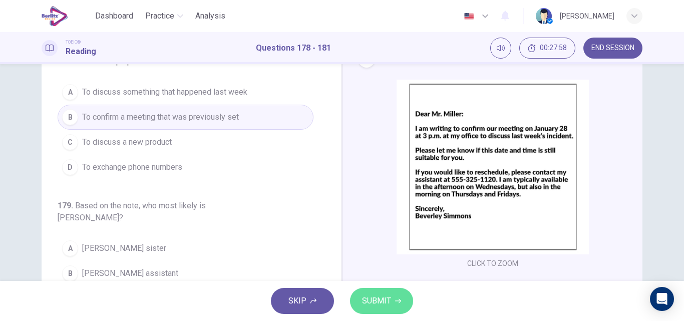
click at [384, 296] on span "SUBMIT" at bounding box center [376, 301] width 29 height 14
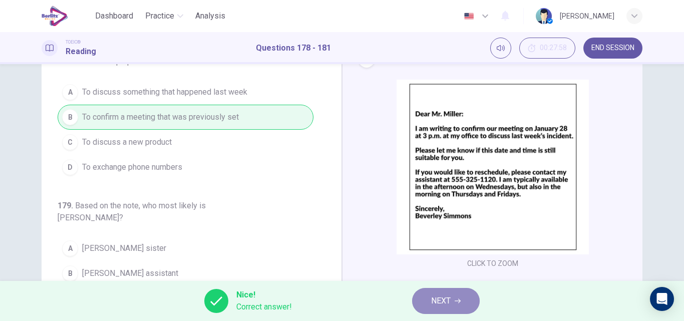
click at [450, 301] on span "NEXT" at bounding box center [441, 301] width 20 height 14
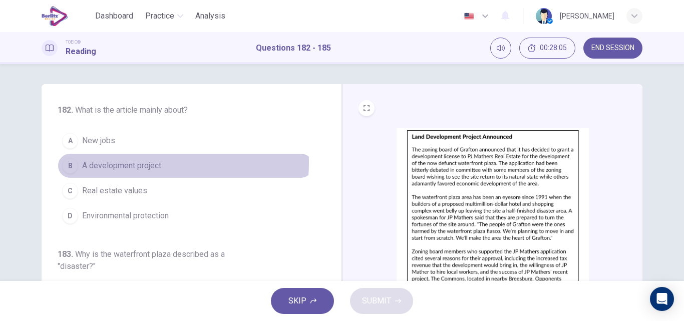
click at [141, 163] on span "A development project" at bounding box center [121, 166] width 79 height 12
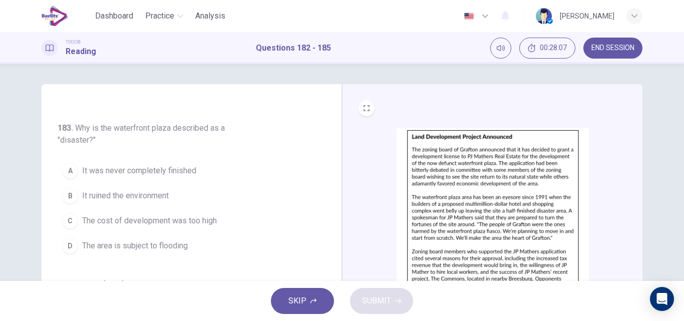
scroll to position [128, 0]
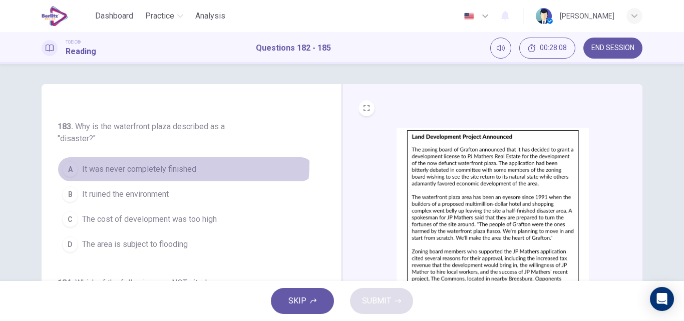
click at [141, 163] on button "A It was never completely finished" at bounding box center [186, 169] width 256 height 25
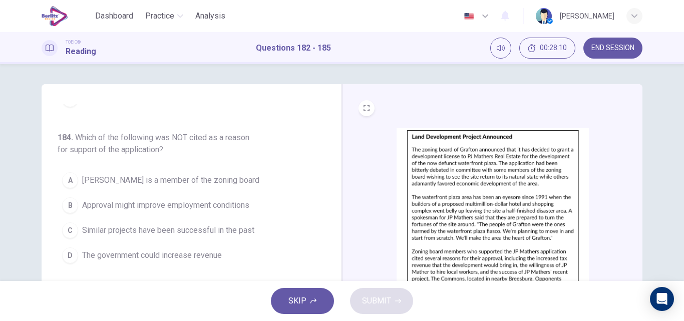
scroll to position [273, 0]
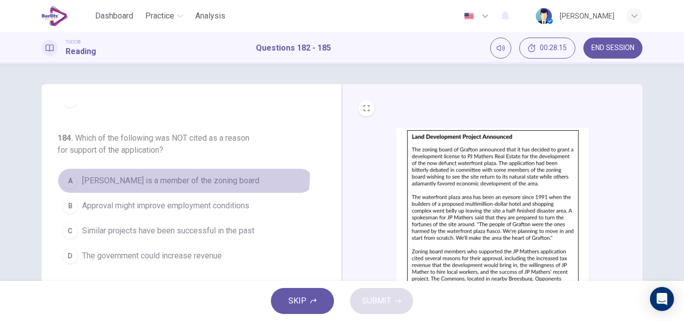
click at [180, 175] on span "[PERSON_NAME] is a member of the zoning board" at bounding box center [170, 181] width 177 height 12
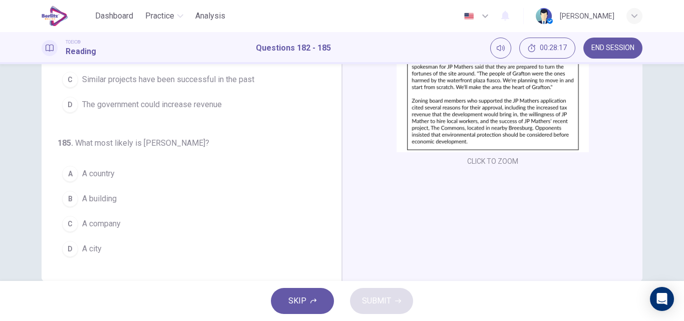
scroll to position [171, 0]
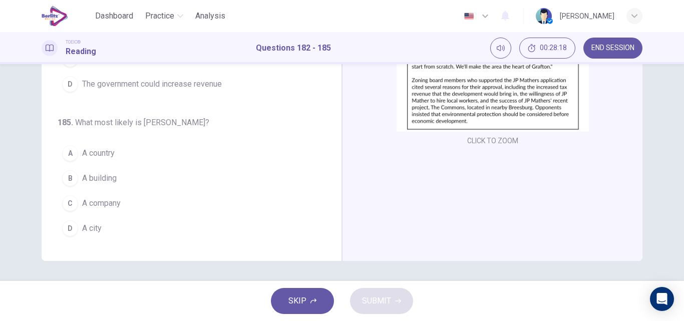
click at [86, 226] on span "A city" at bounding box center [92, 228] width 20 height 12
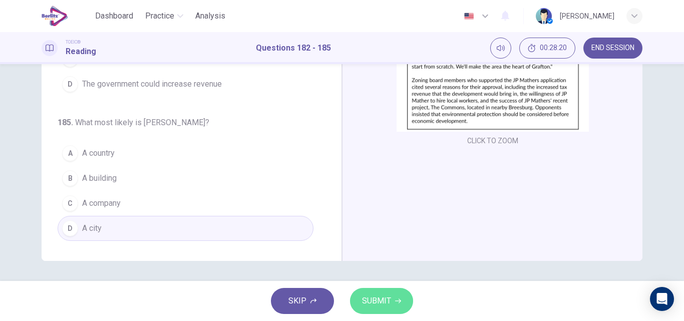
click at [384, 304] on span "SUBMIT" at bounding box center [376, 301] width 29 height 14
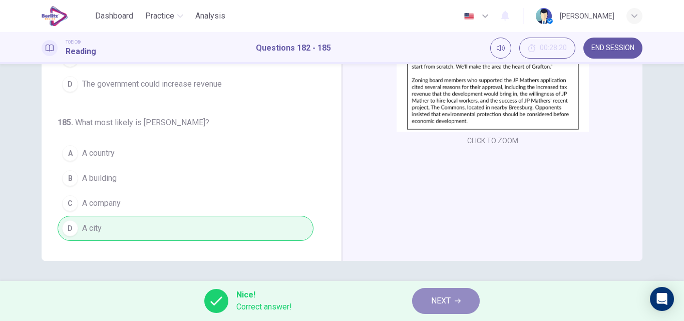
click at [467, 298] on button "NEXT" at bounding box center [446, 301] width 68 height 26
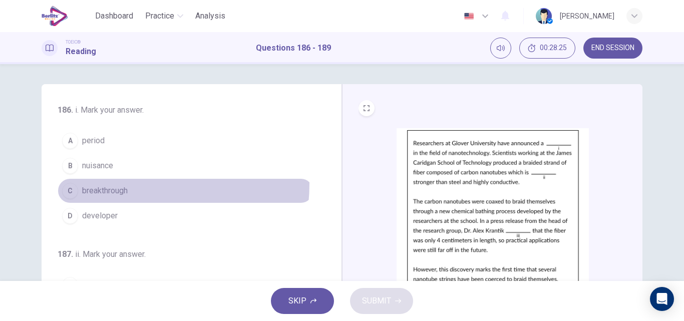
click at [107, 183] on button "C breakthrough" at bounding box center [186, 190] width 256 height 25
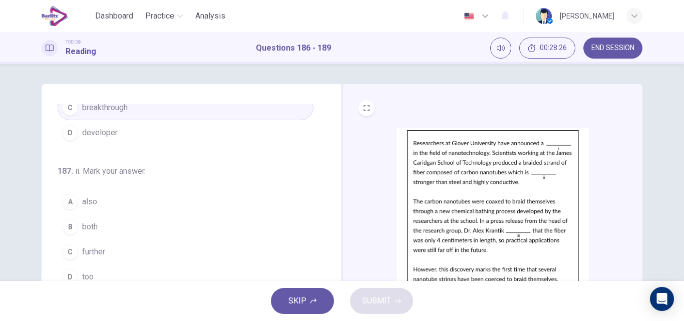
scroll to position [113, 0]
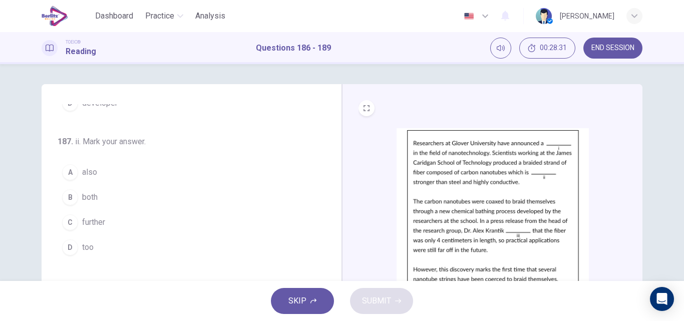
click at [83, 174] on span "also" at bounding box center [89, 172] width 15 height 12
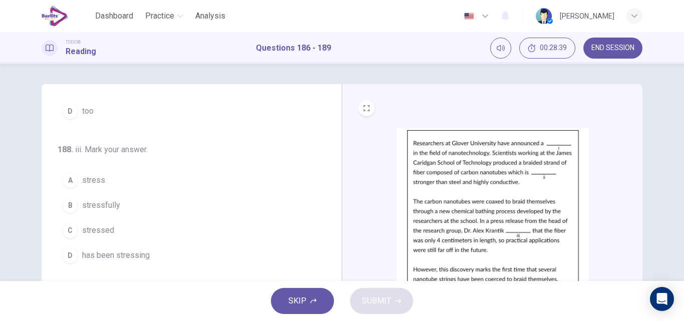
scroll to position [248, 0]
click at [94, 231] on span "stressed" at bounding box center [98, 231] width 32 height 12
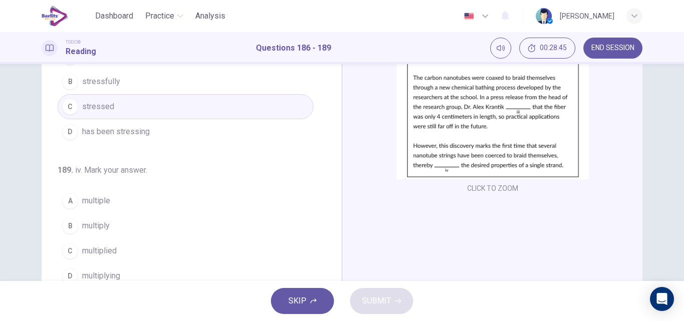
scroll to position [125, 0]
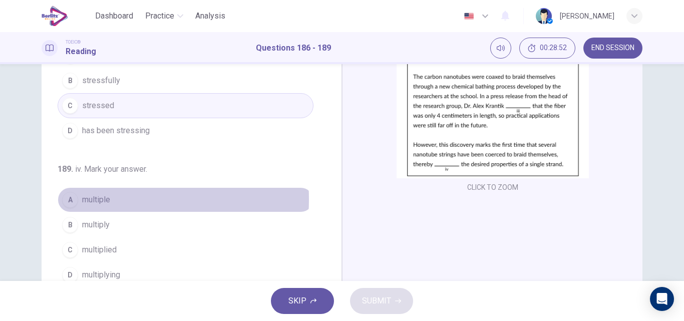
click at [93, 199] on span "multiple" at bounding box center [96, 200] width 28 height 12
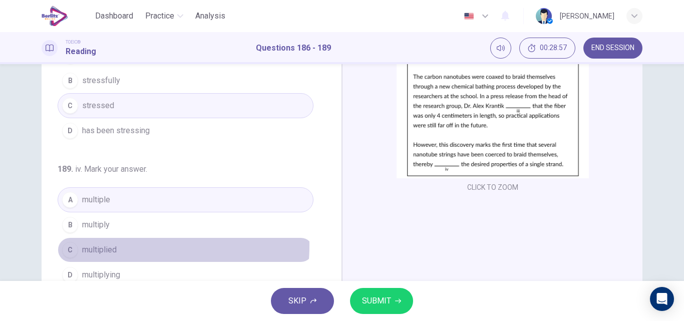
click at [113, 245] on span "multiplied" at bounding box center [99, 250] width 35 height 12
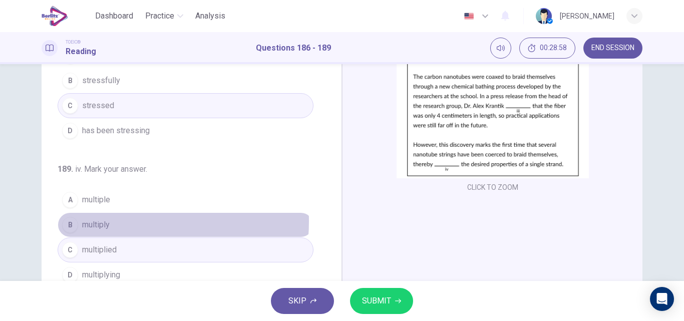
click at [112, 221] on button "B multiply" at bounding box center [186, 224] width 256 height 25
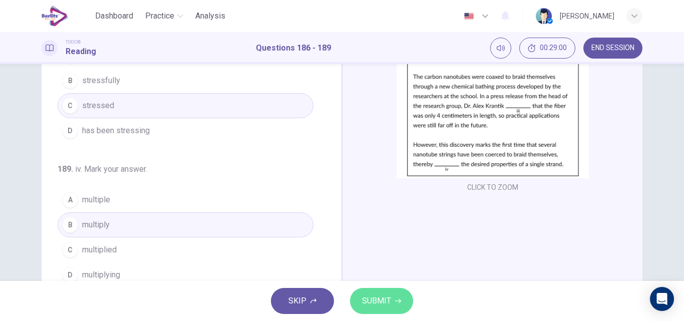
click at [380, 303] on span "SUBMIT" at bounding box center [376, 301] width 29 height 14
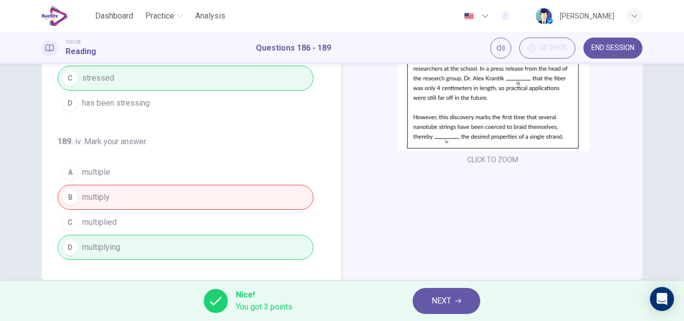
scroll to position [153, 0]
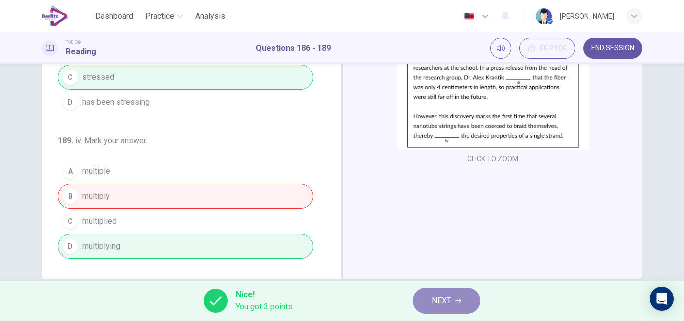
click at [436, 296] on span "NEXT" at bounding box center [442, 301] width 20 height 14
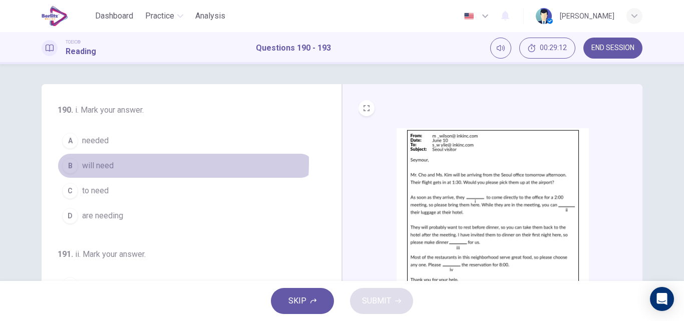
click at [95, 162] on span "will need" at bounding box center [98, 166] width 32 height 12
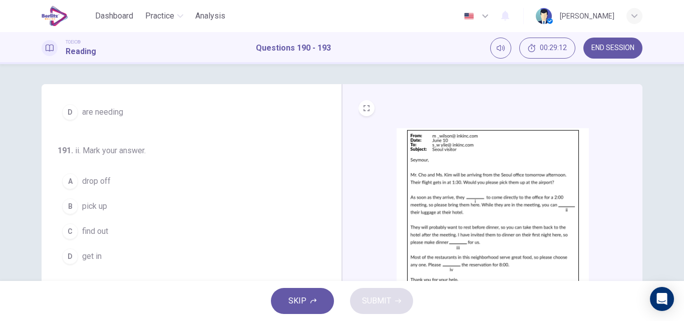
scroll to position [104, 0]
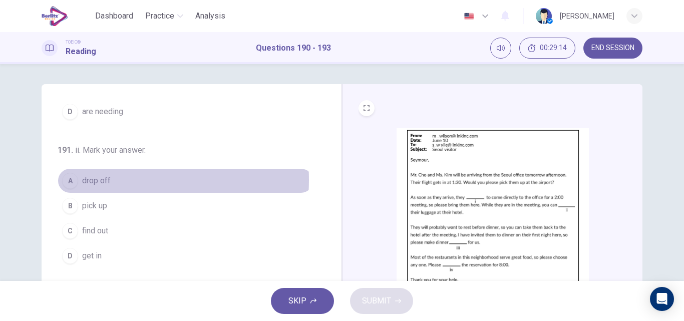
click at [95, 180] on span "drop off" at bounding box center [96, 181] width 29 height 12
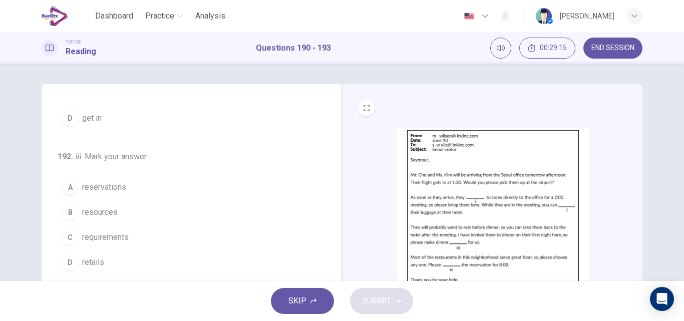
scroll to position [243, 0]
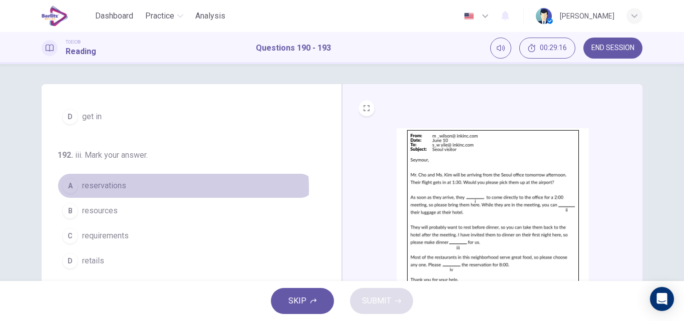
click at [102, 189] on span "reservations" at bounding box center [104, 186] width 44 height 12
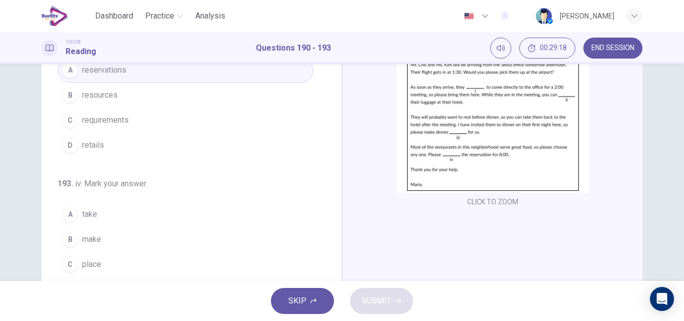
scroll to position [120, 0]
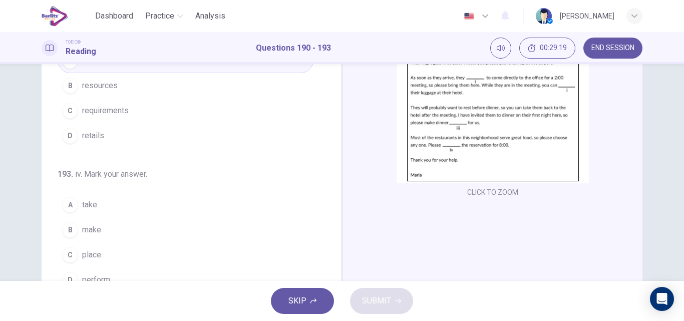
click at [93, 230] on span "make" at bounding box center [91, 230] width 19 height 12
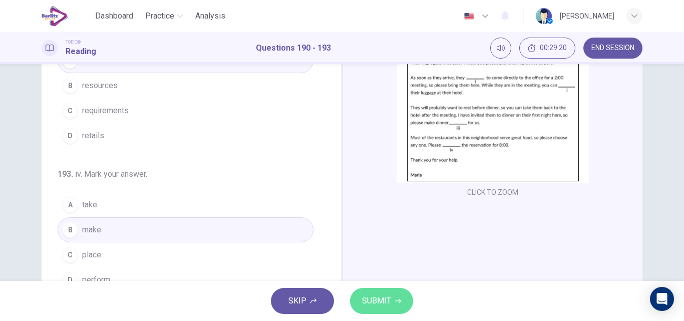
click at [377, 296] on span "SUBMIT" at bounding box center [376, 301] width 29 height 14
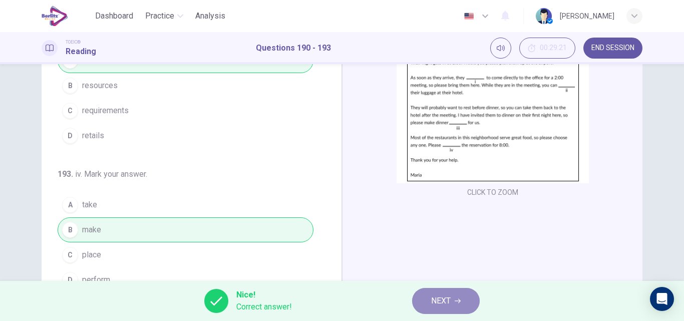
click at [464, 303] on button "NEXT" at bounding box center [446, 301] width 68 height 26
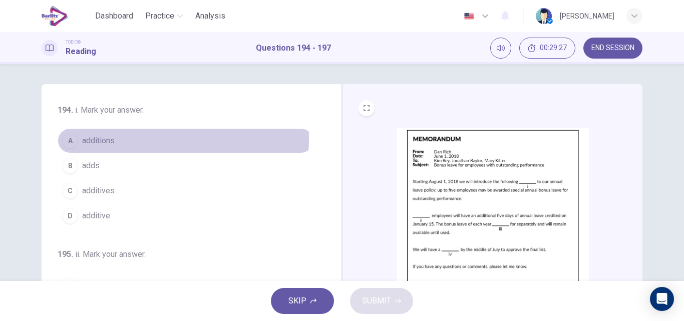
click at [97, 139] on span "additions" at bounding box center [98, 141] width 33 height 12
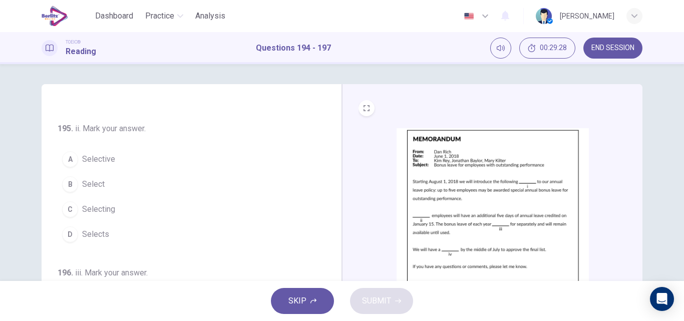
scroll to position [125, 0]
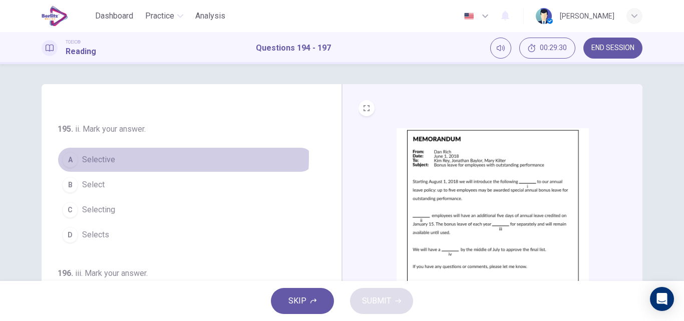
click at [103, 157] on span "Selective" at bounding box center [98, 160] width 33 height 12
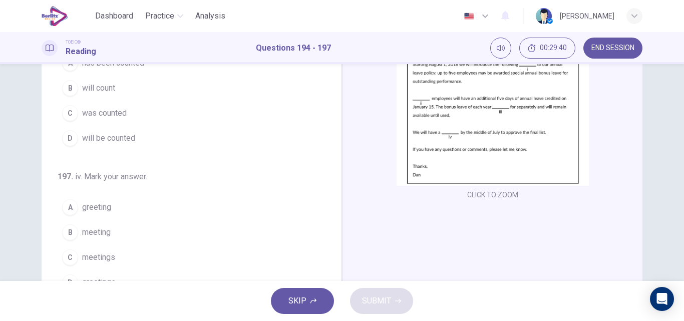
scroll to position [117, 0]
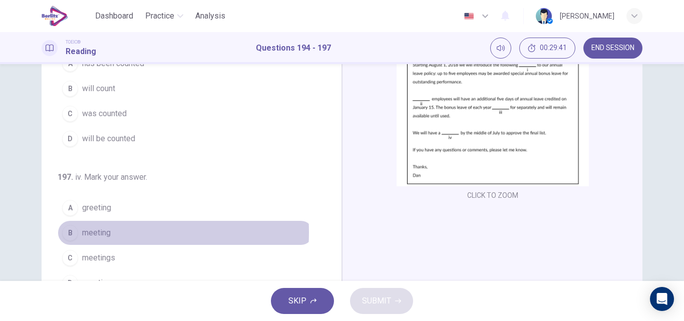
click at [88, 232] on span "meeting" at bounding box center [96, 233] width 29 height 12
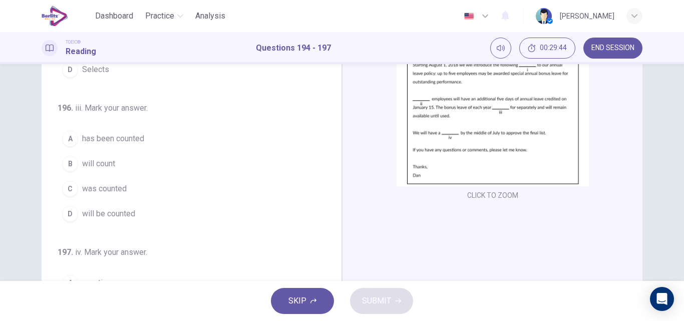
scroll to position [171, 0]
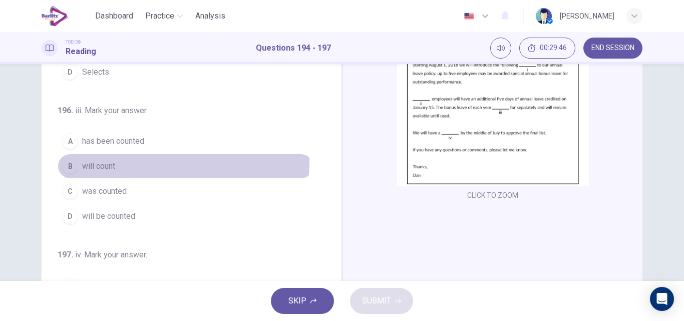
click at [101, 160] on span "will count" at bounding box center [98, 166] width 33 height 12
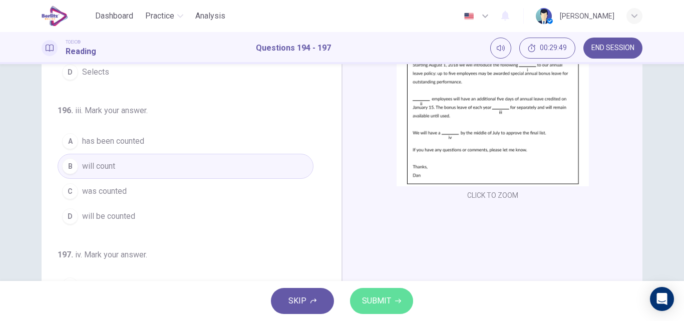
click at [376, 308] on span "SUBMIT" at bounding box center [376, 301] width 29 height 14
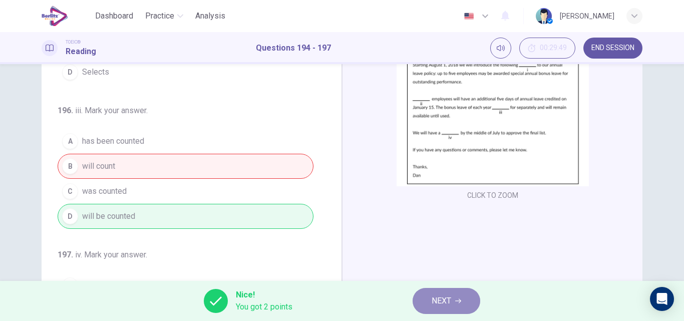
click at [445, 299] on span "NEXT" at bounding box center [442, 301] width 20 height 14
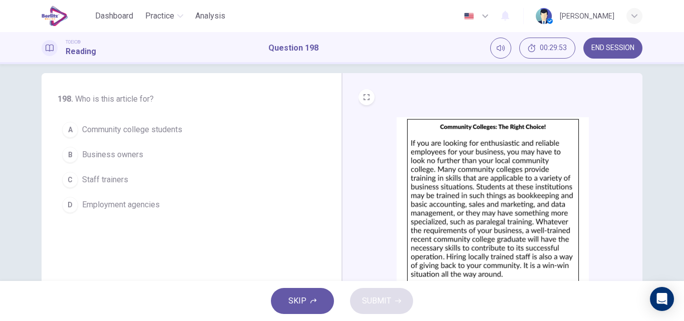
scroll to position [11, 0]
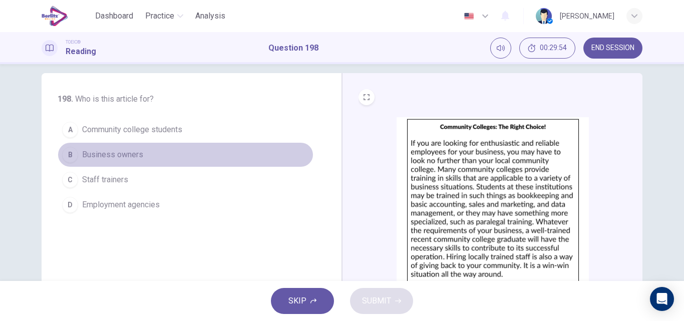
click at [126, 148] on button "B Business owners" at bounding box center [186, 154] width 256 height 25
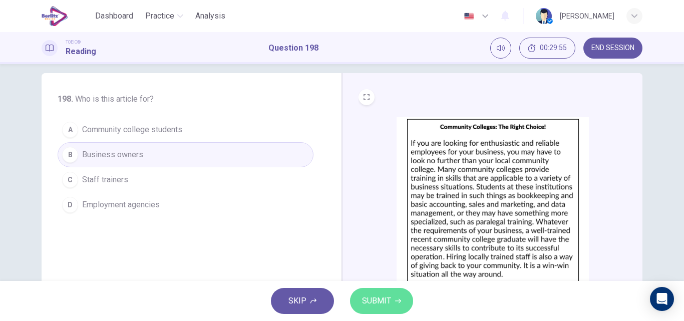
click at [378, 306] on span "SUBMIT" at bounding box center [376, 301] width 29 height 14
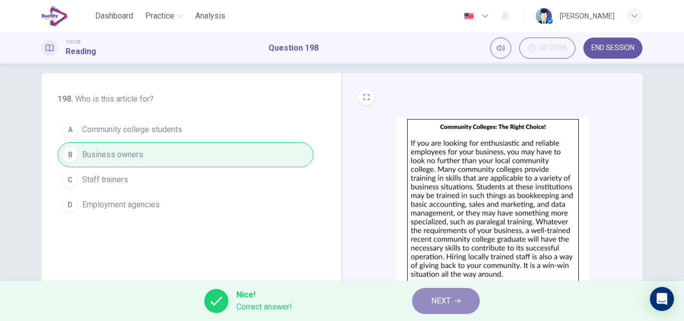
click at [427, 295] on button "NEXT" at bounding box center [446, 301] width 68 height 26
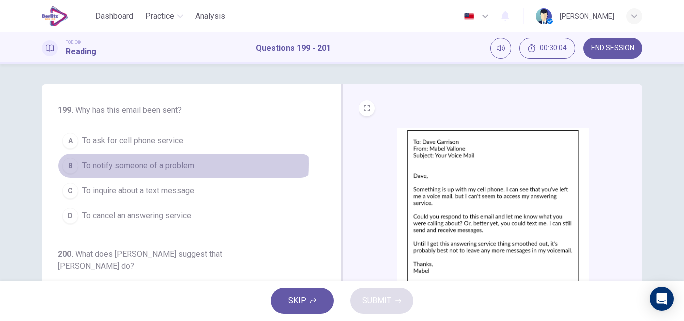
click at [118, 164] on span "To notify someone of a problem" at bounding box center [138, 166] width 112 height 12
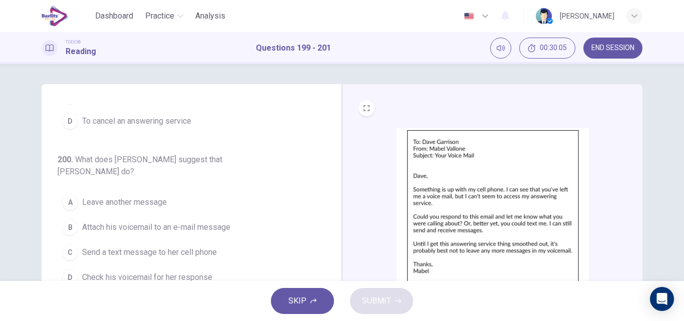
scroll to position [105, 0]
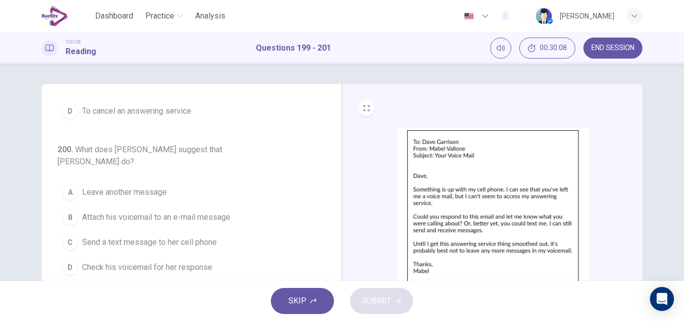
click at [119, 230] on button "C Send a text message to her cell phone" at bounding box center [186, 242] width 256 height 25
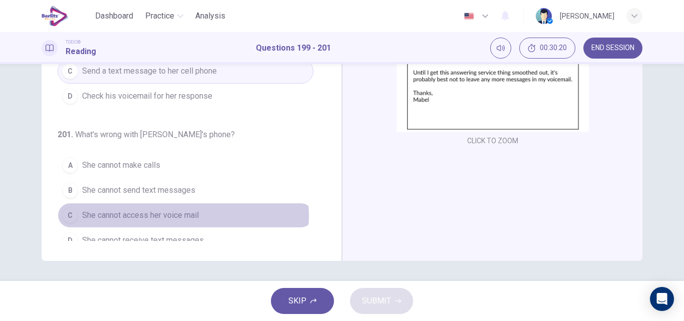
click at [179, 209] on span "She cannot access her voice mail" at bounding box center [140, 215] width 117 height 12
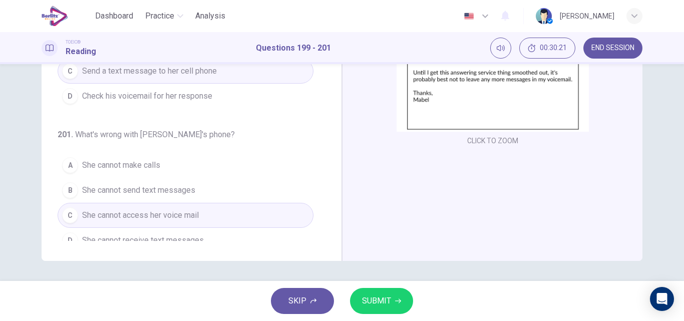
click at [365, 318] on div "SKIP SUBMIT" at bounding box center [342, 301] width 684 height 40
click at [370, 301] on span "SUBMIT" at bounding box center [376, 301] width 29 height 14
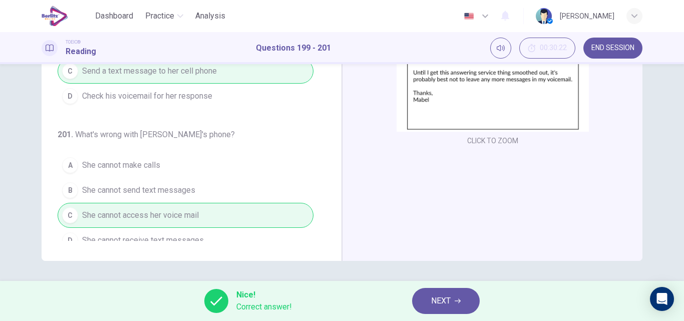
click at [427, 296] on button "NEXT" at bounding box center [446, 301] width 68 height 26
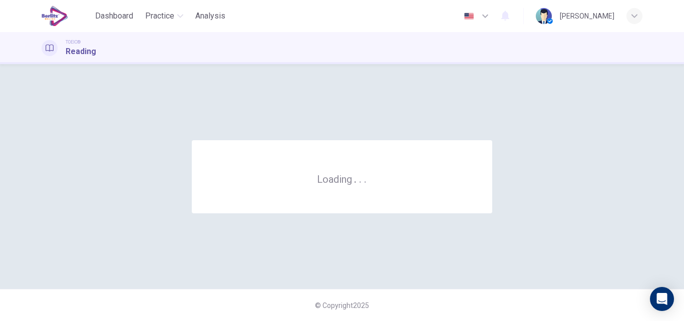
scroll to position [0, 0]
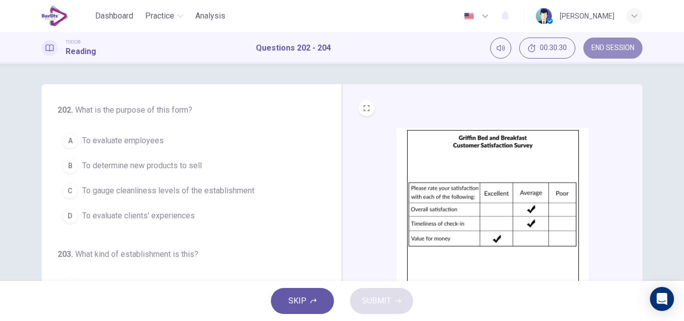
click at [598, 49] on span "END SESSION" at bounding box center [613, 48] width 43 height 8
